Goal: Task Accomplishment & Management: Manage account settings

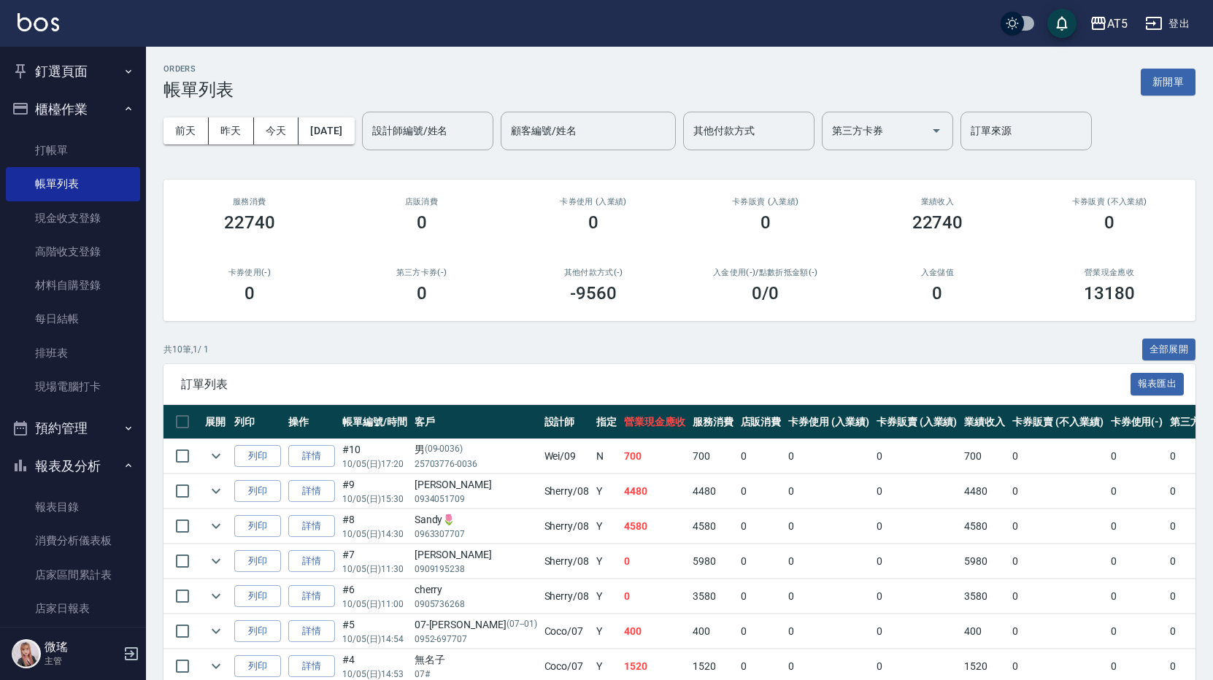
click at [45, 75] on button "釘選頁面" at bounding box center [73, 72] width 134 height 38
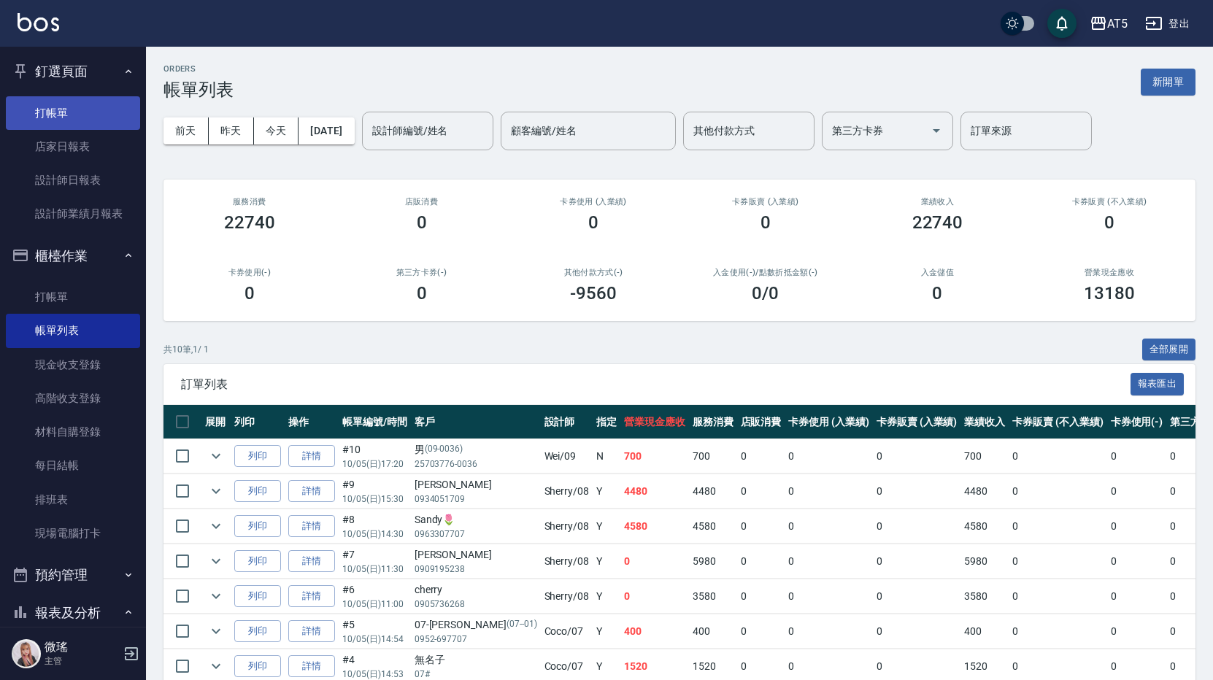
click at [76, 115] on link "打帳單" at bounding box center [73, 113] width 134 height 34
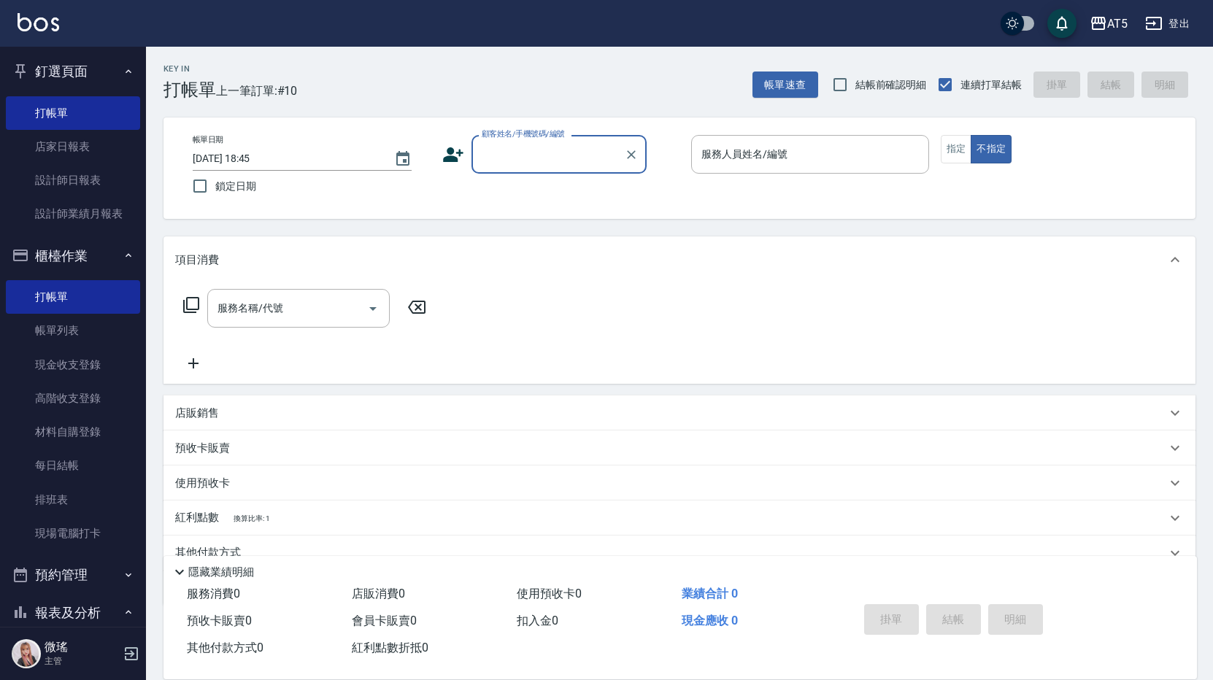
click at [507, 144] on input "顧客姓名/手機號碼/編號" at bounding box center [548, 155] width 140 height 26
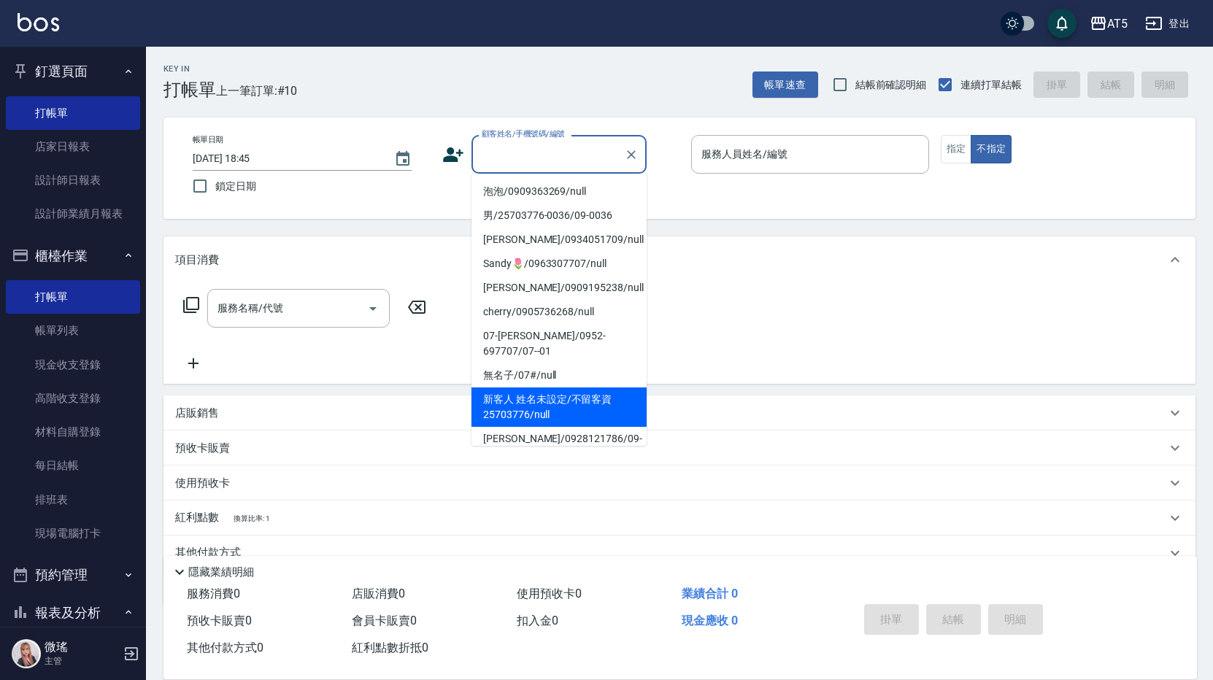
click at [615, 388] on li "新客人 姓名未設定/不留客資25703776/null" at bounding box center [559, 407] width 175 height 39
type input "新客人 姓名未設定/不留客資25703776/null"
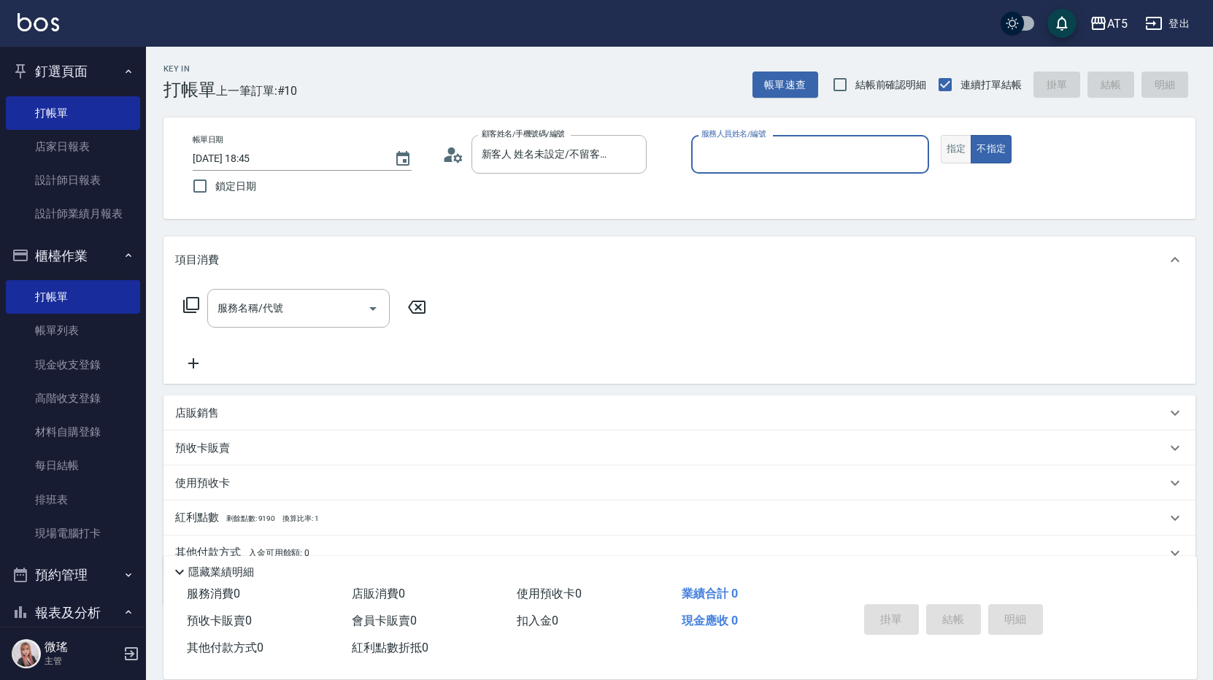
click at [953, 161] on button "指定" at bounding box center [956, 149] width 31 height 28
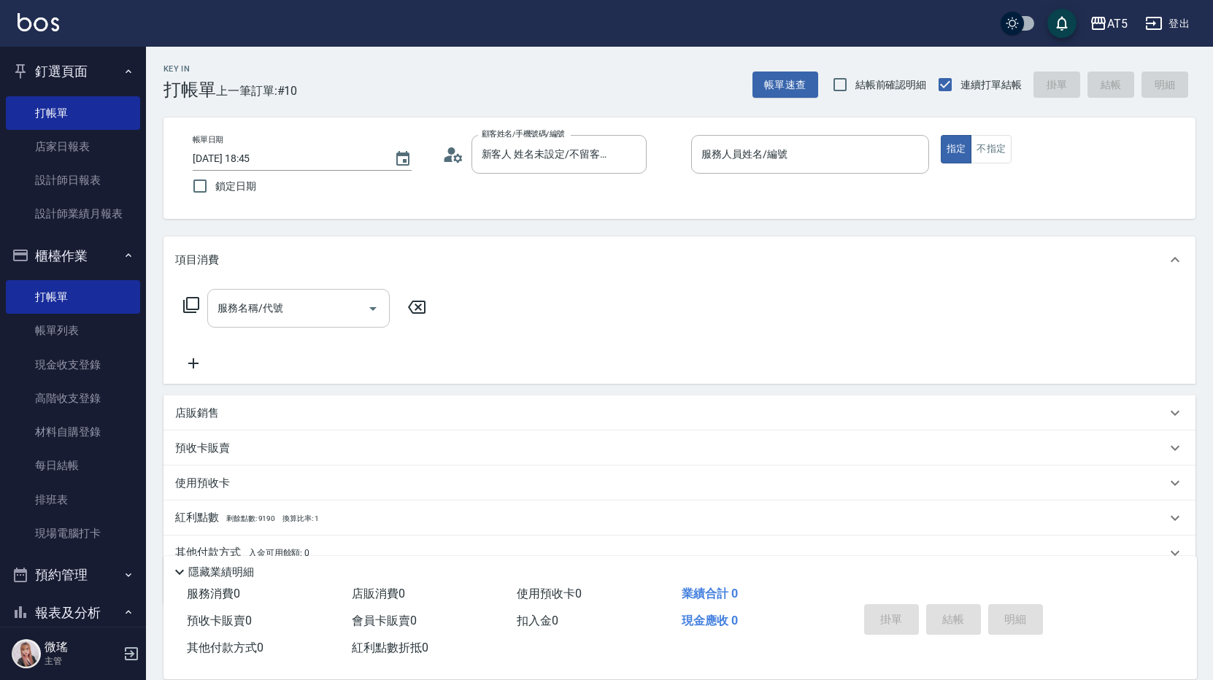
click at [266, 307] on div "服務名稱/代號 服務名稱/代號" at bounding box center [298, 308] width 182 height 39
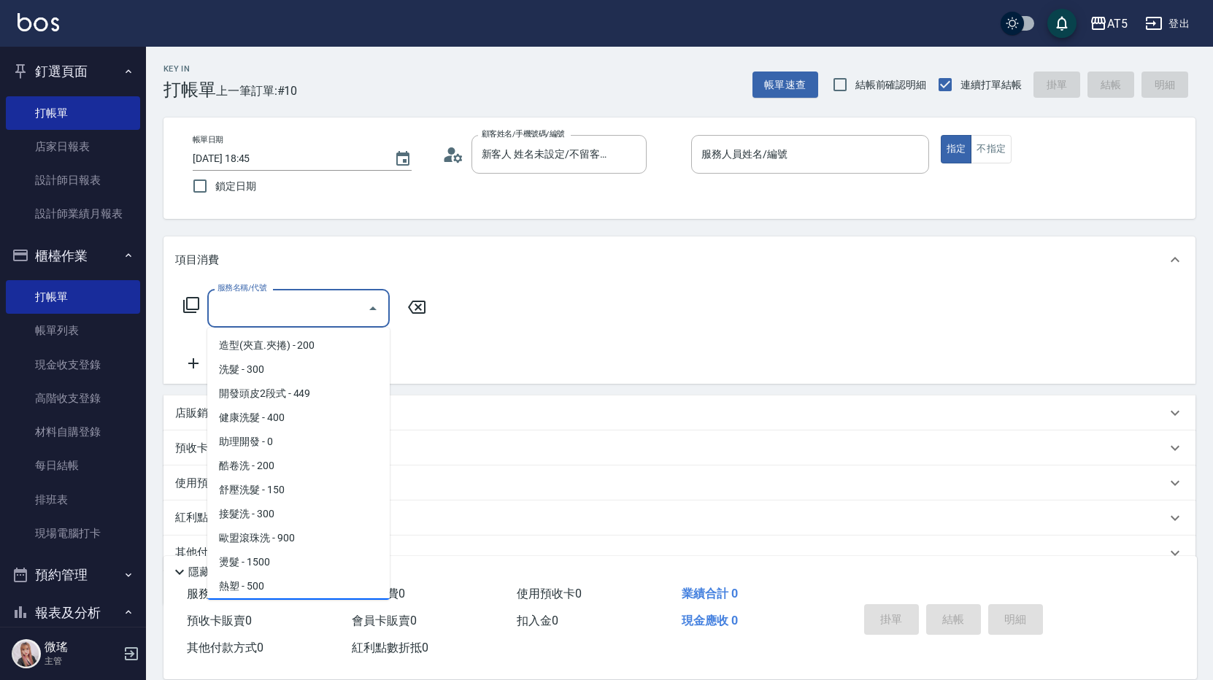
scroll to position [292, 0]
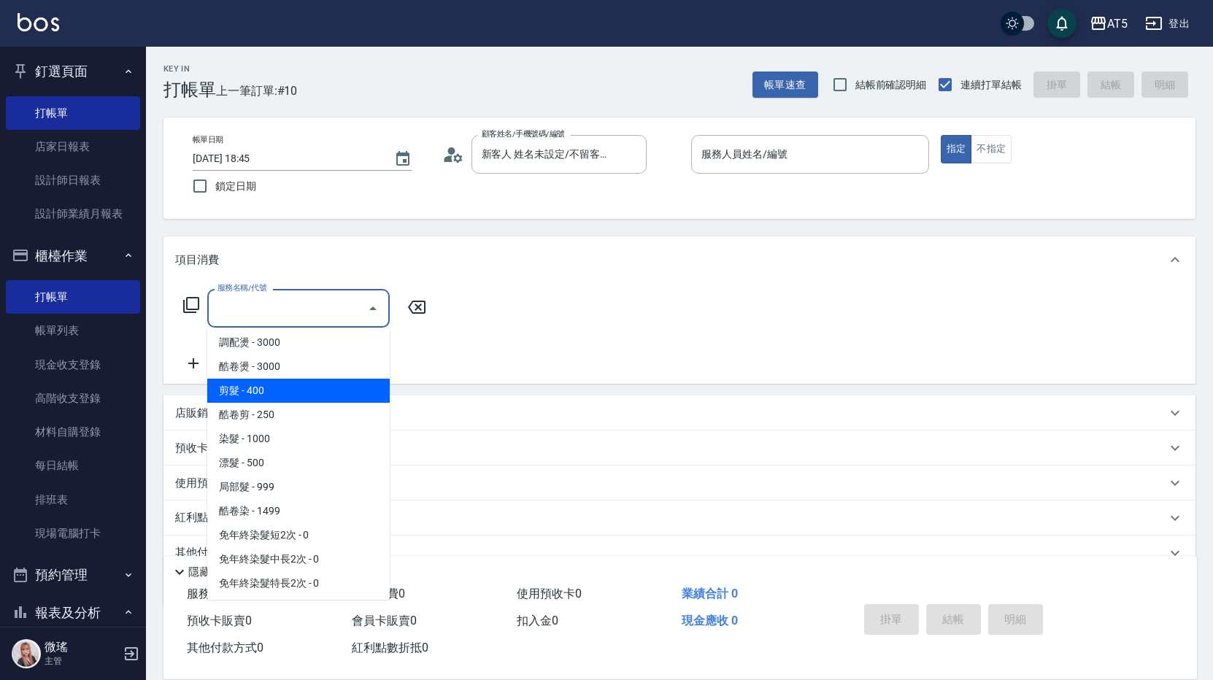
click at [277, 382] on span "剪髮 - 400" at bounding box center [298, 391] width 182 height 24
type input "剪髮(401)"
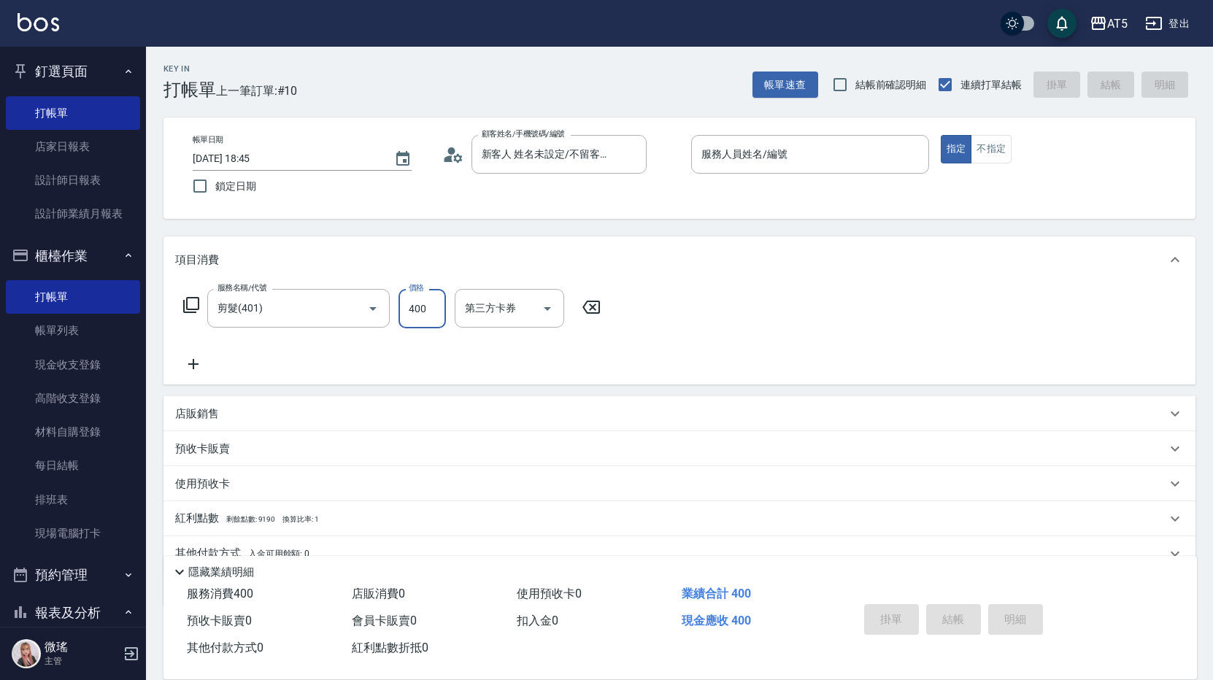
click at [427, 300] on input "400" at bounding box center [422, 308] width 47 height 39
type input "0"
type input "500"
type input "50"
type input "500"
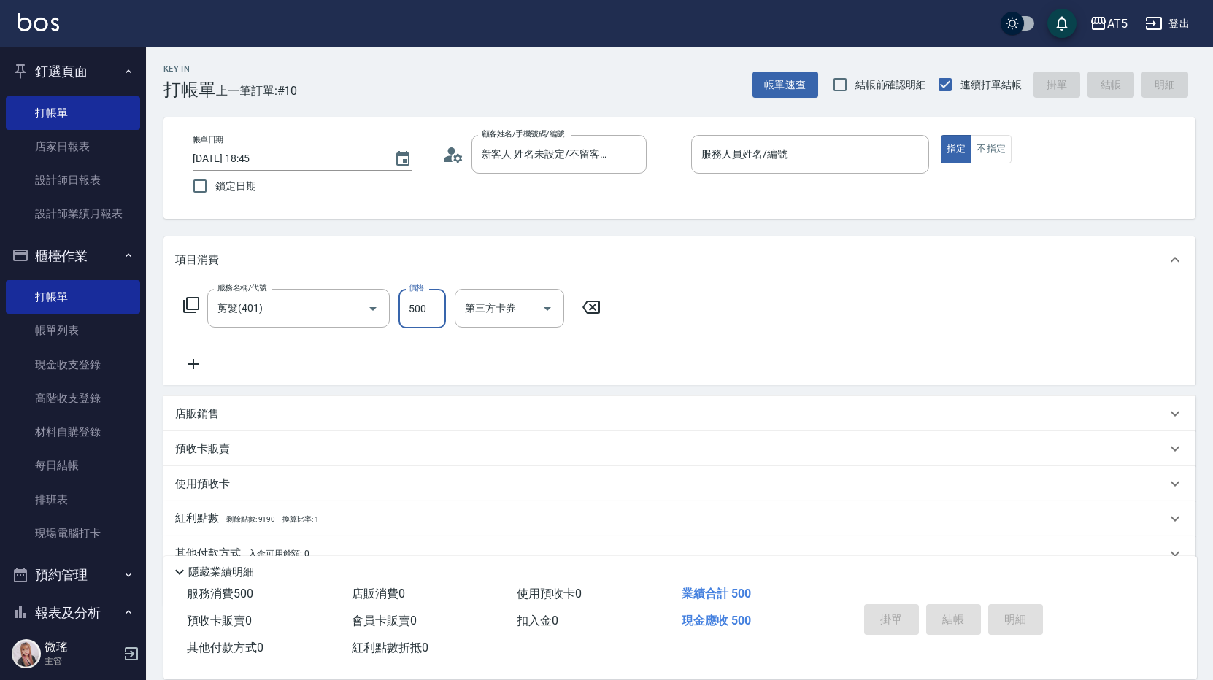
click at [725, 301] on div "服務名稱/代號 剪髮(401) 服務名稱/代號 價格 500 價格 第三方卡券 第三方卡券" at bounding box center [680, 333] width 1032 height 101
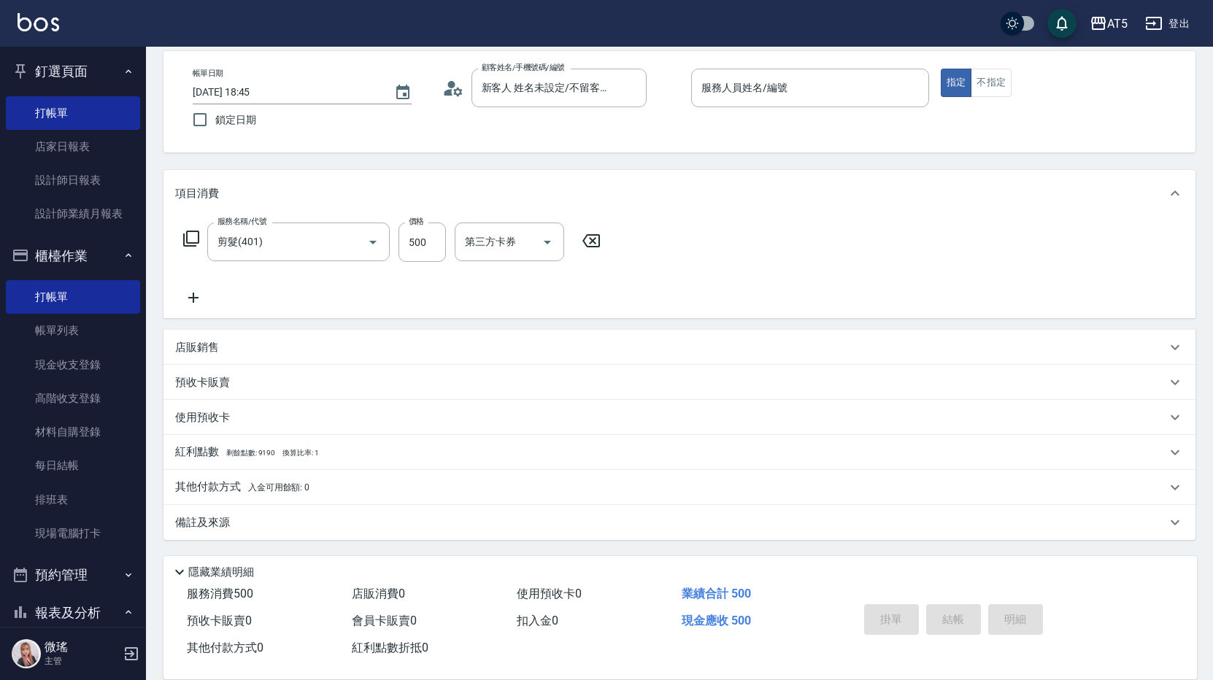
scroll to position [0, 0]
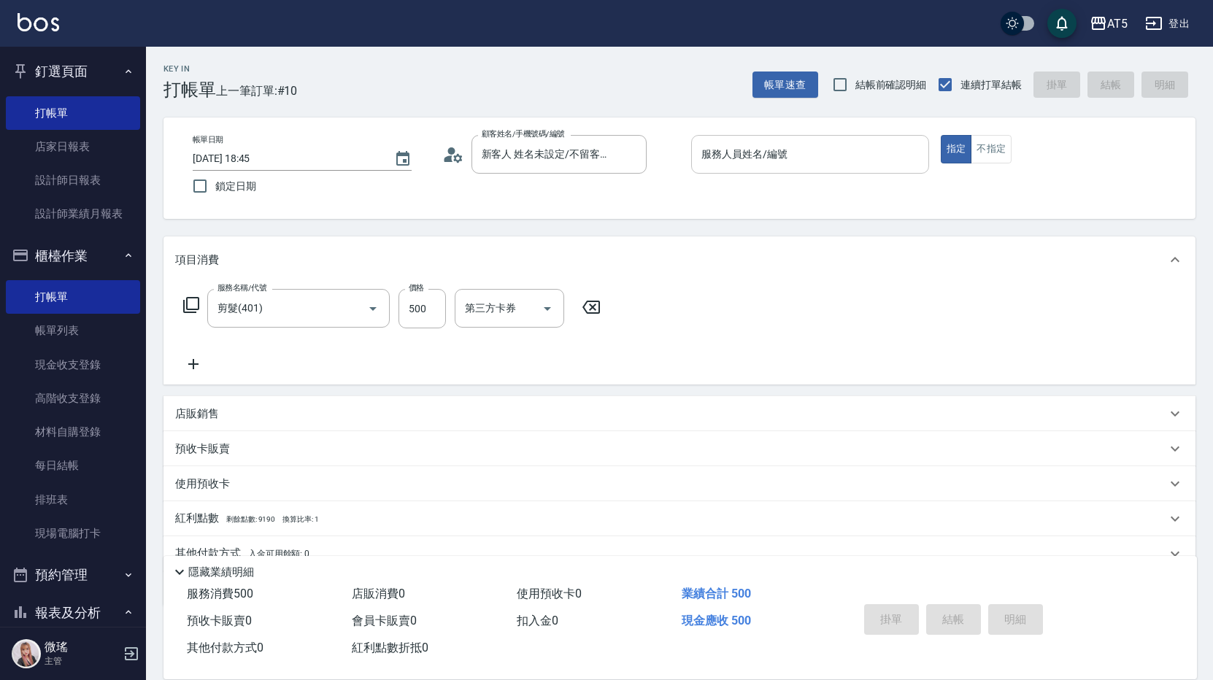
click at [803, 147] on input "服務人員姓名/編號" at bounding box center [810, 155] width 225 height 26
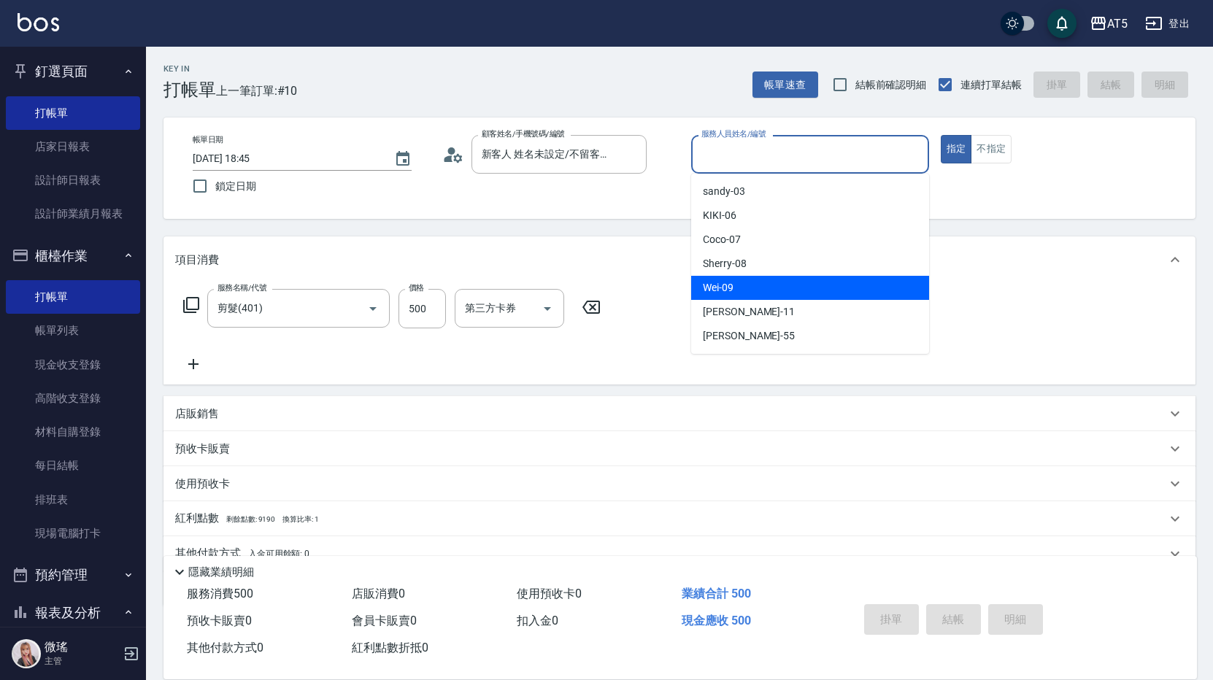
click at [748, 288] on div "Wei -09" at bounding box center [810, 288] width 238 height 24
type input "Wei-09"
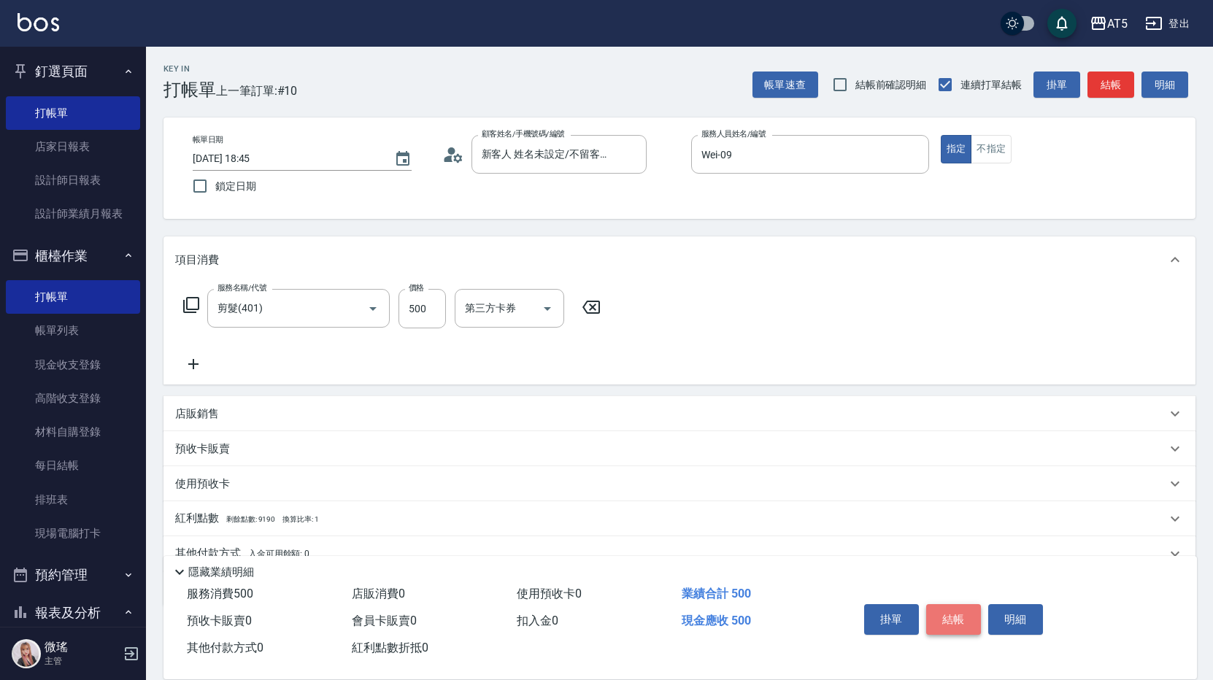
click at [965, 605] on button "結帳" at bounding box center [953, 619] width 55 height 31
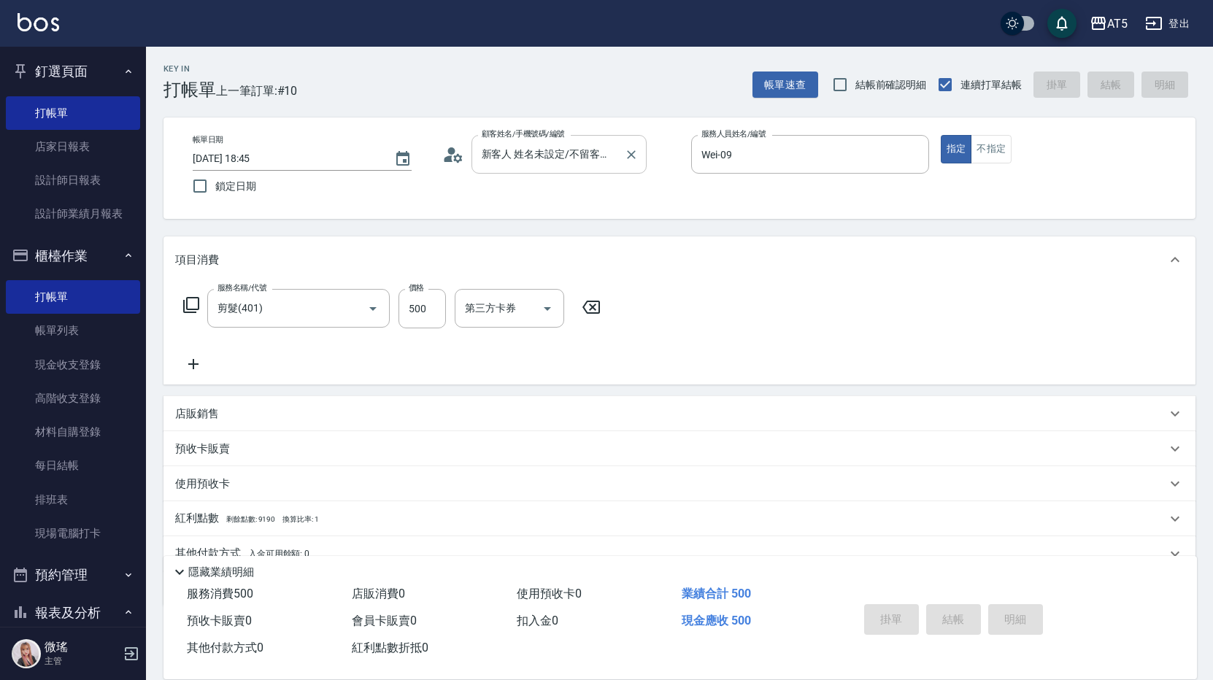
type input "0"
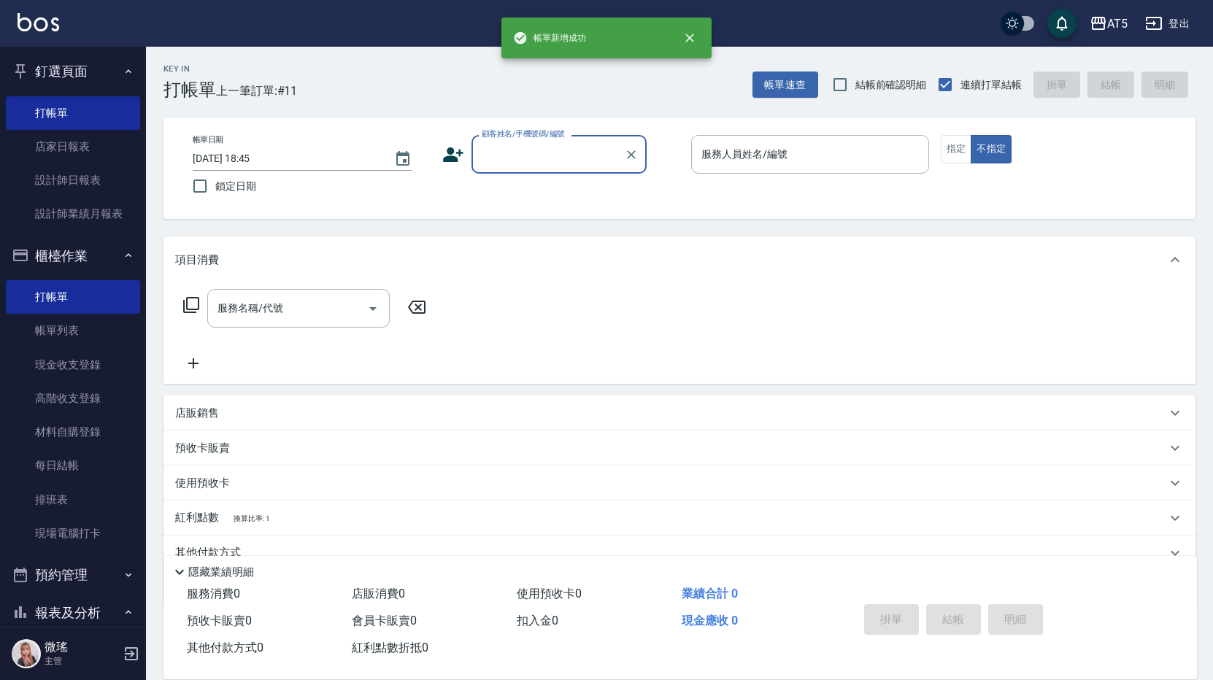
click at [582, 159] on input "顧客姓名/手機號碼/編號" at bounding box center [548, 155] width 140 height 26
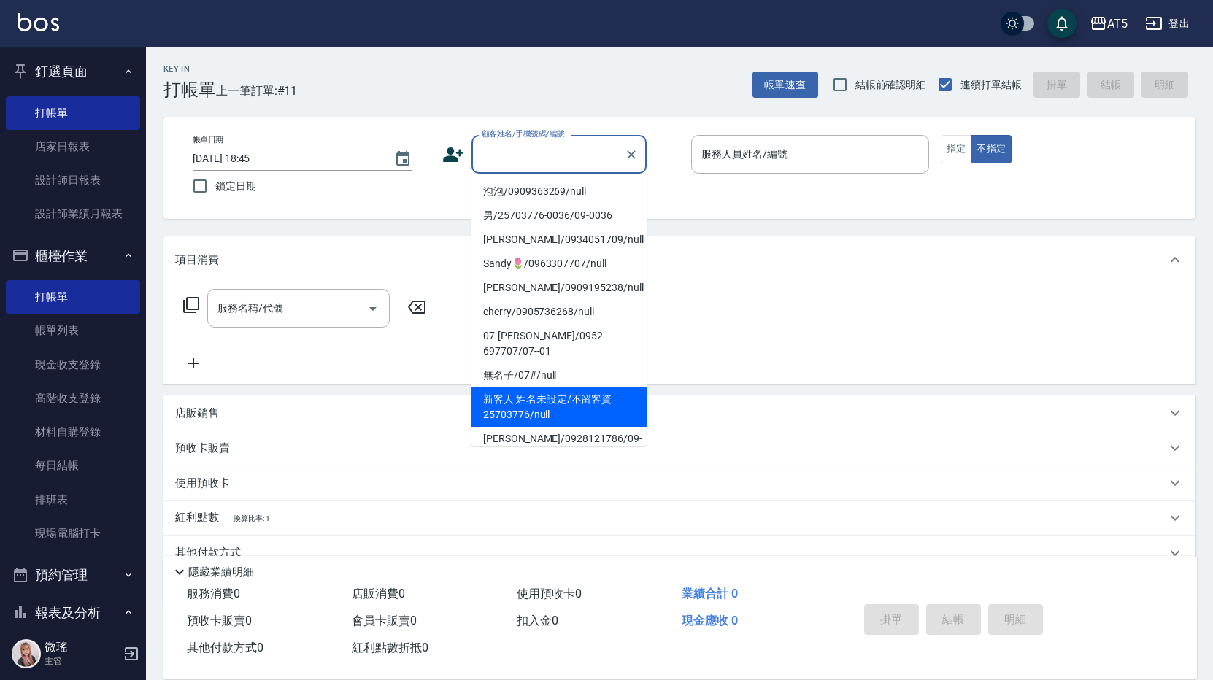
click at [571, 388] on li "新客人 姓名未設定/不留客資25703776/null" at bounding box center [559, 407] width 175 height 39
type input "新客人 姓名未設定/不留客資25703776/null"
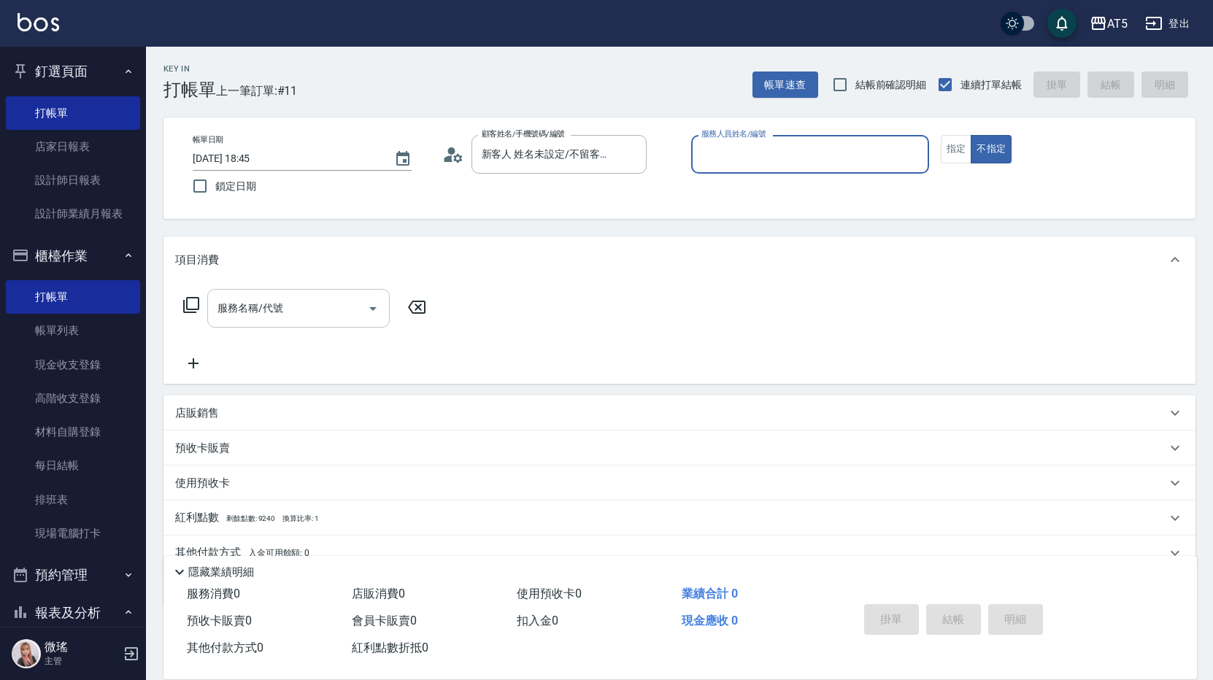
click at [339, 311] on input "服務名稱/代號" at bounding box center [287, 309] width 147 height 26
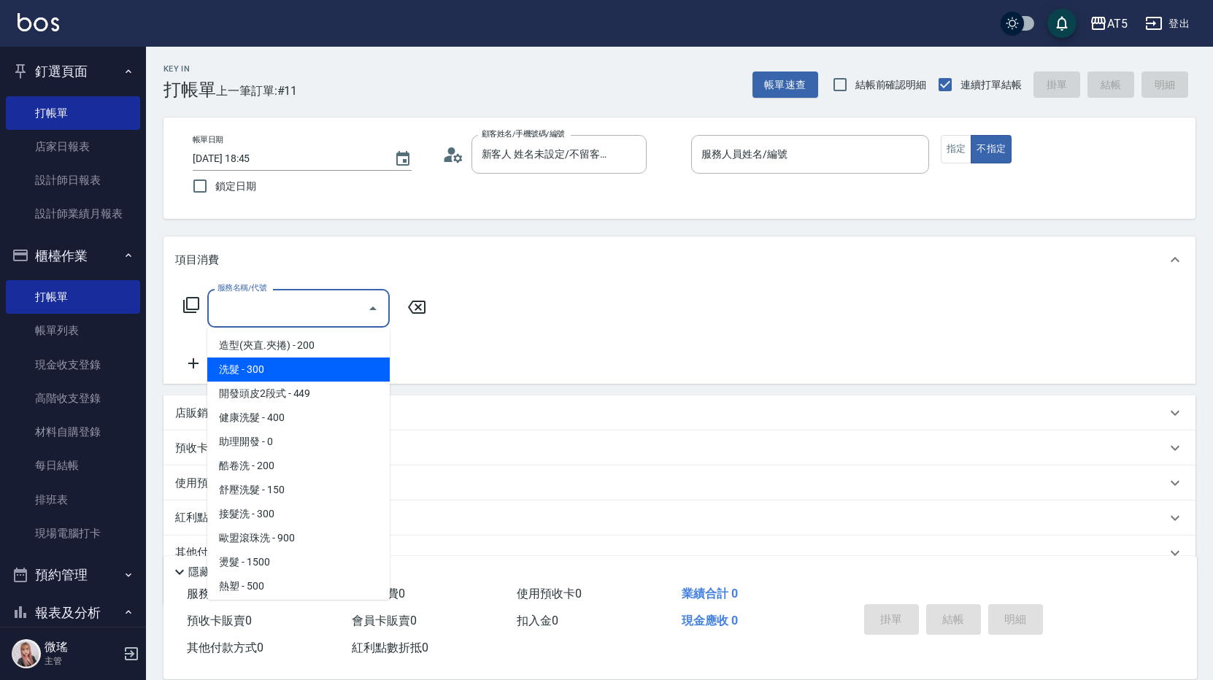
click at [309, 371] on span "洗髮 - 300" at bounding box center [298, 370] width 182 height 24
type input "洗髮(201)"
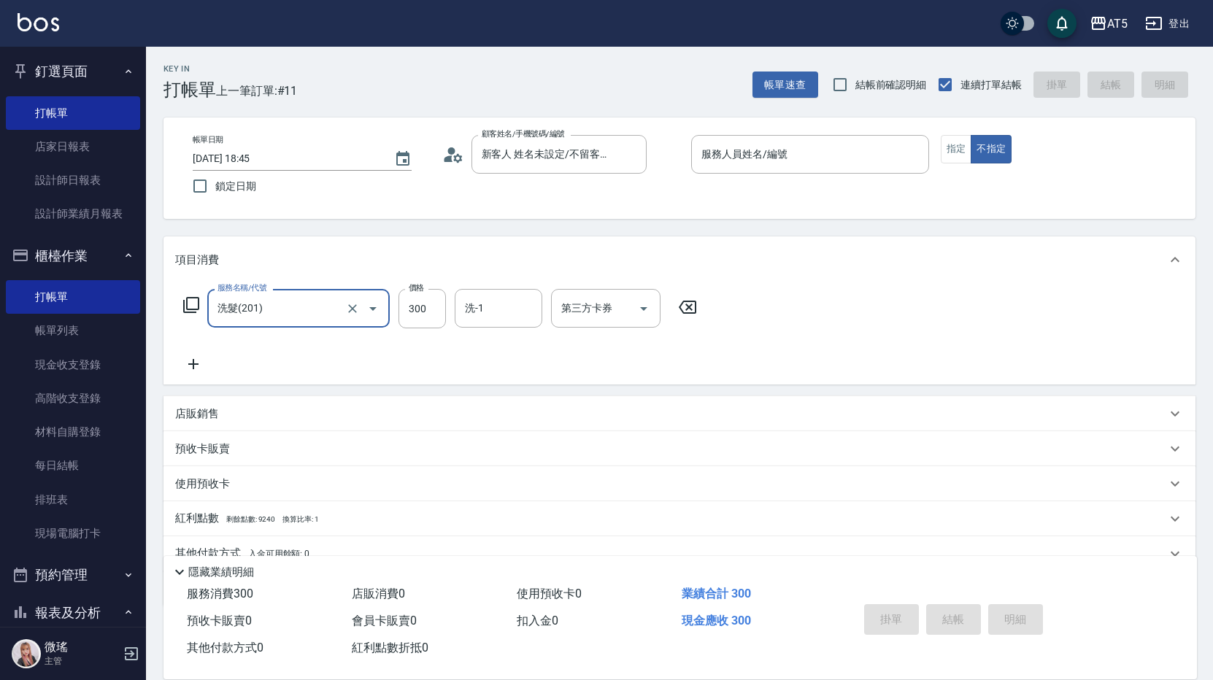
click at [187, 361] on icon at bounding box center [193, 364] width 36 height 18
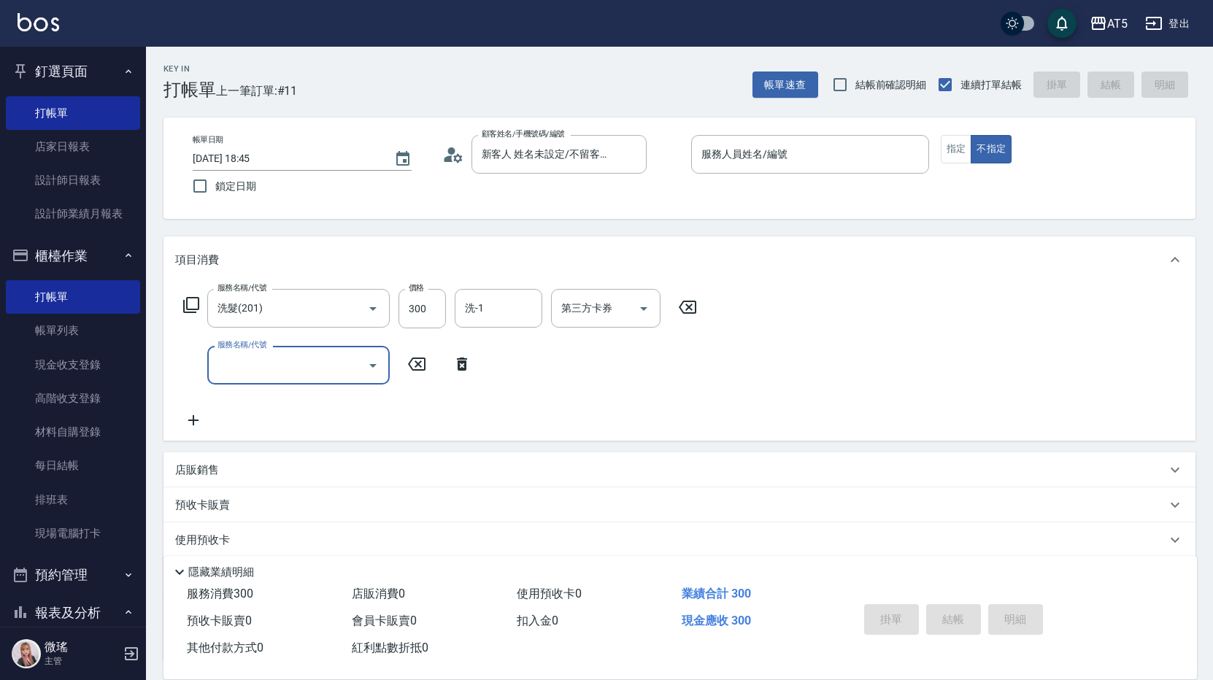
click at [254, 361] on input "服務名稱/代號" at bounding box center [287, 366] width 147 height 26
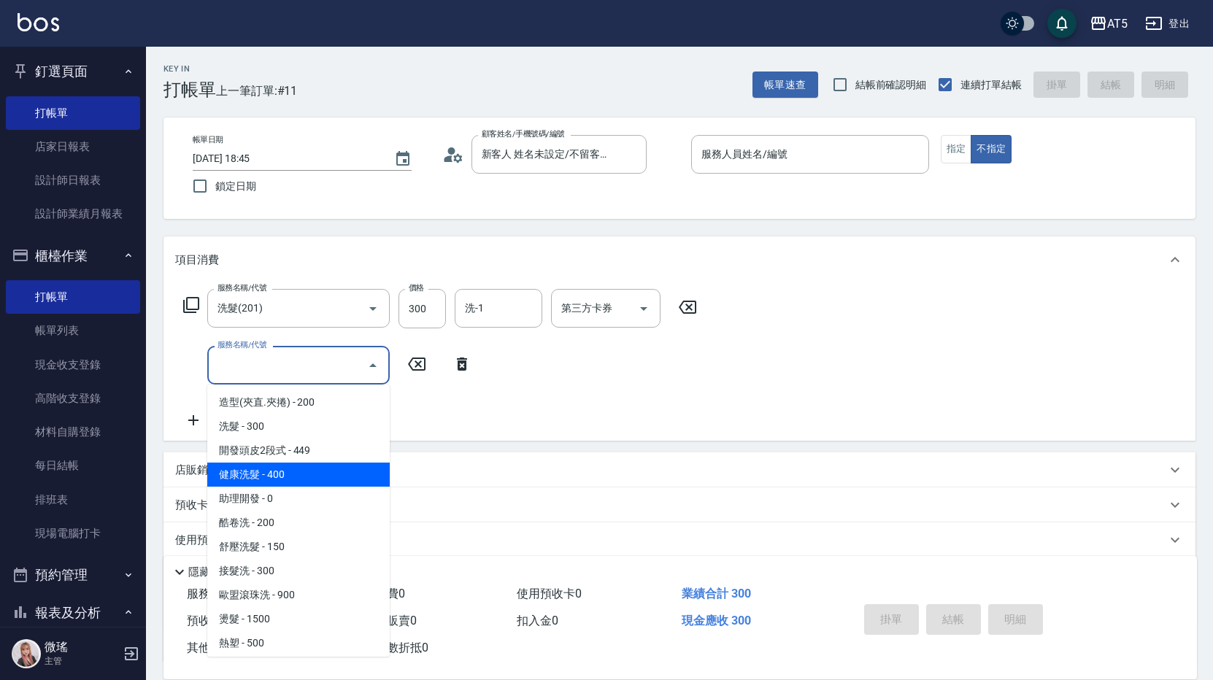
scroll to position [219, 0]
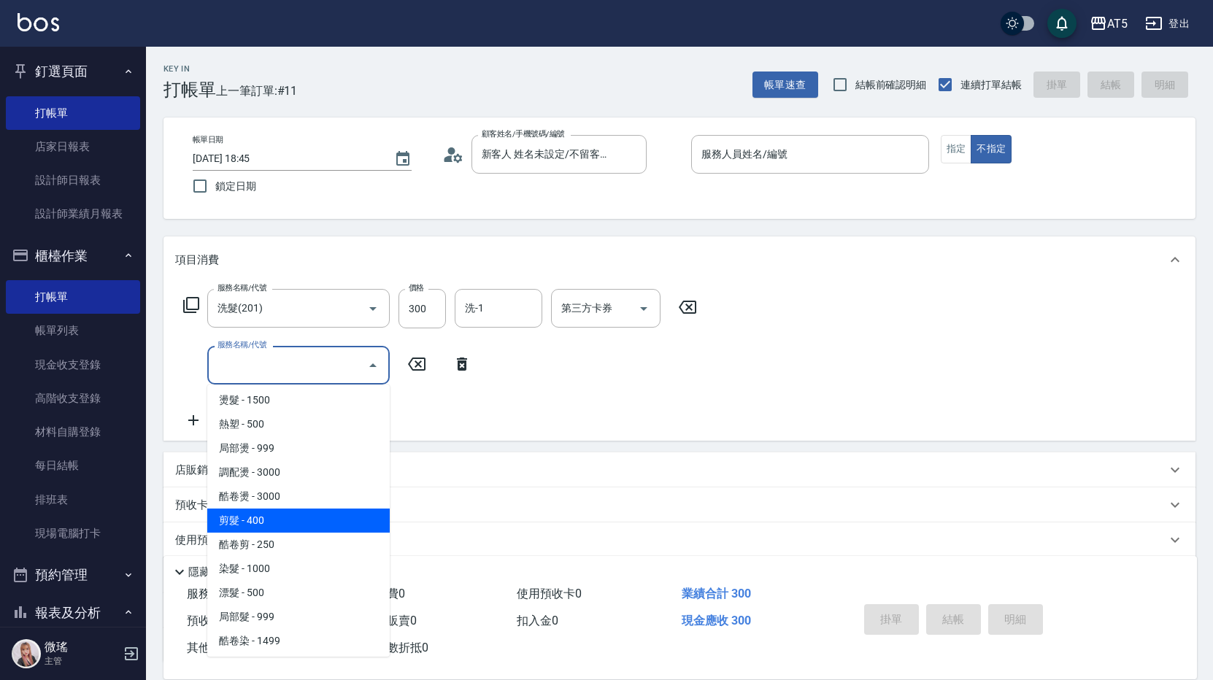
click at [260, 518] on span "剪髮 - 400" at bounding box center [298, 521] width 182 height 24
type input "70"
type input "剪髮(401)"
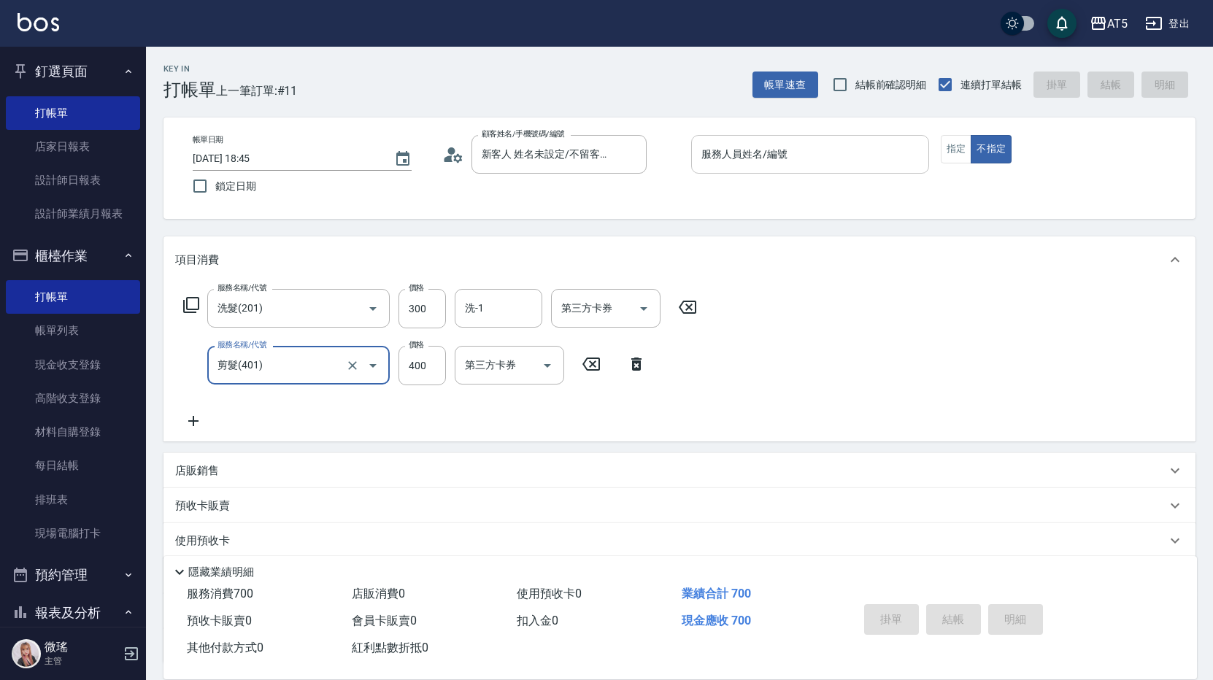
click at [785, 161] on div "服務人員姓名/編號 服務人員姓名/編號" at bounding box center [810, 154] width 238 height 39
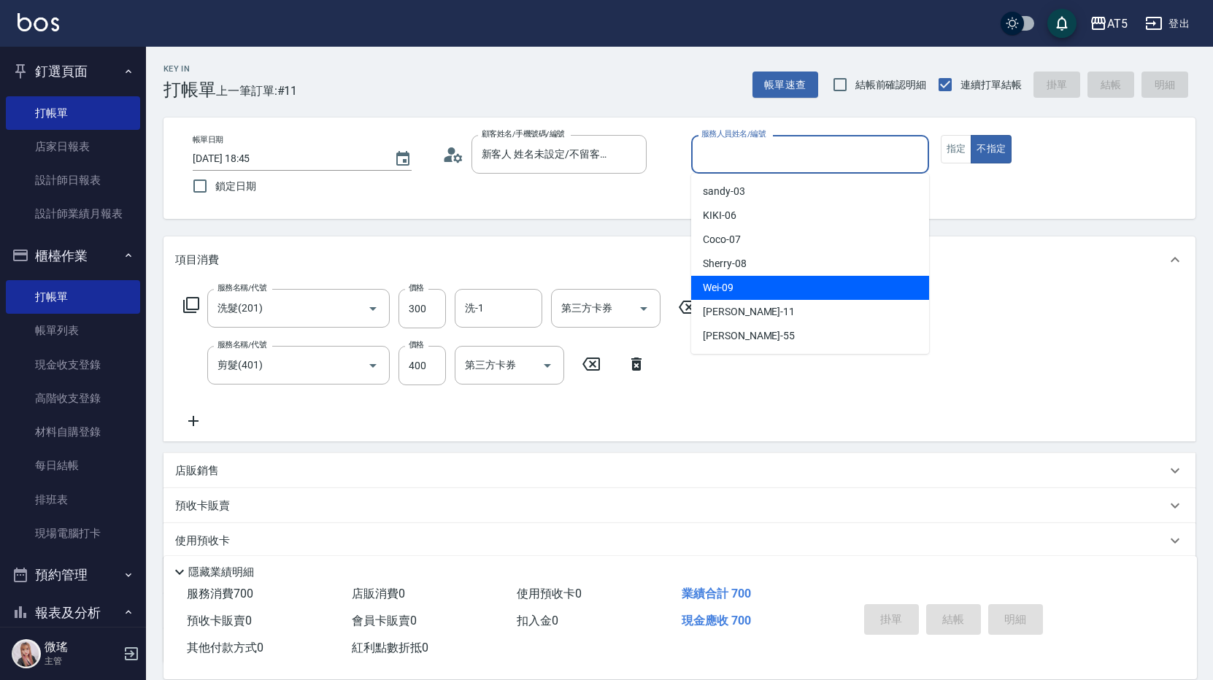
click at [751, 288] on div "Wei -09" at bounding box center [810, 288] width 238 height 24
type input "Wei-09"
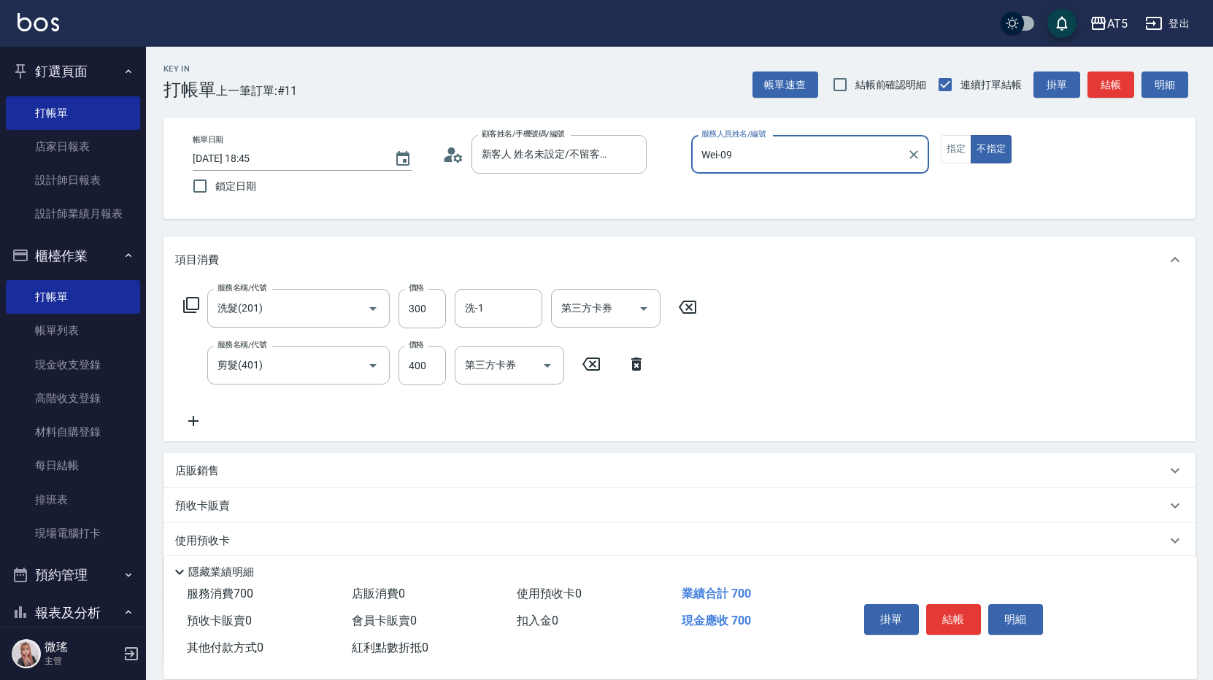
click at [959, 625] on button "結帳" at bounding box center [953, 619] width 55 height 31
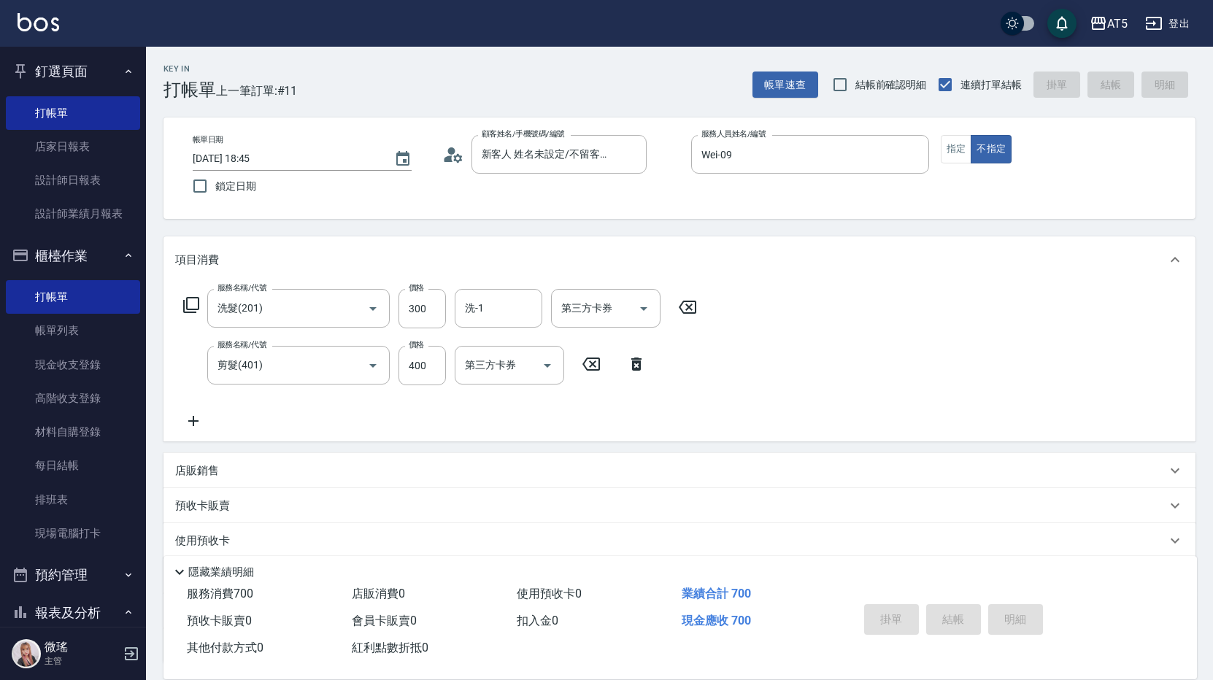
type input "0"
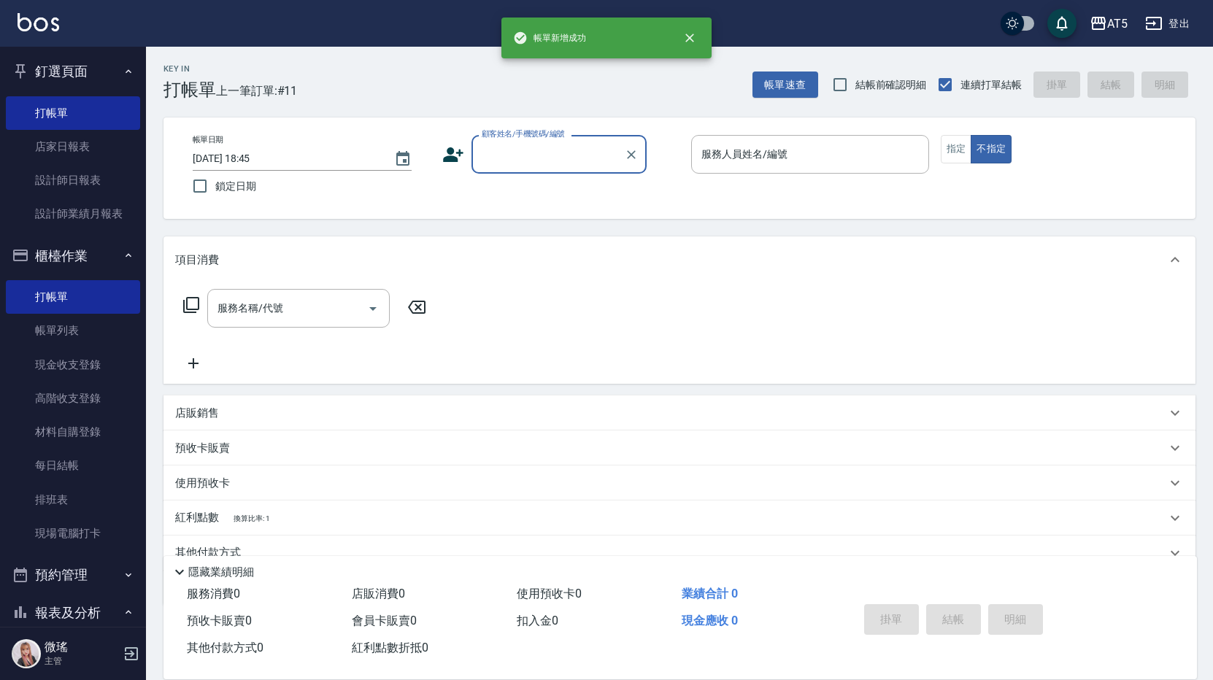
scroll to position [0, 0]
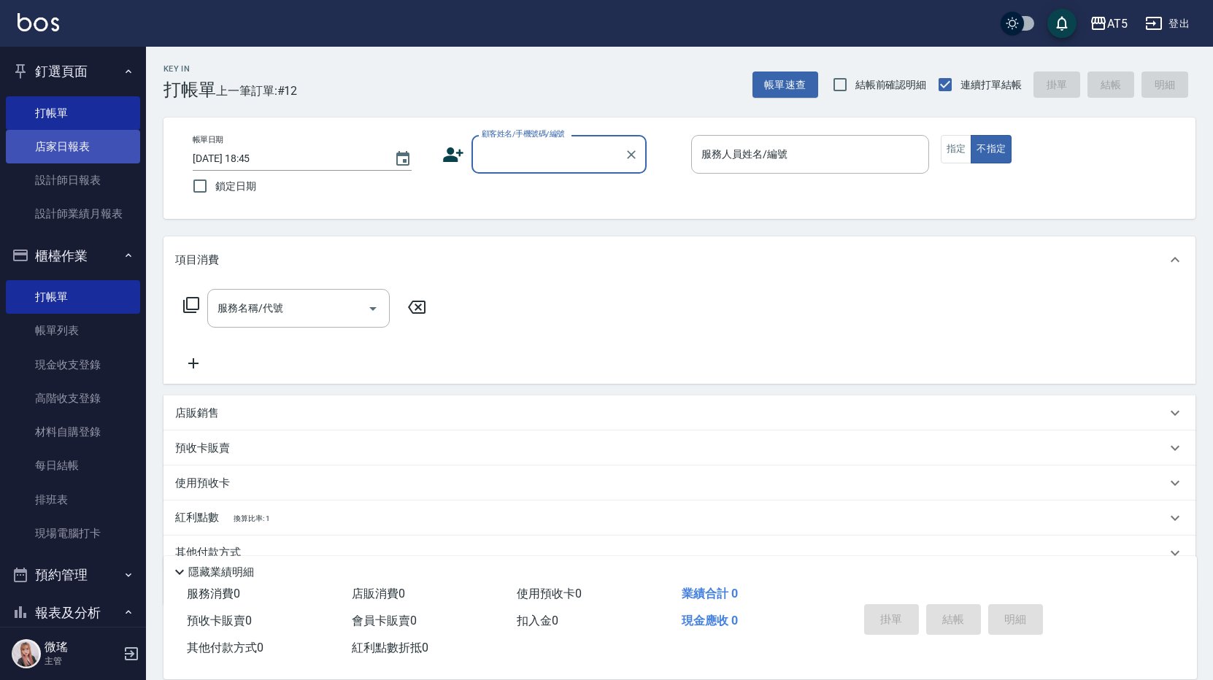
click at [74, 146] on link "店家日報表" at bounding box center [73, 147] width 134 height 34
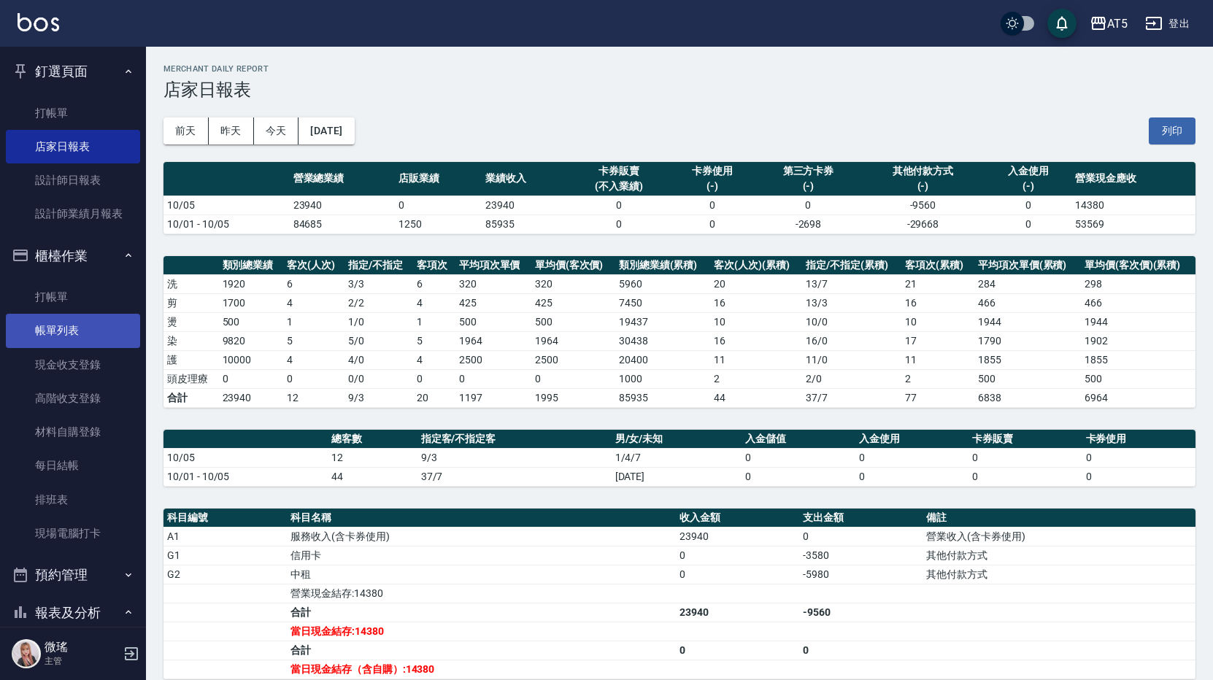
click at [86, 339] on link "帳單列表" at bounding box center [73, 331] width 134 height 34
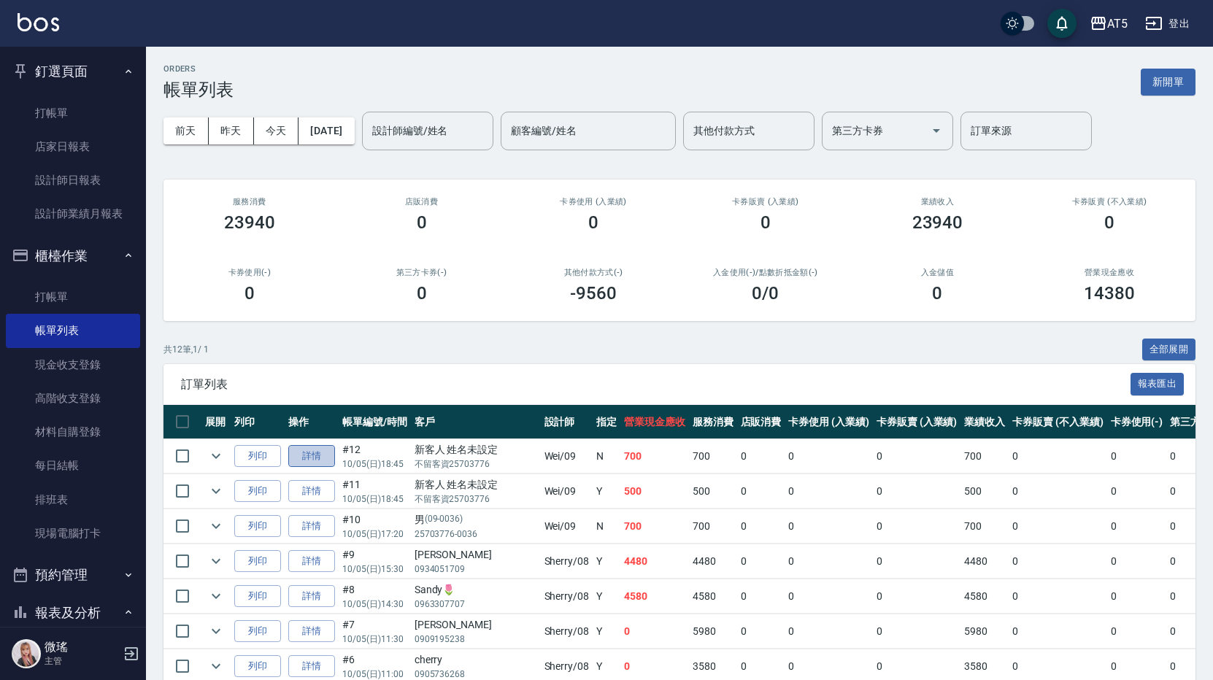
click at [326, 460] on link "詳情" at bounding box center [311, 456] width 47 height 23
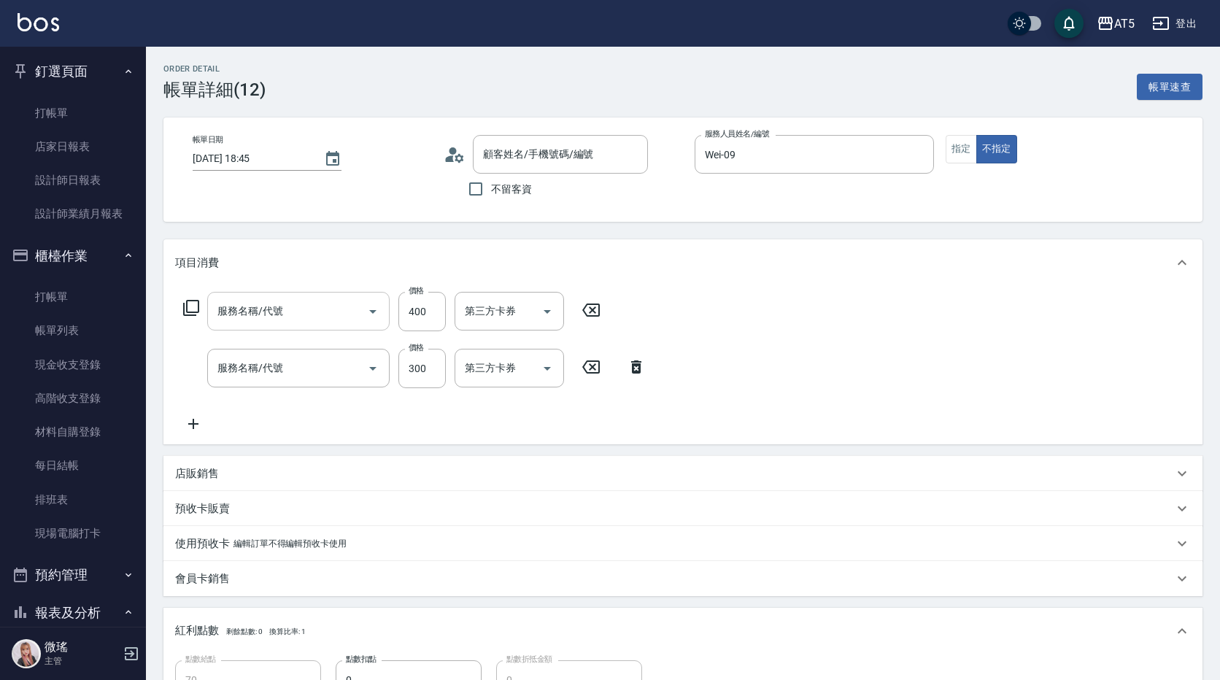
type input "2025/10/05 18:45"
type input "Wei-09"
type input "70"
type input "剪髮(401)"
type input "洗髮(201)"
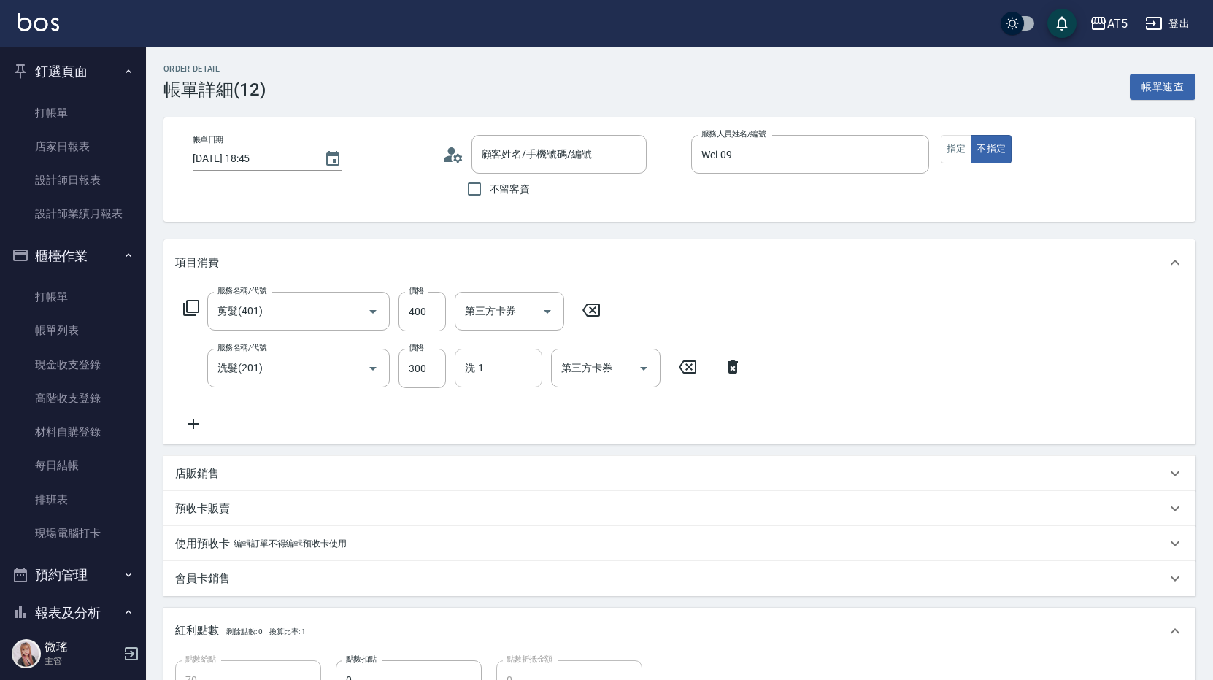
type input "新客人 姓名未設定/不留客資25703776/null"
click at [507, 355] on input "洗-1" at bounding box center [498, 368] width 74 height 26
type input "11"
click at [892, 333] on div "服務名稱/代號 剪髮(401) 服務名稱/代號 價格 400 價格 第三方卡券 第三方卡券 服務名稱/代號 洗髮(201) 服務名稱/代號 價格 300 價格…" at bounding box center [680, 365] width 1032 height 158
click at [494, 373] on input "洗-1" at bounding box center [498, 368] width 74 height 26
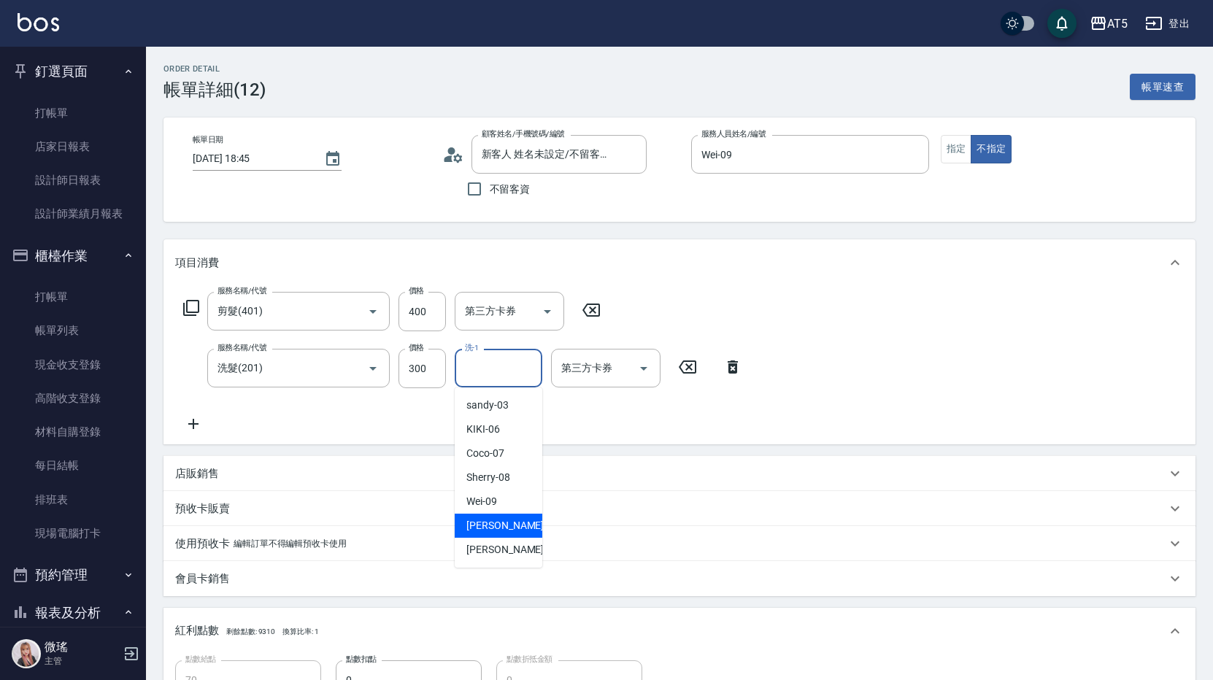
drag, startPoint x: 469, startPoint y: 512, endPoint x: 491, endPoint y: 535, distance: 31.0
click at [491, 536] on ul "sandy -03 KIKI -06 Coco -07 Sherry -08 Wei -09 葵葵 -11 呂秀貞 -55" at bounding box center [499, 478] width 88 height 180
click at [490, 519] on span "葵葵 -11" at bounding box center [512, 525] width 92 height 15
type input "葵葵-11"
click at [918, 387] on div "服務名稱/代號 剪髮(401) 服務名稱/代號 價格 400 價格 第三方卡券 第三方卡券 服務名稱/代號 洗髮(201) 服務名稱/代號 價格 300 價格…" at bounding box center [680, 365] width 1032 height 158
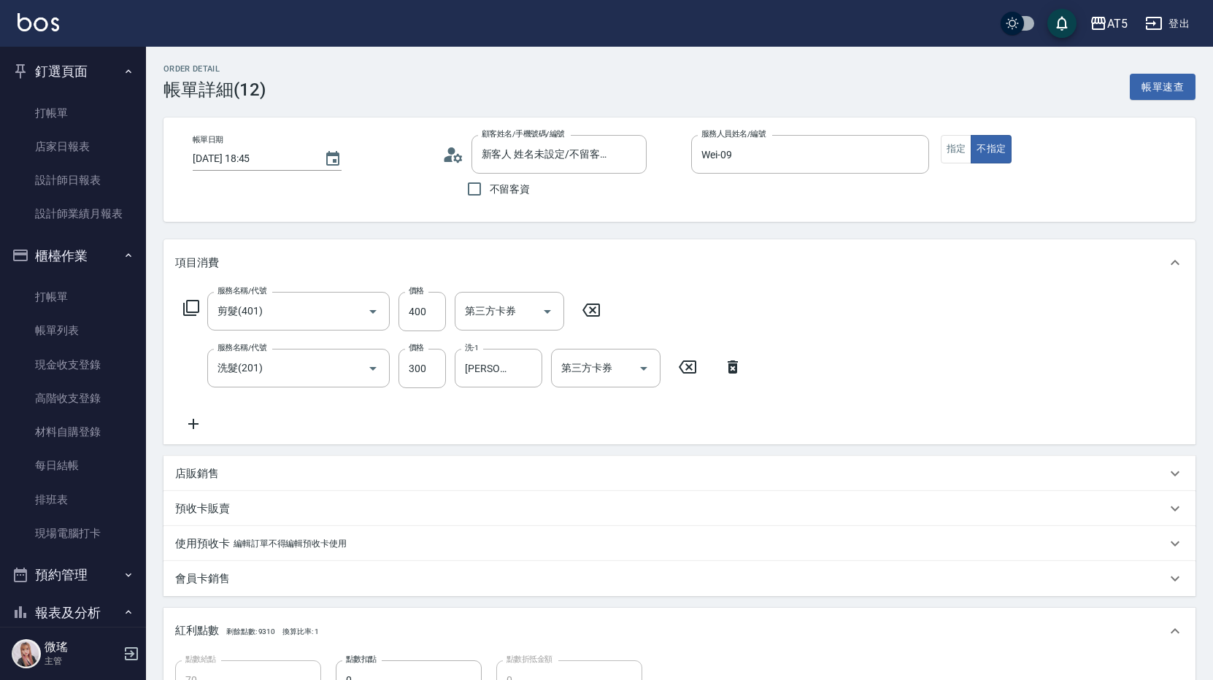
scroll to position [289, 0]
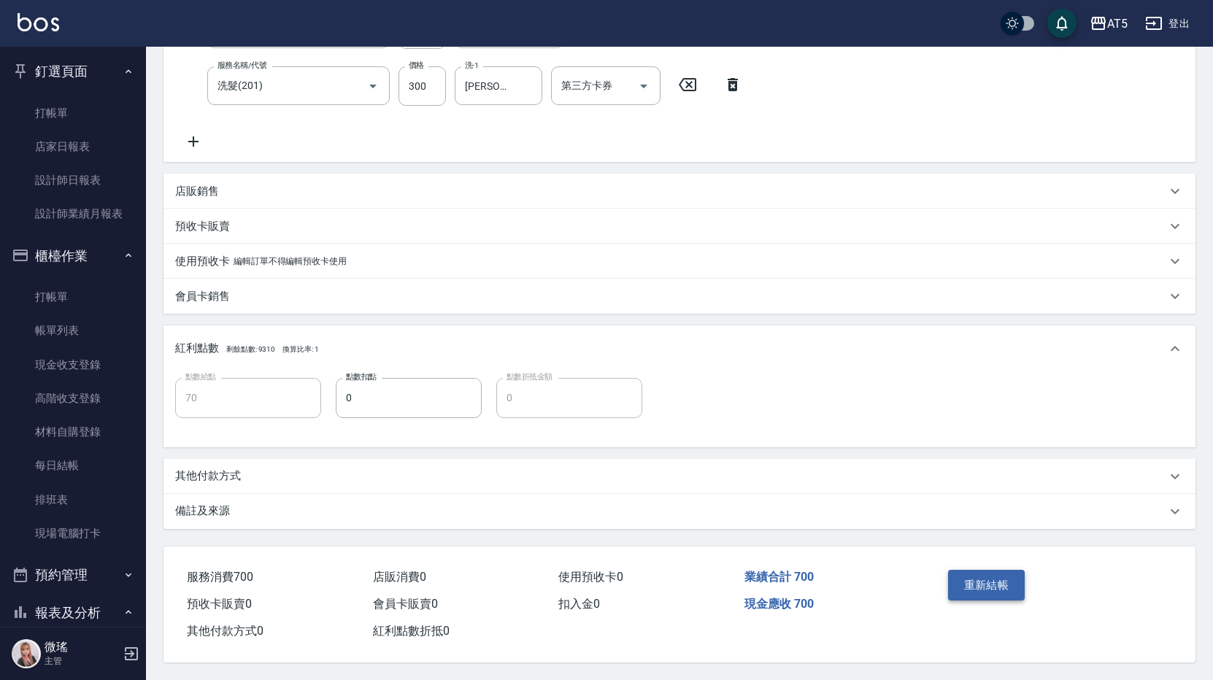
click at [988, 585] on button "重新結帳" at bounding box center [986, 585] width 77 height 31
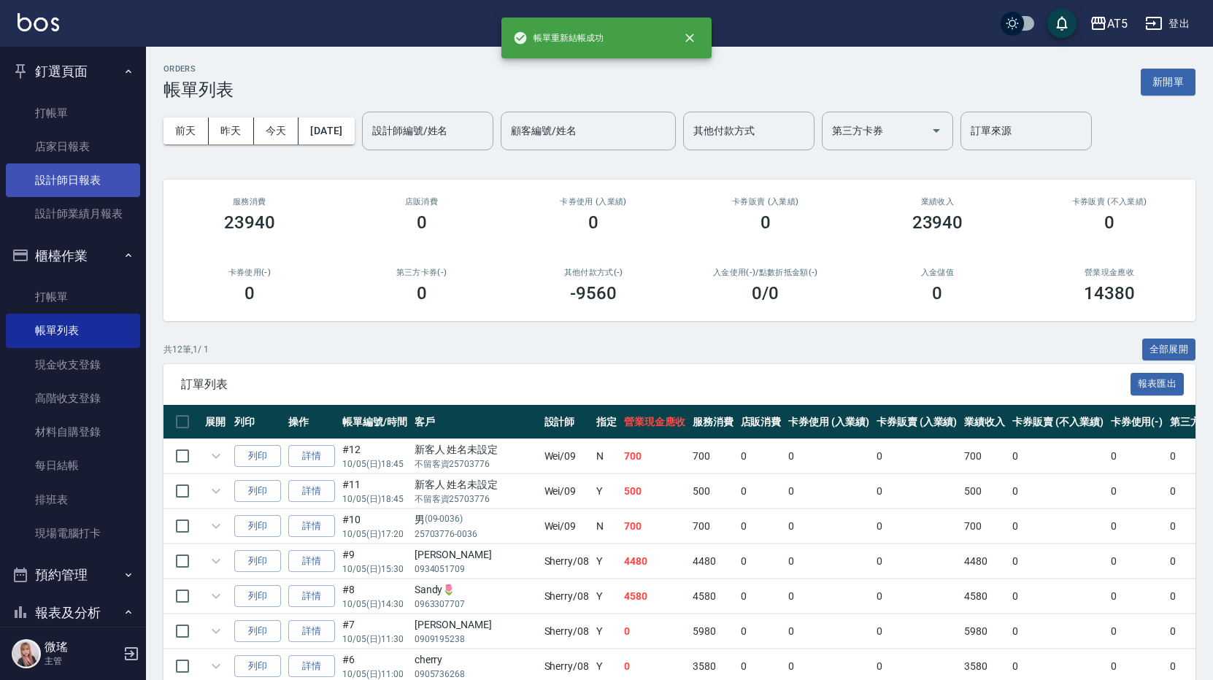
click at [79, 177] on link "設計師日報表" at bounding box center [73, 181] width 134 height 34
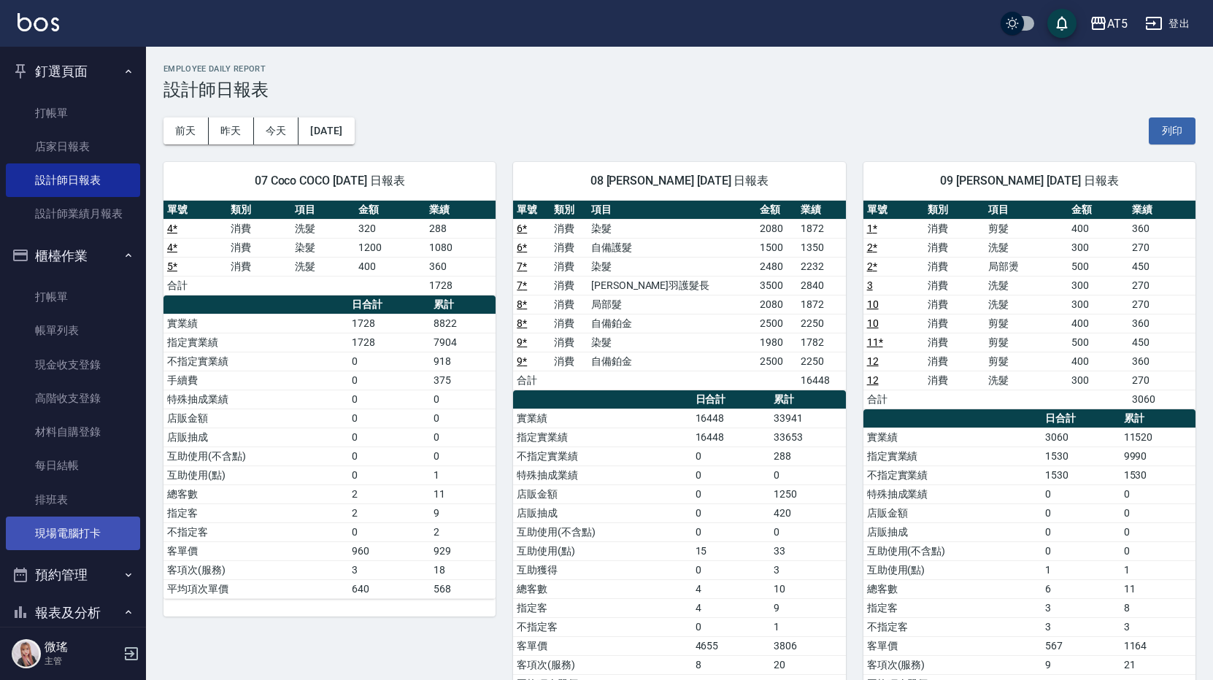
scroll to position [219, 0]
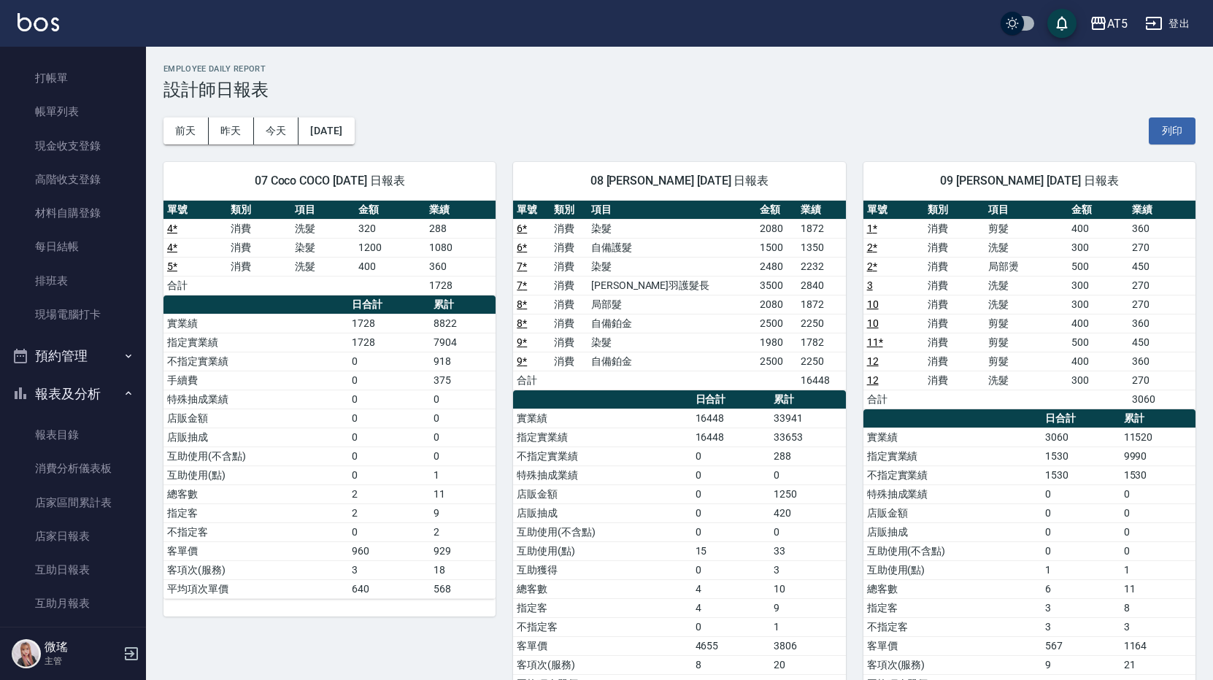
click at [26, 361] on icon "button" at bounding box center [20, 356] width 13 height 15
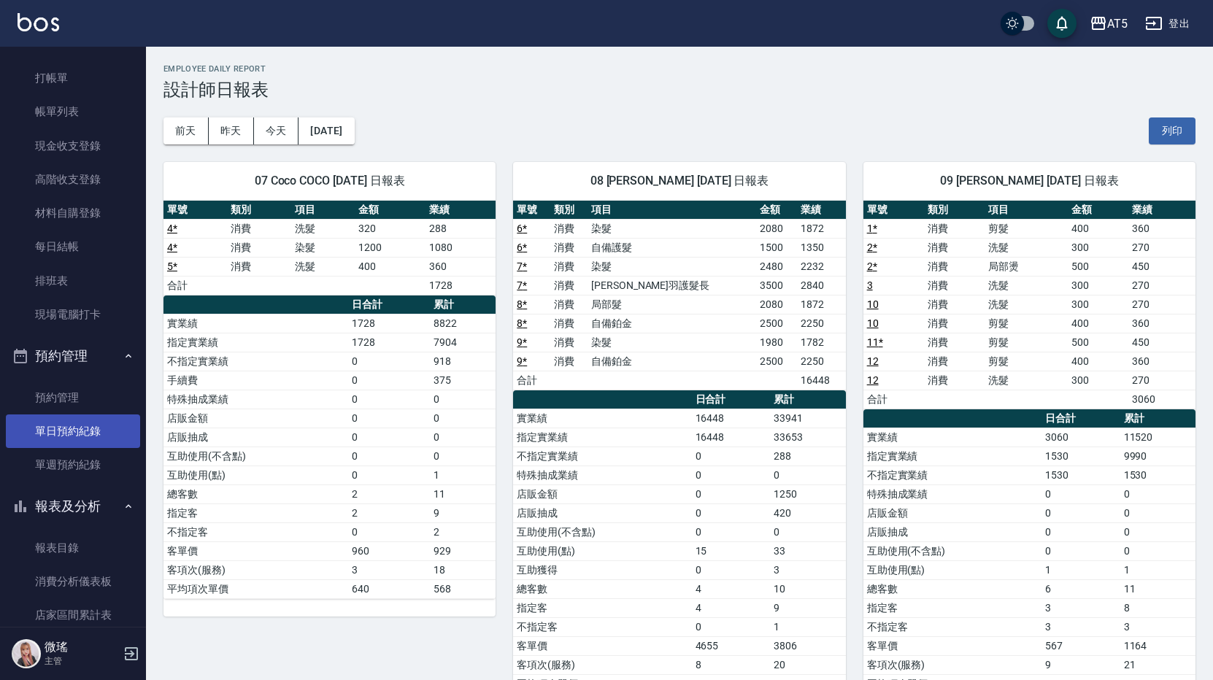
click at [93, 434] on link "單日預約紀錄" at bounding box center [73, 432] width 134 height 34
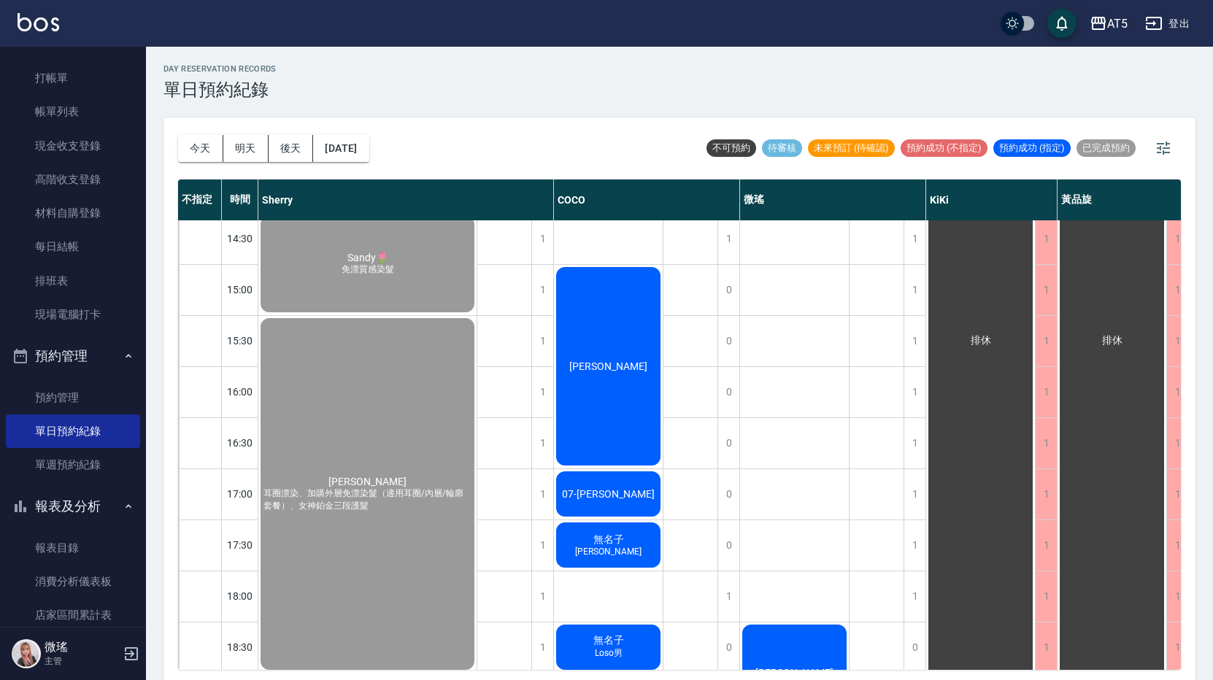
scroll to position [482, 0]
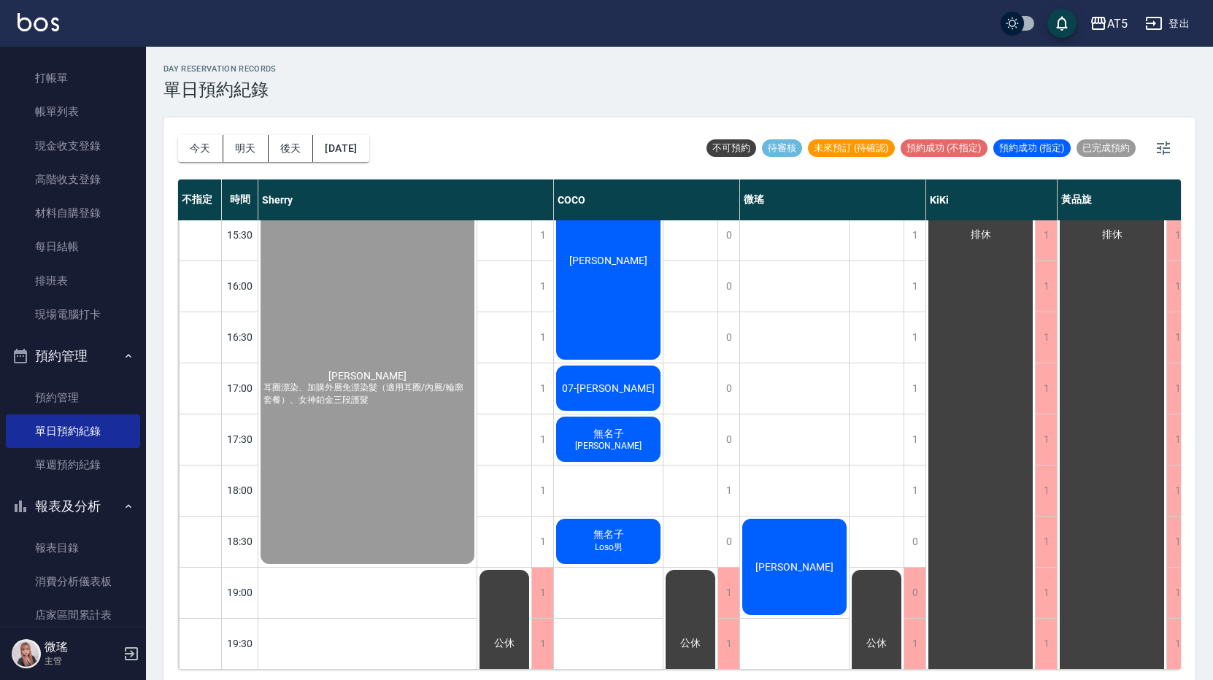
click at [808, 598] on div "馬曉豪" at bounding box center [794, 567] width 109 height 101
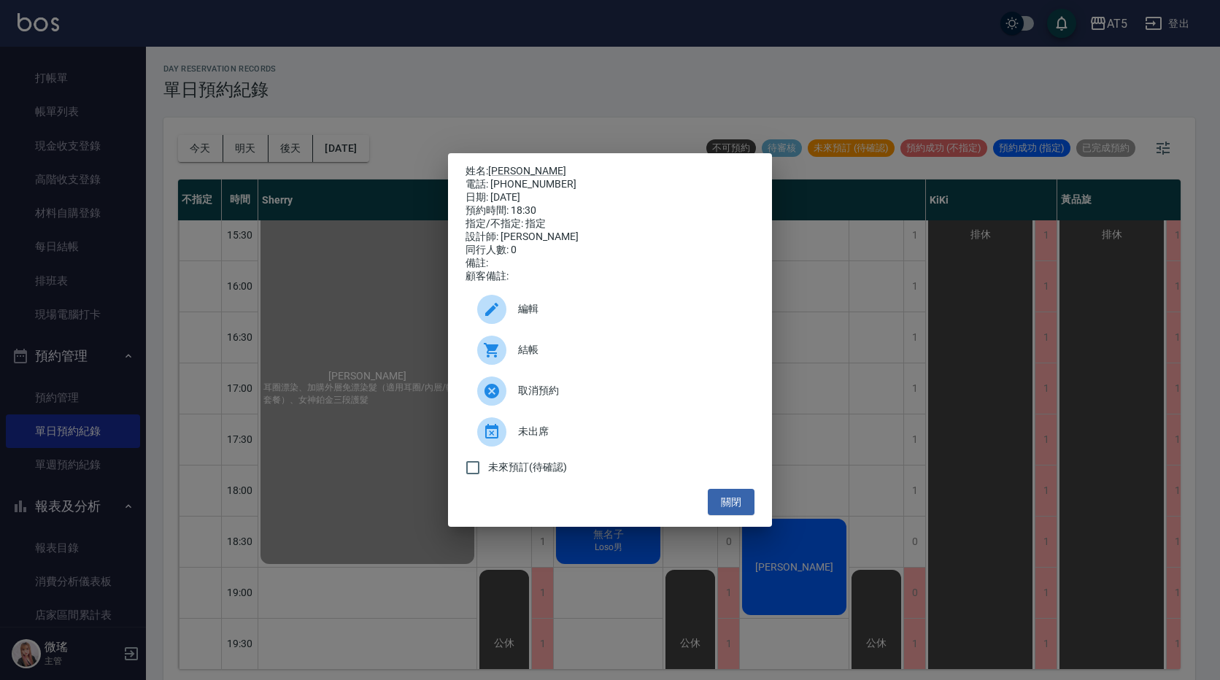
click at [556, 393] on span "取消預約" at bounding box center [630, 390] width 225 height 15
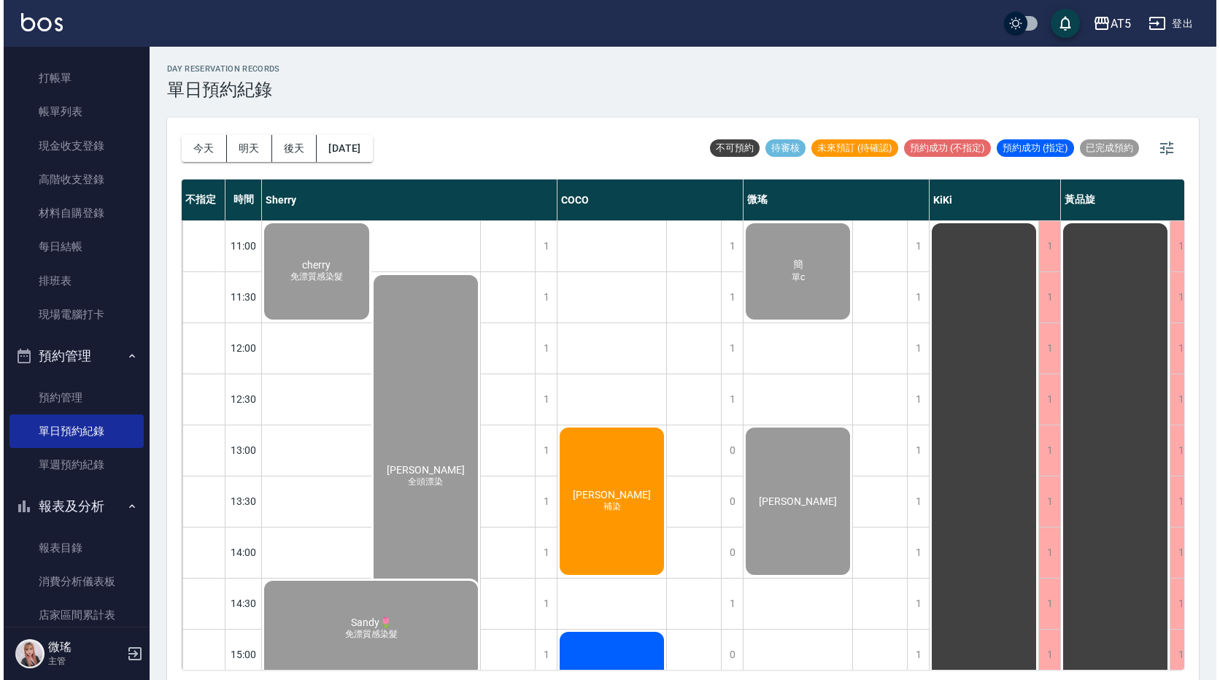
scroll to position [0, 0]
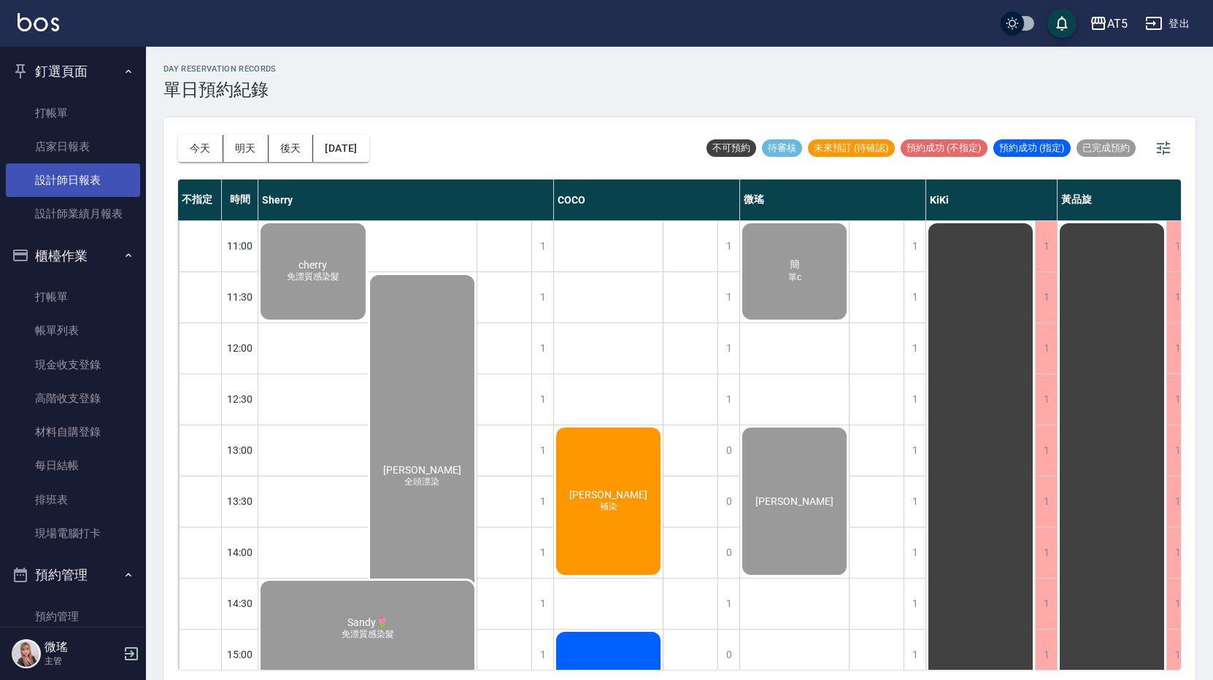
click at [72, 181] on link "設計師日報表" at bounding box center [73, 181] width 134 height 34
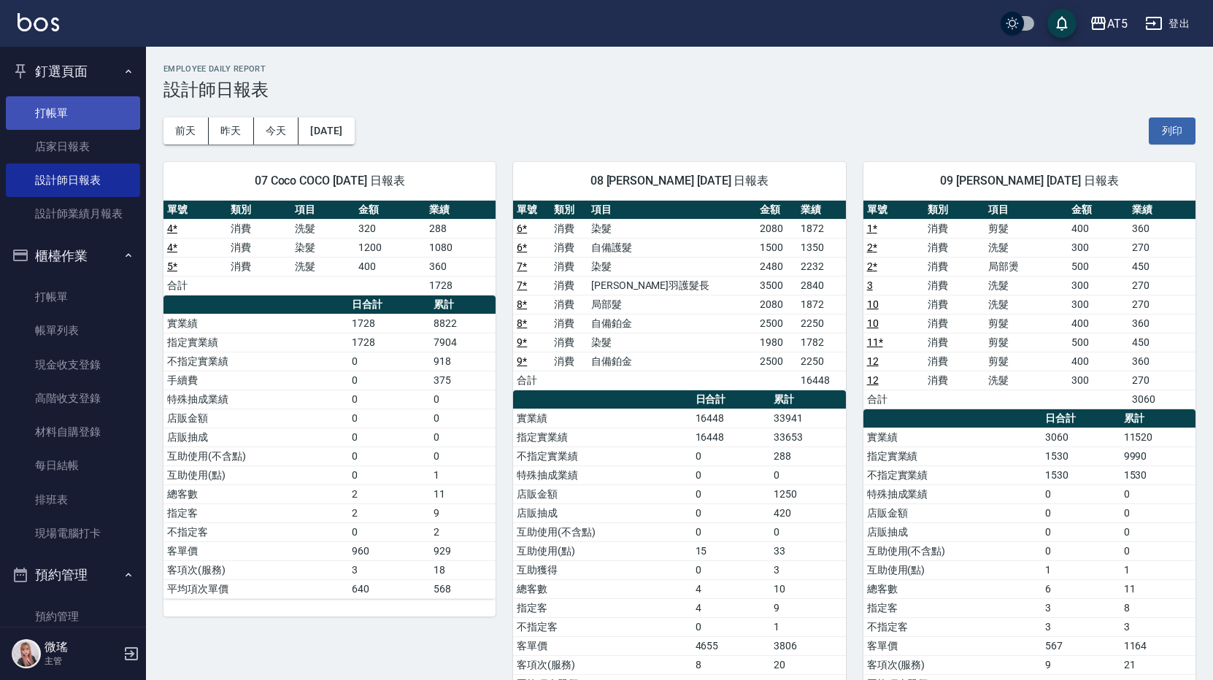
click at [59, 101] on link "打帳單" at bounding box center [73, 113] width 134 height 34
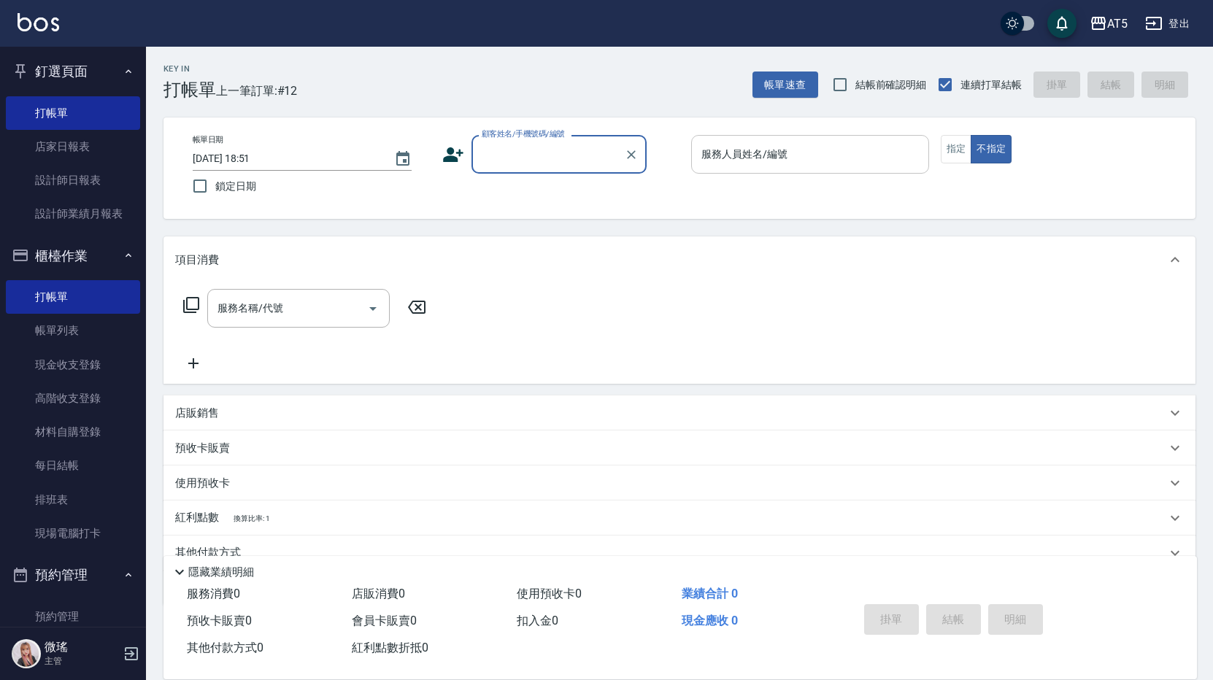
click at [777, 155] on div "服務人員姓名/編號 服務人員姓名/編號" at bounding box center [810, 154] width 238 height 39
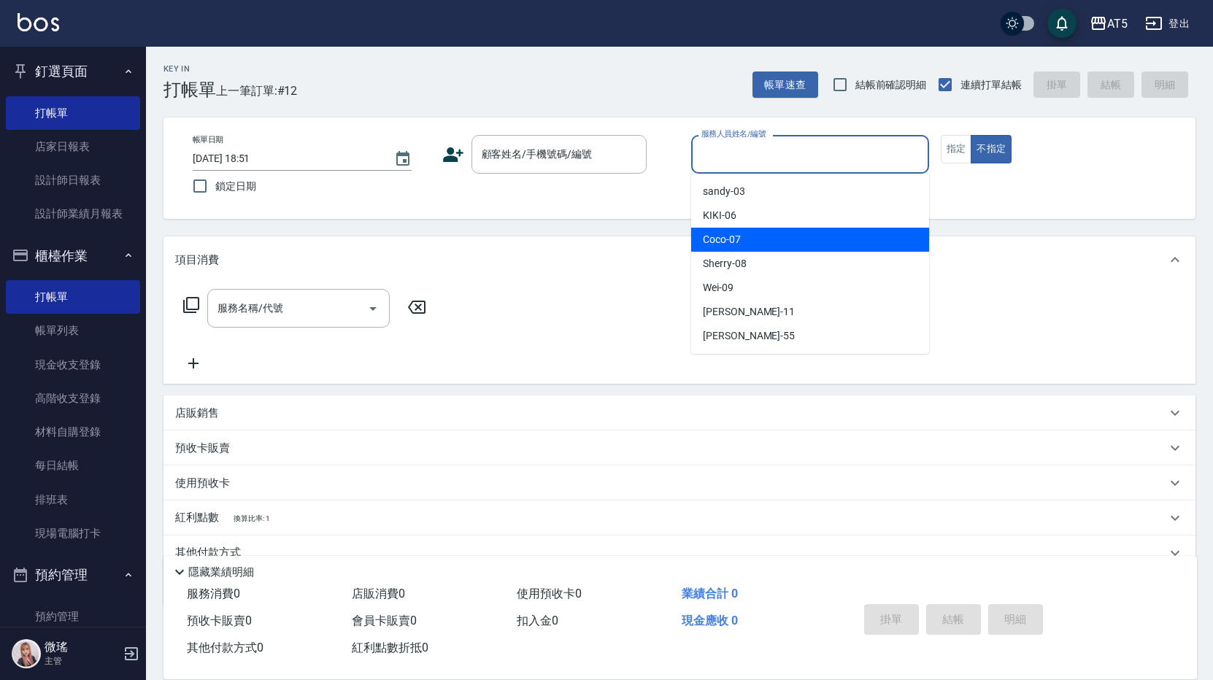
click at [762, 251] on div "Coco -07" at bounding box center [810, 240] width 238 height 24
type input "Coco-07"
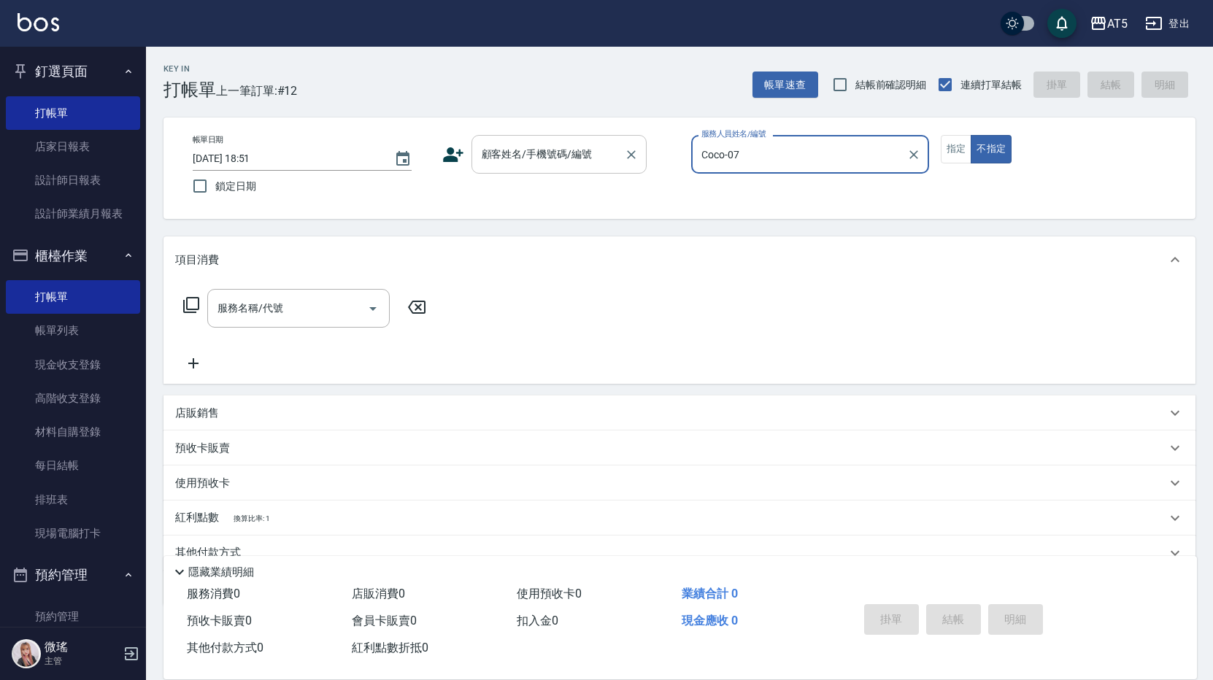
click at [501, 169] on div "顧客姓名/手機號碼/編號" at bounding box center [559, 154] width 175 height 39
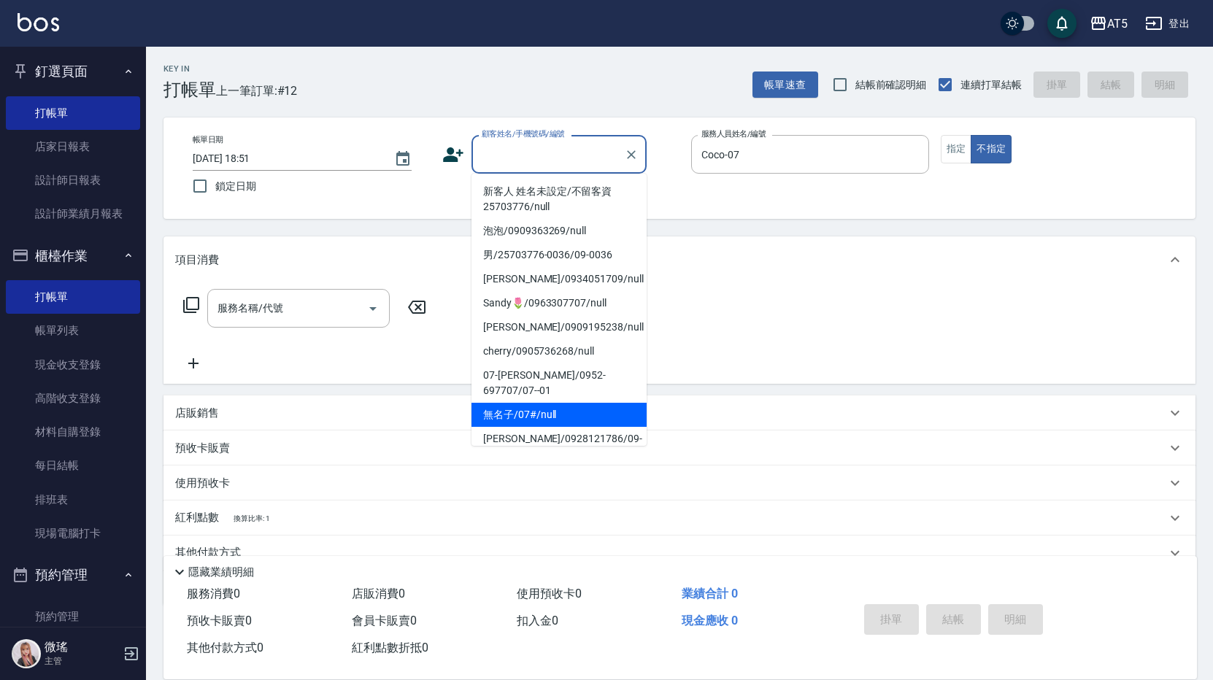
click at [520, 404] on li "無名子/07#/null" at bounding box center [559, 415] width 175 height 24
type input "無名子/07#/null"
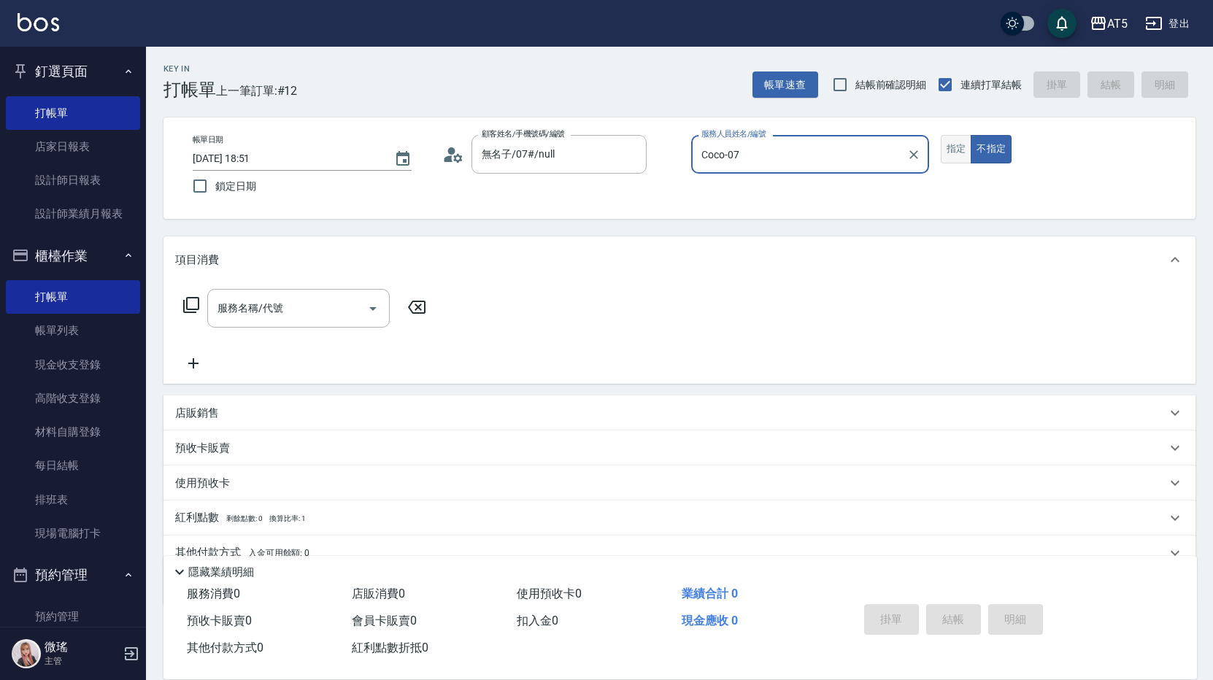
click at [952, 147] on button "指定" at bounding box center [956, 149] width 31 height 28
click at [313, 314] on input "服務名稱/代號" at bounding box center [287, 309] width 147 height 26
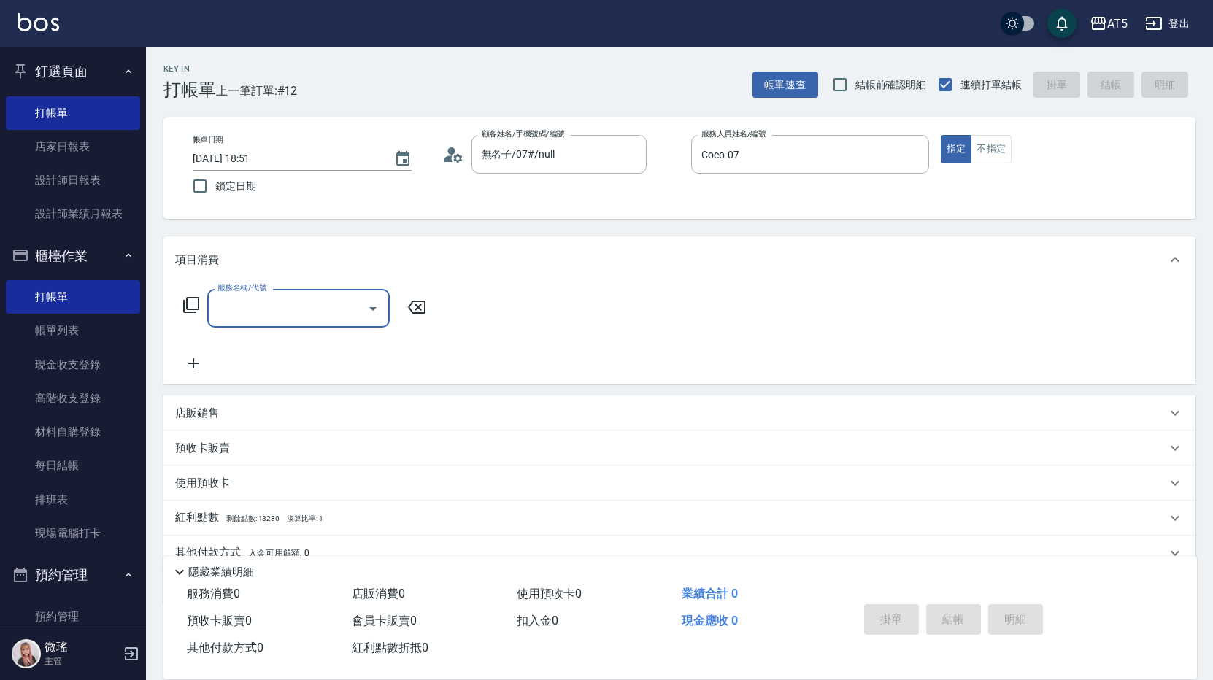
click at [274, 307] on input "服務名稱/代號" at bounding box center [287, 309] width 147 height 26
click at [266, 318] on input "服務名稱/代號" at bounding box center [287, 309] width 147 height 26
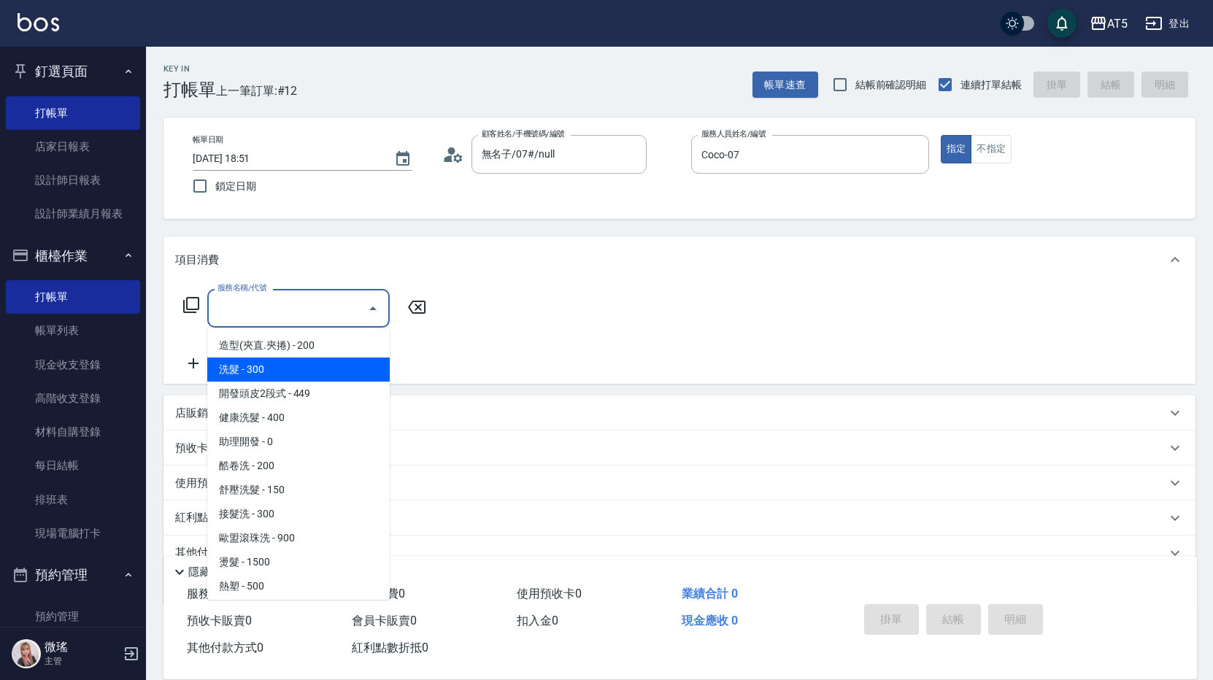
click at [261, 366] on span "洗髮 - 300" at bounding box center [298, 370] width 182 height 24
type input "洗髮(201)"
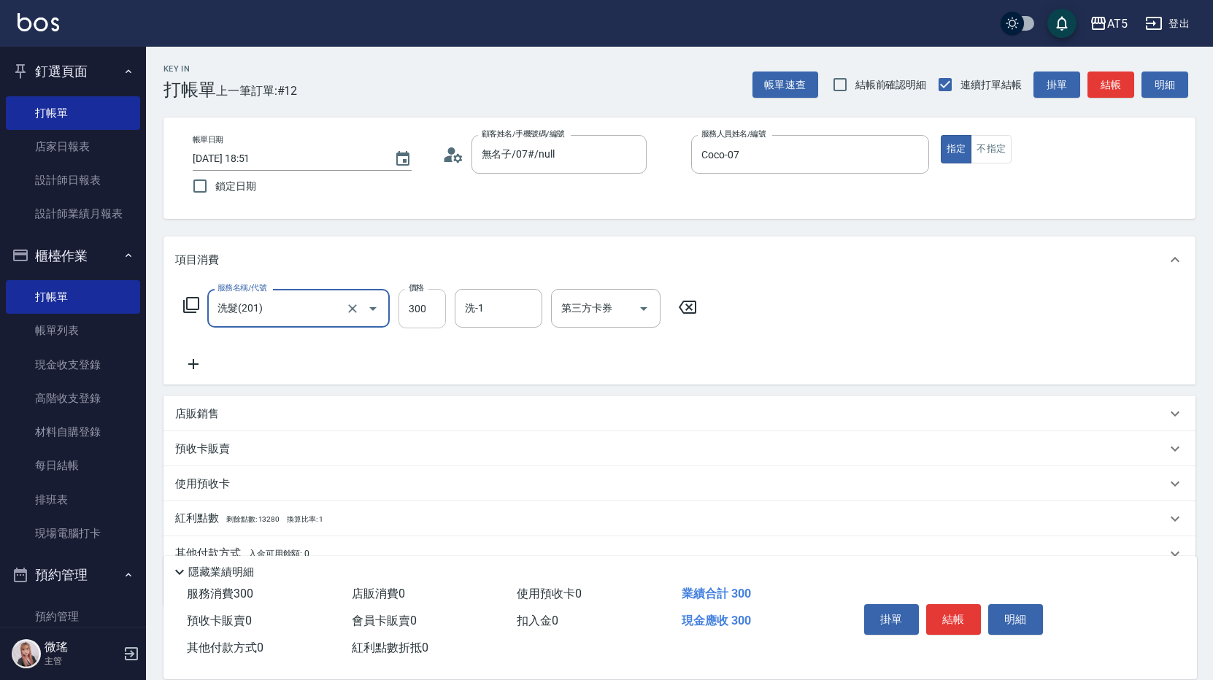
click at [407, 318] on input "300" at bounding box center [422, 308] width 47 height 39
type input "0"
type input "40"
type input "400"
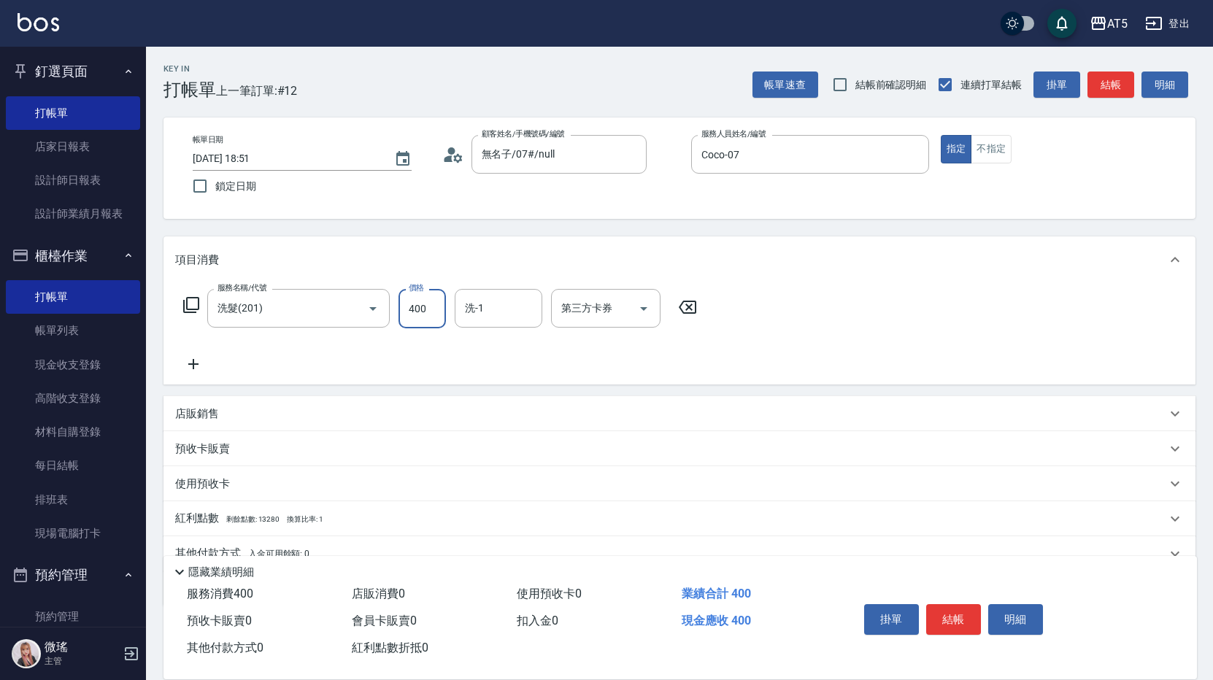
click at [477, 269] on div "項目消費" at bounding box center [680, 259] width 1032 height 47
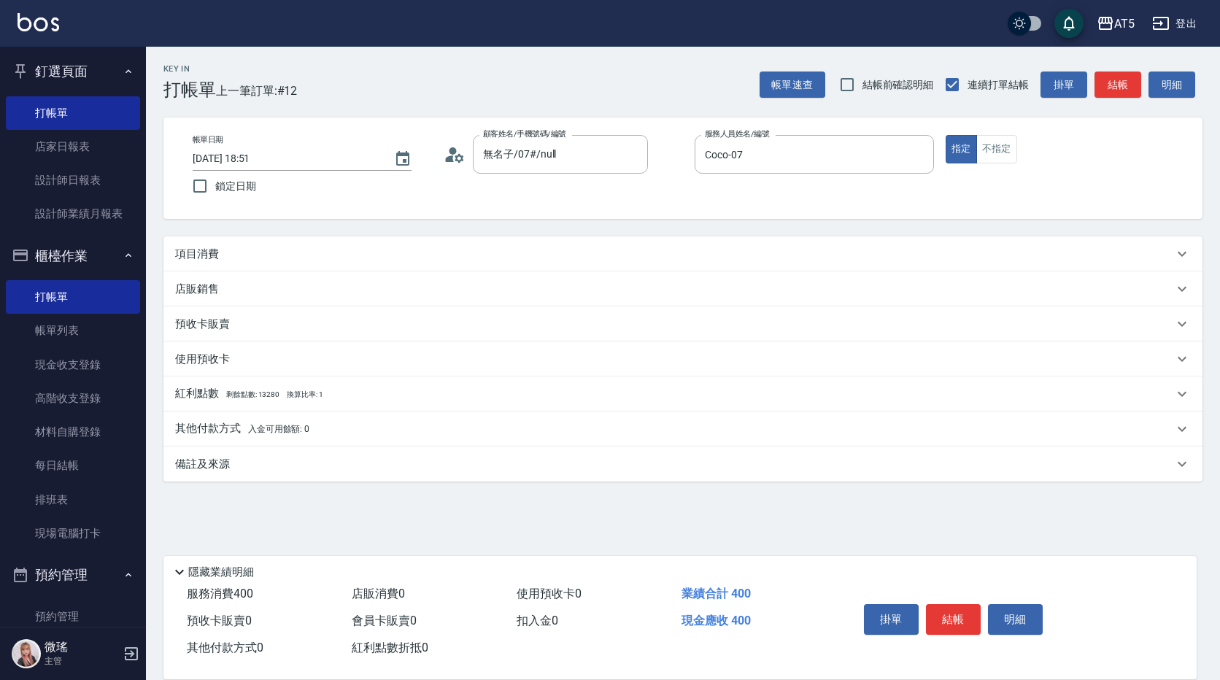
click at [419, 282] on div "店販銷售" at bounding box center [674, 289] width 999 height 15
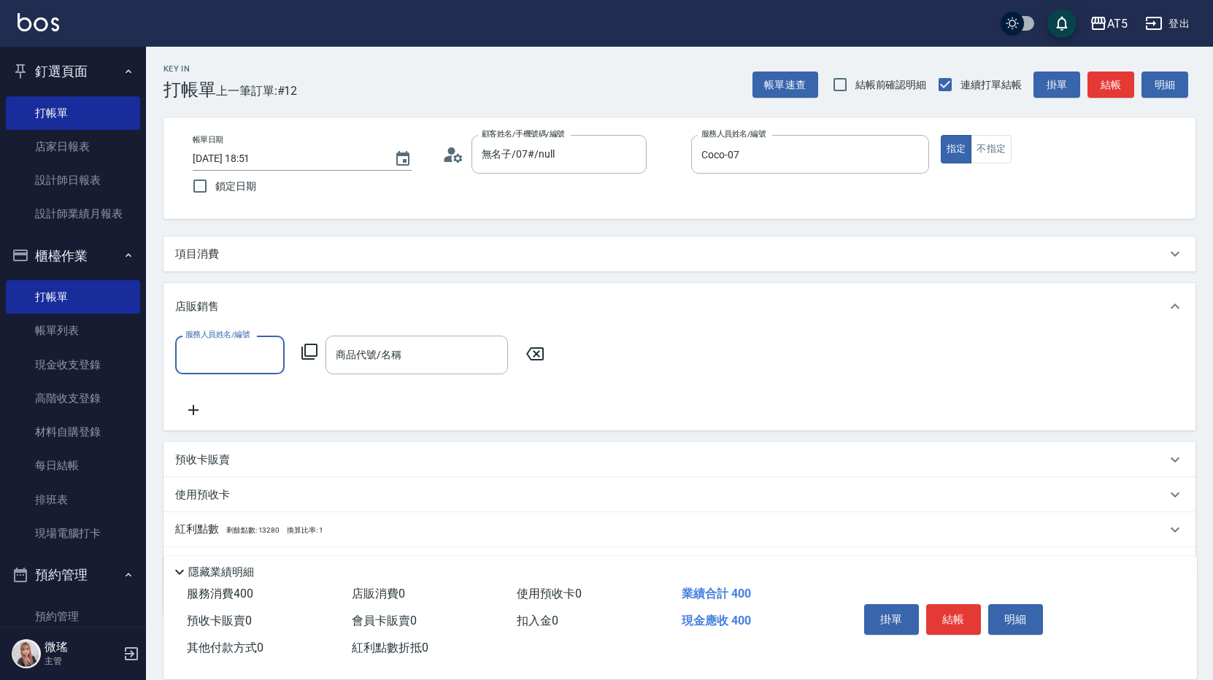
click at [363, 254] on div "項目消費" at bounding box center [670, 254] width 991 height 15
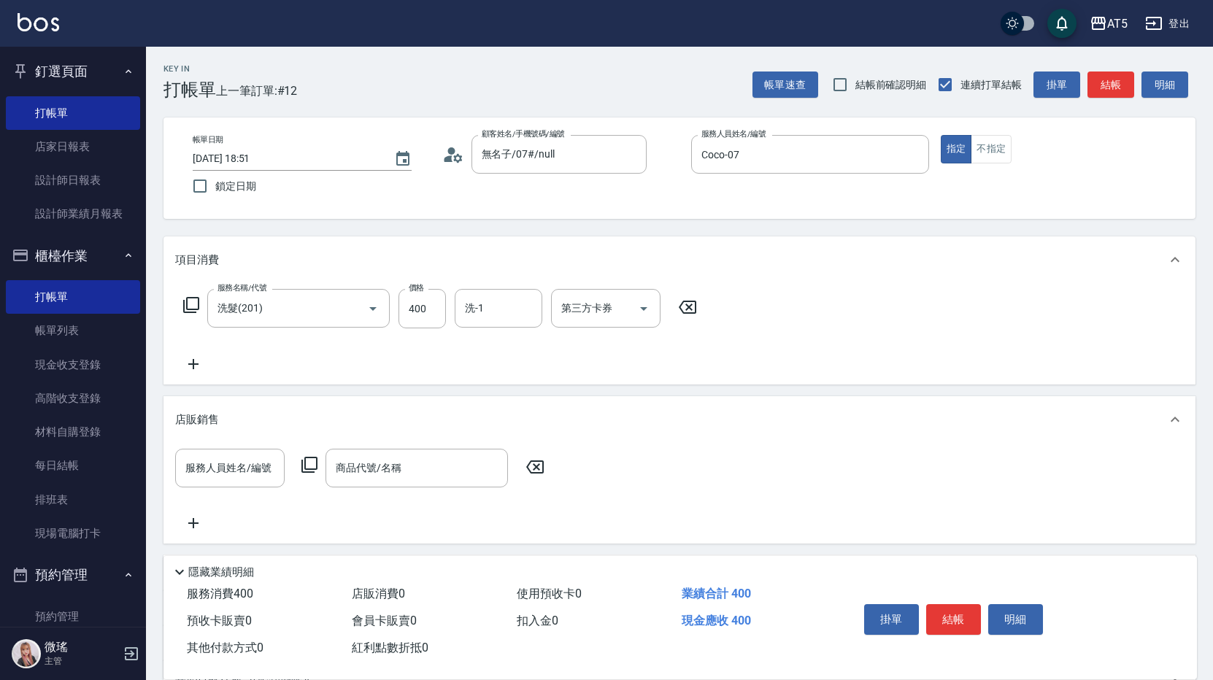
click at [196, 296] on icon at bounding box center [191, 305] width 18 height 18
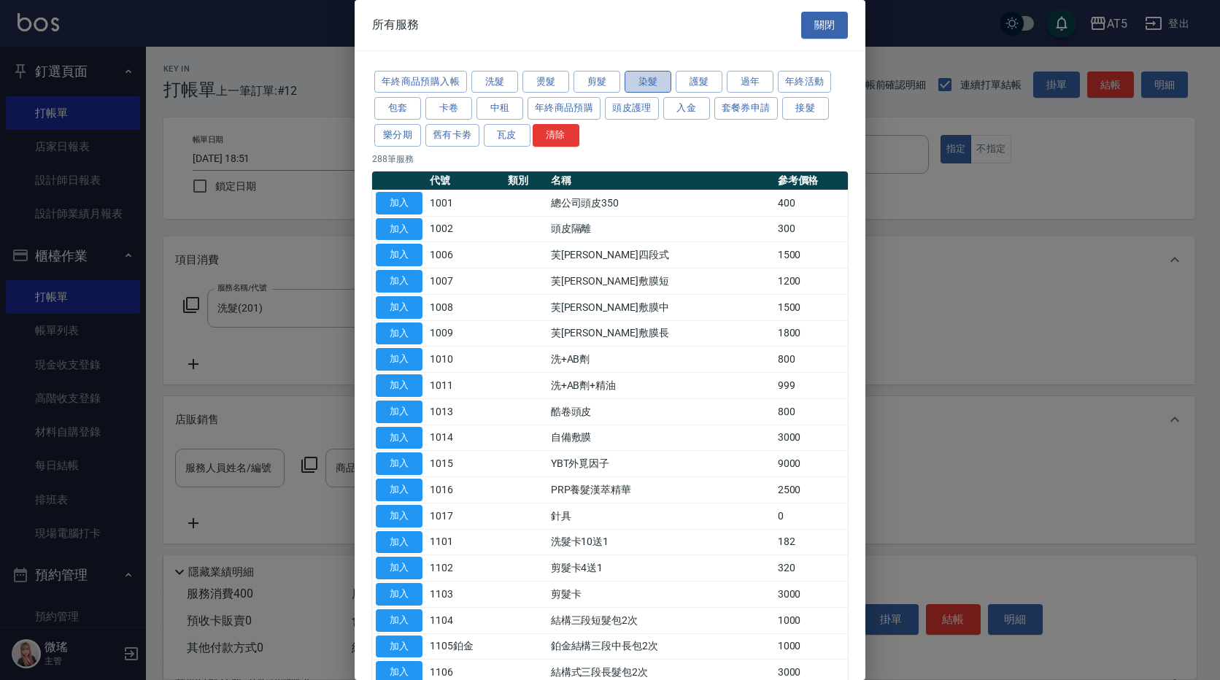
click at [643, 84] on button "染髮" at bounding box center [648, 82] width 47 height 23
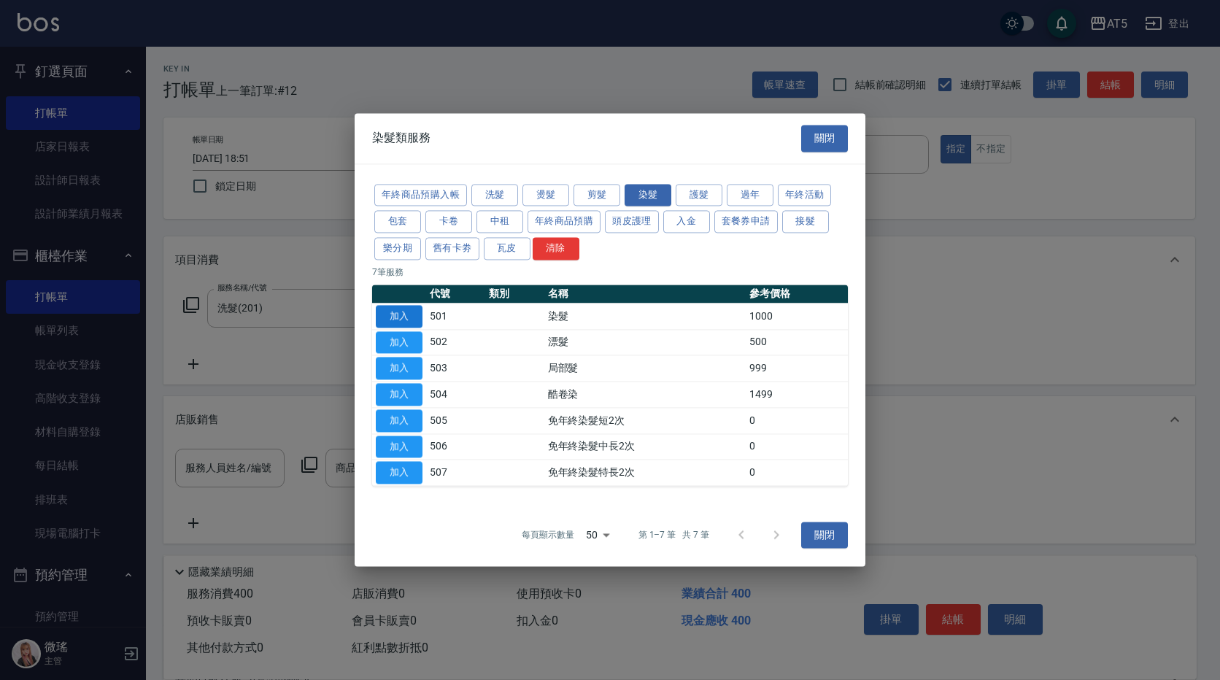
click at [414, 318] on button "加入" at bounding box center [399, 316] width 47 height 23
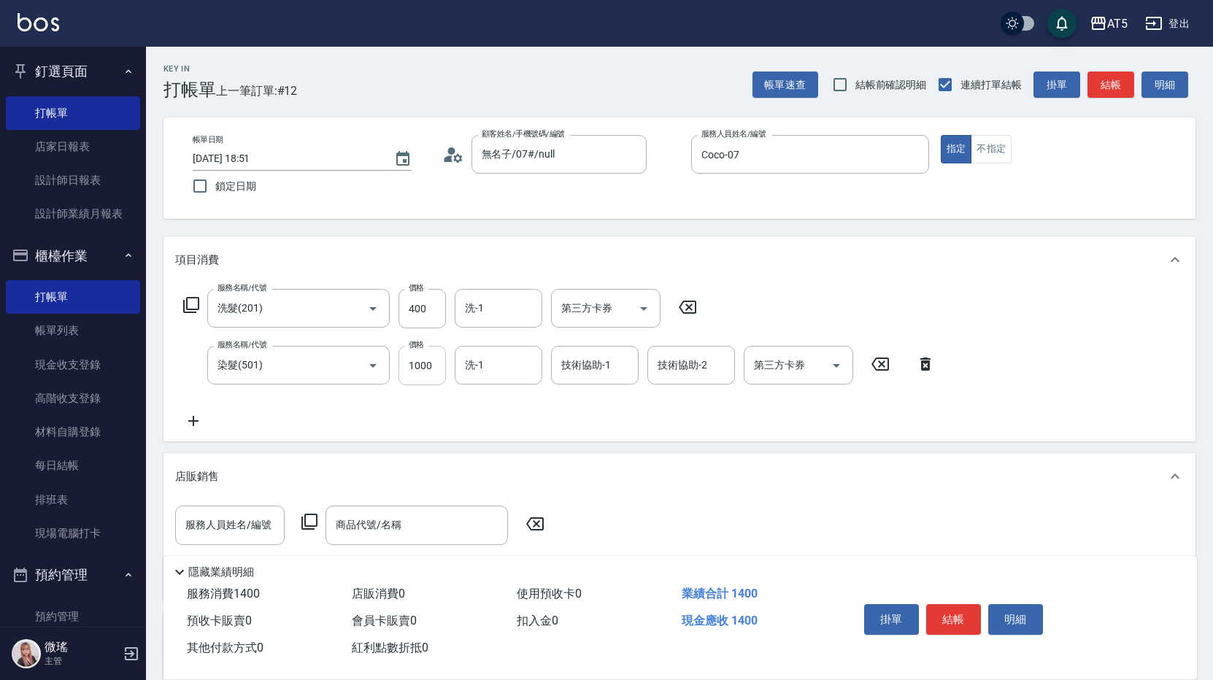
click at [426, 360] on input "1000" at bounding box center [422, 365] width 47 height 39
type input "50"
type input "100"
type input "40"
type input "160"
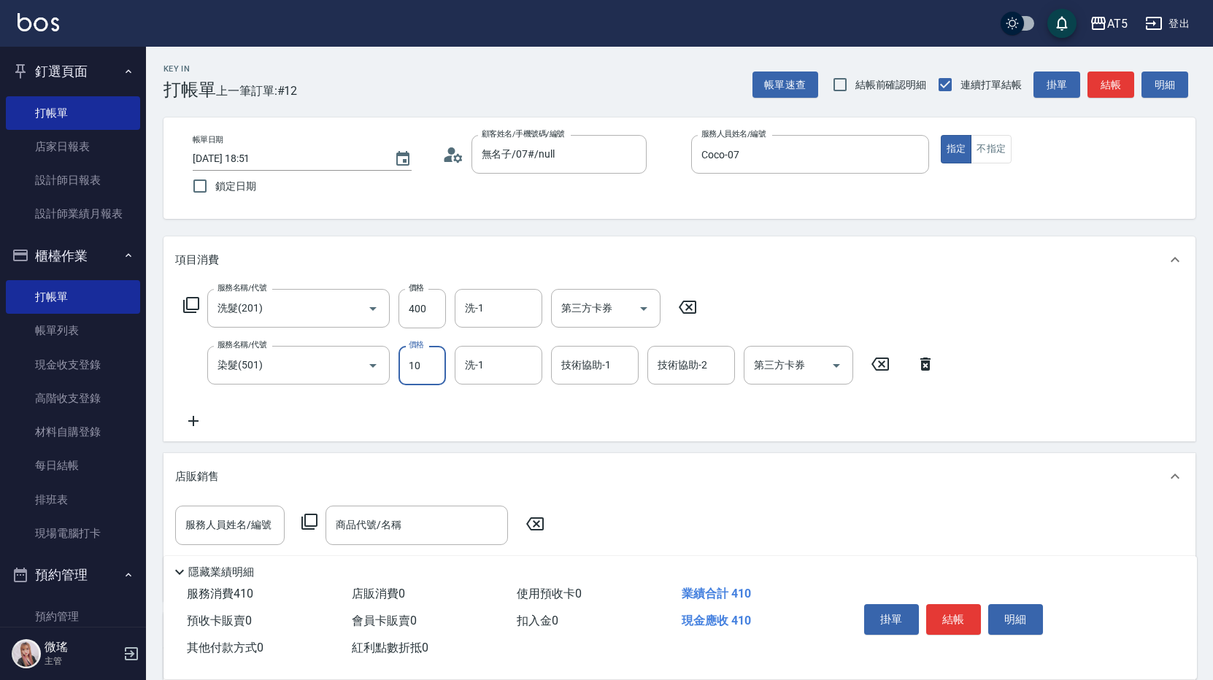
type input "50"
type input "1600"
type input "200"
type input "1600"
click at [588, 370] on input "技術協助-1" at bounding box center [595, 366] width 74 height 26
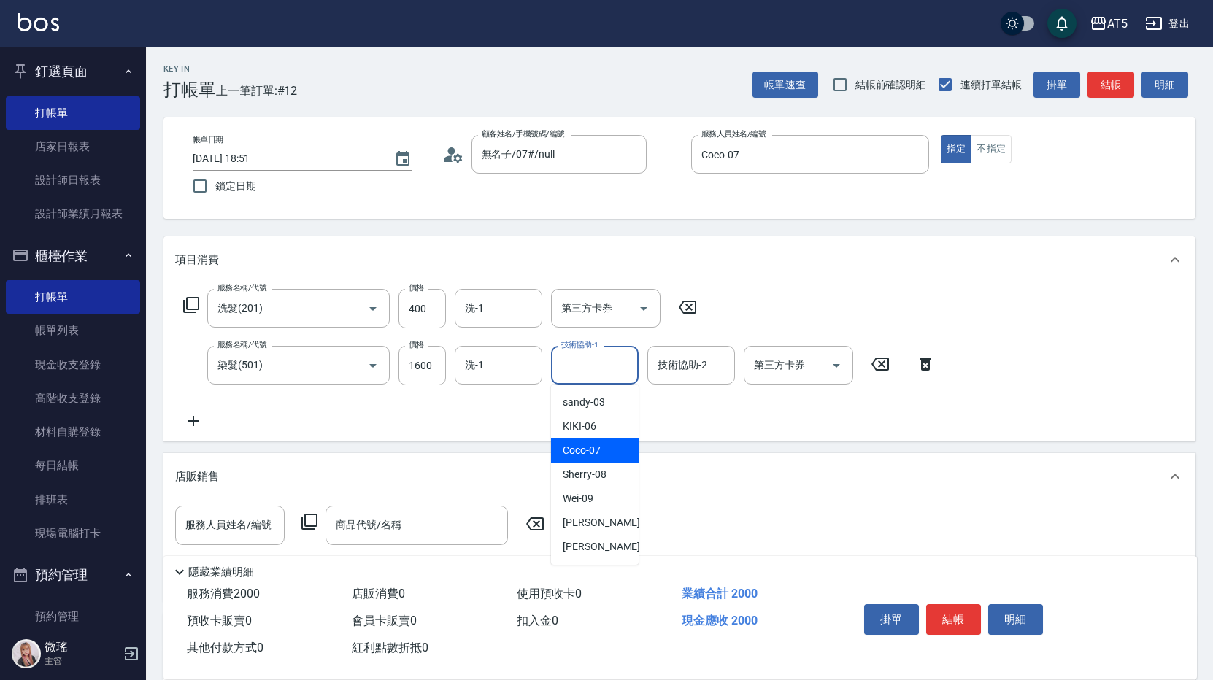
click at [601, 447] on div "Coco -07" at bounding box center [595, 451] width 88 height 24
type input "Coco-07"
click at [688, 375] on input "技術協助-2" at bounding box center [691, 366] width 74 height 26
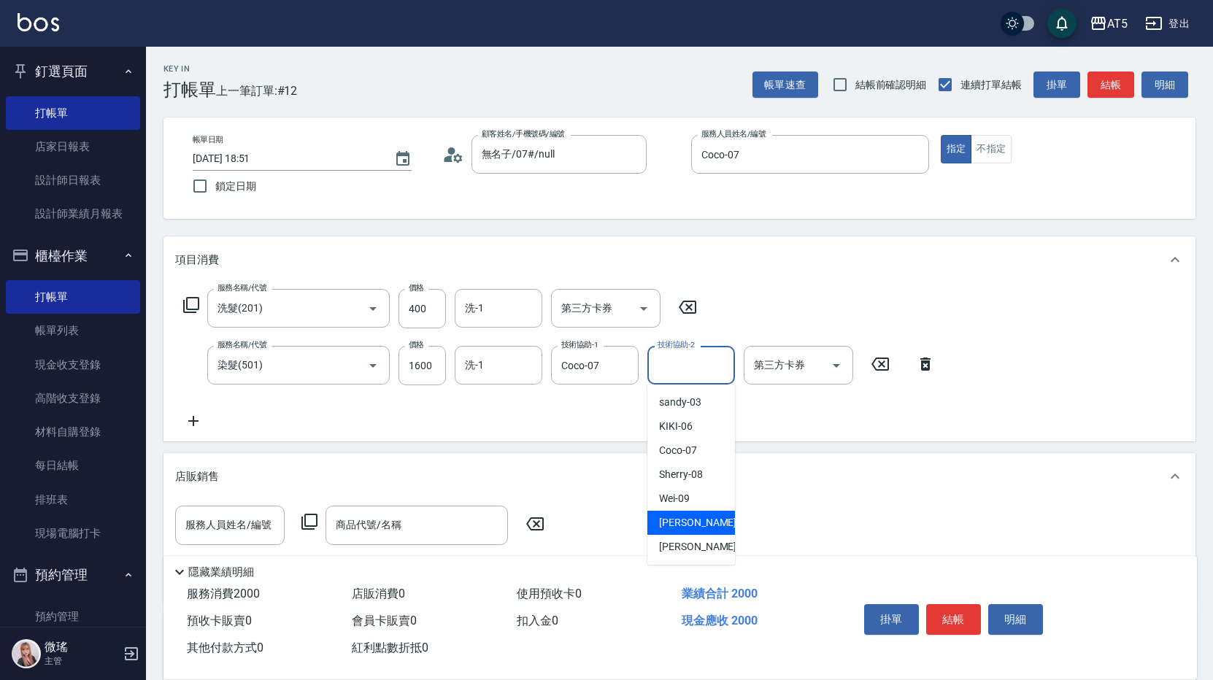
click at [705, 523] on div "葵葵 -11" at bounding box center [691, 523] width 88 height 24
click at [705, 523] on div "服務人員姓名/編號 服務人員姓名/編號 商品代號/名稱 商品代號/名稱" at bounding box center [679, 547] width 1009 height 83
type input "葵葵-11"
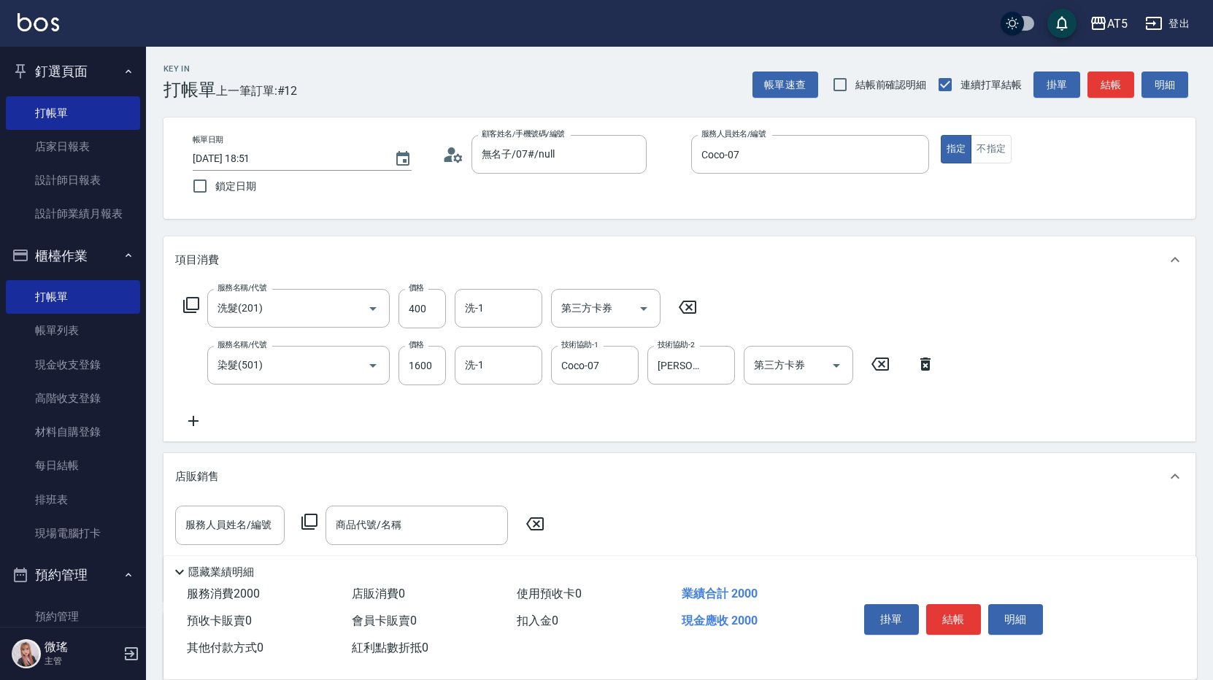
drag, startPoint x: 705, startPoint y: 523, endPoint x: 840, endPoint y: 420, distance: 169.8
click at [840, 420] on div "服務名稱/代號 洗髮(201) 服務名稱/代號 價格 400 價格 洗-1 洗-1 第三方卡券 第三方卡券 服務名稱/代號 染髮(501) 服務名稱/代號 價…" at bounding box center [559, 359] width 769 height 141
click at [950, 617] on button "結帳" at bounding box center [953, 619] width 55 height 31
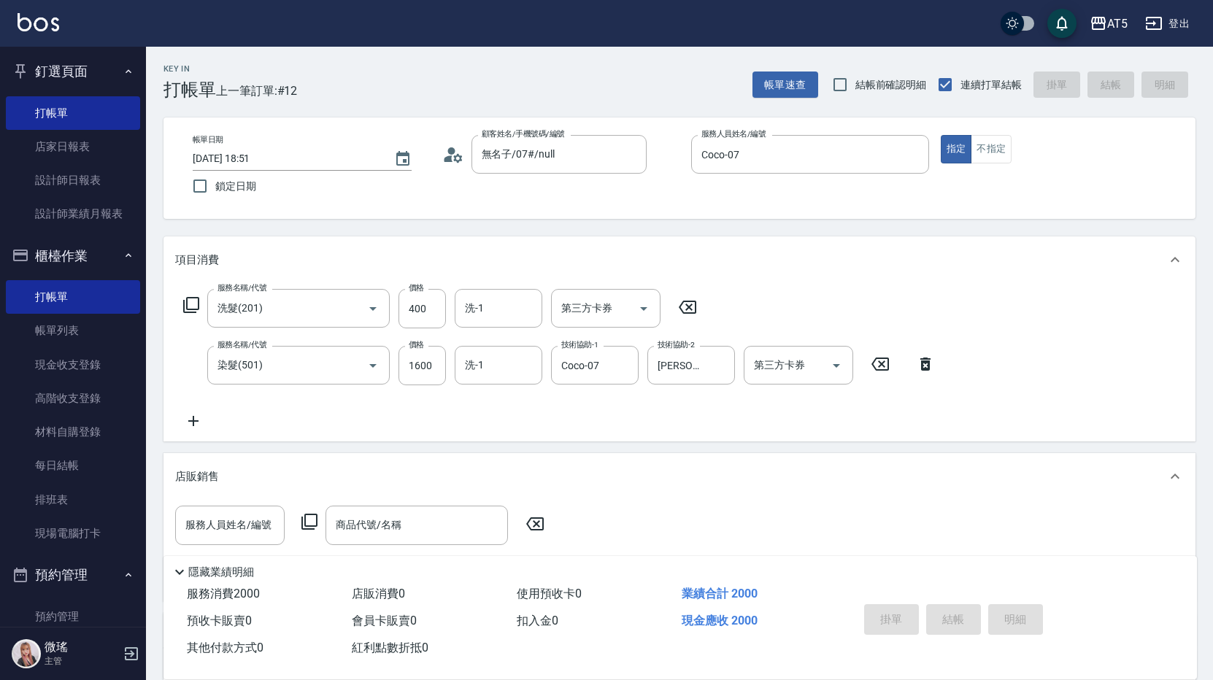
type input "2025/10/05 19:09"
type input "0"
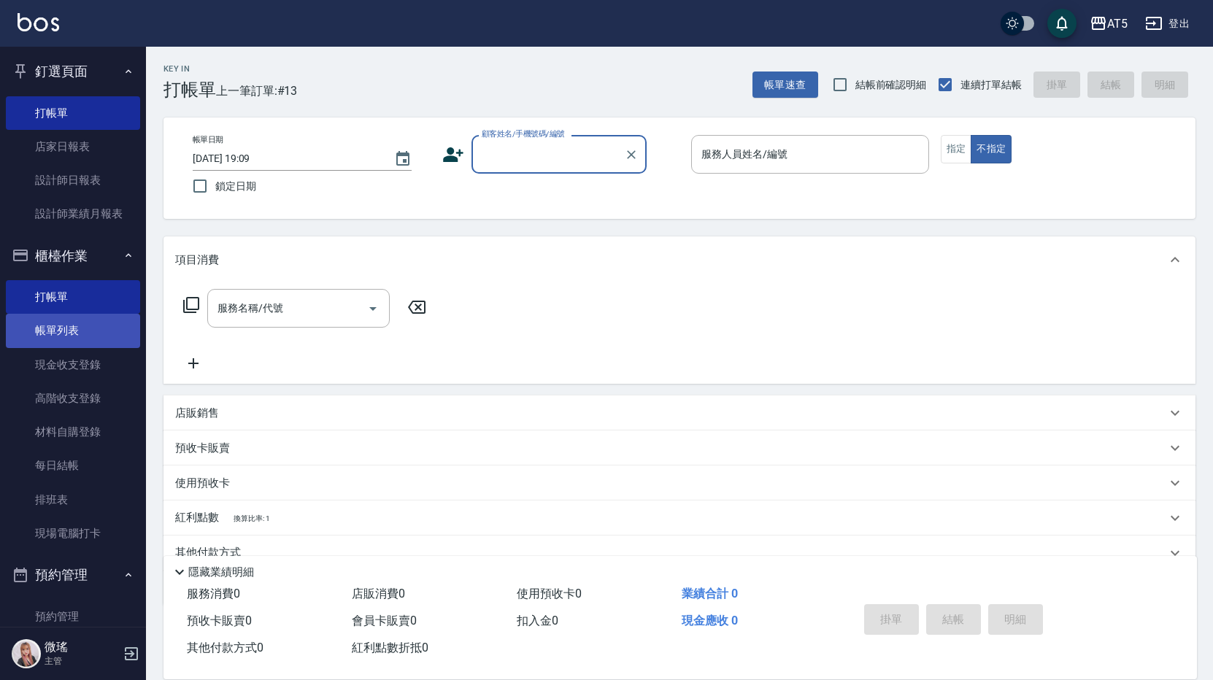
click at [82, 328] on link "帳單列表" at bounding box center [73, 331] width 134 height 34
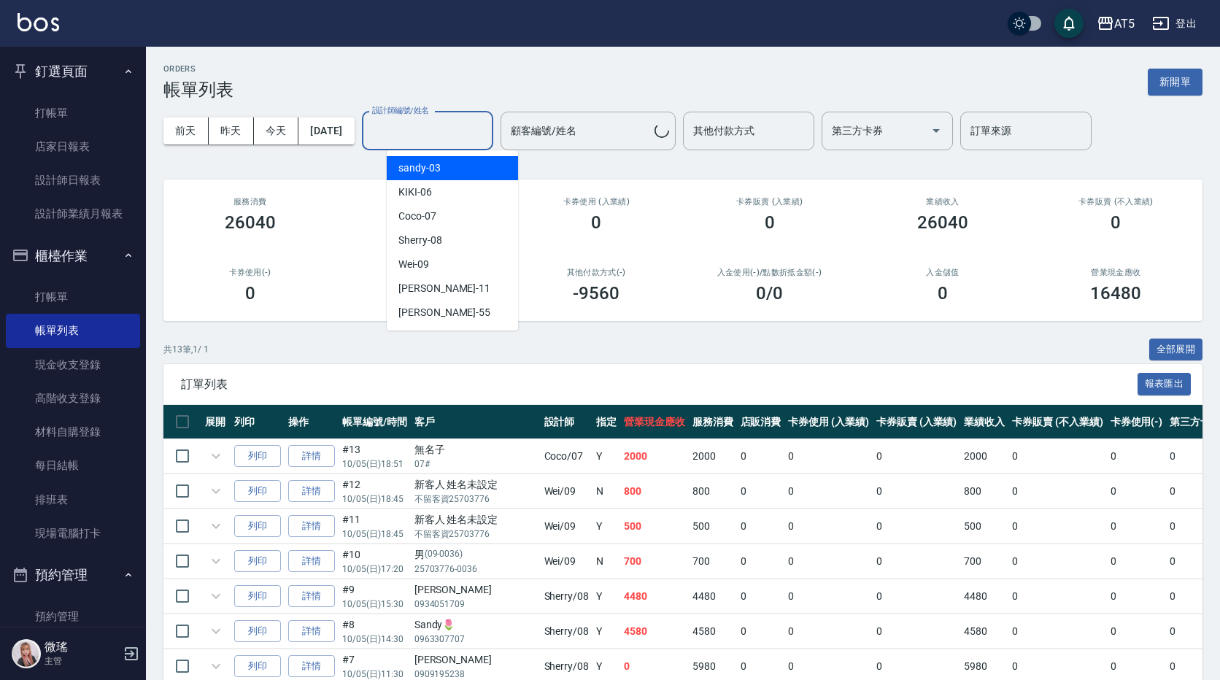
click at [434, 137] on div "設計師編號/姓名 設計師編號/姓名" at bounding box center [427, 131] width 131 height 39
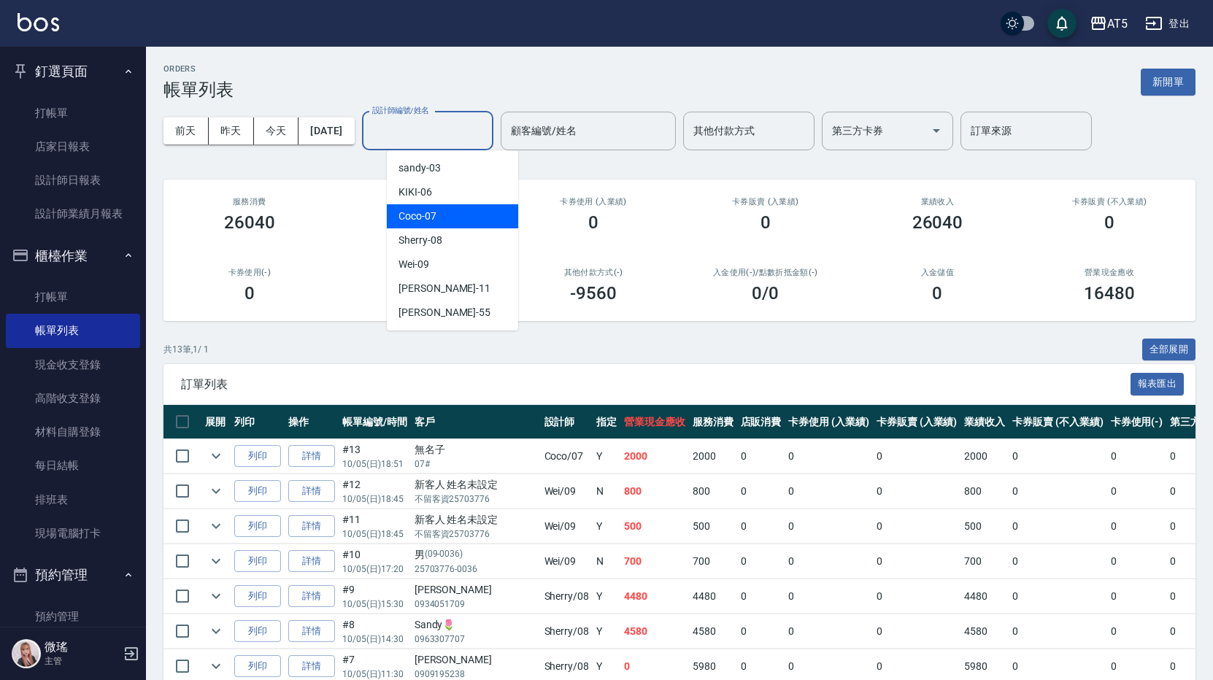
click at [449, 209] on div "Coco -07" at bounding box center [452, 216] width 131 height 24
click at [449, 209] on div "ORDERS 帳單列表 新開單 前天 昨天 今天 2025/10/05 設計師編號/姓名 設計師編號/姓名 顧客編號/姓名 顧客編號/姓名 其他付款方式 其他…" at bounding box center [679, 499] width 1067 height 905
type input "Coco-07"
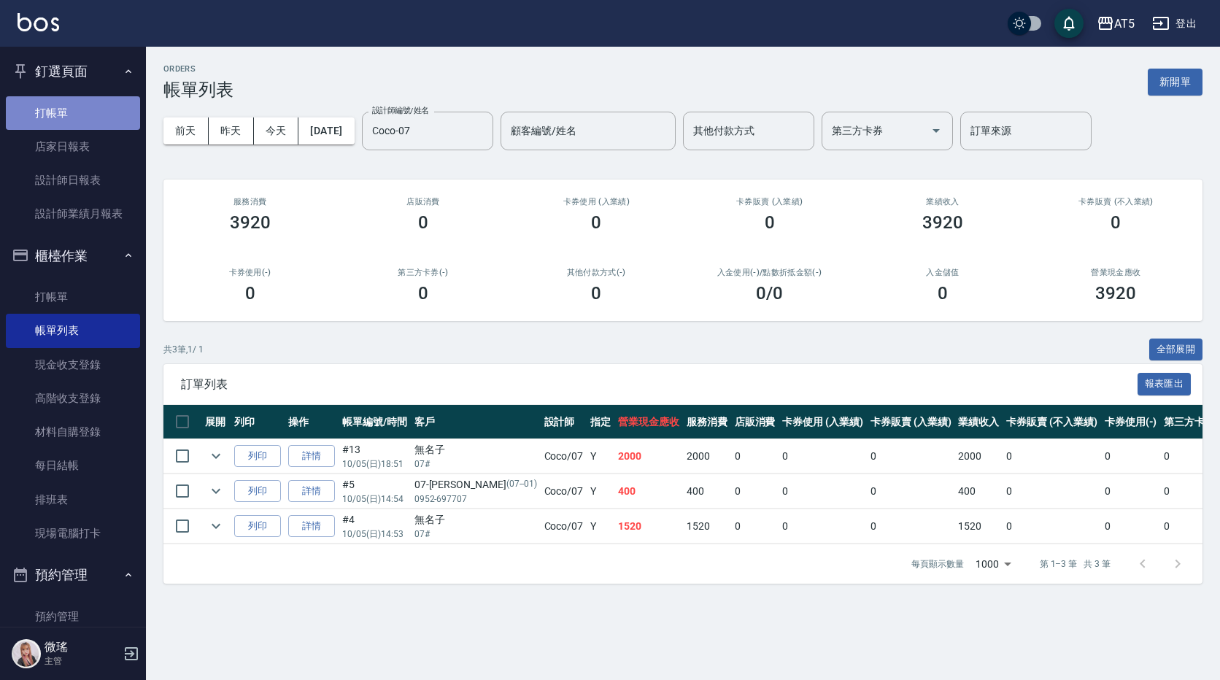
click at [115, 111] on link "打帳單" at bounding box center [73, 113] width 134 height 34
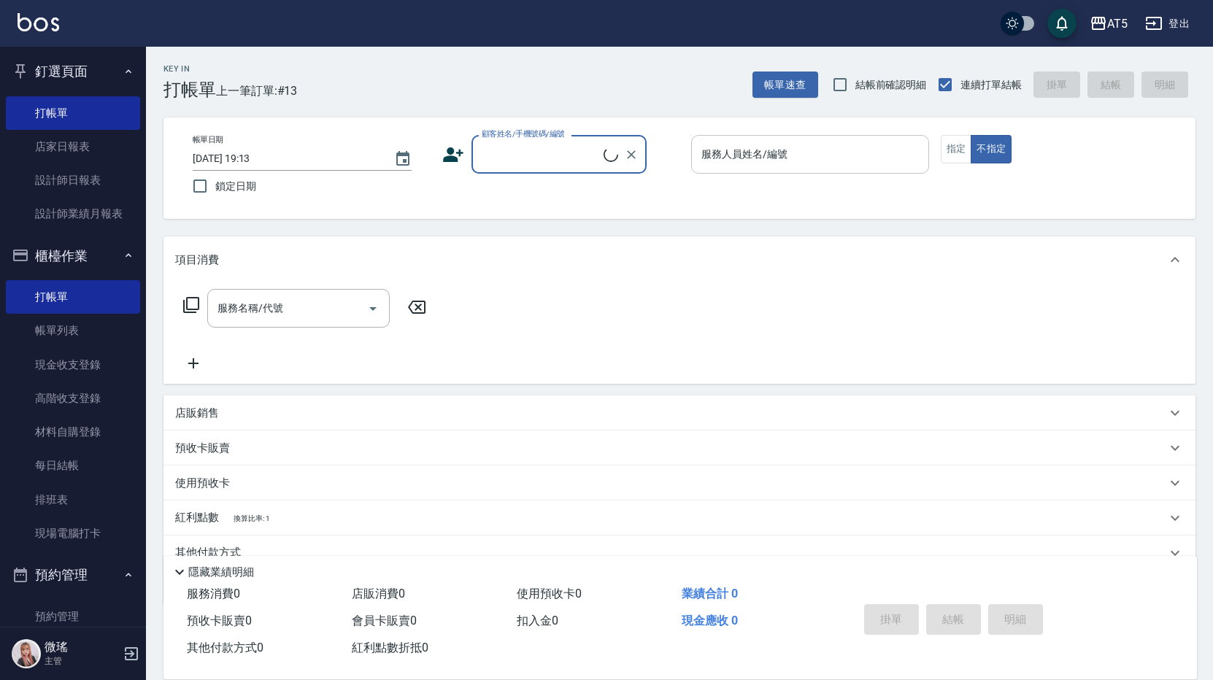
click at [822, 158] on input "服務人員姓名/編號" at bounding box center [810, 155] width 225 height 26
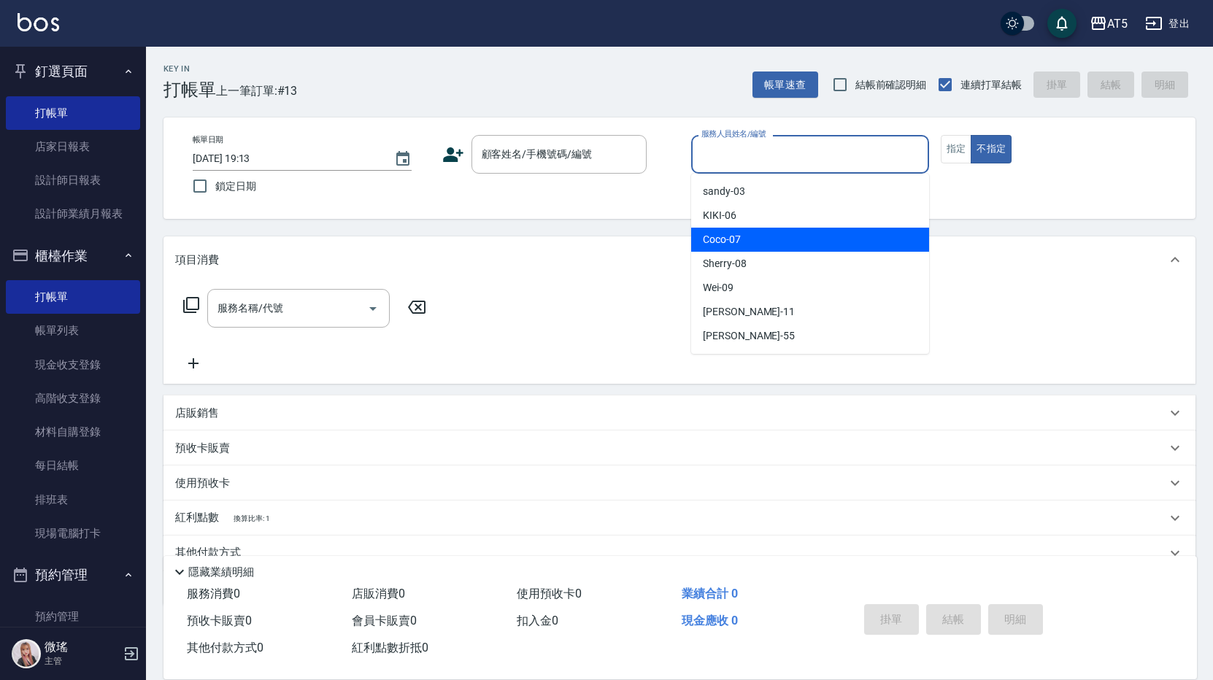
click at [795, 229] on div "Coco -07" at bounding box center [810, 240] width 238 height 24
type input "Coco-07"
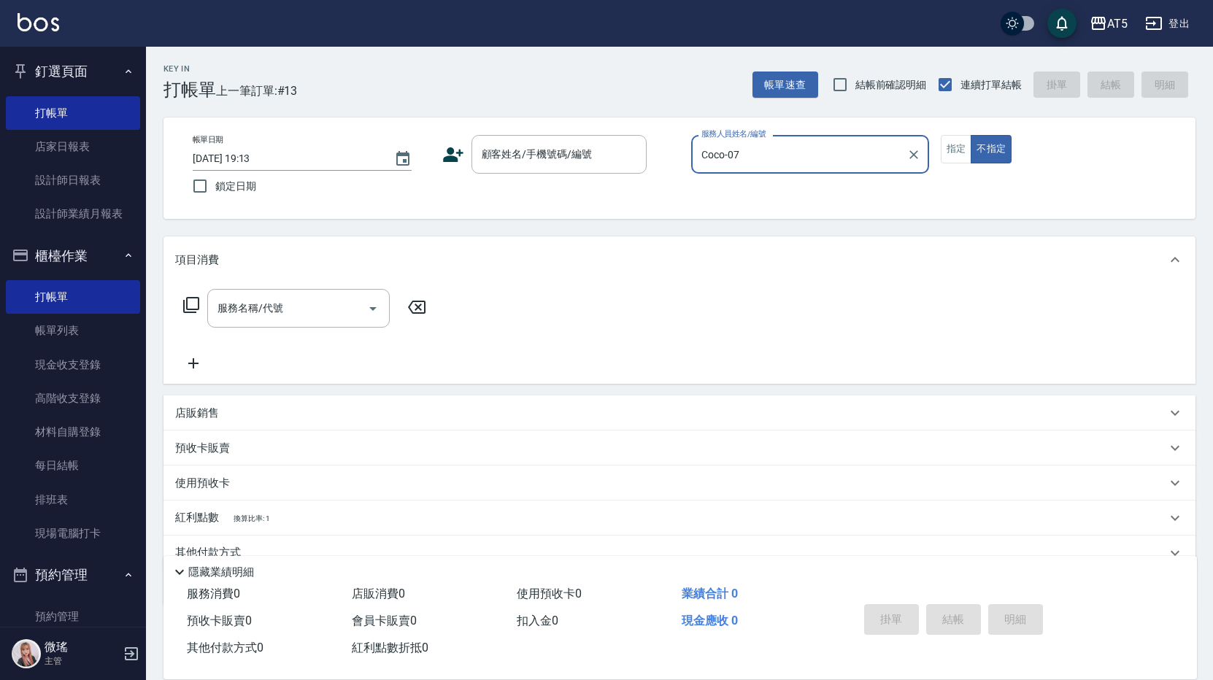
click at [939, 154] on div "帳單日期 2025/10/05 19:13 鎖定日期 顧客姓名/手機號碼/編號 顧客姓名/手機號碼/編號 服務人員姓名/編號 Coco-07 服務人員姓名/編…" at bounding box center [679, 168] width 997 height 66
click at [947, 148] on button "指定" at bounding box center [956, 149] width 31 height 28
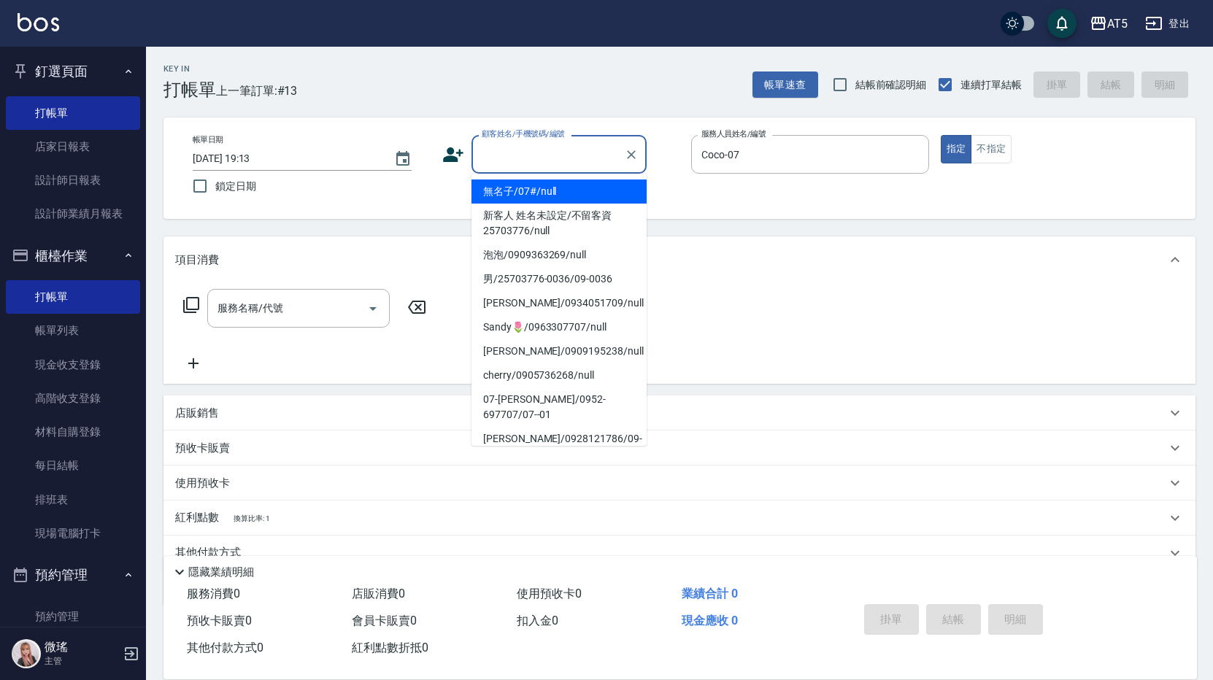
click at [506, 151] on input "顧客姓名/手機號碼/編號" at bounding box center [548, 155] width 140 height 26
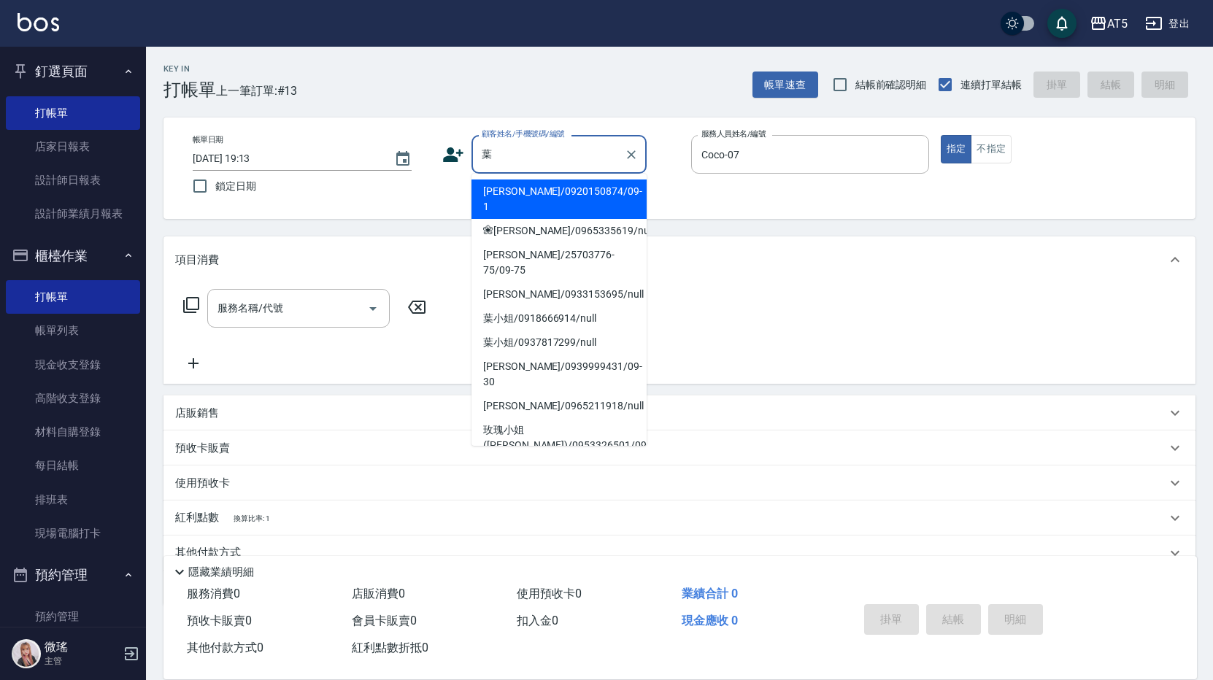
click at [555, 282] on li "葉秋萍/0933153695/null" at bounding box center [559, 294] width 175 height 24
type input "葉秋萍/0933153695/null"
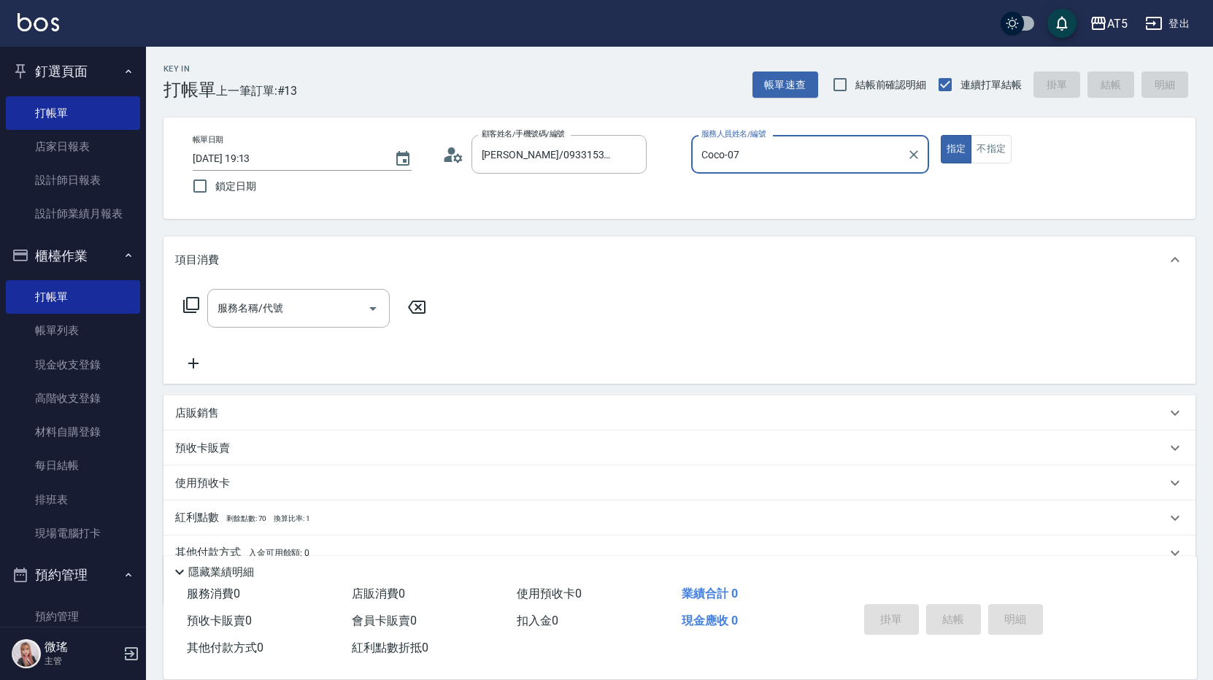
click at [199, 293] on div "服務名稱/代號 服務名稱/代號" at bounding box center [305, 308] width 260 height 39
click at [193, 307] on icon at bounding box center [191, 305] width 18 height 18
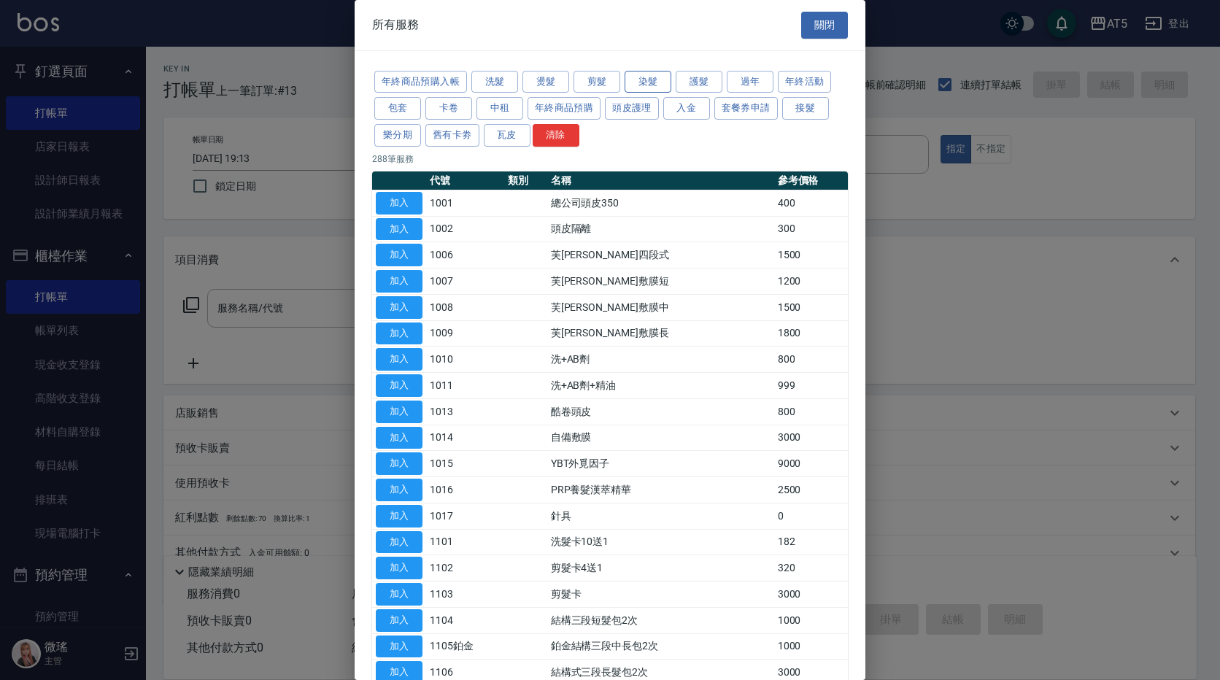
click at [648, 81] on button "染髮" at bounding box center [648, 82] width 47 height 23
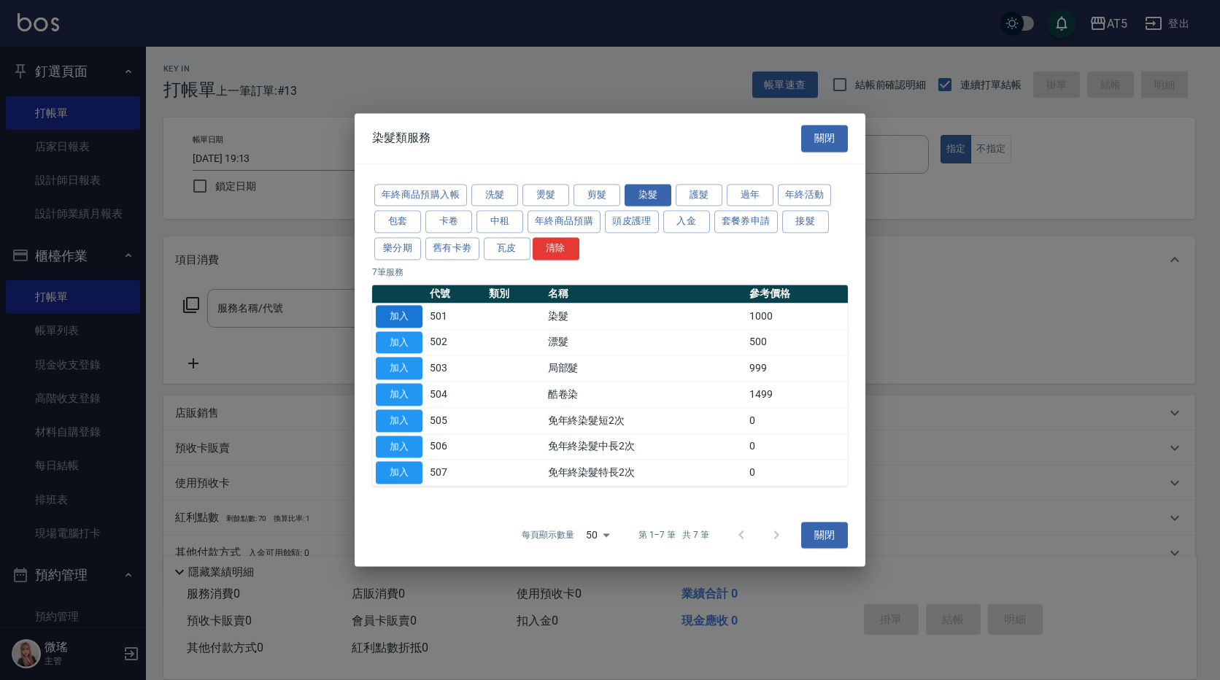
click at [421, 320] on button "加入" at bounding box center [399, 316] width 47 height 23
type input "染髮(501)"
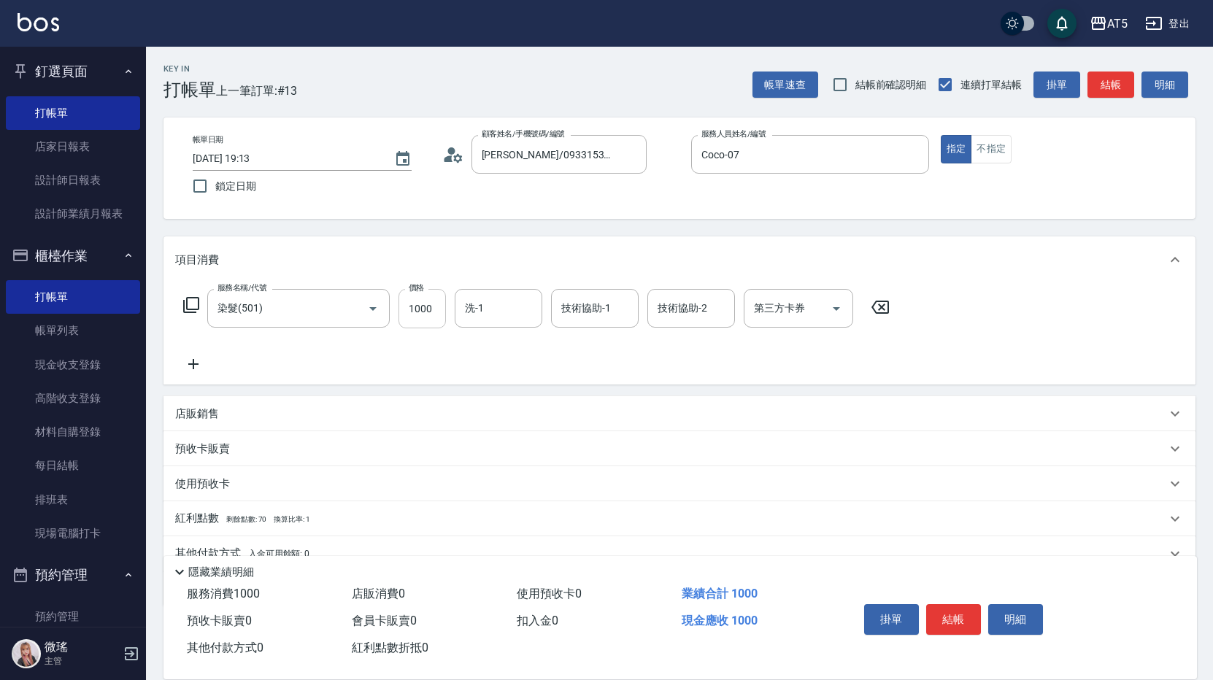
click at [428, 318] on input "1000" at bounding box center [422, 308] width 47 height 39
type input "0"
type input "11"
type input "10"
type input "118"
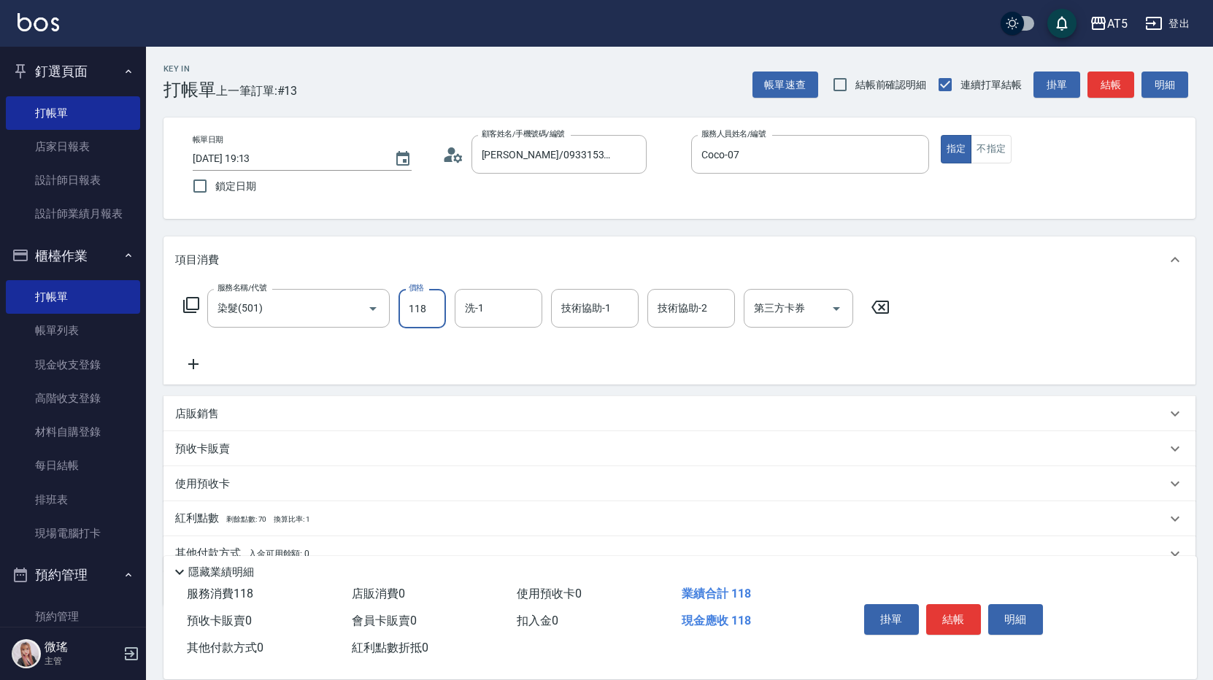
type input "0"
type input "180"
type input "1800"
click at [953, 623] on button "結帳" at bounding box center [953, 619] width 55 height 31
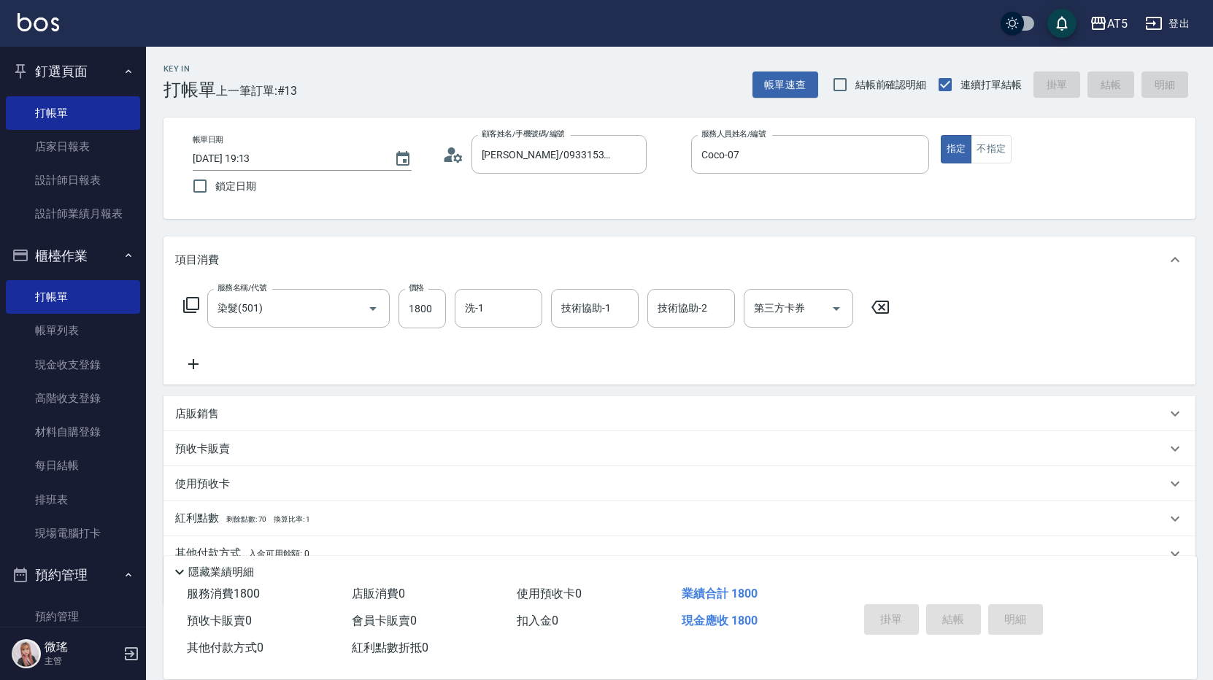
type input "0"
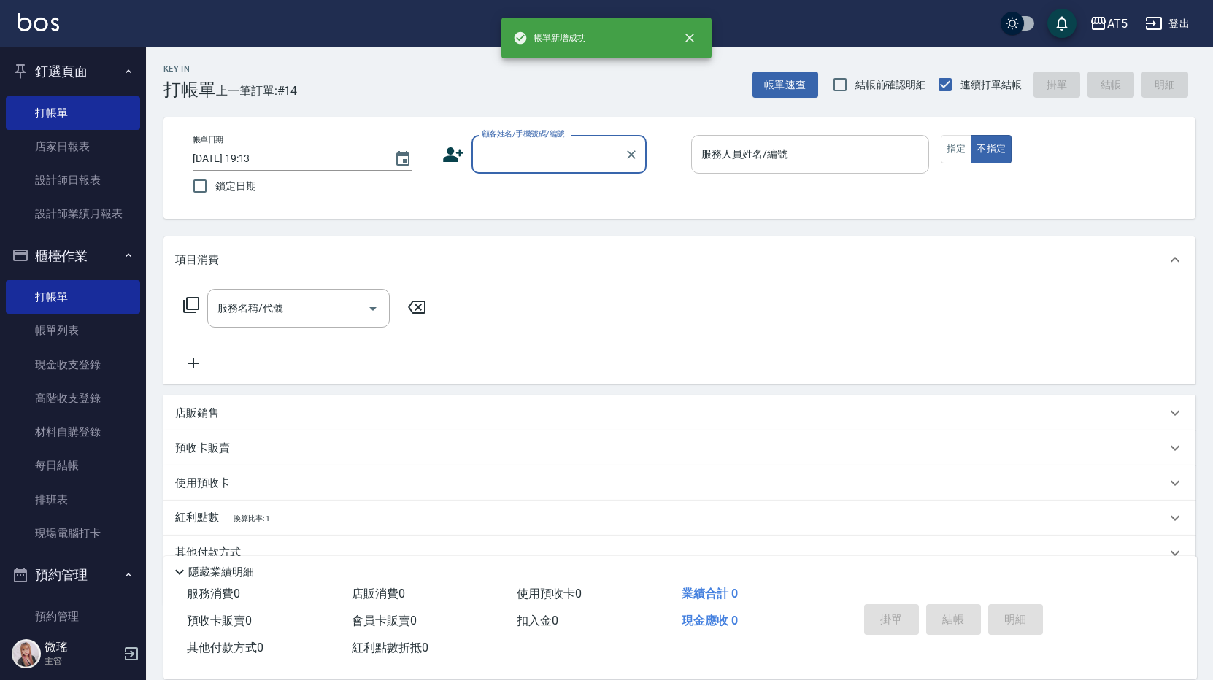
click at [783, 155] on div "服務人員姓名/編號 服務人員姓名/編號" at bounding box center [810, 154] width 238 height 39
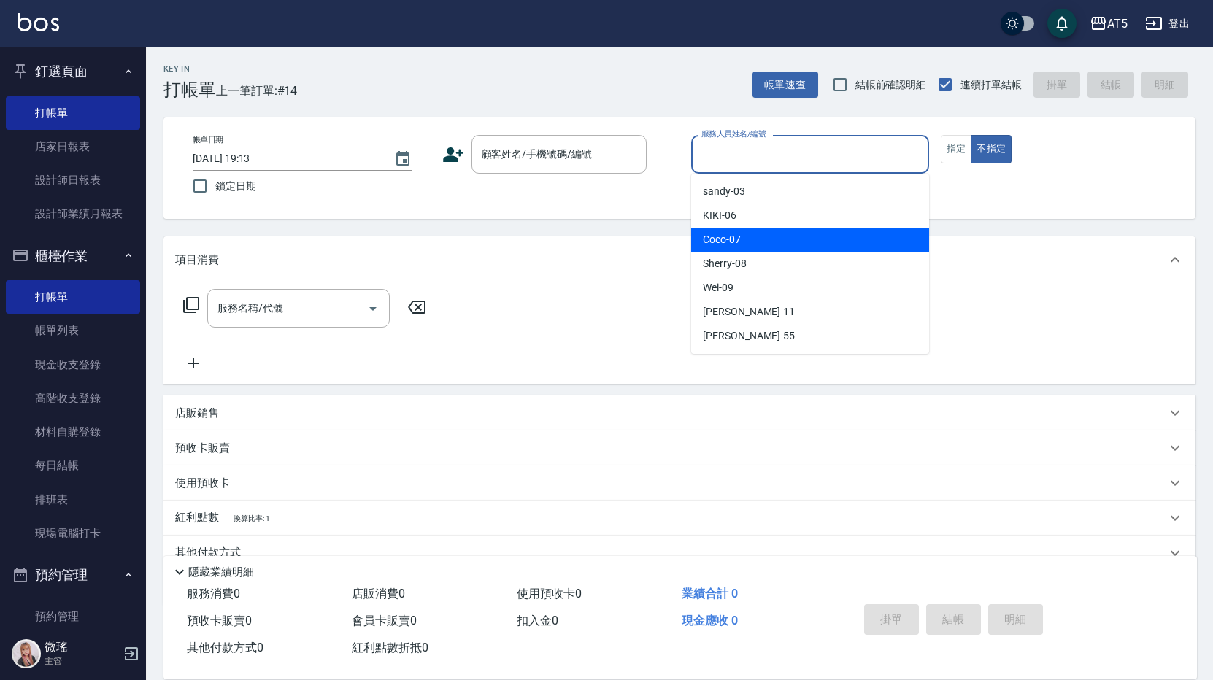
click at [769, 242] on div "Coco -07" at bounding box center [810, 240] width 238 height 24
type input "Coco-07"
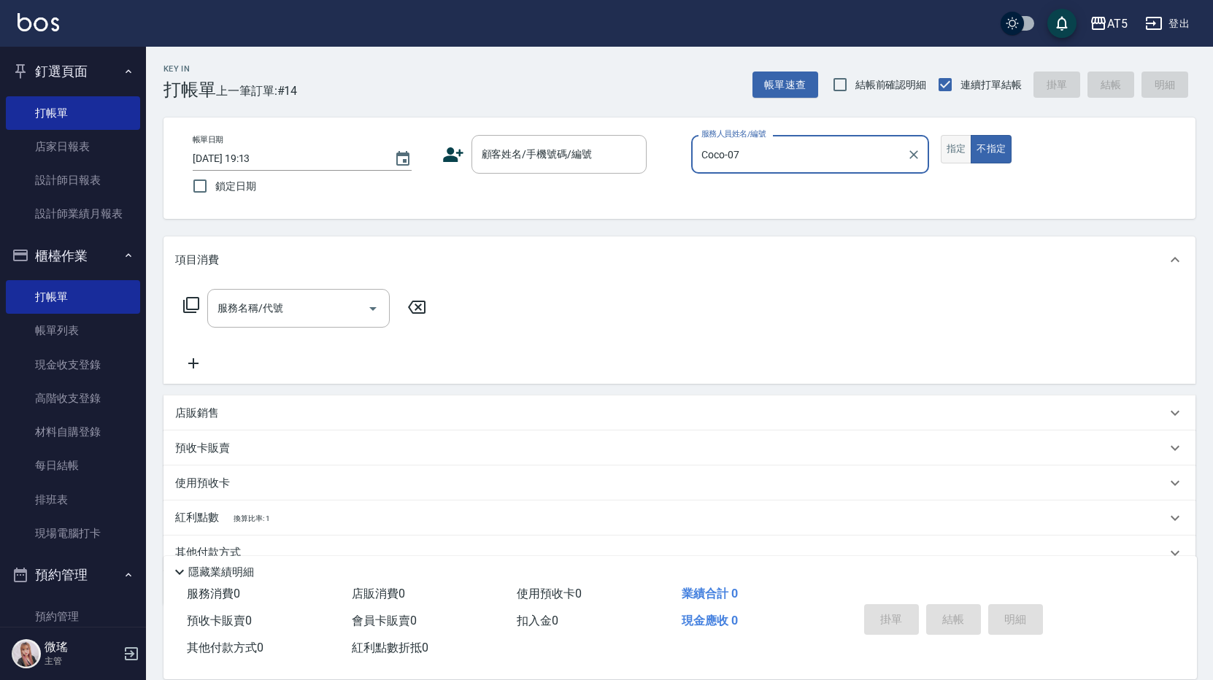
click at [961, 164] on div "帳單日期 2025/10/05 19:13 鎖定日期 顧客姓名/手機號碼/編號 顧客姓名/手機號碼/編號 服務人員姓名/編號 Coco-07 服務人員姓名/編…" at bounding box center [679, 168] width 997 height 66
click at [953, 153] on button "指定" at bounding box center [956, 149] width 31 height 28
click at [576, 153] on input "顧客姓名/手機號碼/編號" at bounding box center [548, 155] width 140 height 26
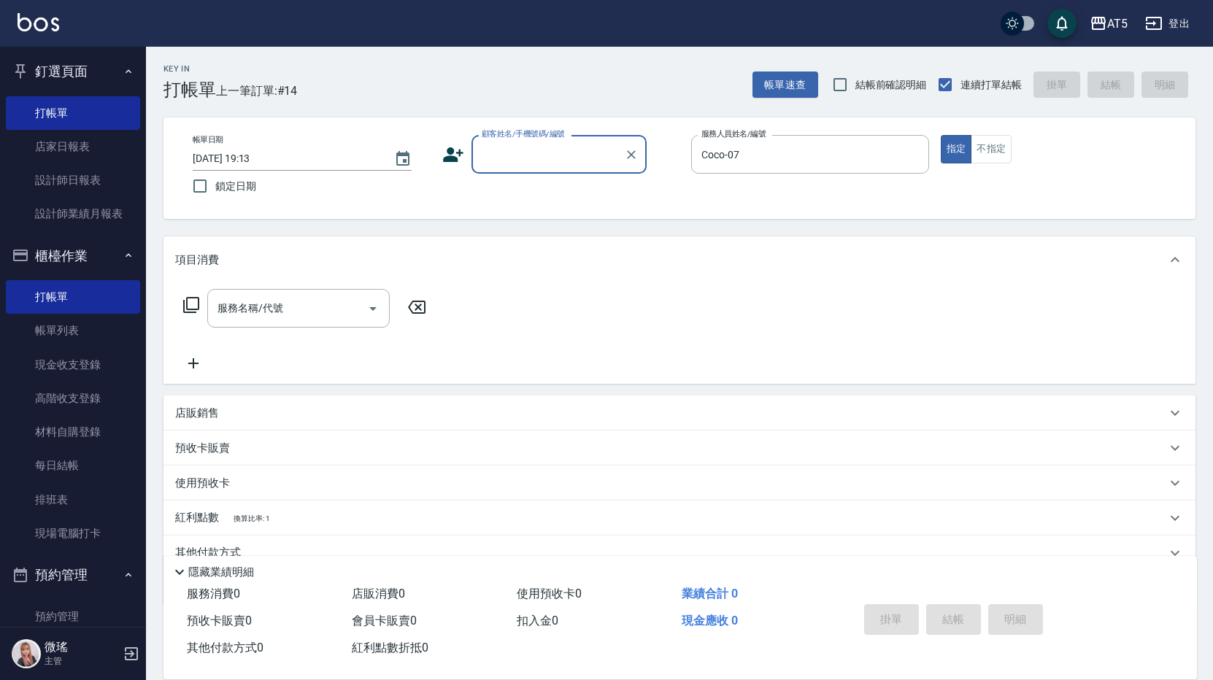
click at [560, 158] on input "顧客姓名/手機號碼/編號" at bounding box center [548, 155] width 140 height 26
click at [624, 153] on icon "Clear" at bounding box center [631, 154] width 15 height 15
click at [561, 152] on input "顧客姓名/手機號碼/編號" at bounding box center [548, 155] width 140 height 26
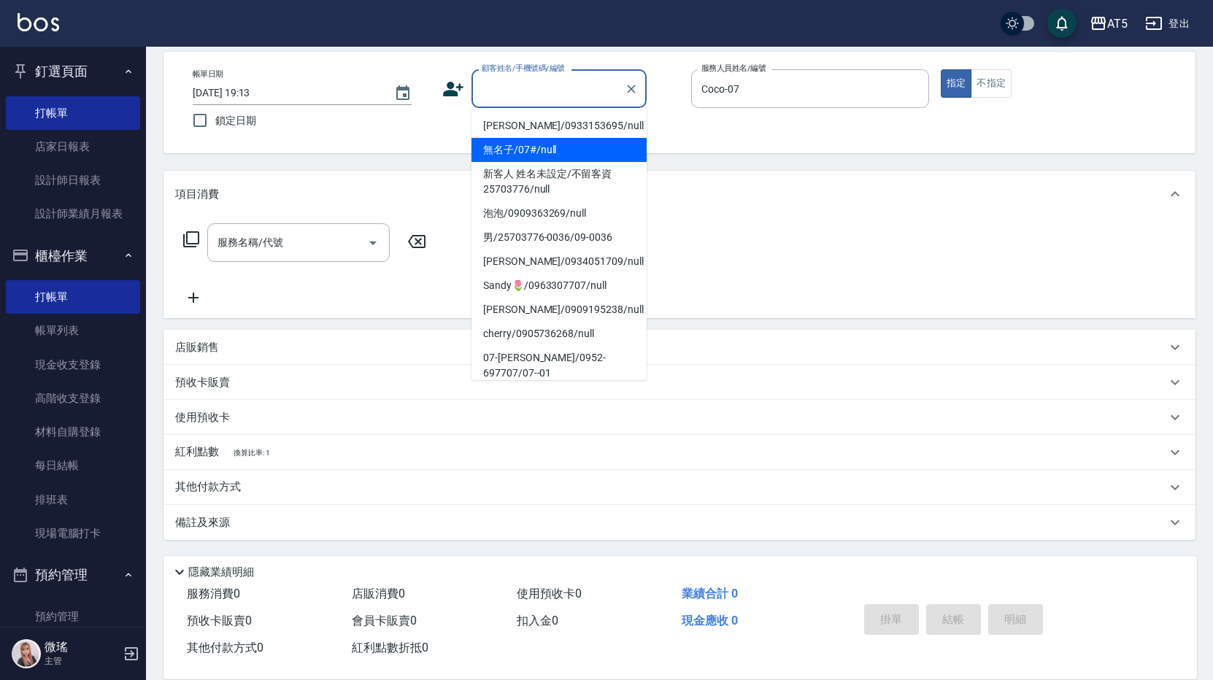
click at [553, 155] on li "無名子/07#/null" at bounding box center [559, 150] width 175 height 24
type input "無名子/07#/null"
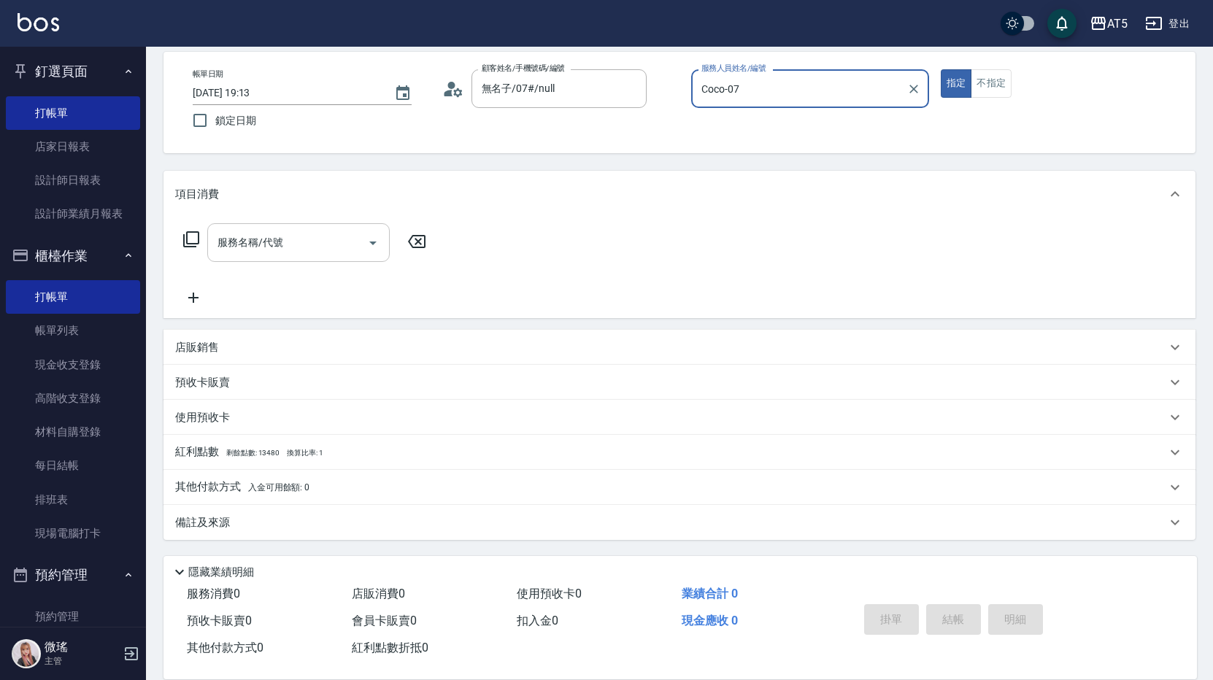
click at [249, 253] on input "服務名稱/代號" at bounding box center [287, 243] width 147 height 26
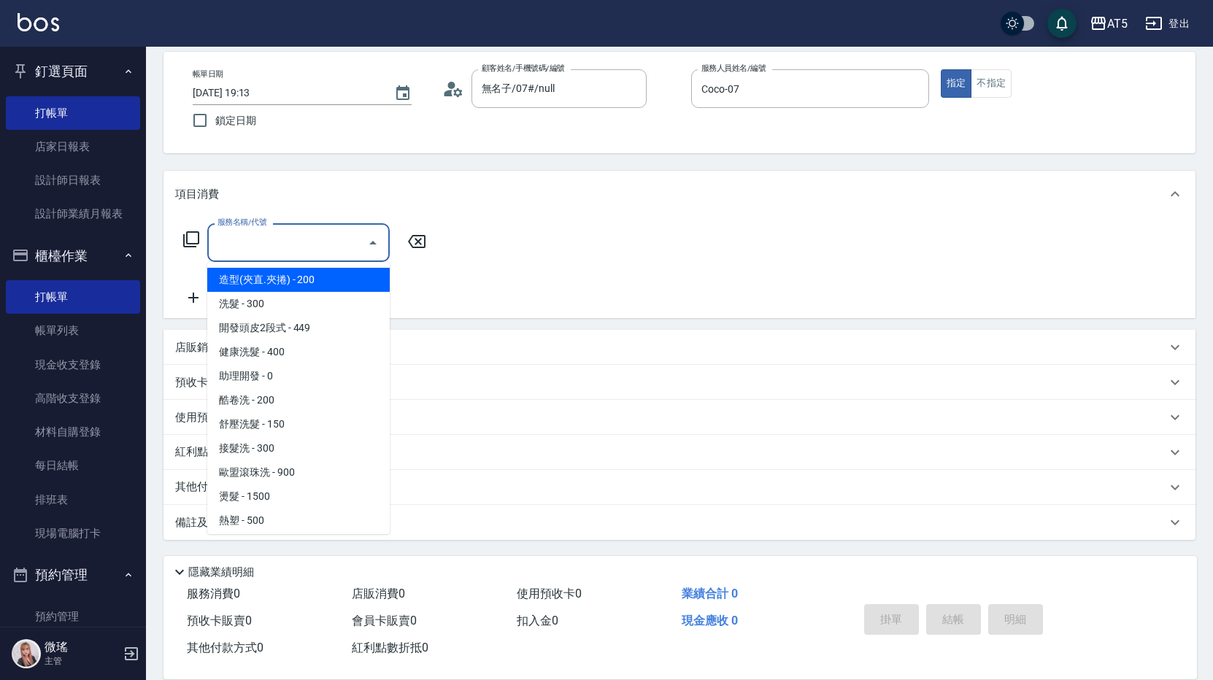
click at [193, 245] on icon at bounding box center [191, 239] width 16 height 16
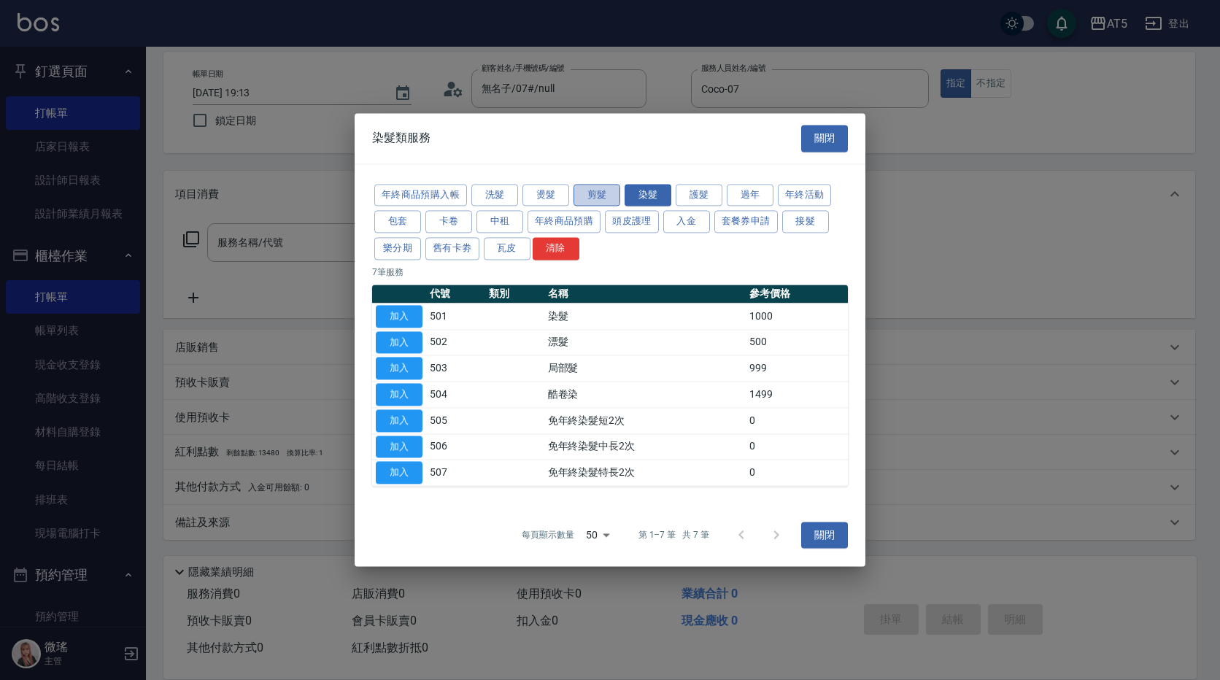
click at [585, 199] on button "剪髮" at bounding box center [597, 195] width 47 height 23
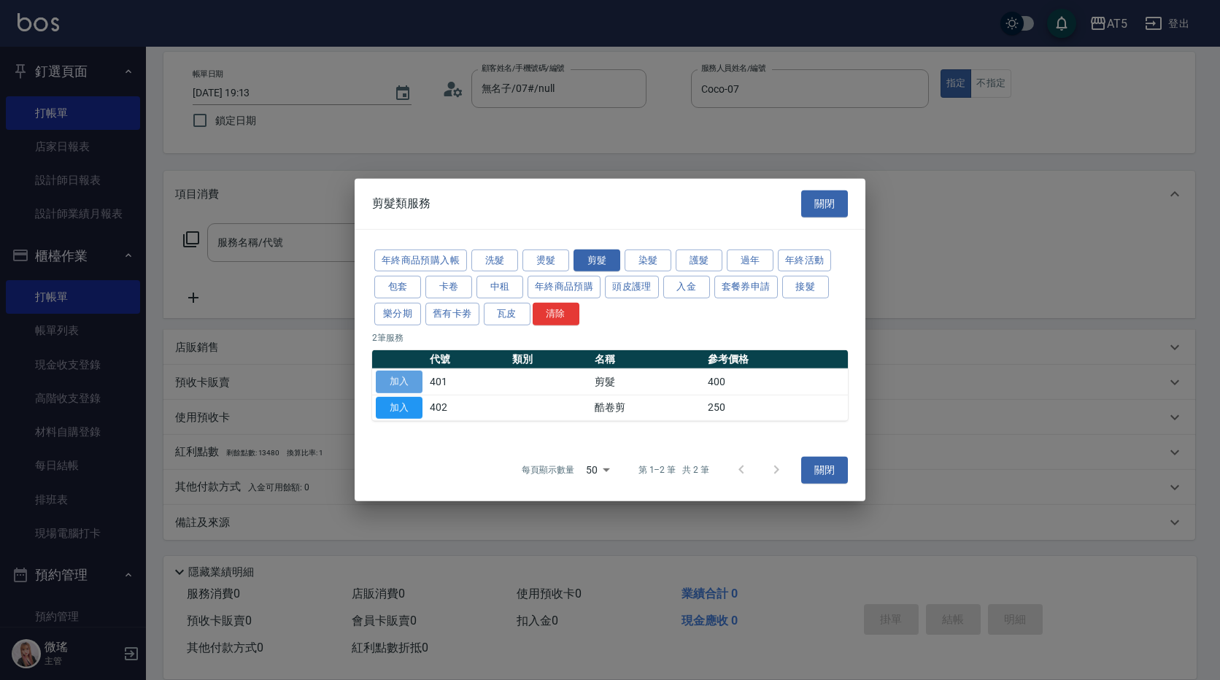
click at [403, 380] on button "加入" at bounding box center [399, 382] width 47 height 23
click at [402, 385] on div "預收卡販賣" at bounding box center [670, 382] width 991 height 15
type input "剪髮(401)"
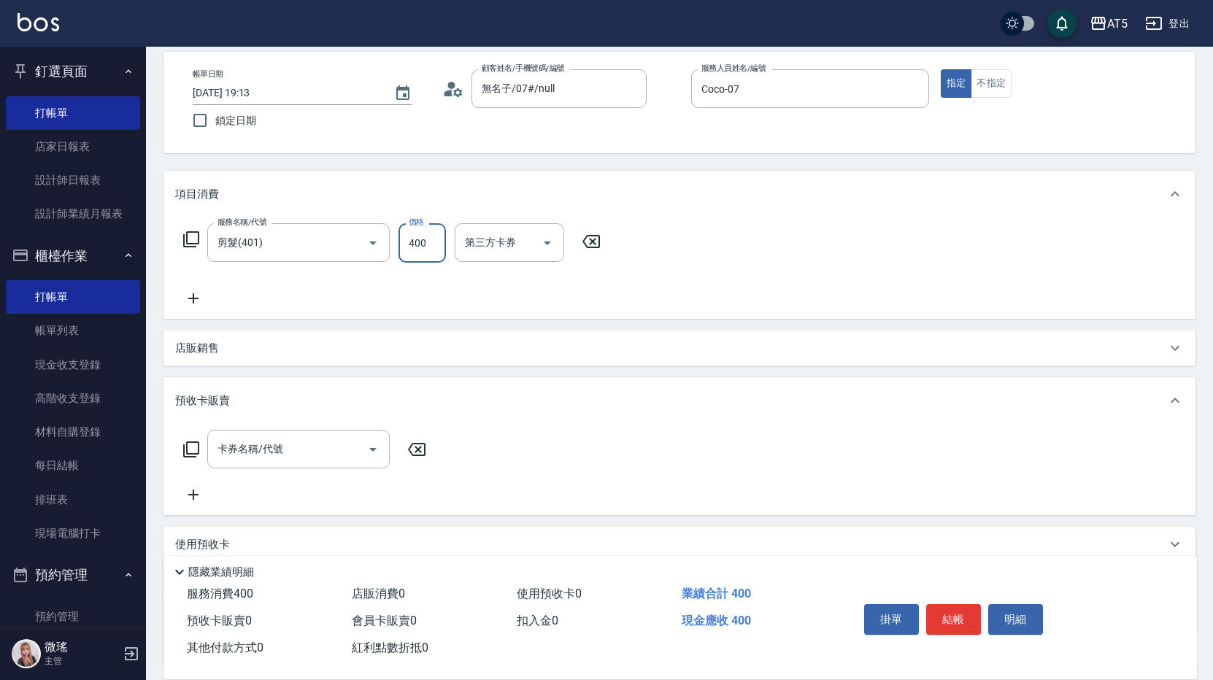
click at [432, 258] on input "400" at bounding box center [422, 242] width 47 height 39
type input "0"
type input "60"
type input "600"
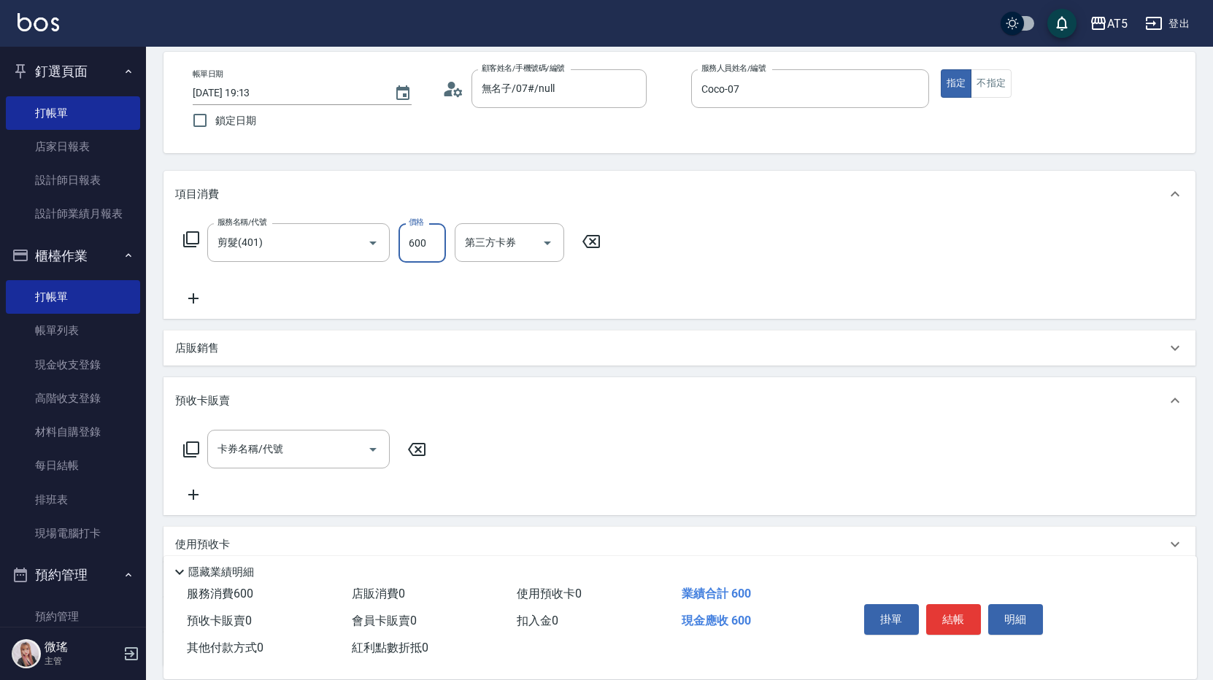
click at [818, 239] on div "服務名稱/代號 剪髮(401) 服務名稱/代號 價格 600 價格 第三方卡券 第三方卡券" at bounding box center [680, 268] width 1032 height 101
click at [957, 628] on button "結帳" at bounding box center [953, 619] width 55 height 31
type input "2025/10/05 19:14"
type input "0"
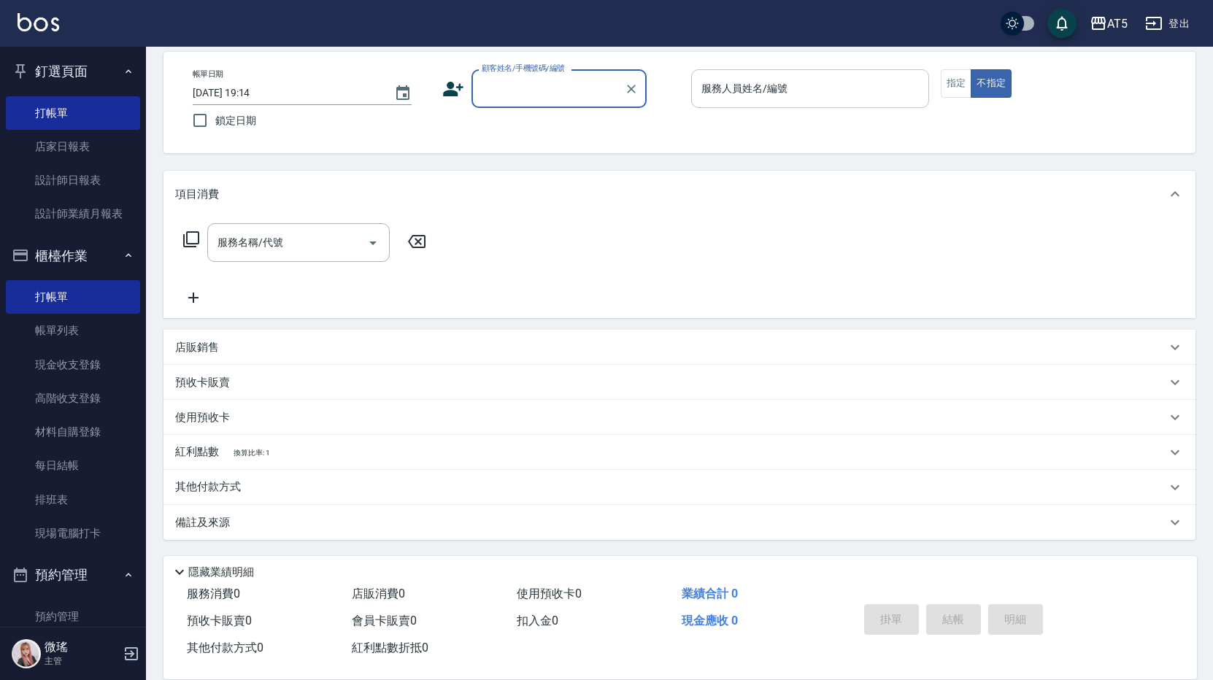
click at [761, 102] on div "服務人員姓名/編號" at bounding box center [810, 88] width 238 height 39
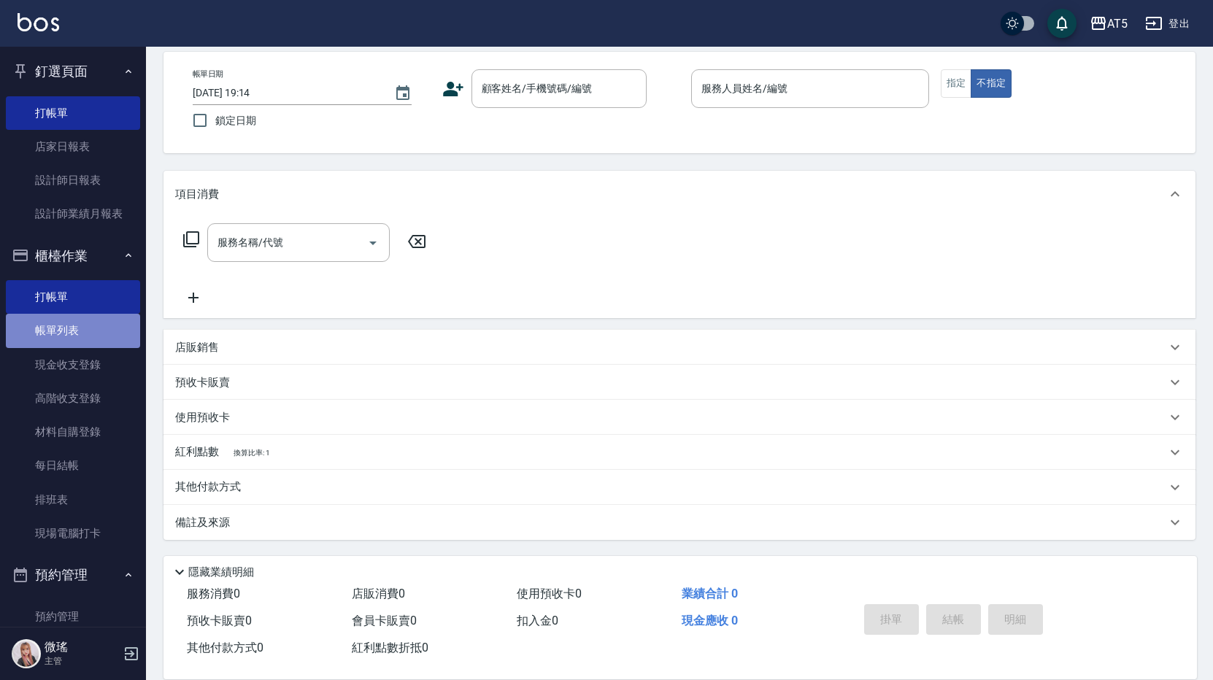
click at [80, 326] on link "帳單列表" at bounding box center [73, 331] width 134 height 34
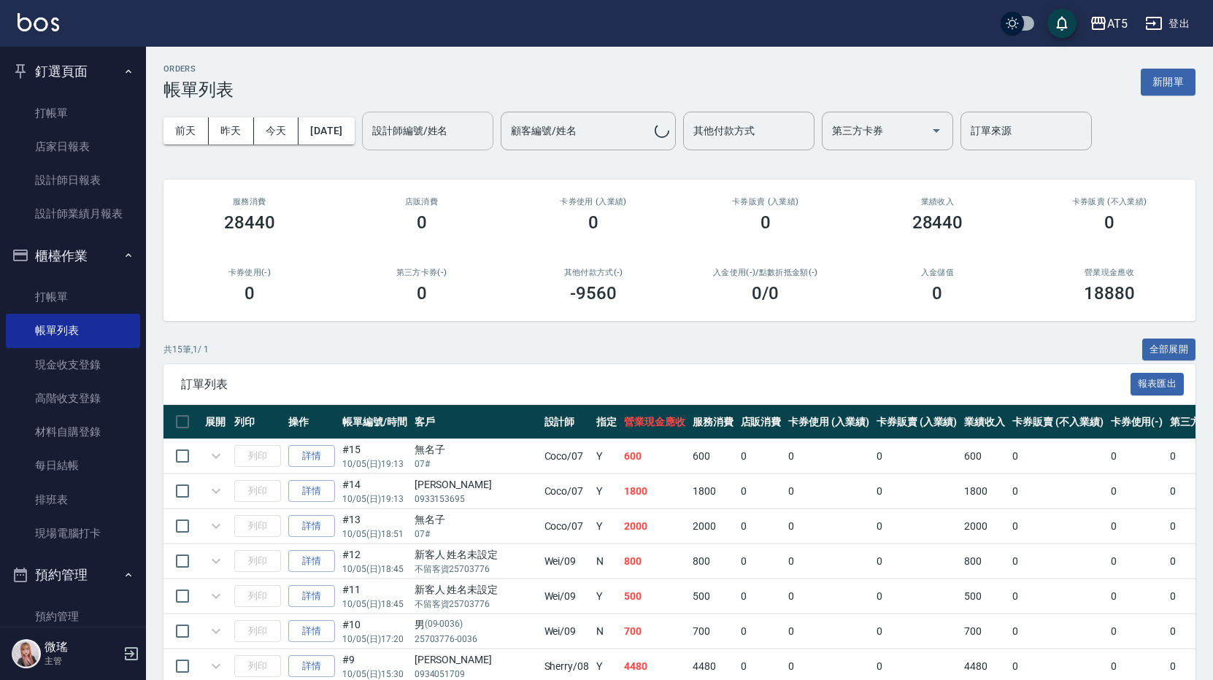
click at [388, 123] on div "設計師編號/姓名" at bounding box center [427, 131] width 131 height 39
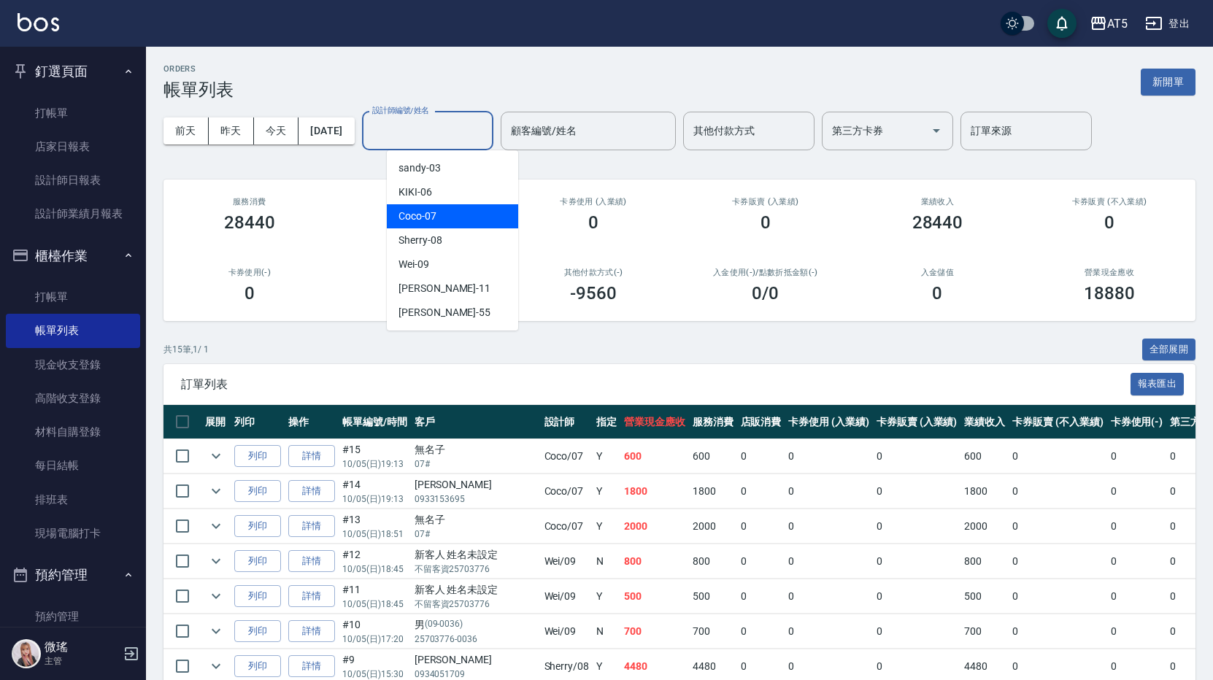
click at [426, 219] on span "Coco -07" at bounding box center [418, 216] width 38 height 15
type input "Coco-07"
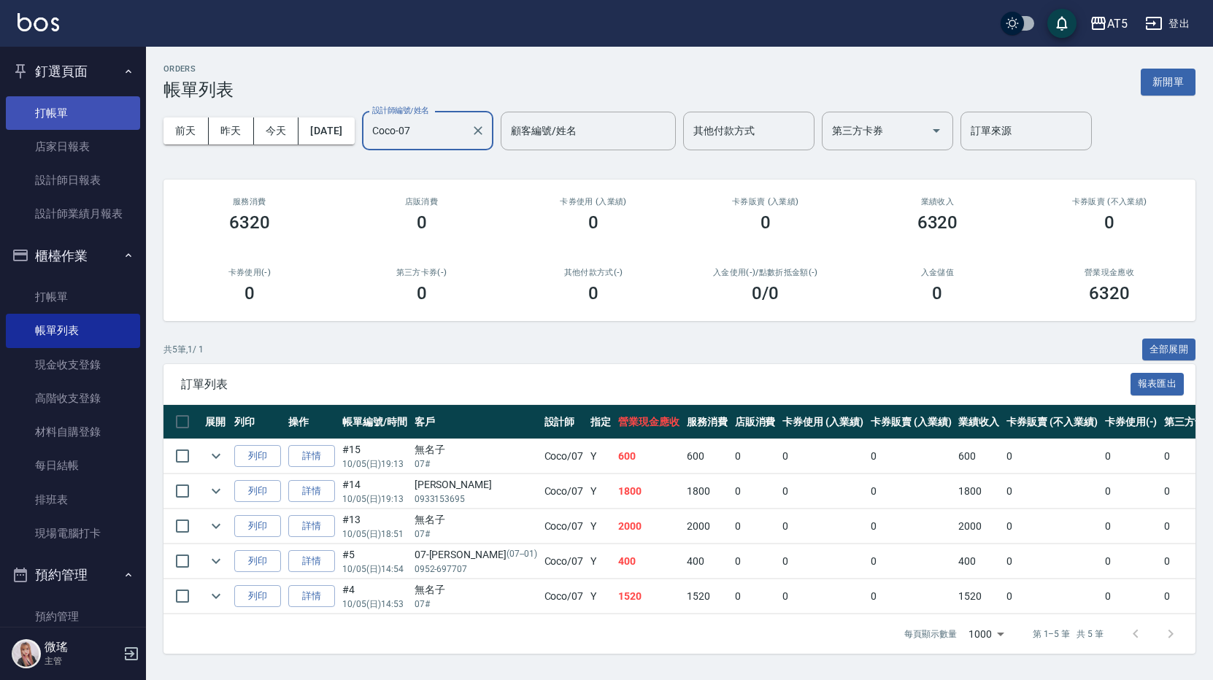
click at [85, 115] on link "打帳單" at bounding box center [73, 113] width 134 height 34
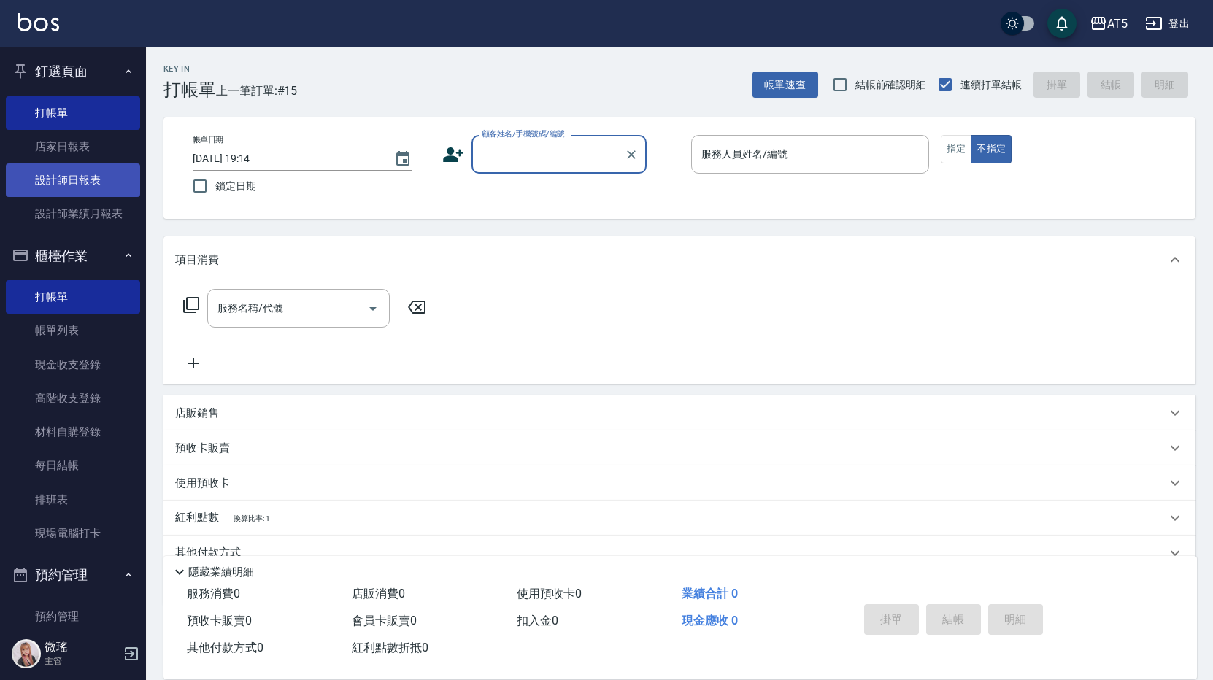
click at [98, 185] on link "設計師日報表" at bounding box center [73, 181] width 134 height 34
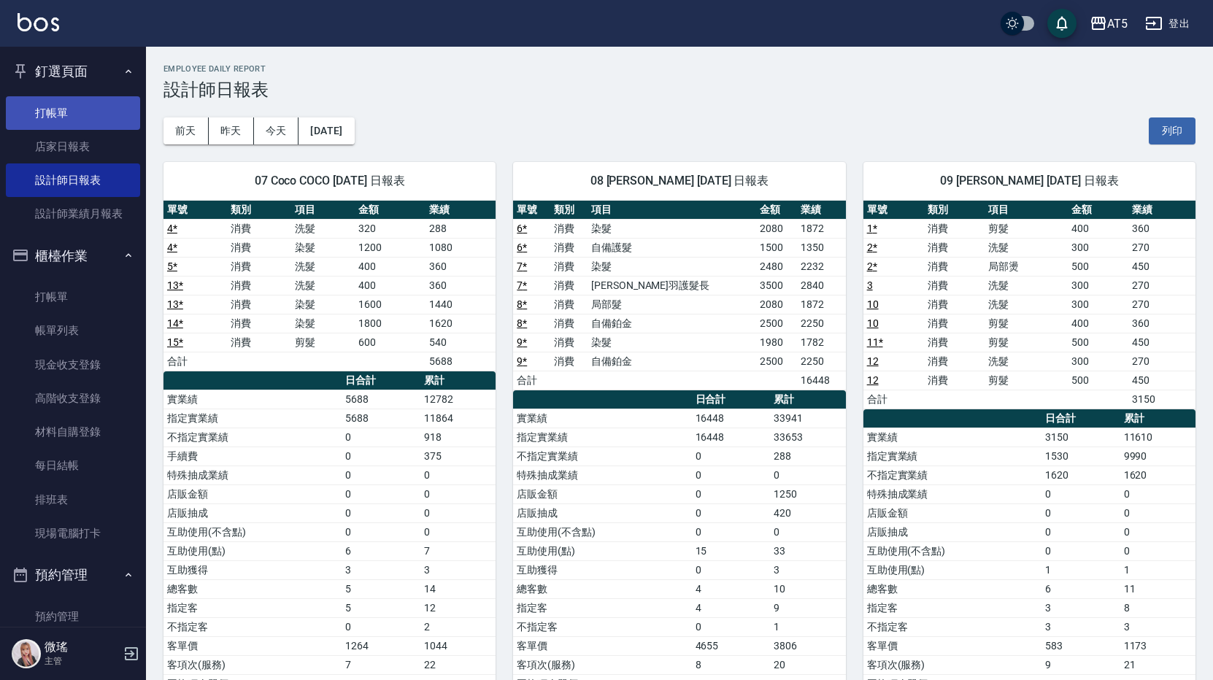
click at [66, 120] on link "打帳單" at bounding box center [73, 113] width 134 height 34
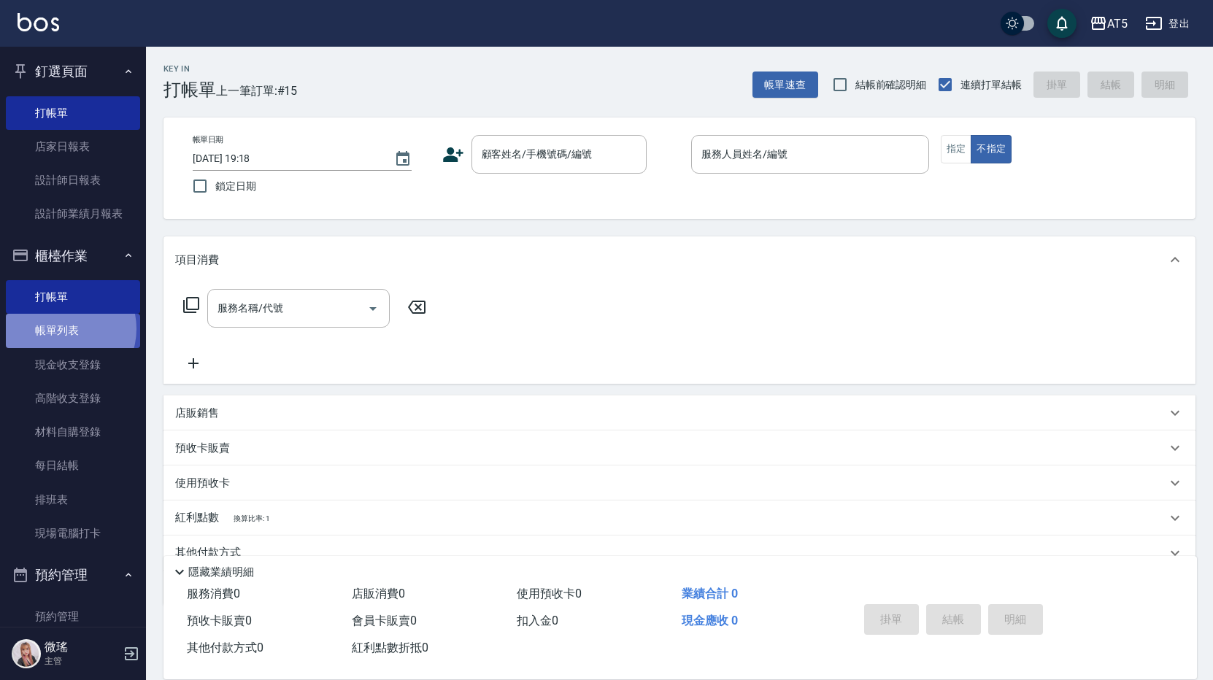
click at [60, 328] on link "帳單列表" at bounding box center [73, 331] width 134 height 34
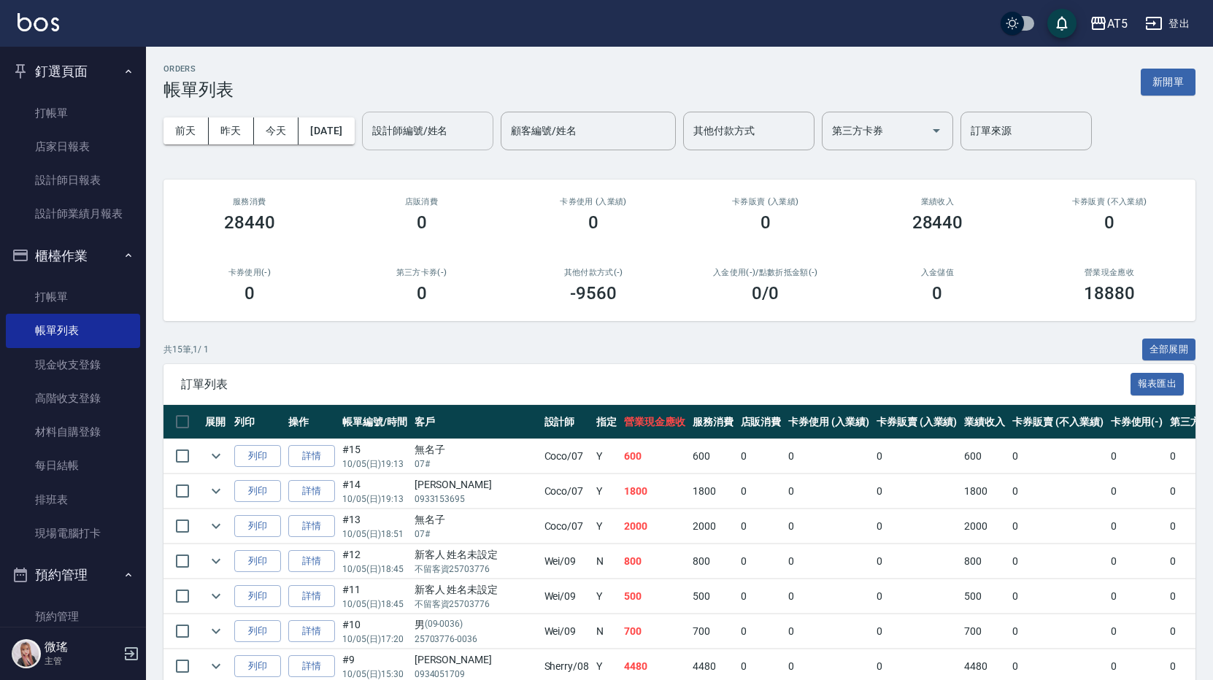
click at [417, 139] on input "設計師編號/姓名" at bounding box center [428, 131] width 118 height 26
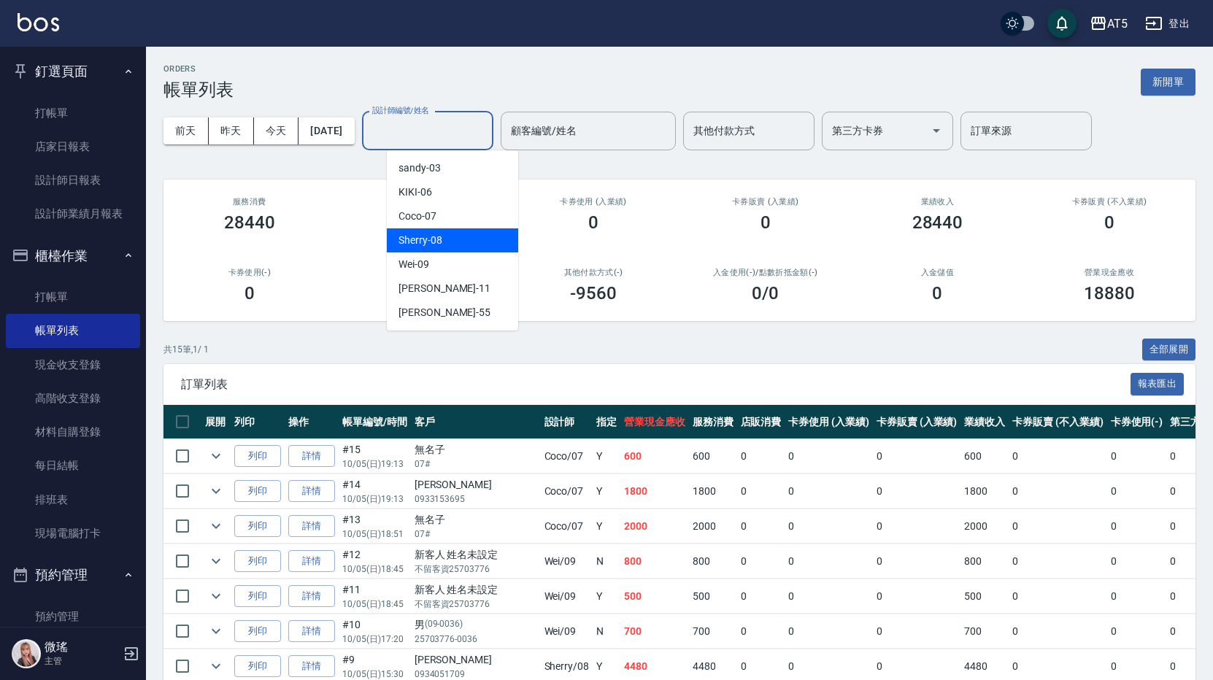
click at [448, 239] on div "Sherry -08" at bounding box center [452, 240] width 131 height 24
type input "Sherry-08"
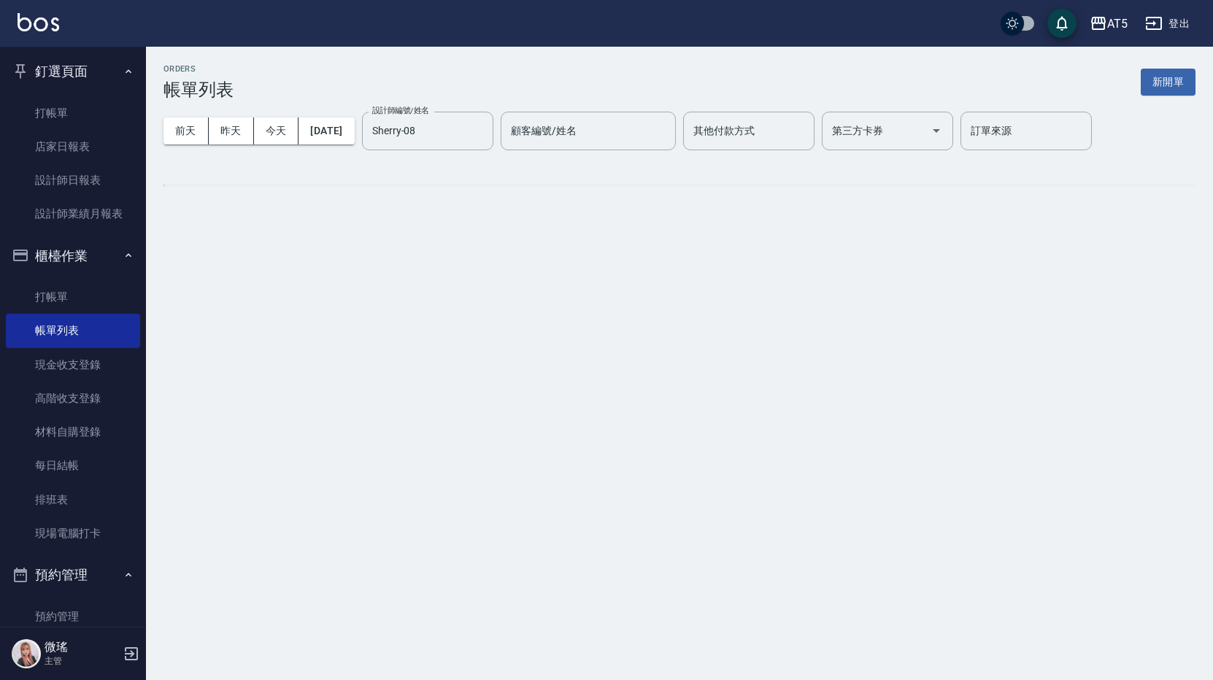
click at [448, 239] on div "ORDERS 帳單列表 新開單 前天 昨天 今天 2025/10/05 設計師編號/姓名 Sherry-08 設計師編號/姓名 顧客編號/姓名 顧客編號/姓名…" at bounding box center [606, 340] width 1213 height 680
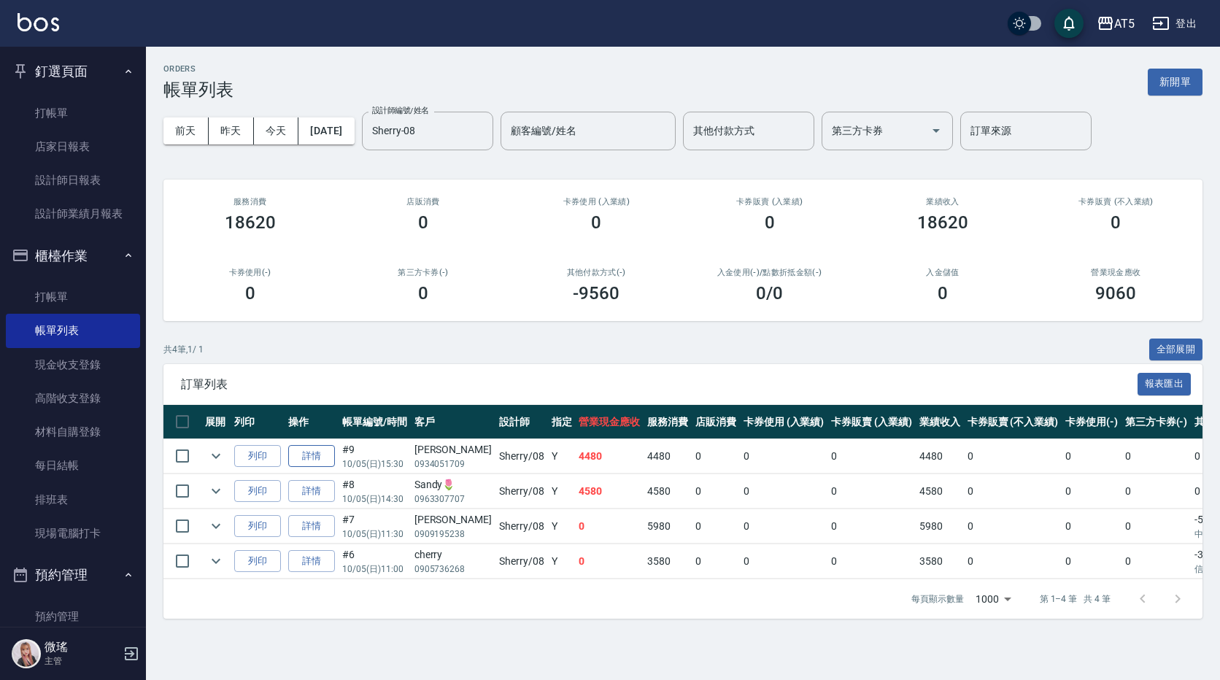
click at [317, 453] on link "詳情" at bounding box center [311, 456] width 47 height 23
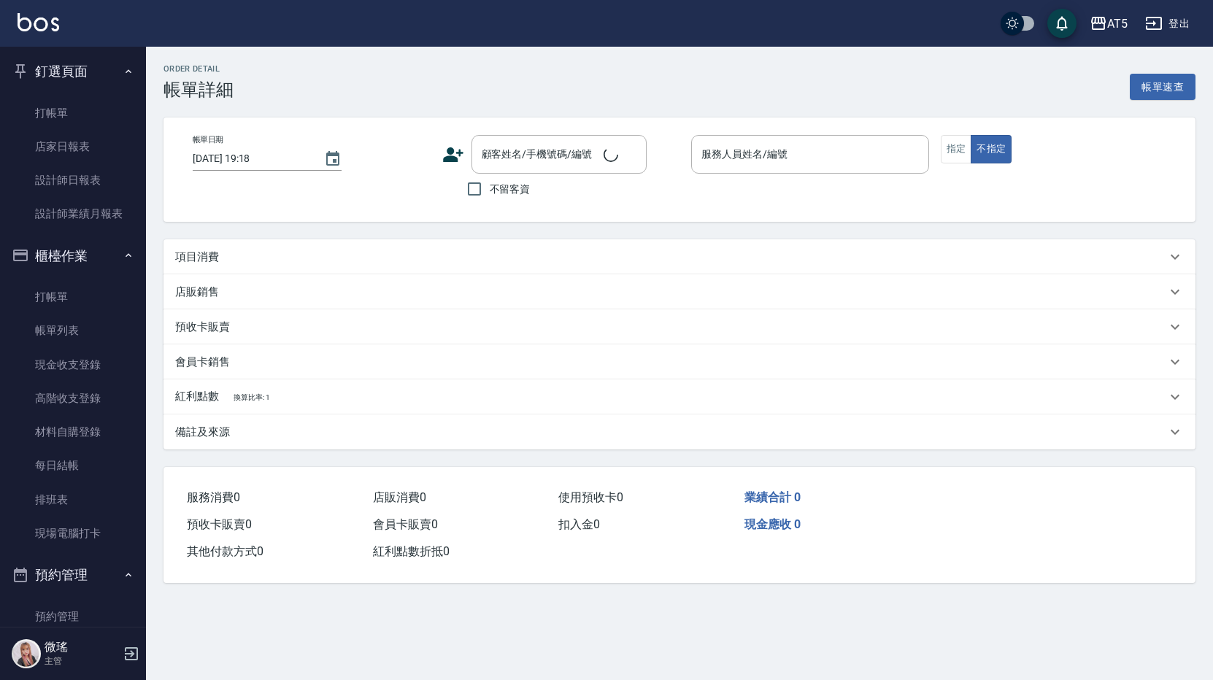
type input "2025/10/05 15:30"
type input "Sherry-08"
type input "440"
type input "FB/Instagram"
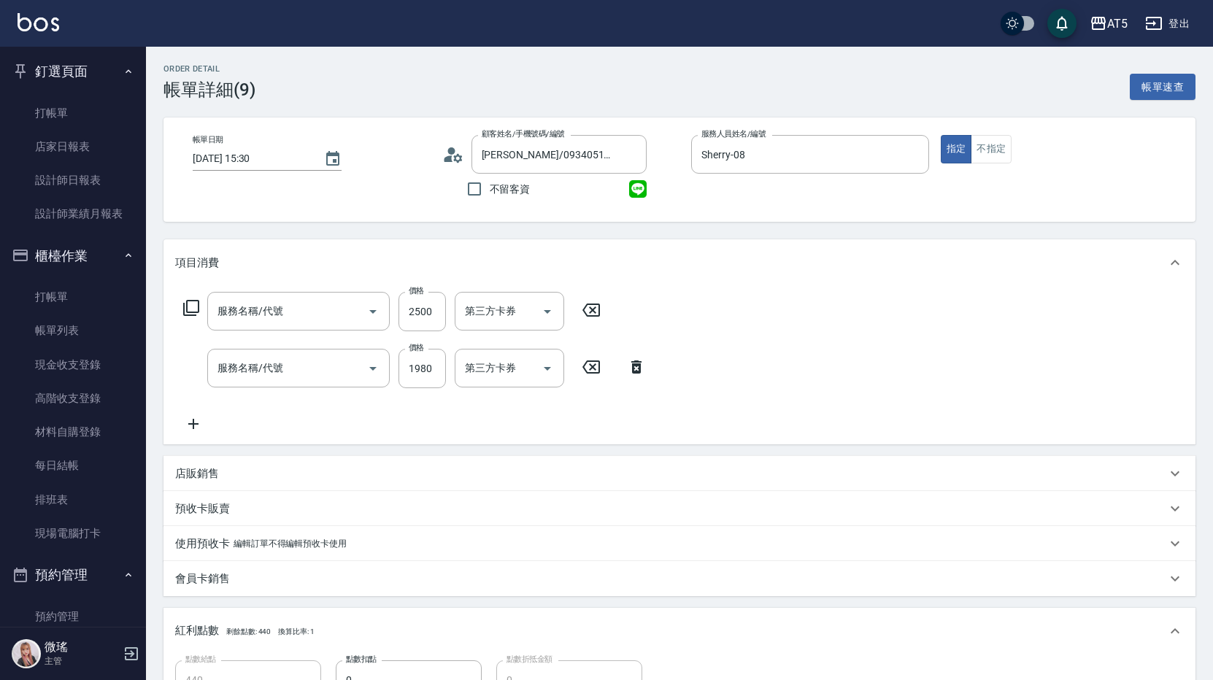
type input "Joanna/0934051709/null"
type input "自備鉑金(602)"
type input "染髮(501)"
click at [529, 368] on icon "Clear" at bounding box center [527, 368] width 15 height 15
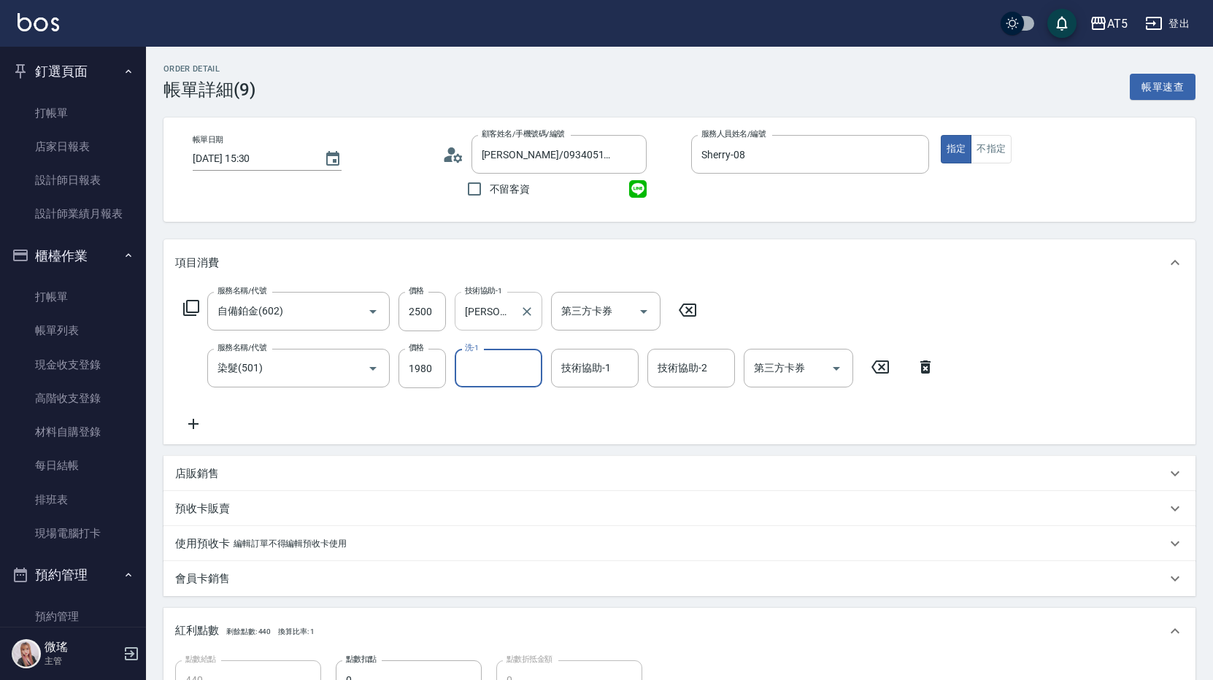
drag, startPoint x: 524, startPoint y: 311, endPoint x: 534, endPoint y: 318, distance: 11.5
click at [526, 312] on icon "Clear" at bounding box center [527, 311] width 15 height 15
click at [557, 264] on div "項目消費" at bounding box center [670, 262] width 991 height 15
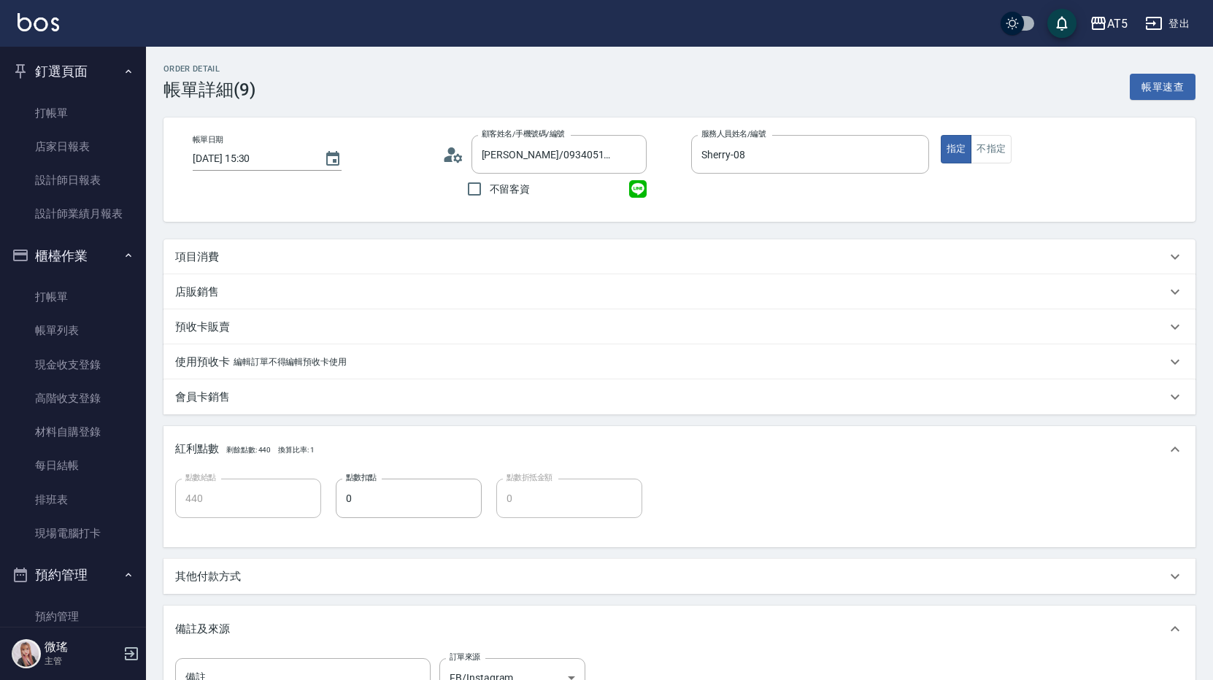
click at [547, 254] on div "項目消費" at bounding box center [670, 257] width 991 height 15
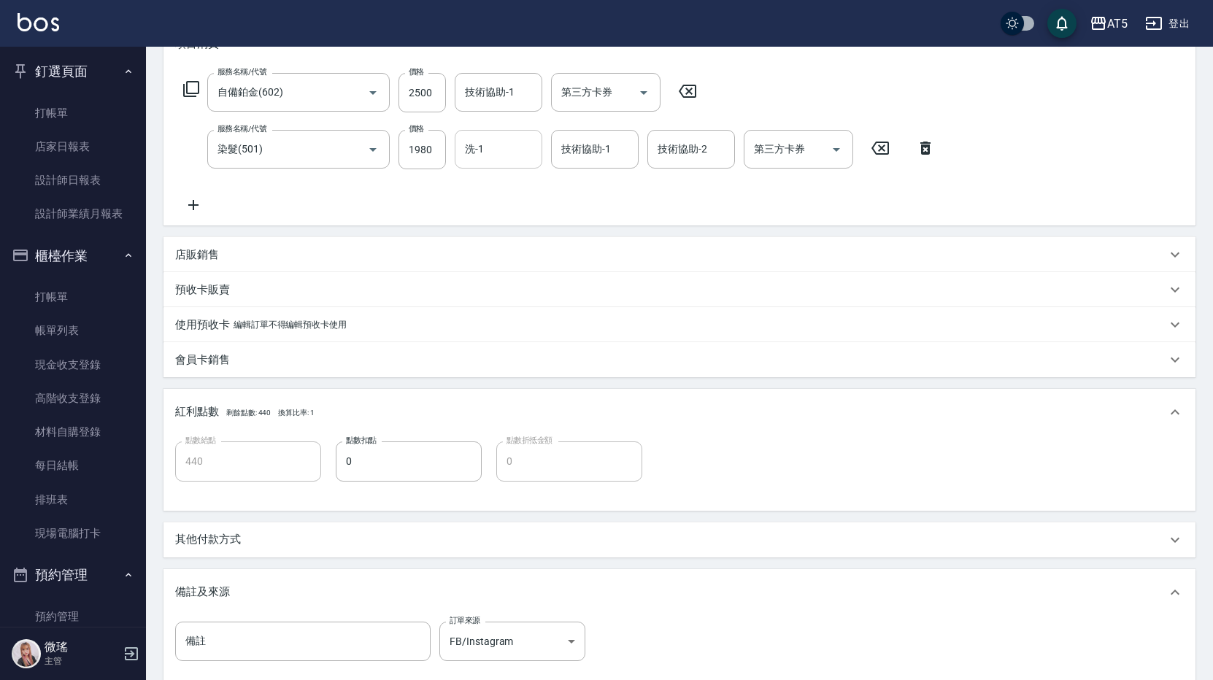
scroll to position [387, 0]
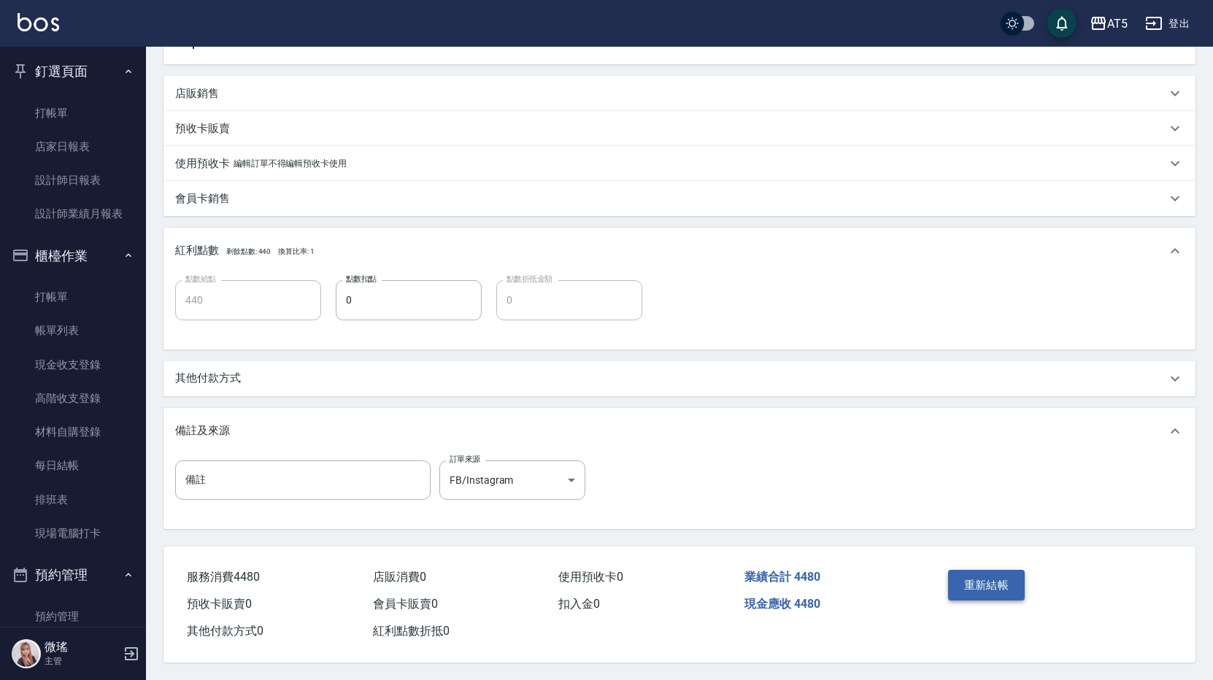
click at [1001, 587] on button "重新結帳" at bounding box center [986, 585] width 77 height 31
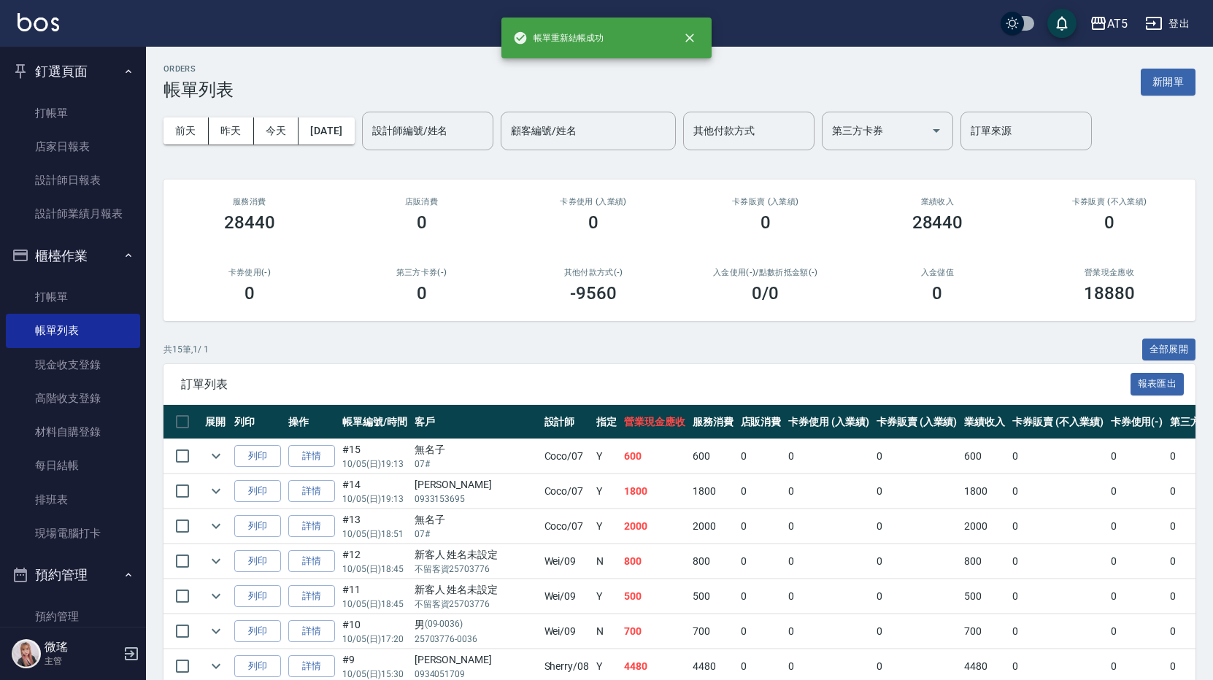
scroll to position [146, 0]
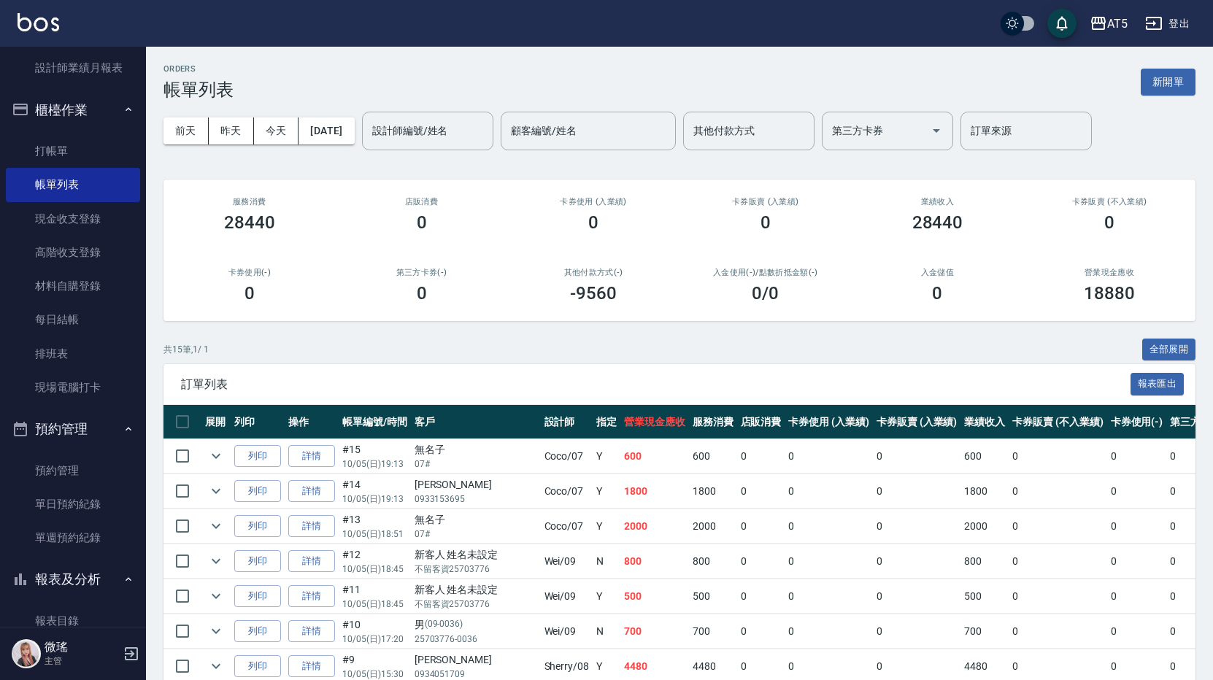
click at [88, 428] on button "預約管理" at bounding box center [73, 429] width 134 height 38
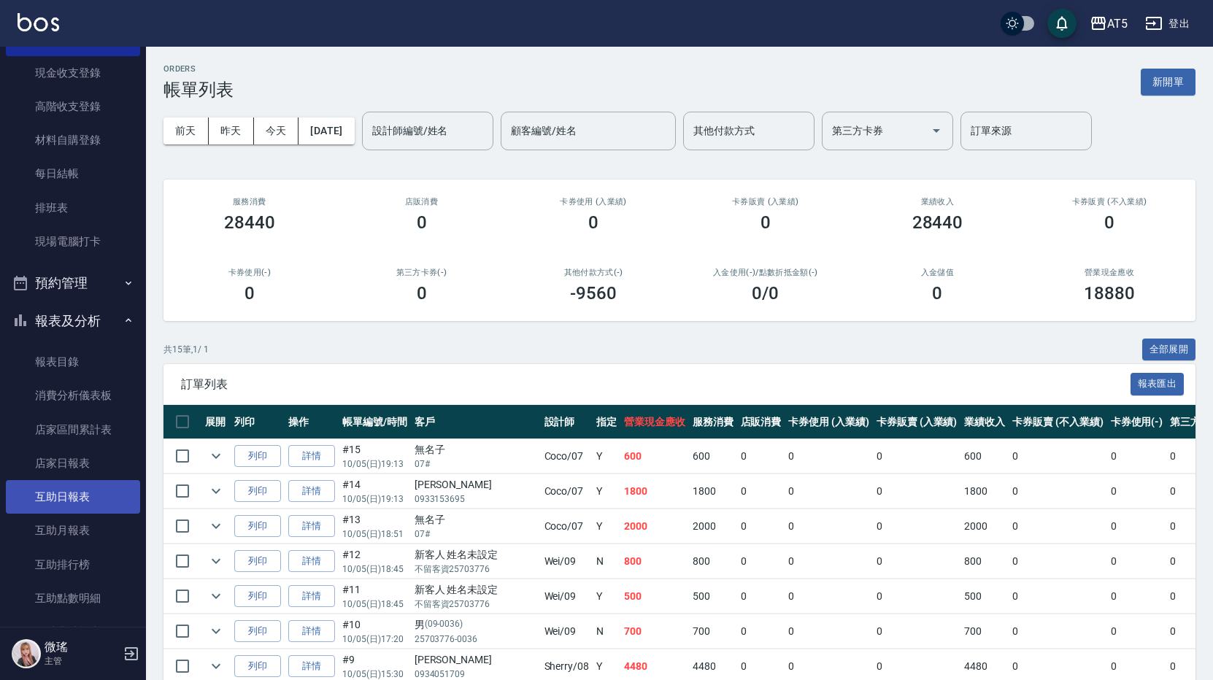
scroll to position [511, 0]
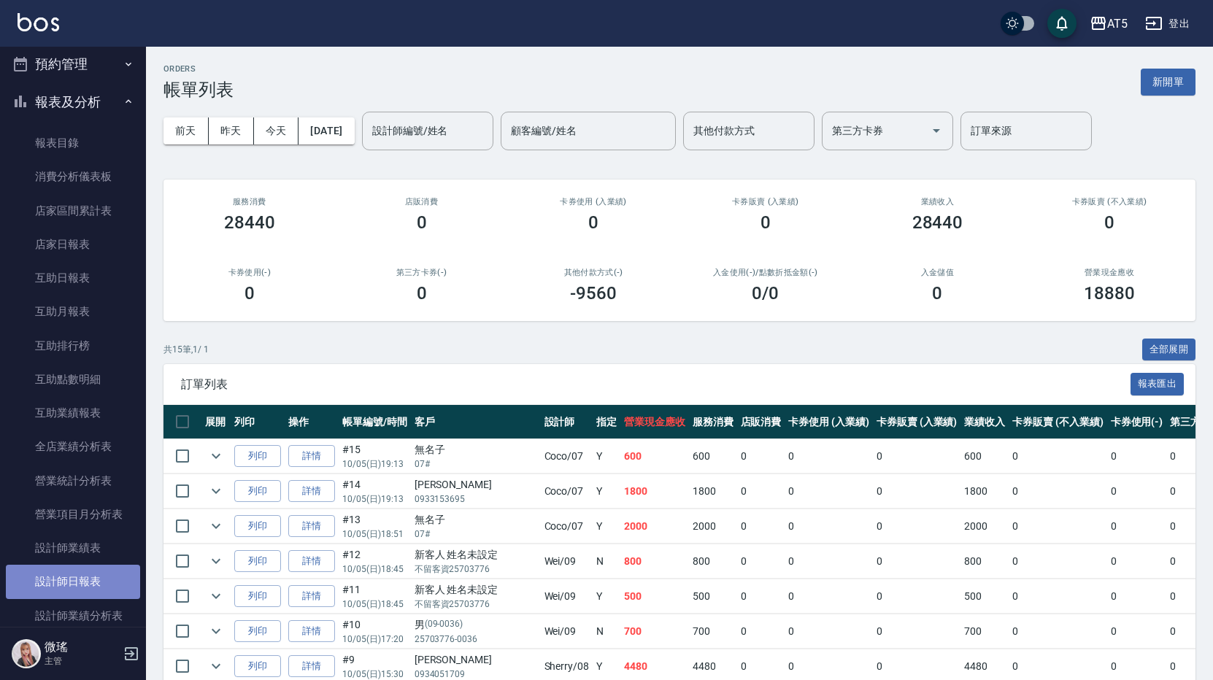
click at [86, 569] on link "設計師日報表" at bounding box center [73, 582] width 134 height 34
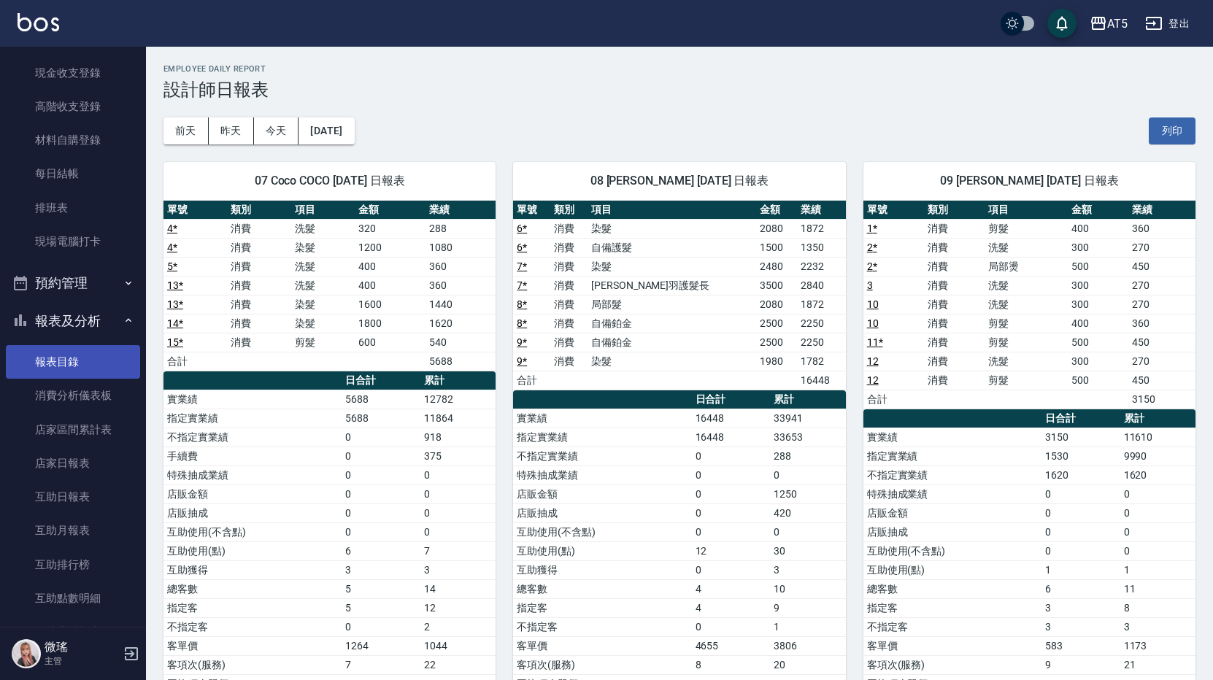
scroll to position [146, 0]
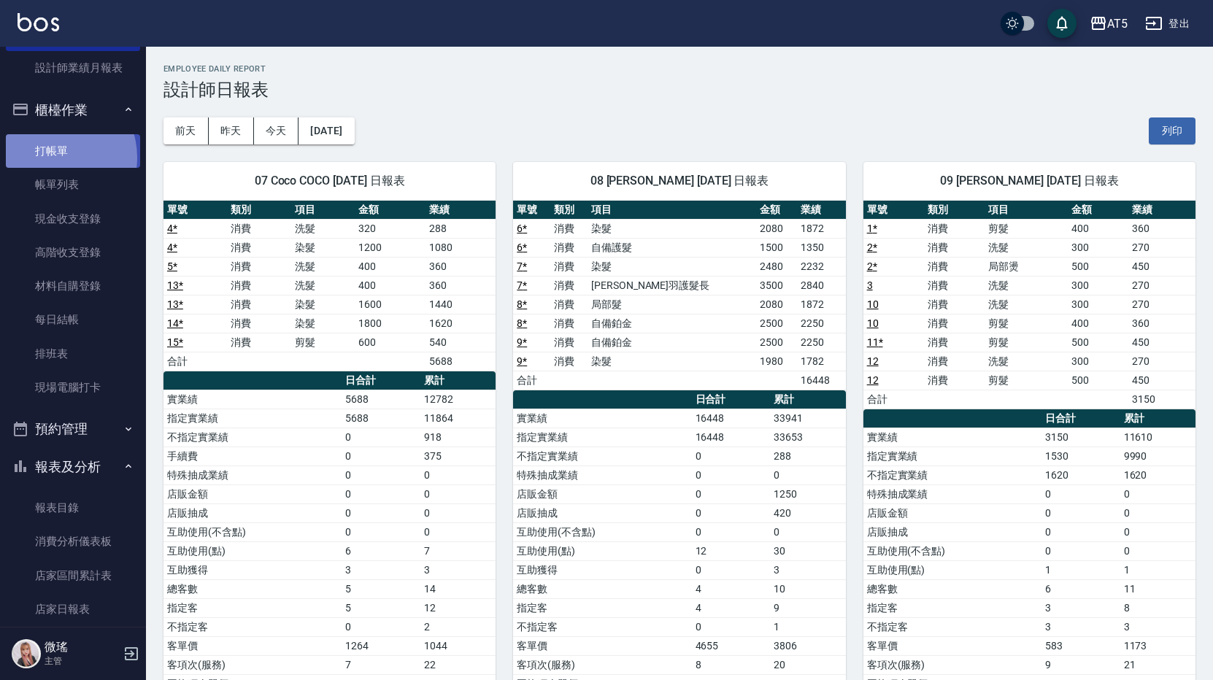
click at [51, 158] on link "打帳單" at bounding box center [73, 151] width 134 height 34
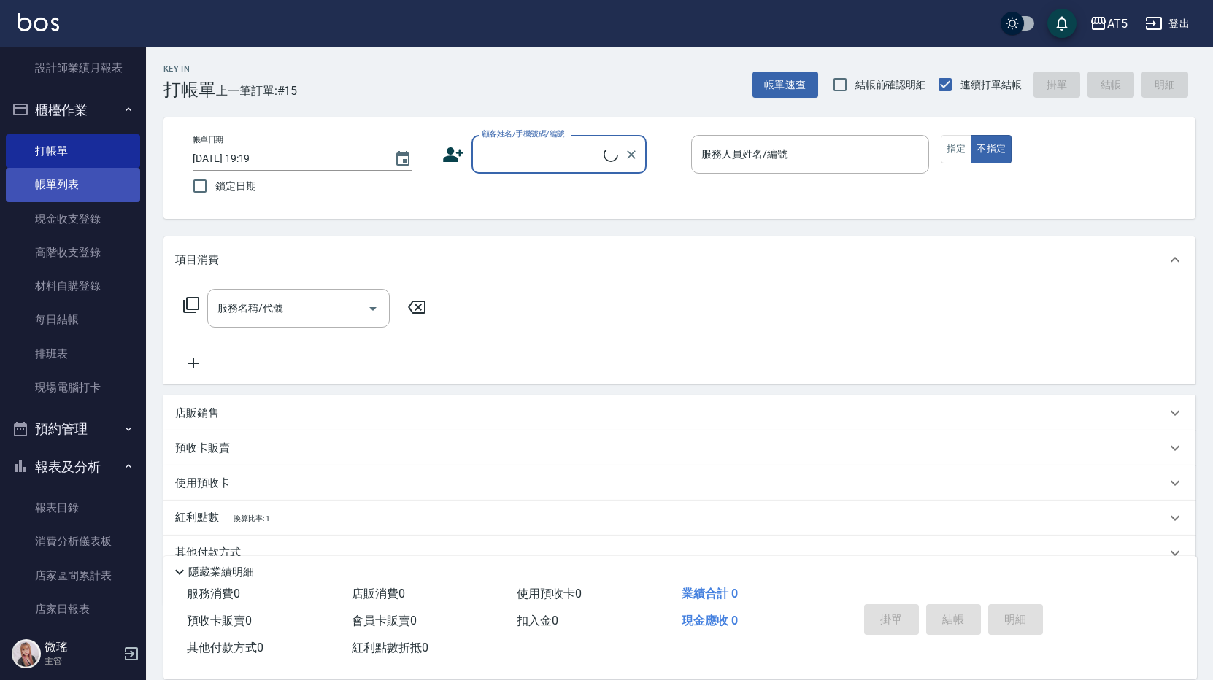
click at [47, 180] on link "帳單列表" at bounding box center [73, 185] width 134 height 34
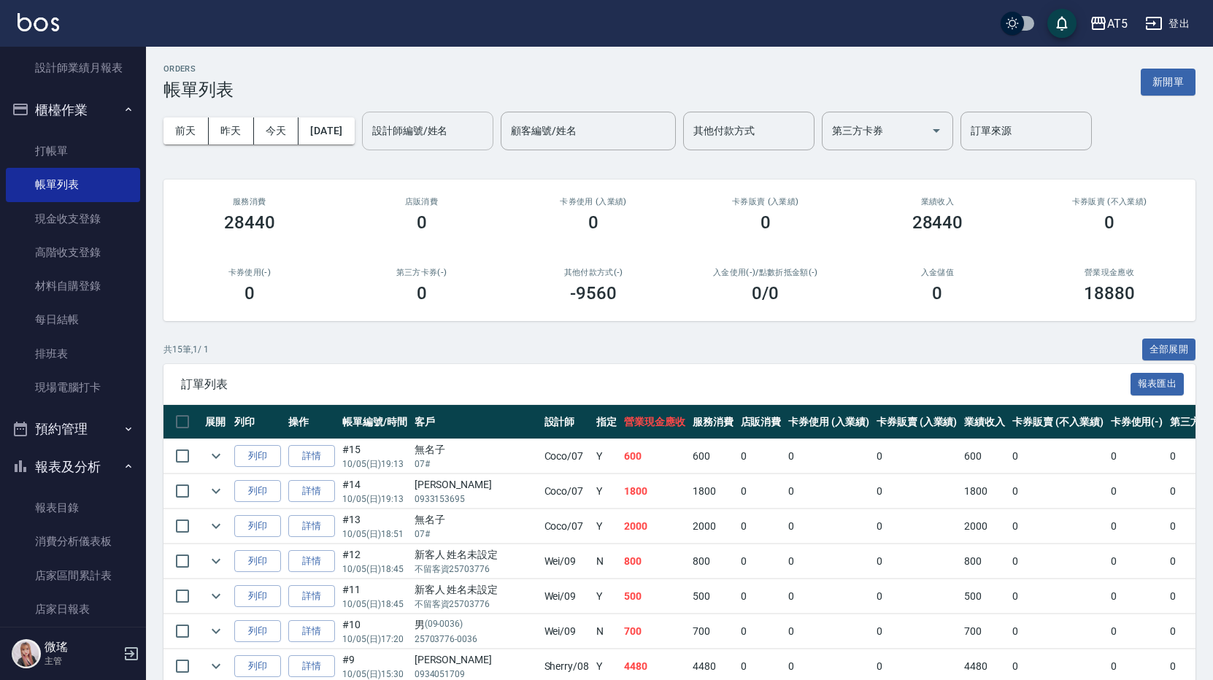
click at [431, 142] on input "設計師編號/姓名" at bounding box center [428, 131] width 118 height 26
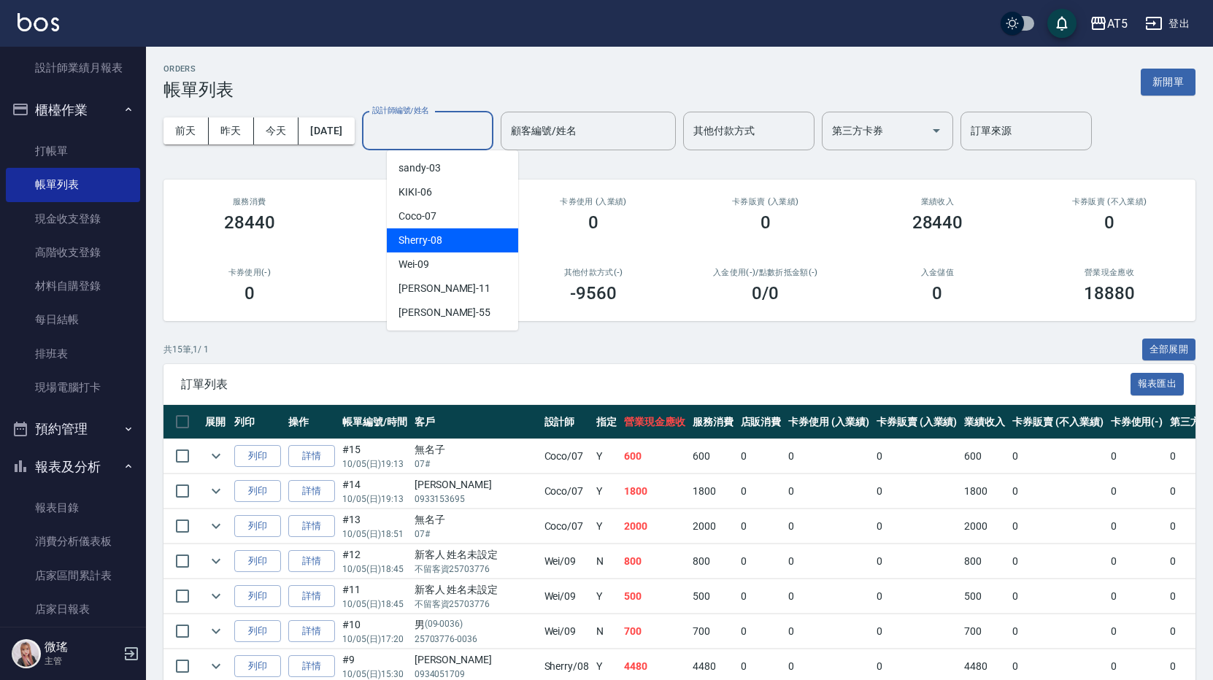
click at [463, 231] on div "Sherry -08" at bounding box center [452, 240] width 131 height 24
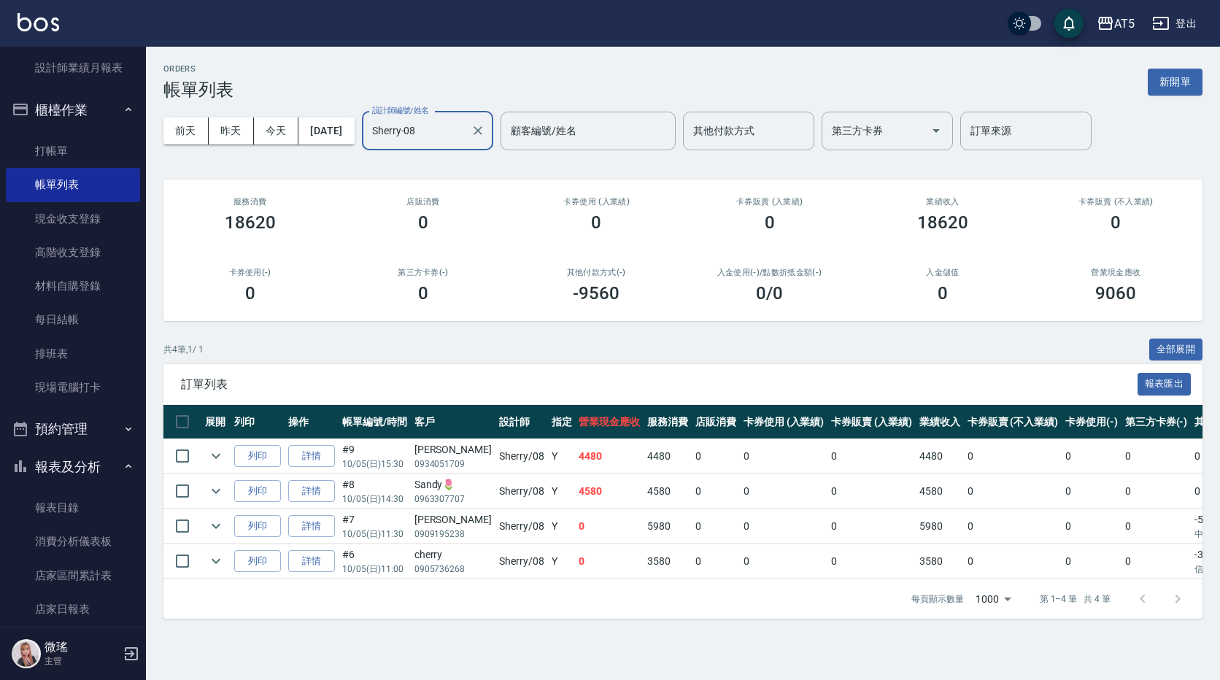
click at [453, 144] on div "Sherry-08 設計師編號/姓名" at bounding box center [427, 131] width 131 height 39
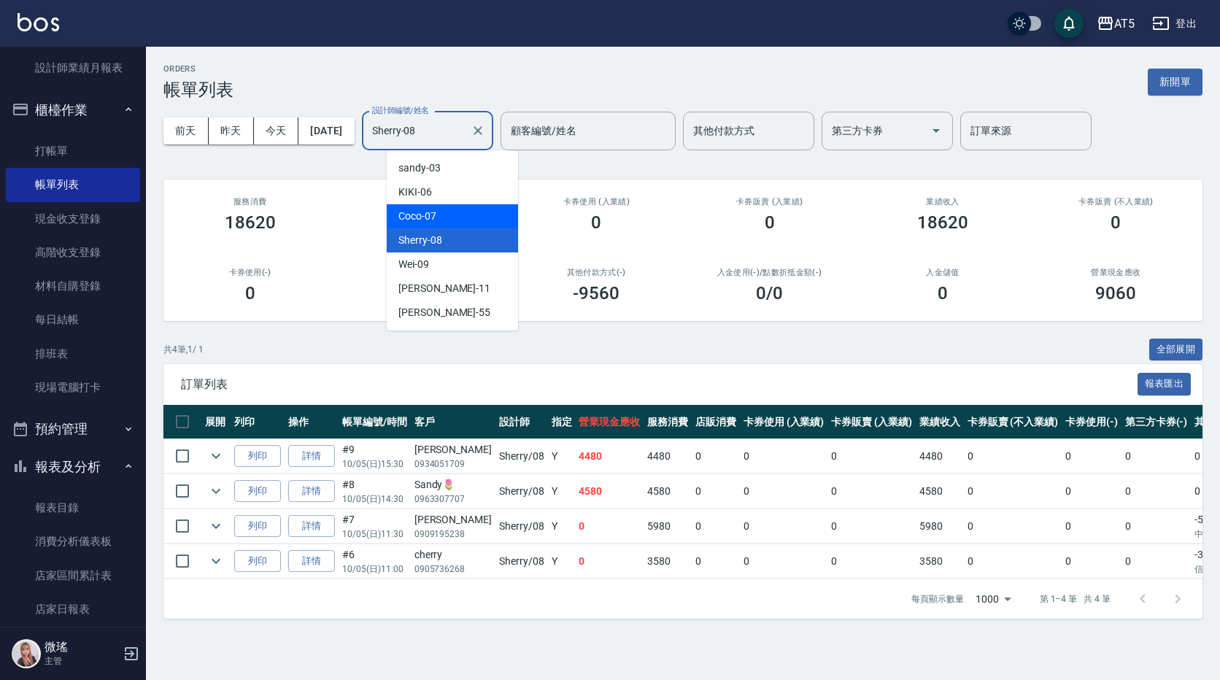
click at [452, 208] on div "Coco -07" at bounding box center [452, 216] width 131 height 24
type input "Coco-07"
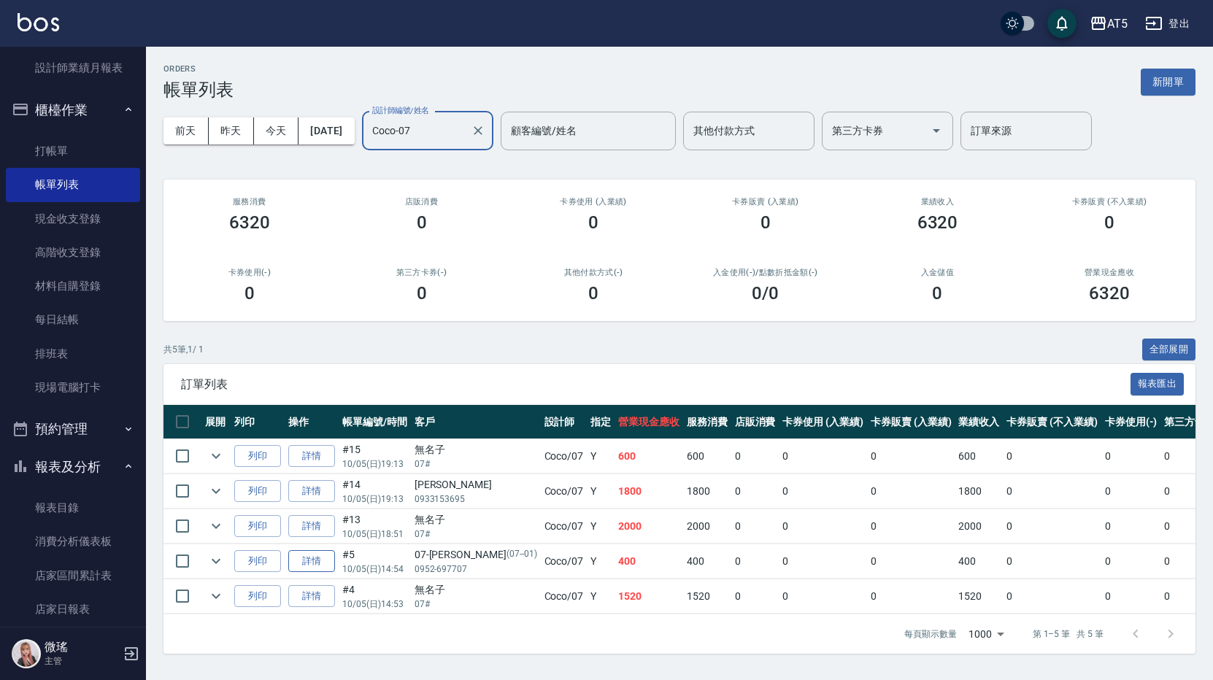
click at [324, 562] on link "詳情" at bounding box center [311, 561] width 47 height 23
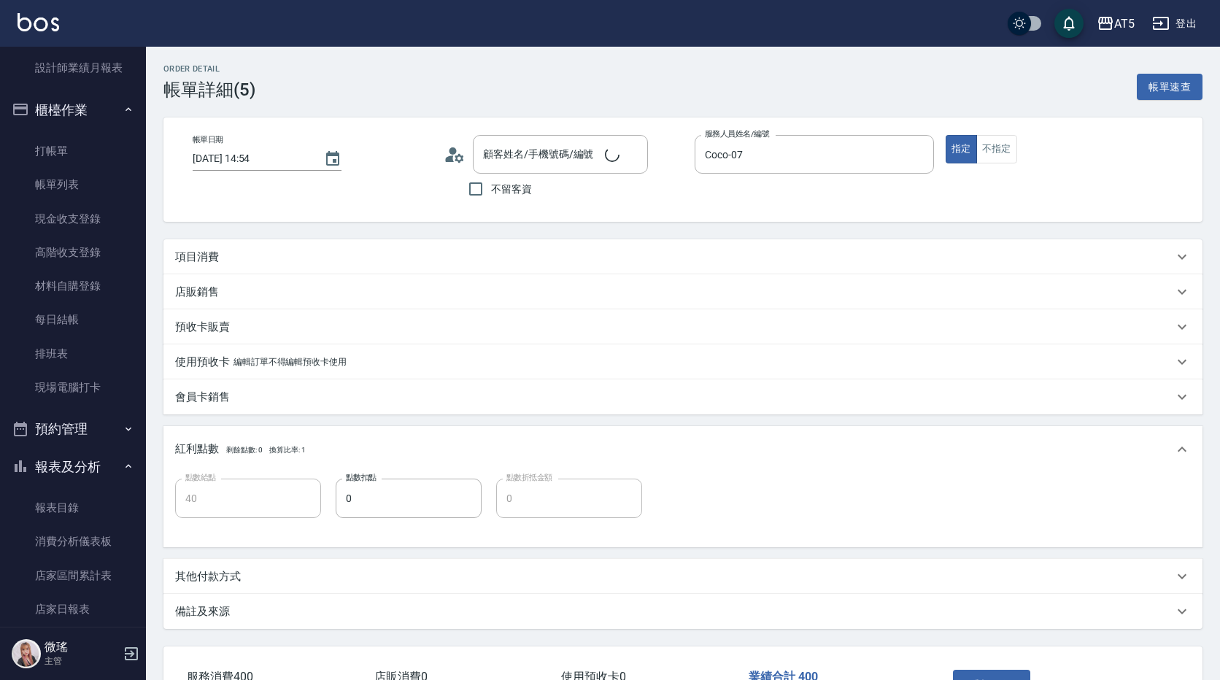
type input "2025/10/05 14:54"
type input "Coco-07"
type input "40"
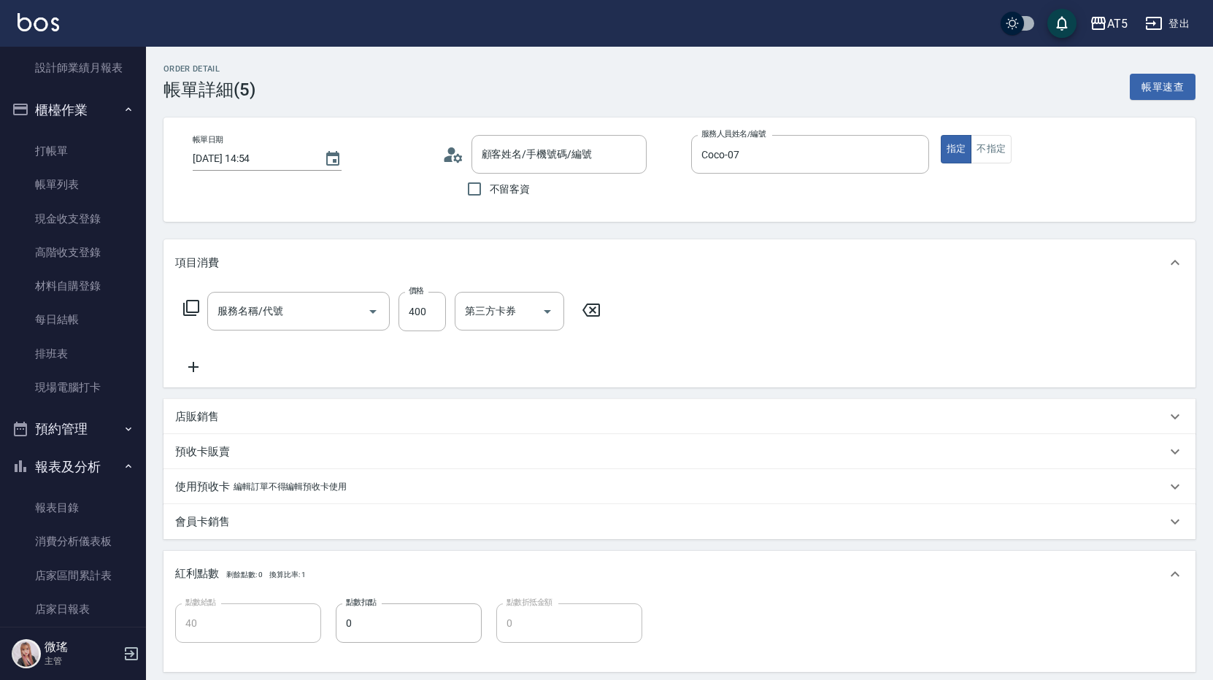
type input "07-吳珮瑄/0952-697707/07--01"
type input "洗髮(201)"
click at [188, 307] on icon at bounding box center [191, 308] width 18 height 18
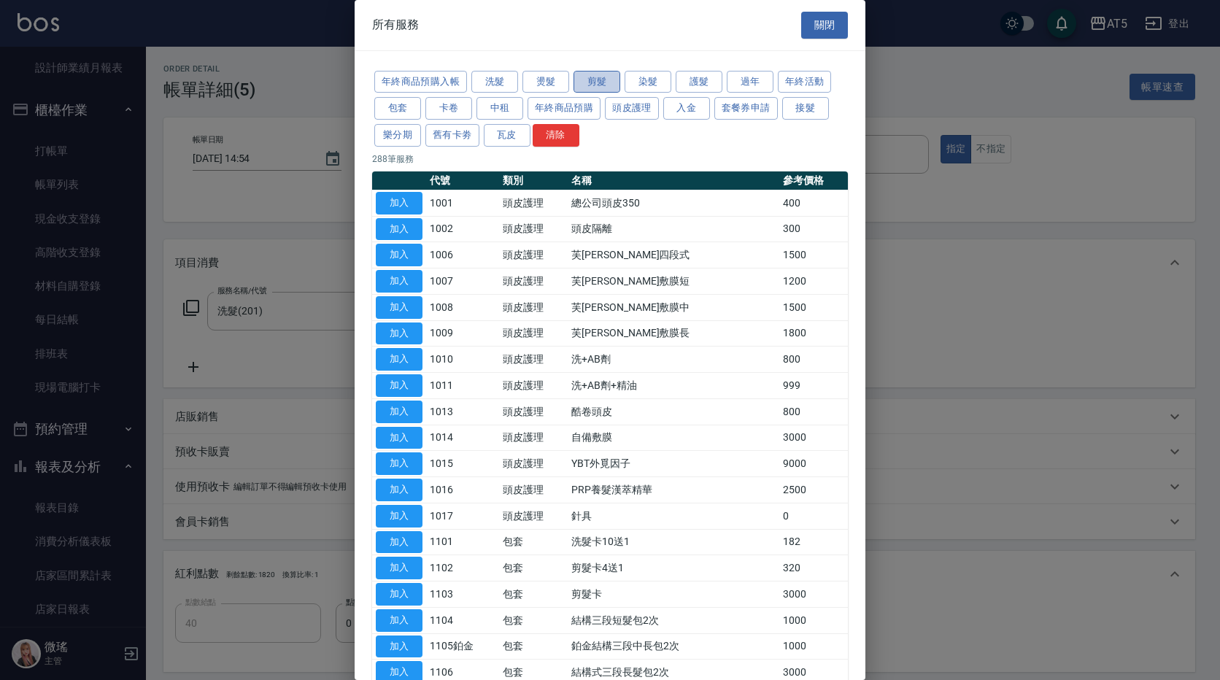
click at [605, 82] on button "剪髮" at bounding box center [597, 82] width 47 height 23
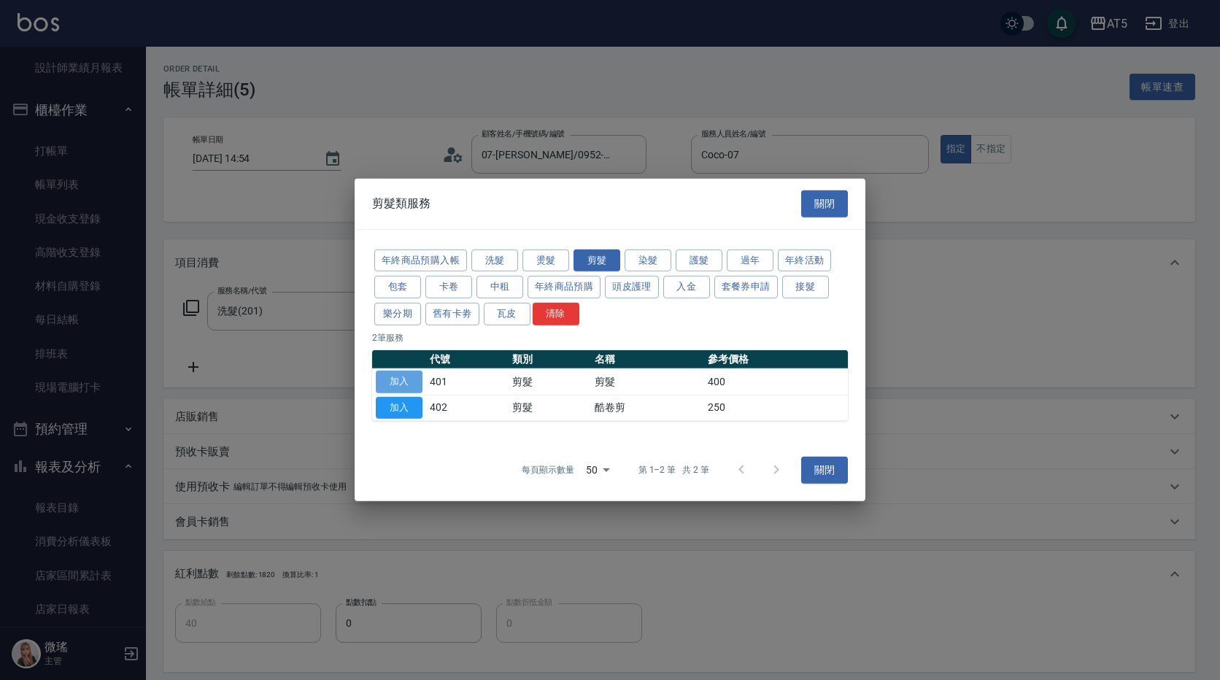
click at [412, 376] on button "加入" at bounding box center [399, 382] width 47 height 23
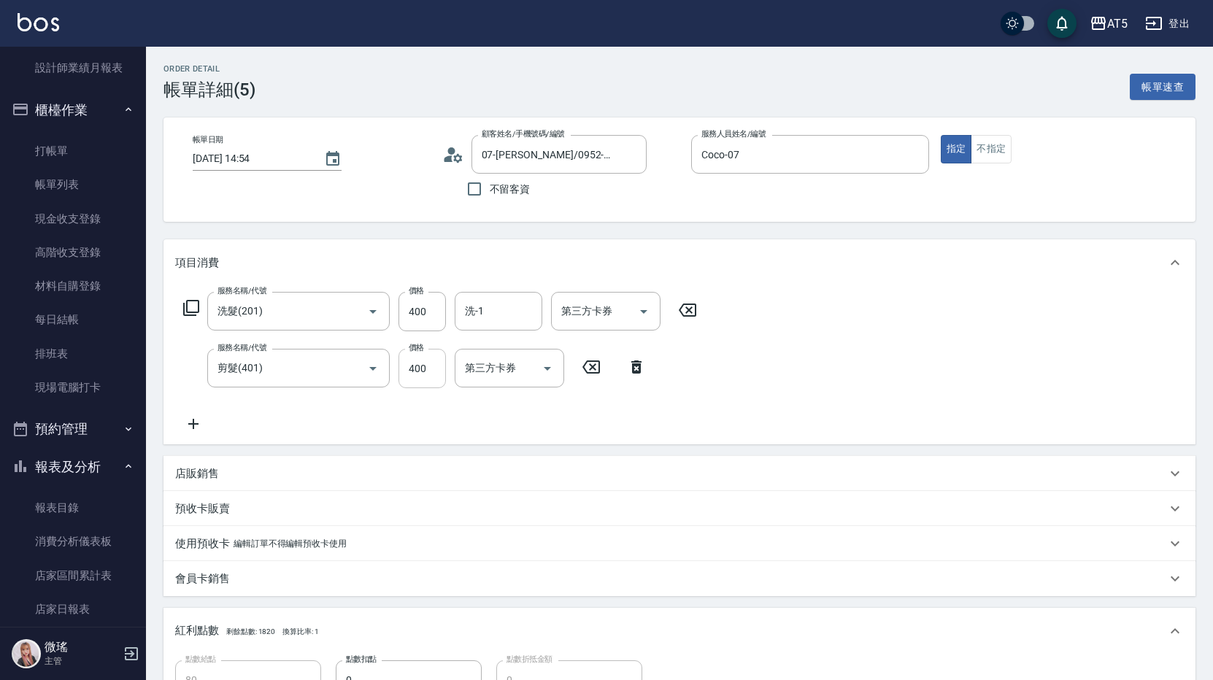
click at [427, 382] on input "400" at bounding box center [422, 368] width 47 height 39
type input "40"
type input "500"
type input "90"
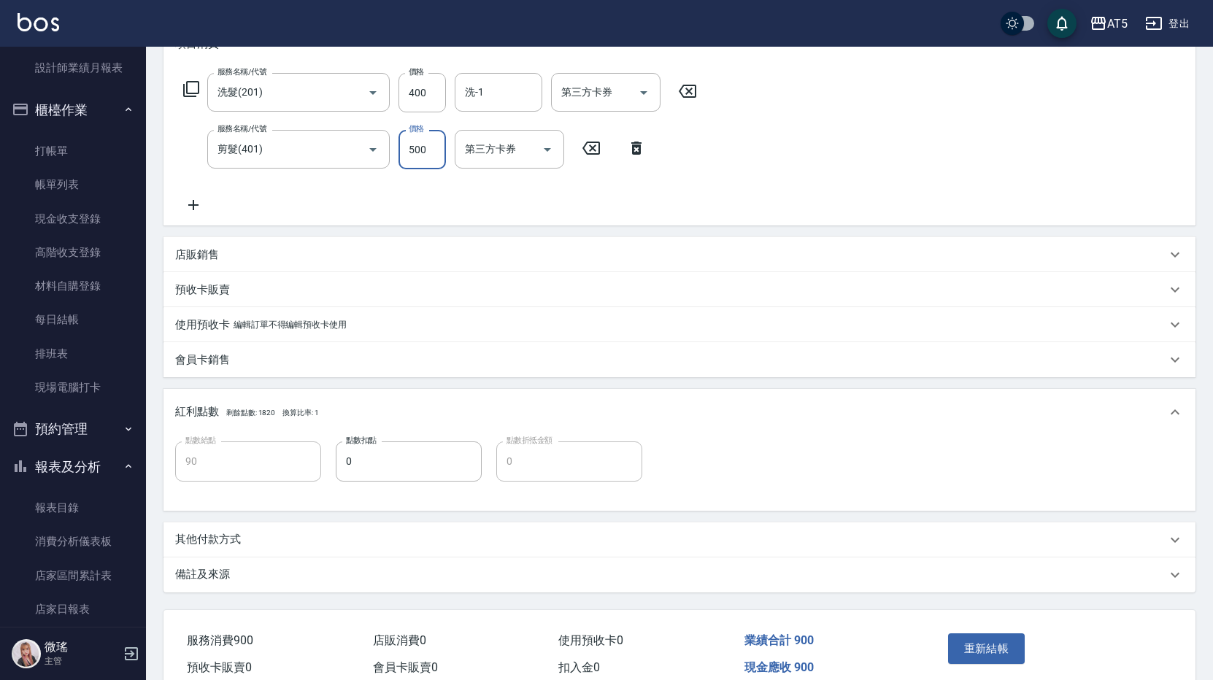
scroll to position [289, 0]
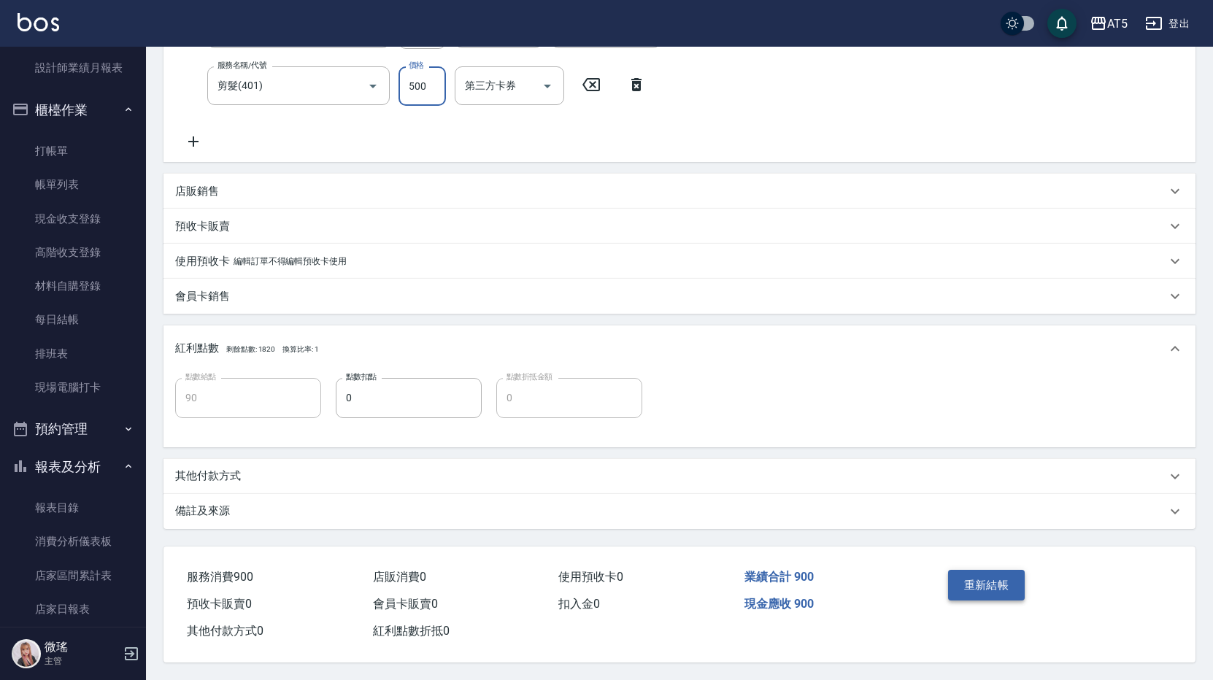
type input "500"
click at [984, 570] on button "重新結帳" at bounding box center [986, 585] width 77 height 31
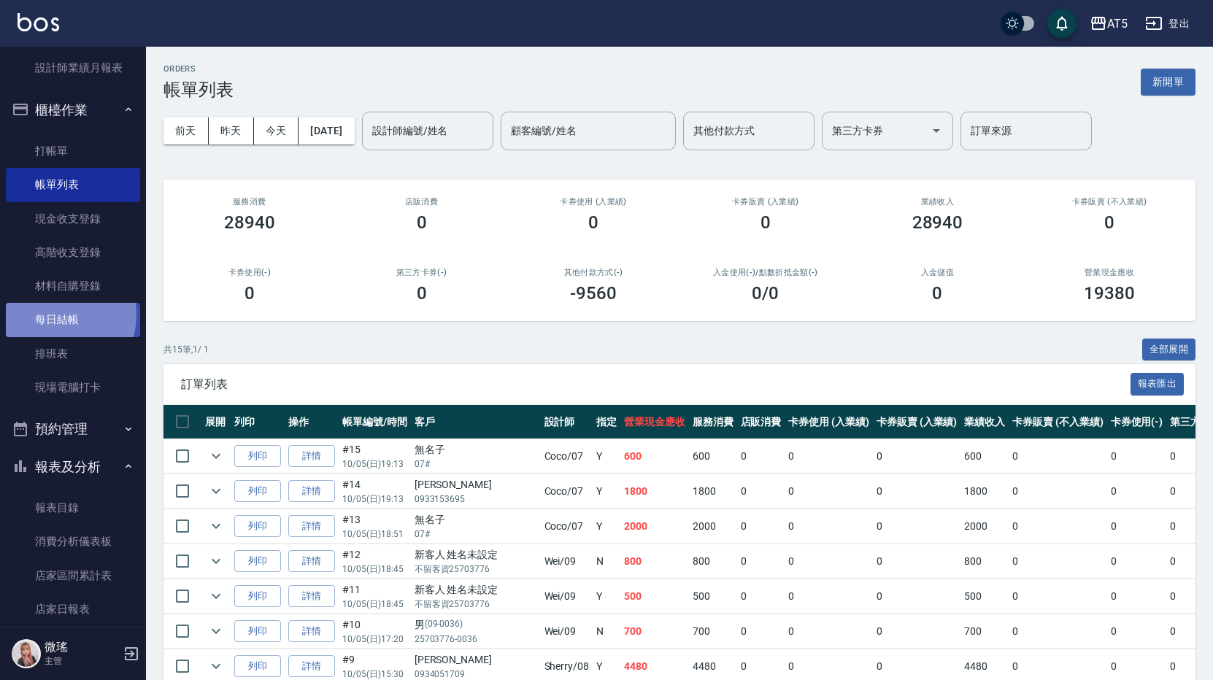
click at [55, 315] on link "每日結帳" at bounding box center [73, 320] width 134 height 34
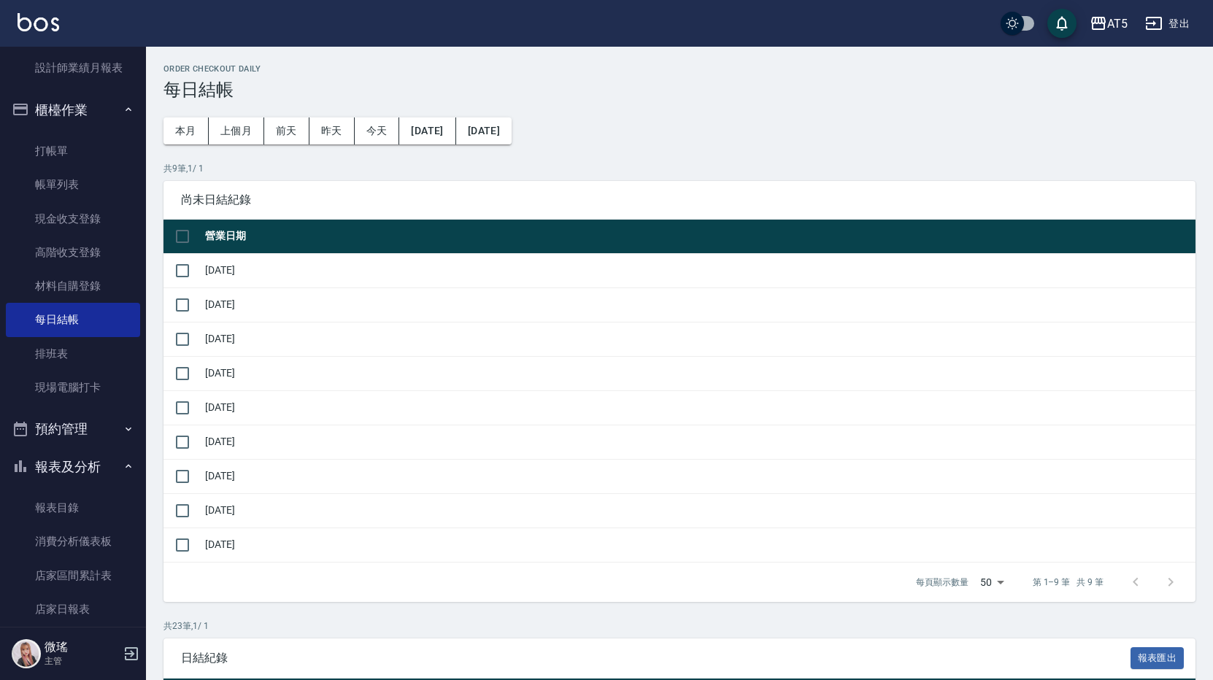
scroll to position [292, 0]
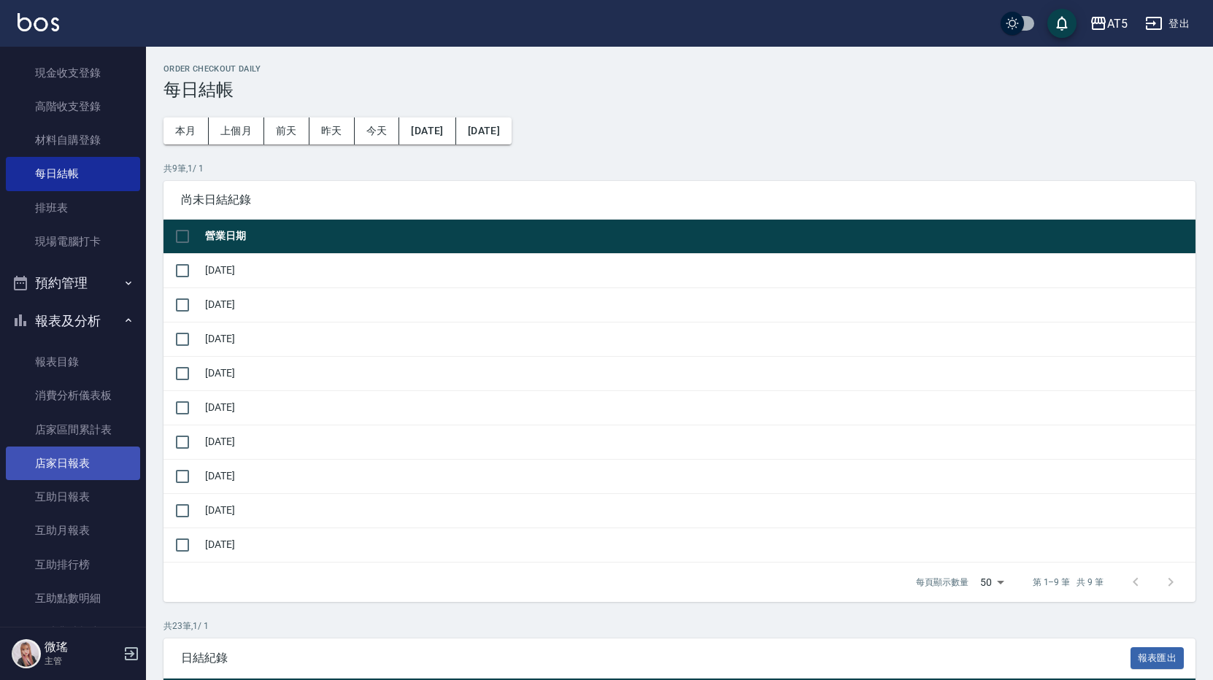
click at [85, 477] on link "店家日報表" at bounding box center [73, 464] width 134 height 34
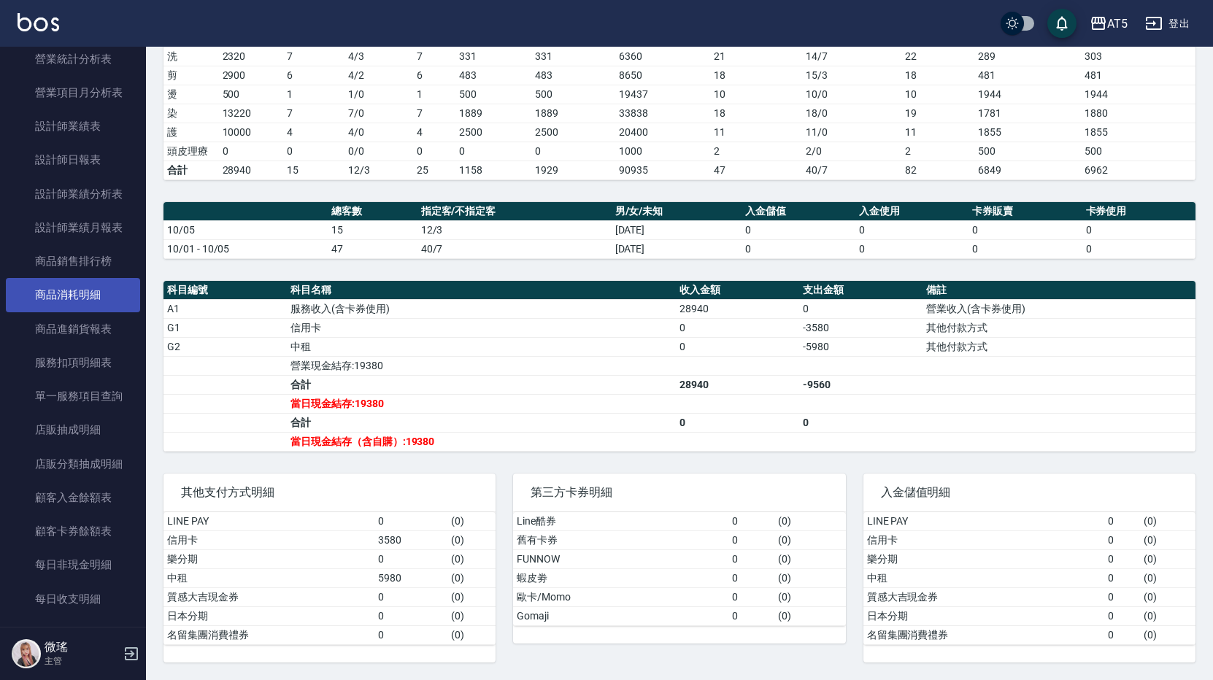
scroll to position [714, 0]
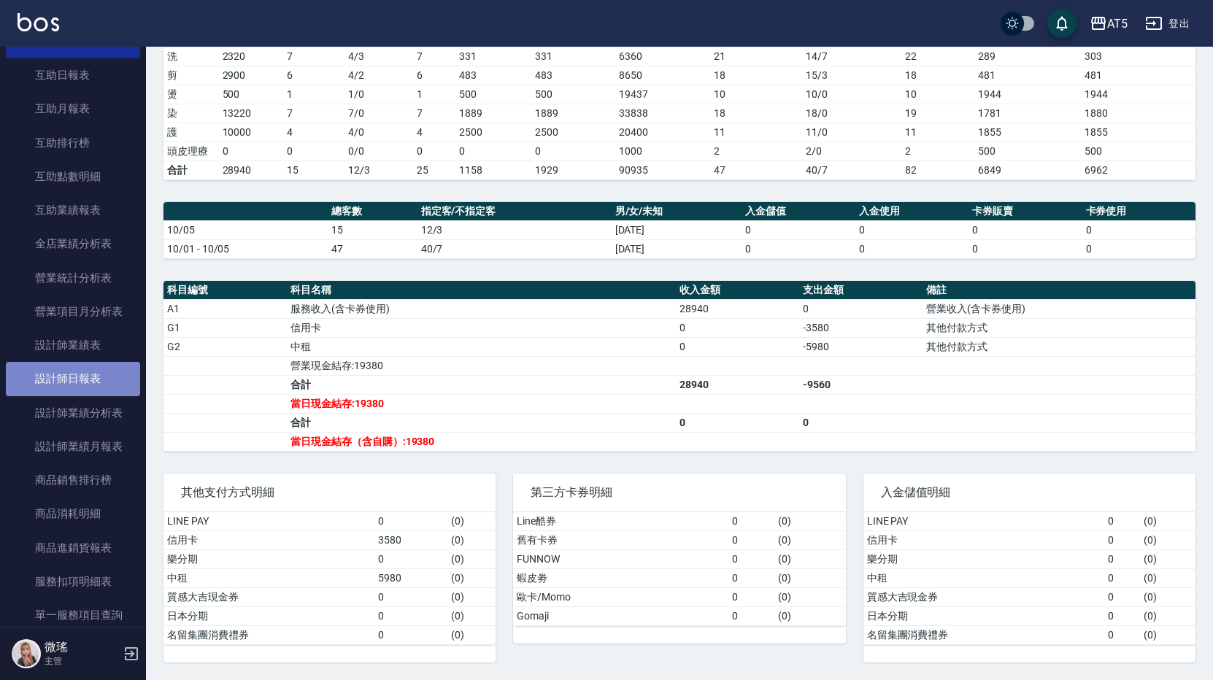
click at [91, 384] on link "設計師日報表" at bounding box center [73, 379] width 134 height 34
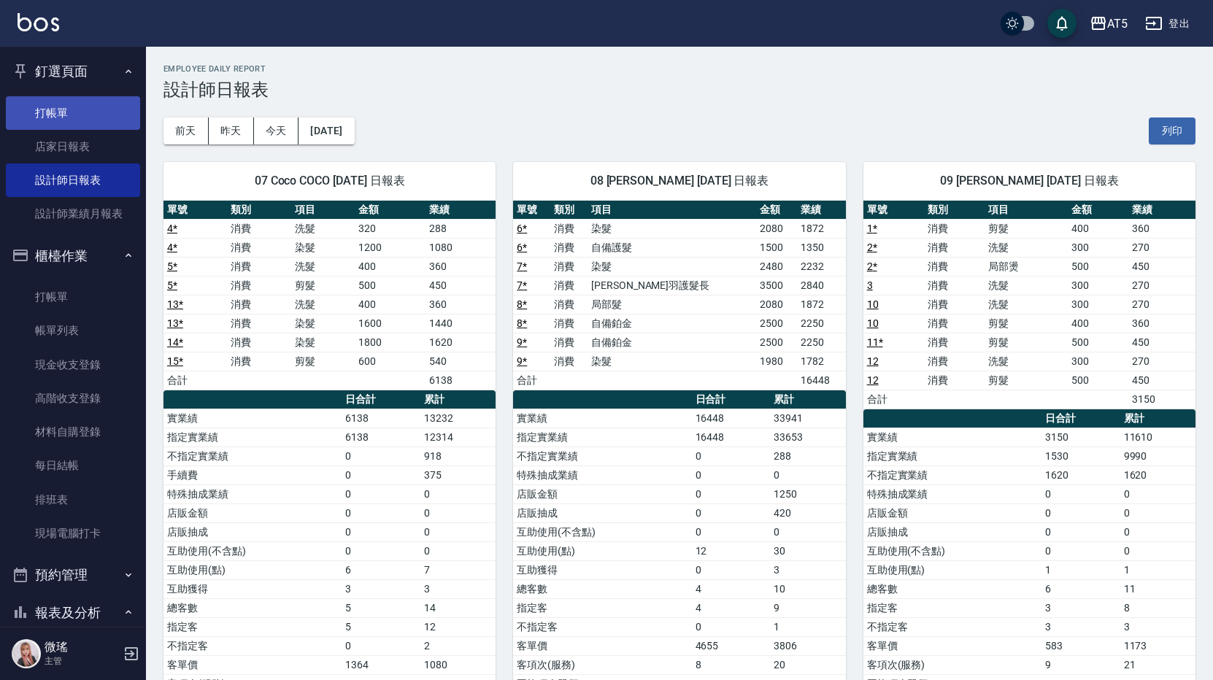
click at [104, 112] on link "打帳單" at bounding box center [73, 113] width 134 height 34
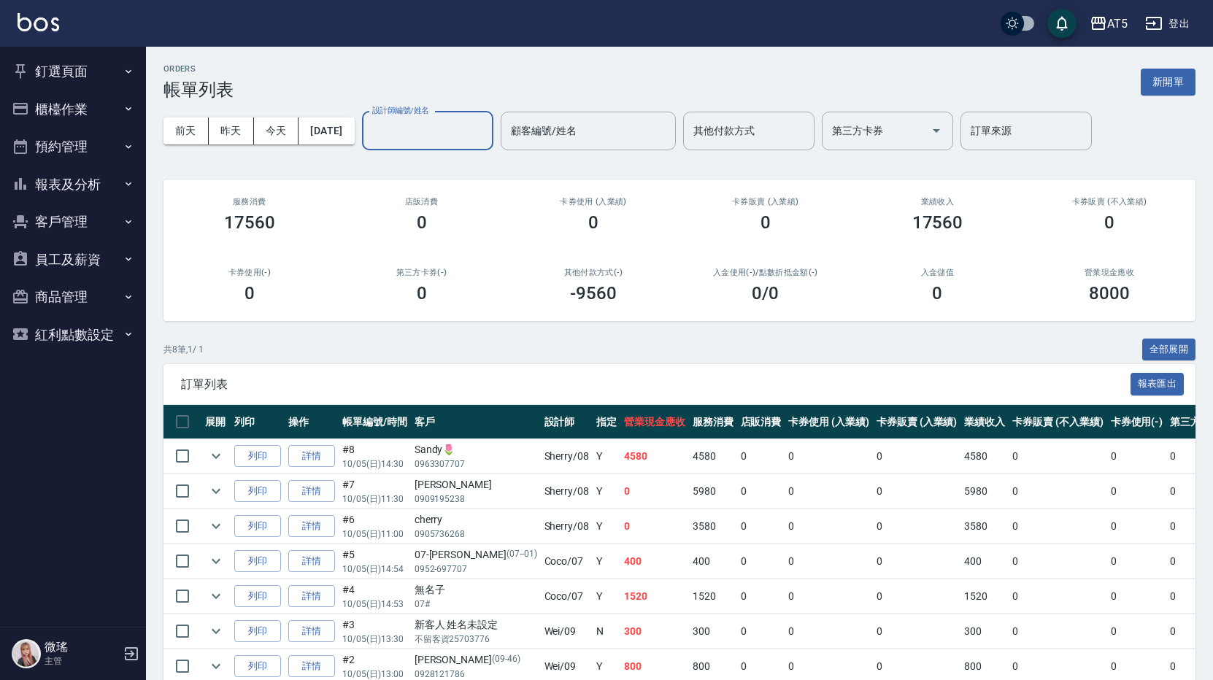
click at [64, 74] on button "釘選頁面" at bounding box center [73, 72] width 134 height 38
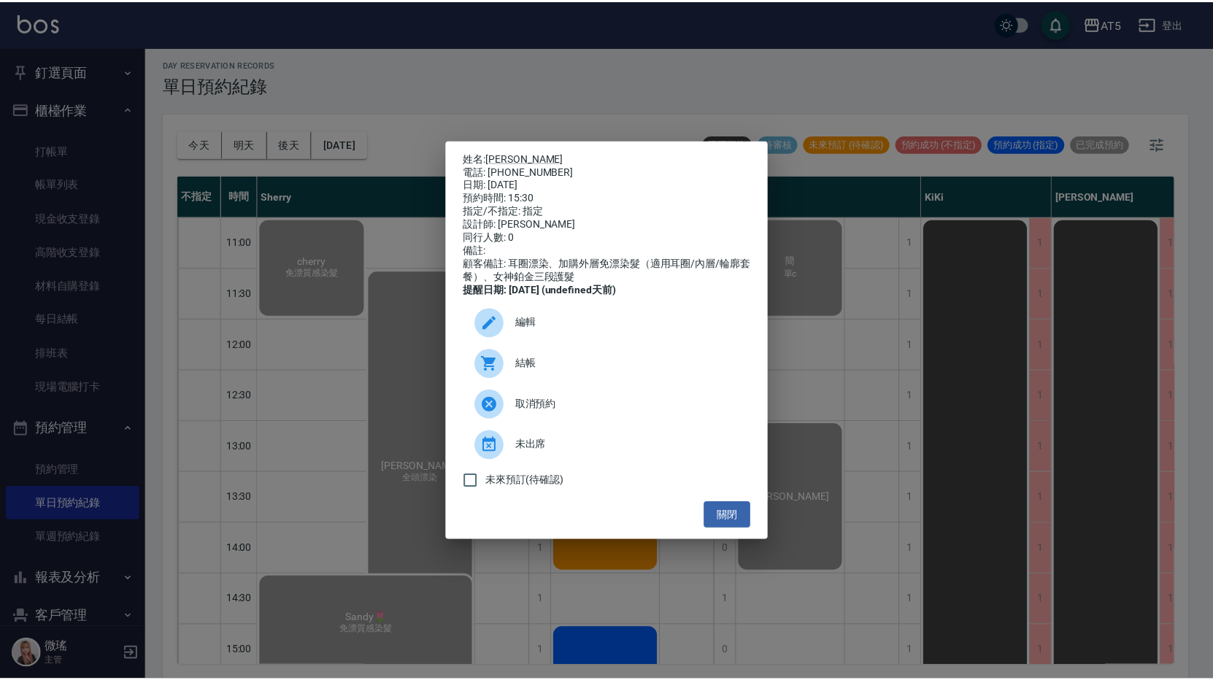
scroll to position [482, 0]
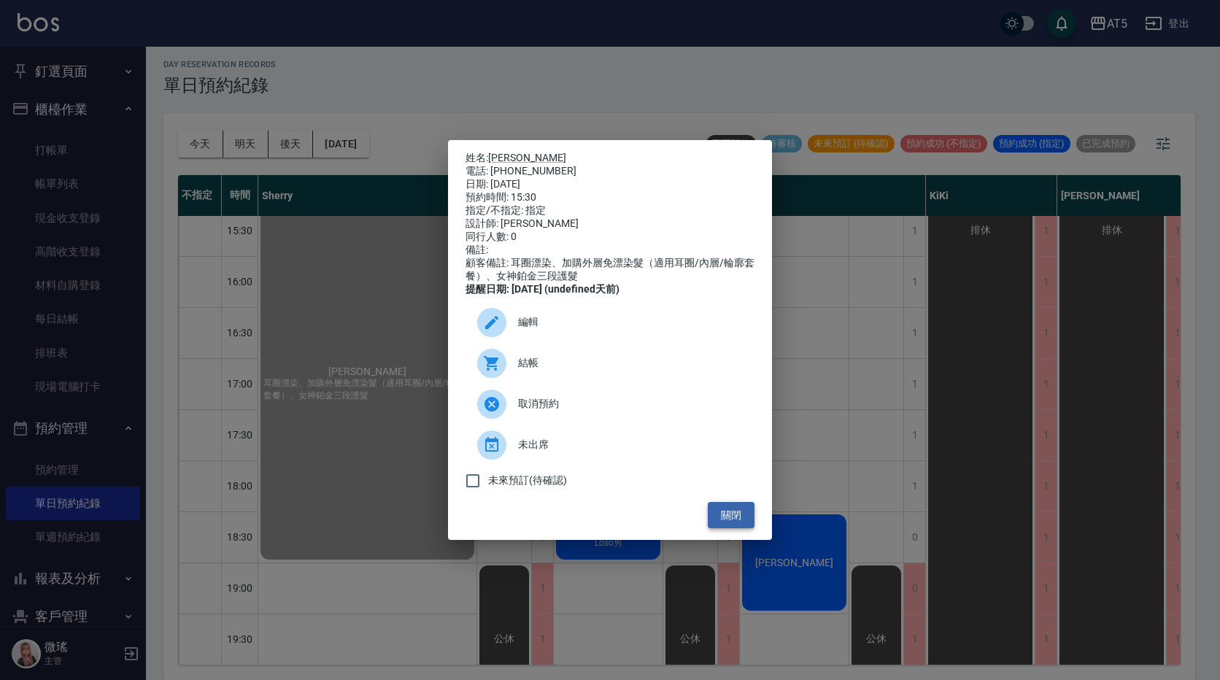
click at [744, 529] on button "關閉" at bounding box center [731, 515] width 47 height 27
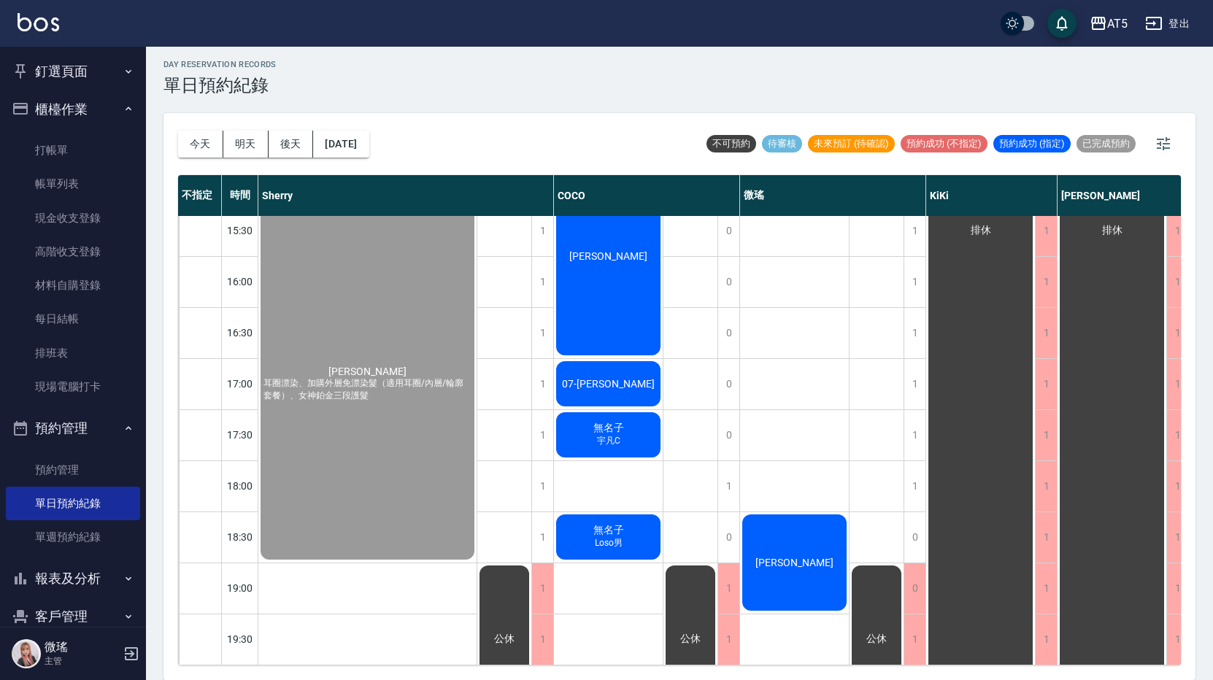
scroll to position [117, 0]
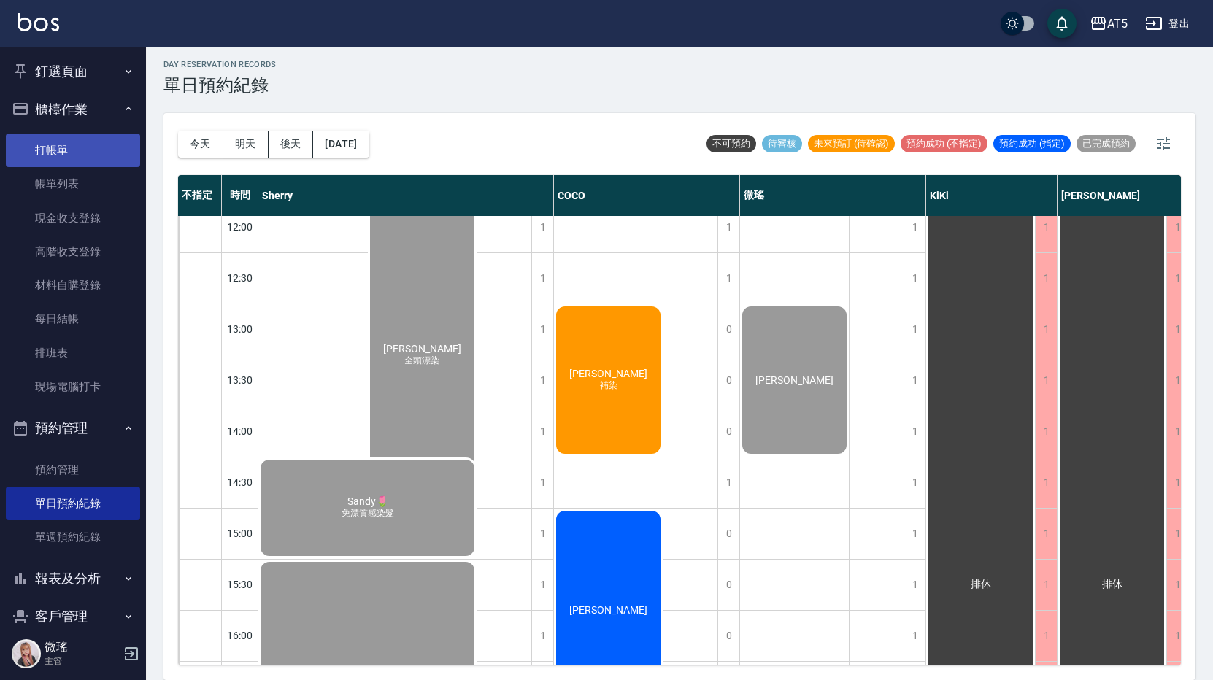
click at [59, 145] on link "打帳單" at bounding box center [73, 151] width 134 height 34
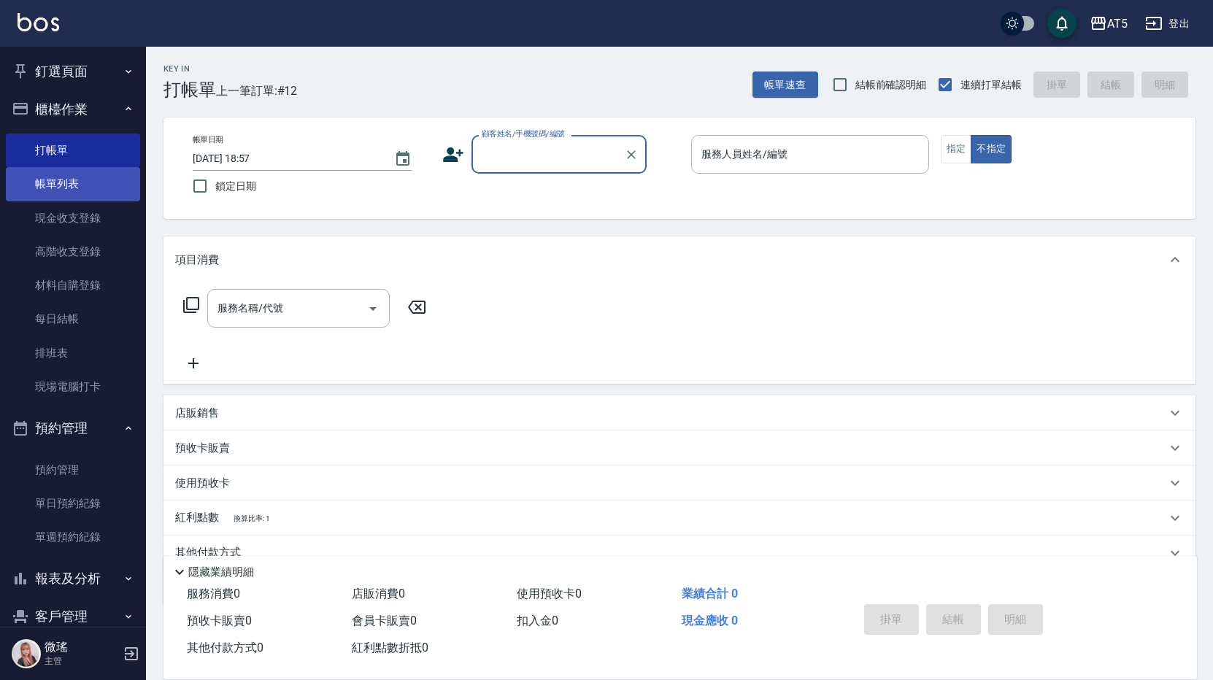
click at [86, 173] on link "帳單列表" at bounding box center [73, 184] width 134 height 34
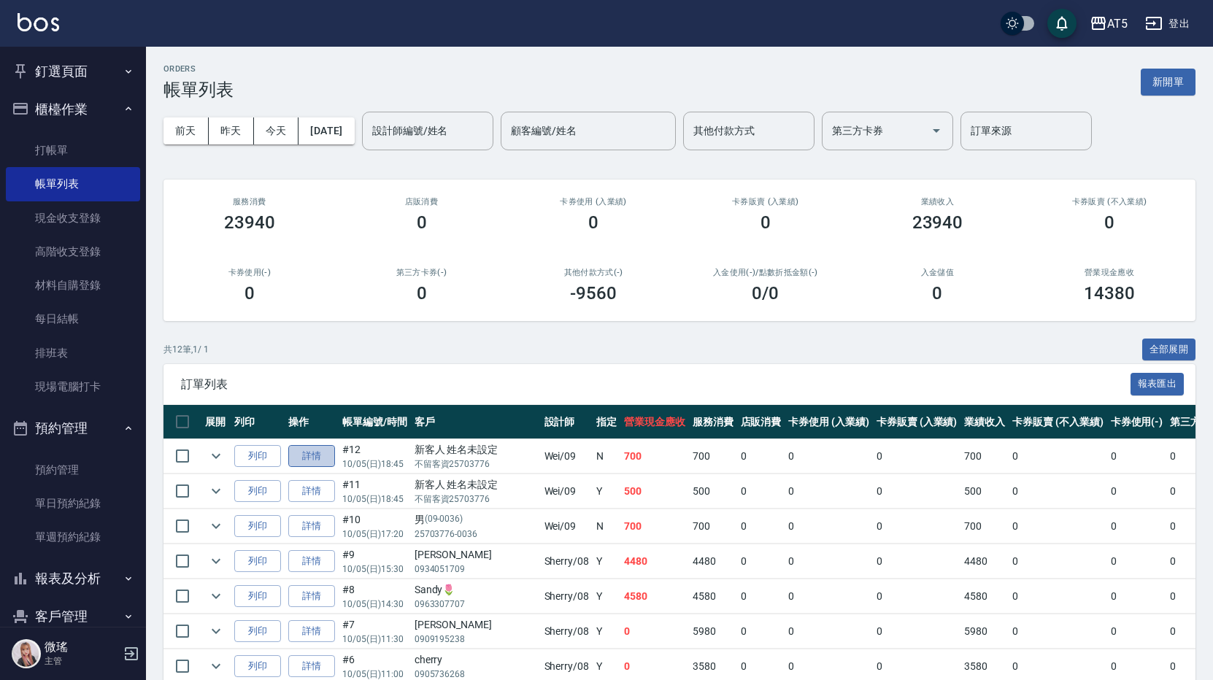
click at [320, 448] on link "詳情" at bounding box center [311, 456] width 47 height 23
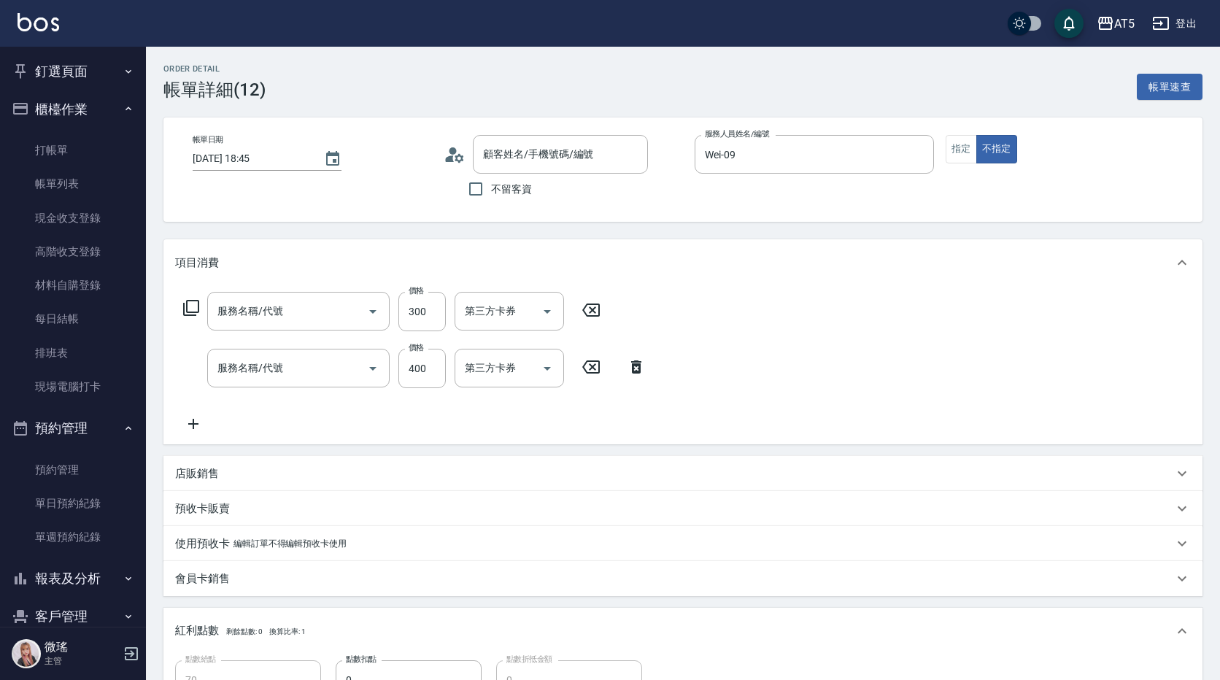
type input "2025/10/05 18:45"
type input "Wei-09"
type input "70"
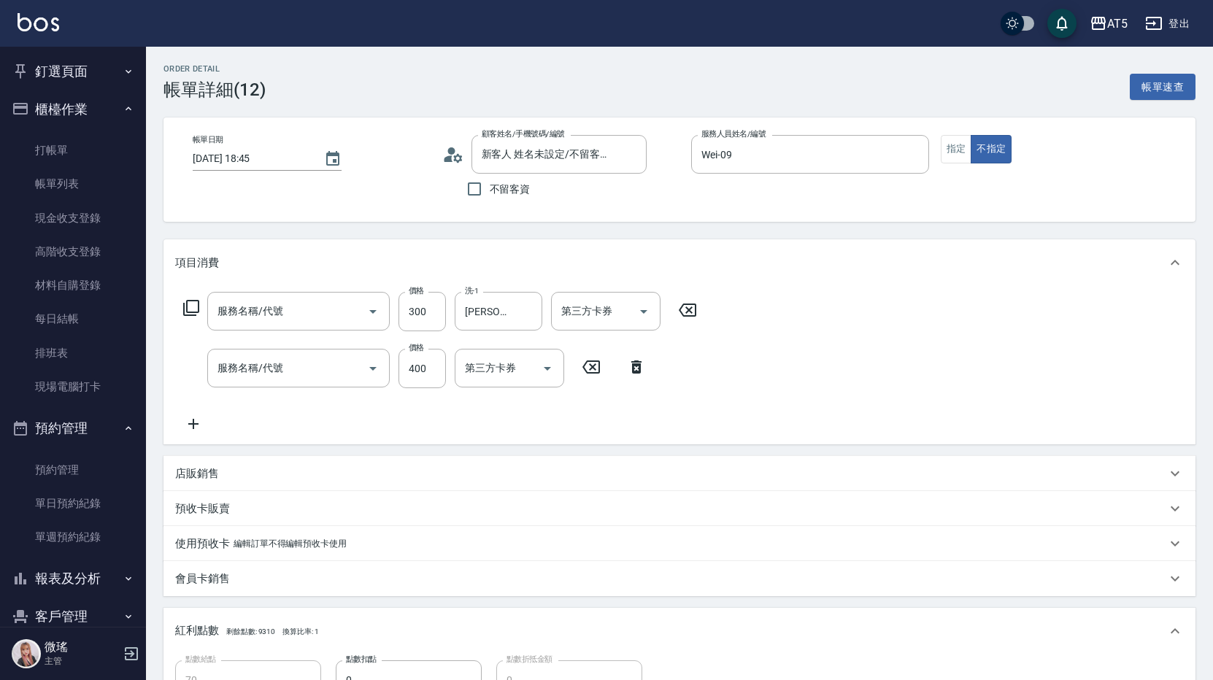
type input "新客人 姓名未設定/不留客資25703776/null"
type input "洗髮(201)"
type input "剪髮(401)"
click at [424, 375] on input "400" at bounding box center [422, 368] width 47 height 39
type input "30"
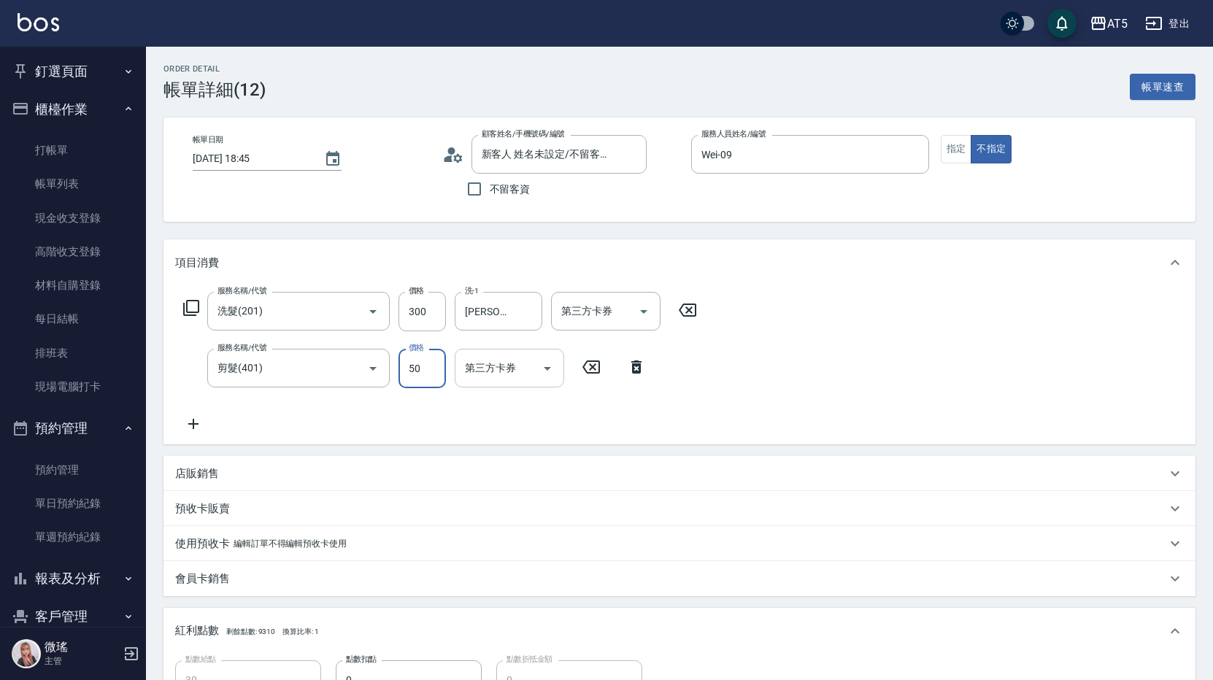
type input "500"
type input "80"
type input "500"
click at [1012, 385] on div "服務名稱/代號 洗髮(201) 服務名稱/代號 價格 300 價格 洗-1 葵葵-11 洗-1 第三方卡券 第三方卡券 服務名稱/代號 剪髮(401) 服務名…" at bounding box center [680, 365] width 1032 height 158
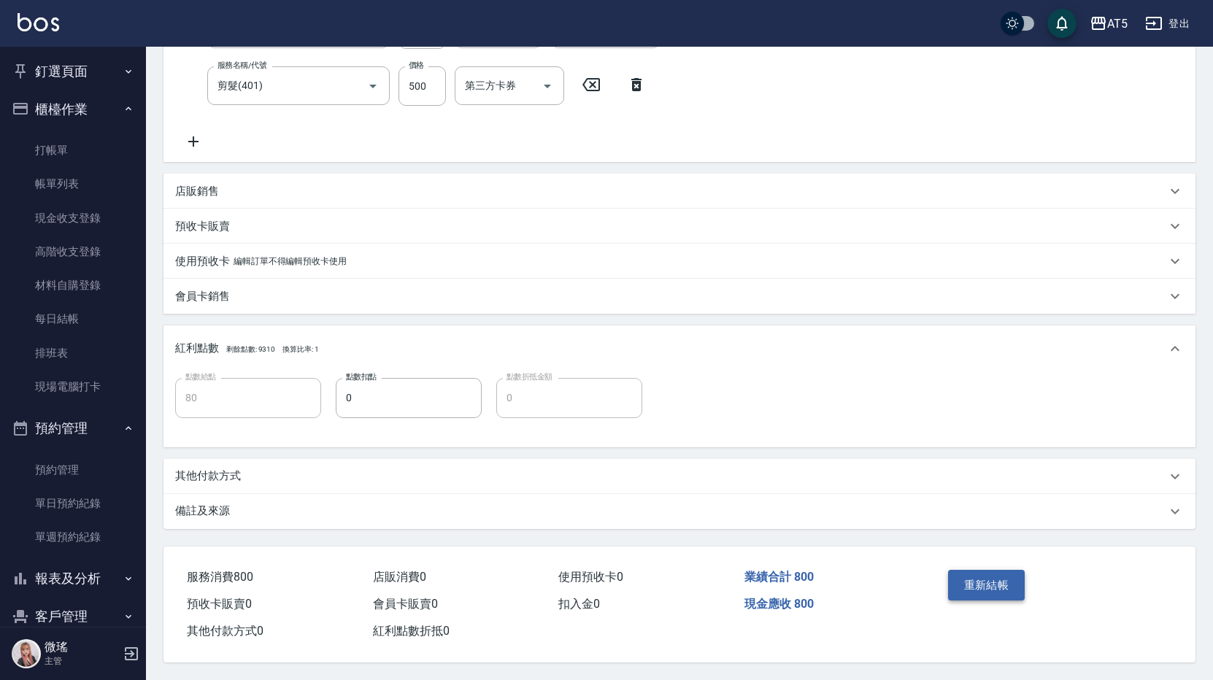
click at [1002, 570] on button "重新結帳" at bounding box center [986, 585] width 77 height 31
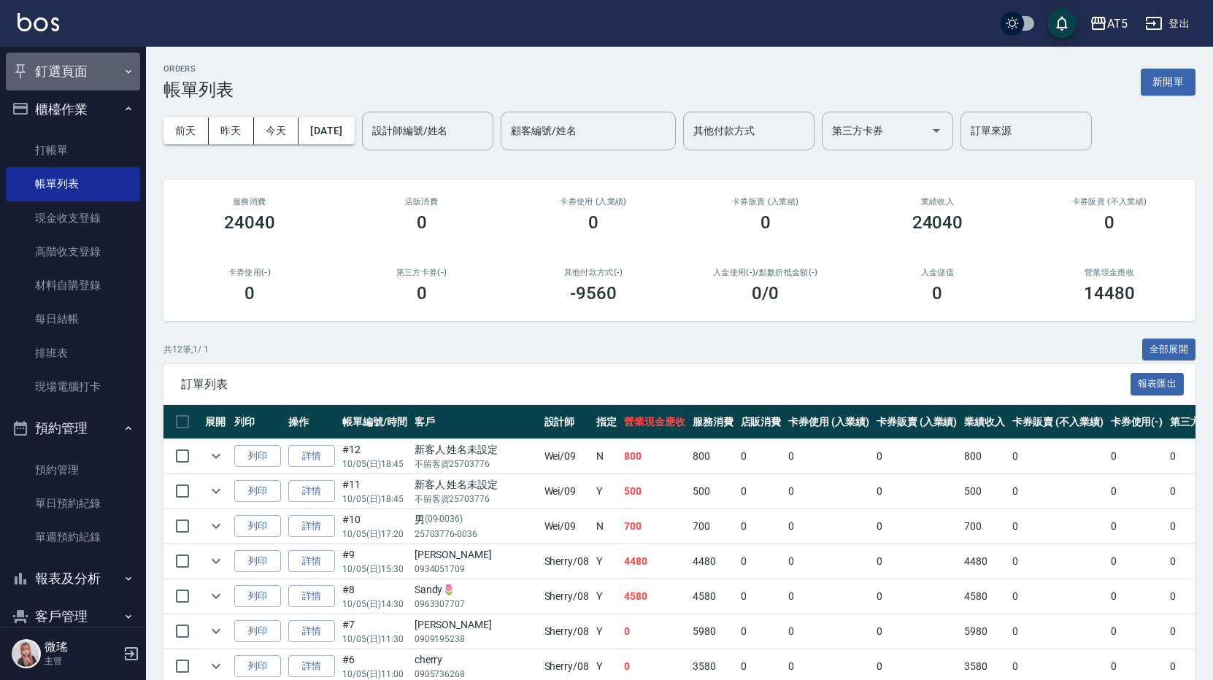
click at [88, 75] on button "釘選頁面" at bounding box center [73, 72] width 134 height 38
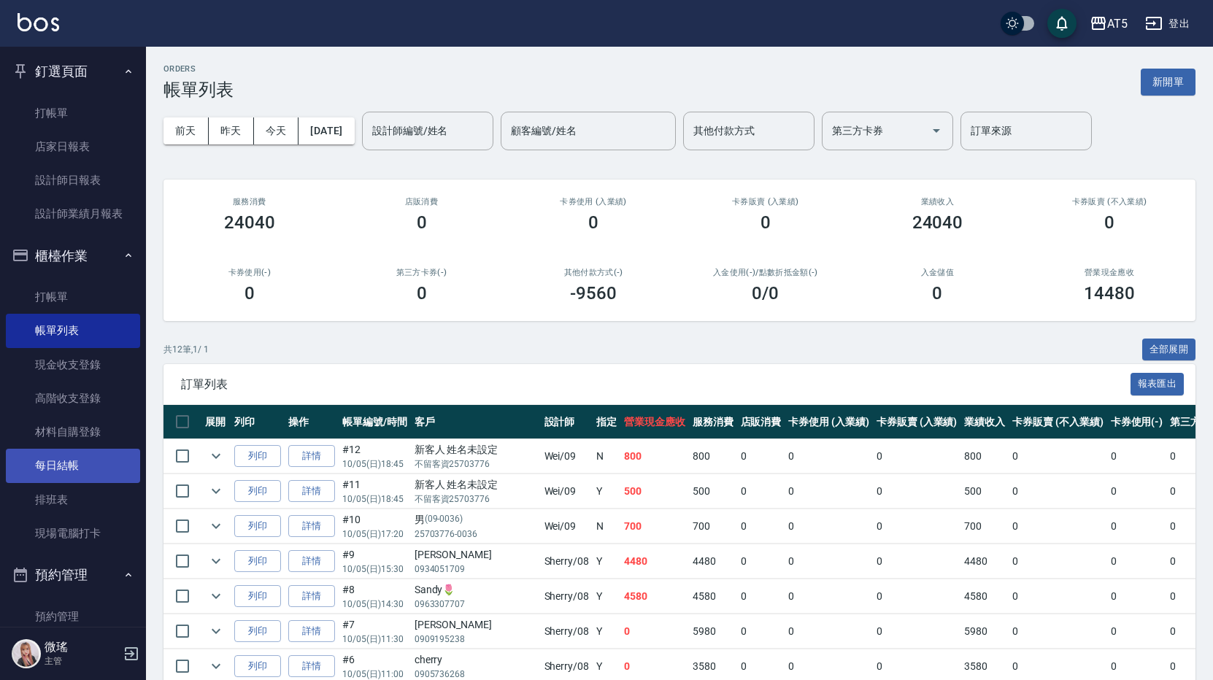
click at [83, 461] on link "每日結帳" at bounding box center [73, 466] width 134 height 34
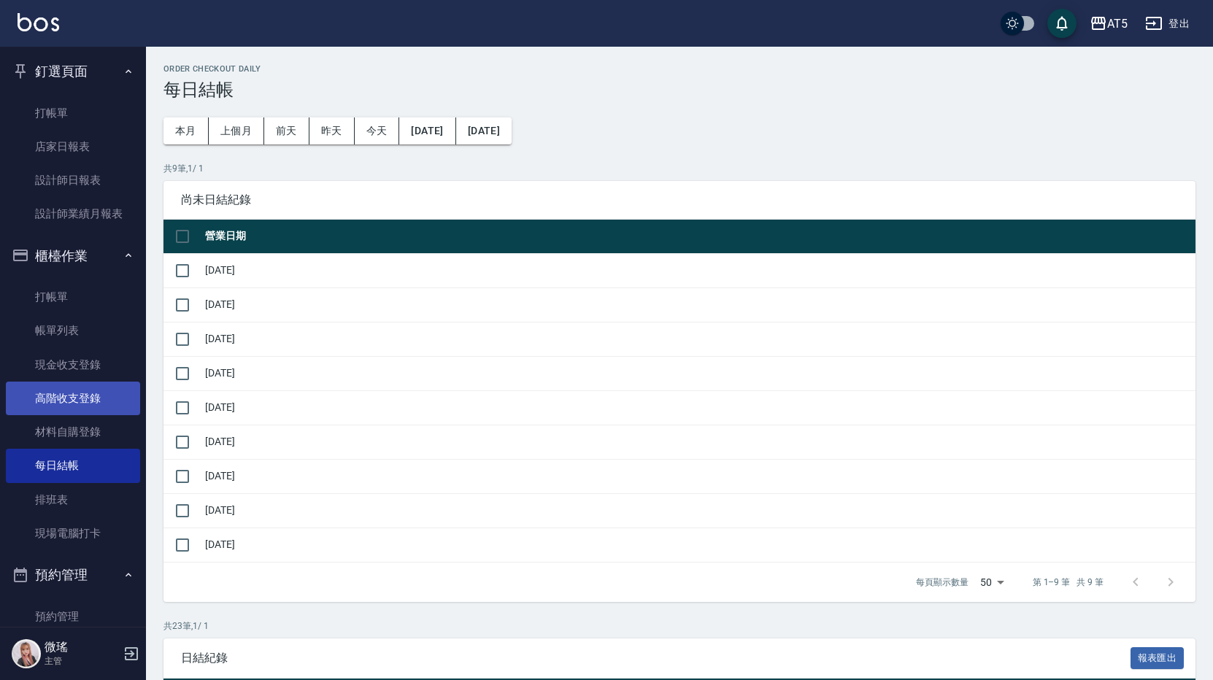
scroll to position [285, 0]
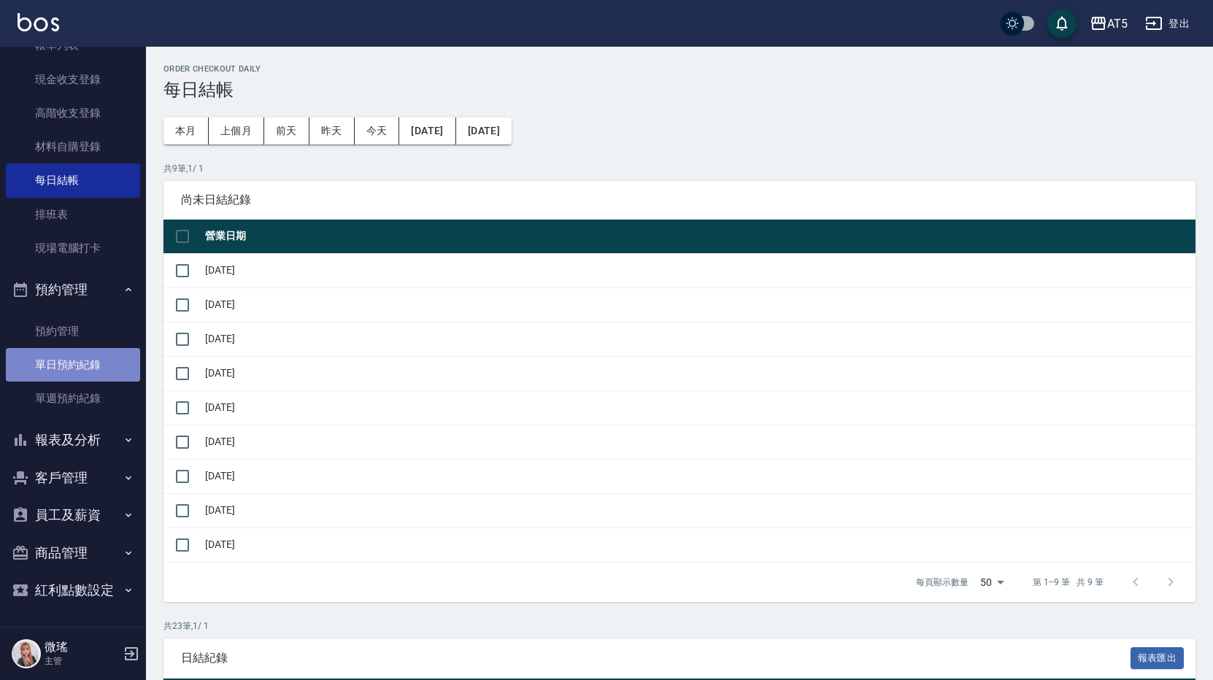
click at [73, 374] on link "單日預約紀錄" at bounding box center [73, 365] width 134 height 34
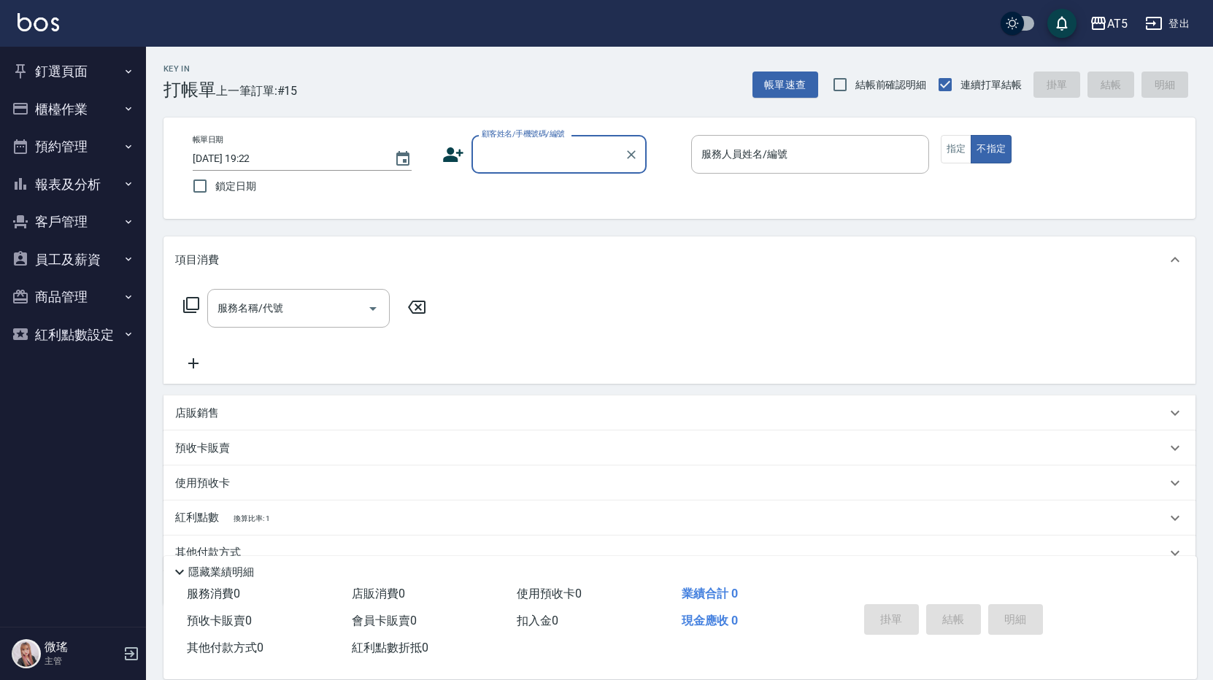
click at [80, 181] on button "報表及分析" at bounding box center [73, 185] width 134 height 38
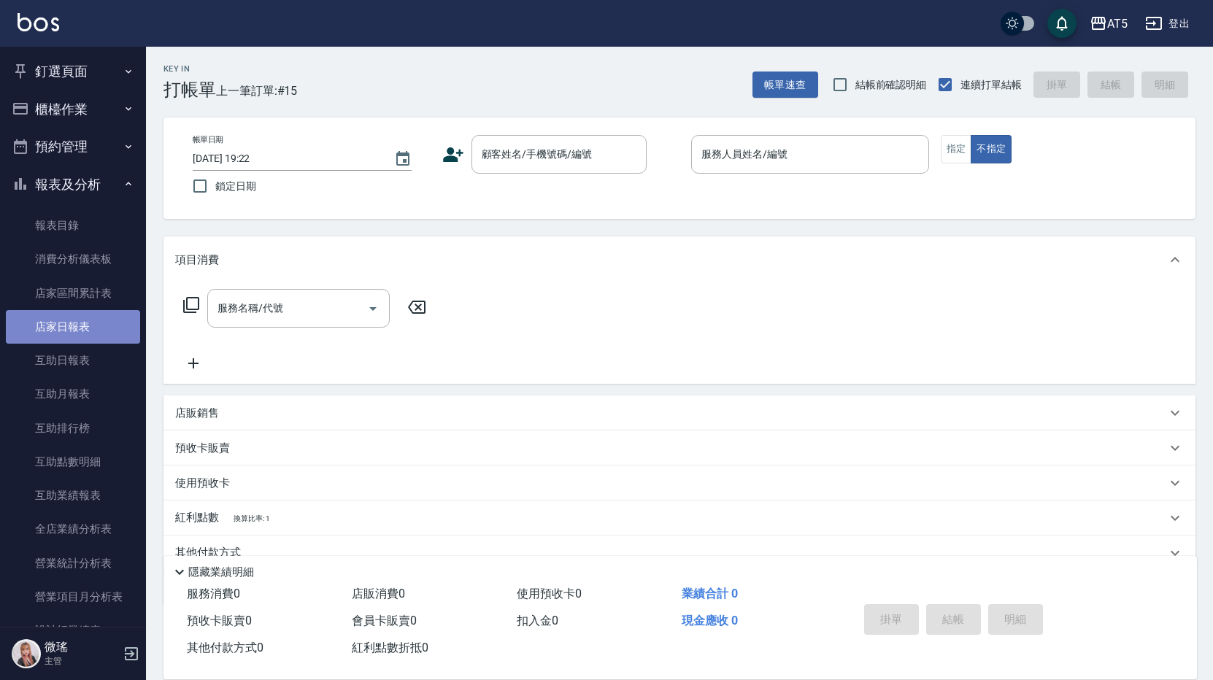
click at [72, 334] on link "店家日報表" at bounding box center [73, 327] width 134 height 34
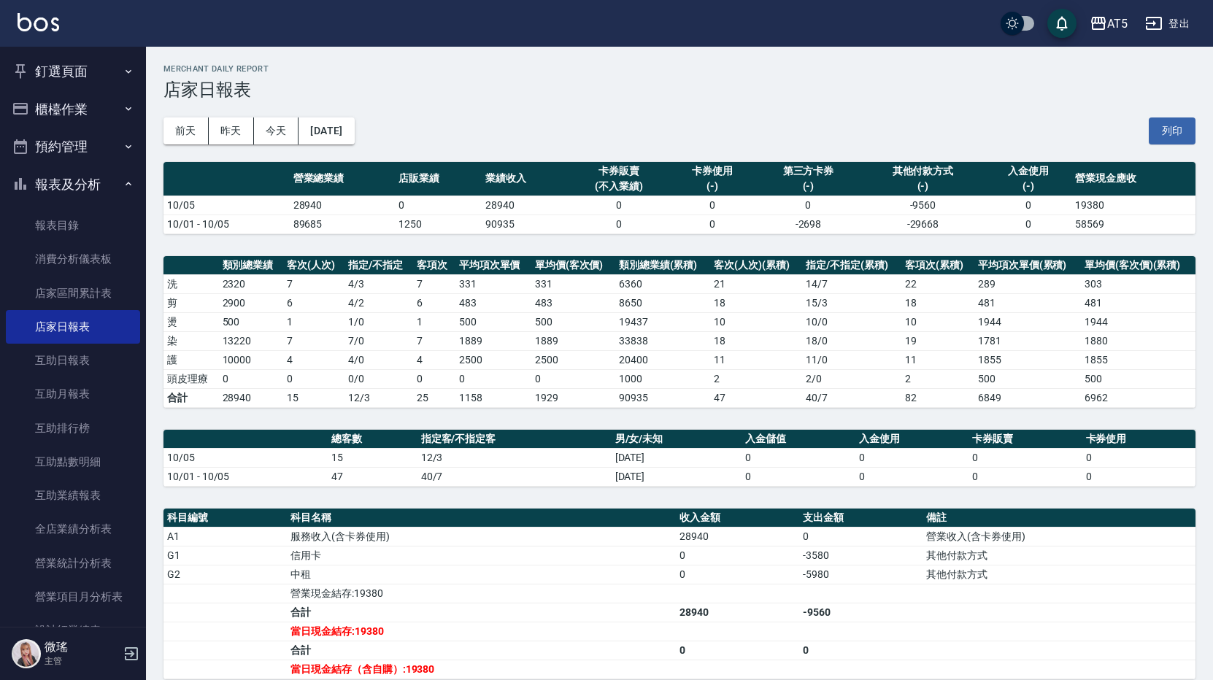
click at [39, 72] on button "釘選頁面" at bounding box center [73, 72] width 134 height 38
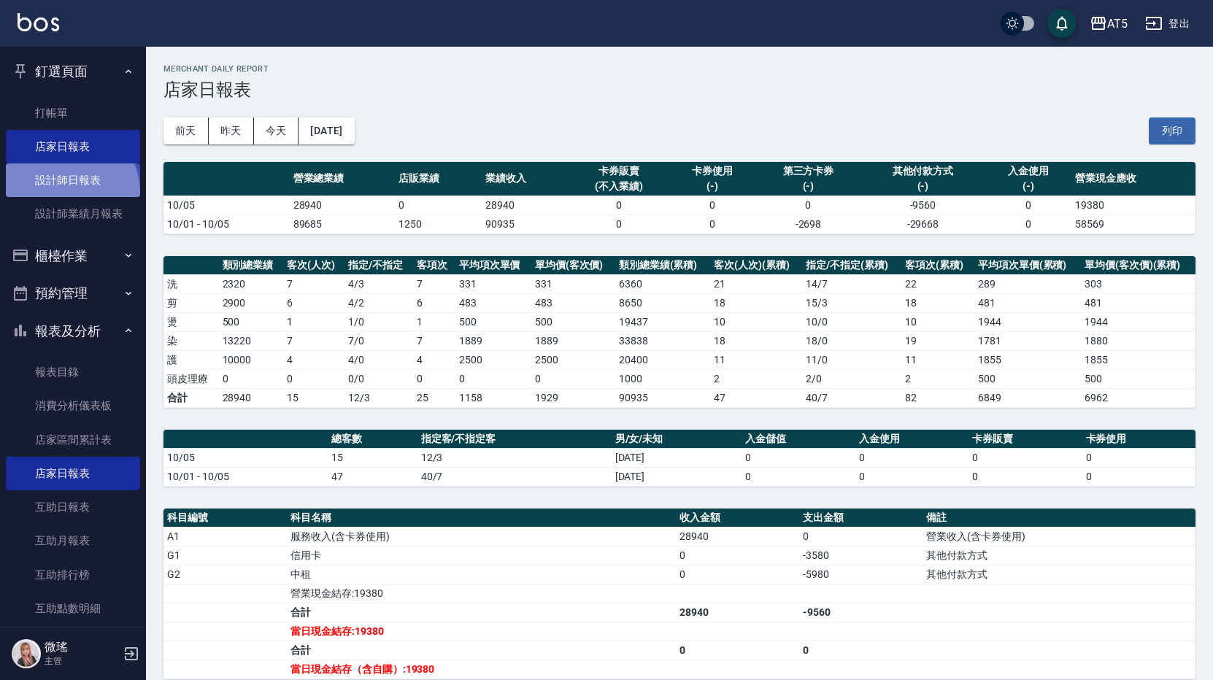
click at [65, 193] on link "設計師日報表" at bounding box center [73, 181] width 134 height 34
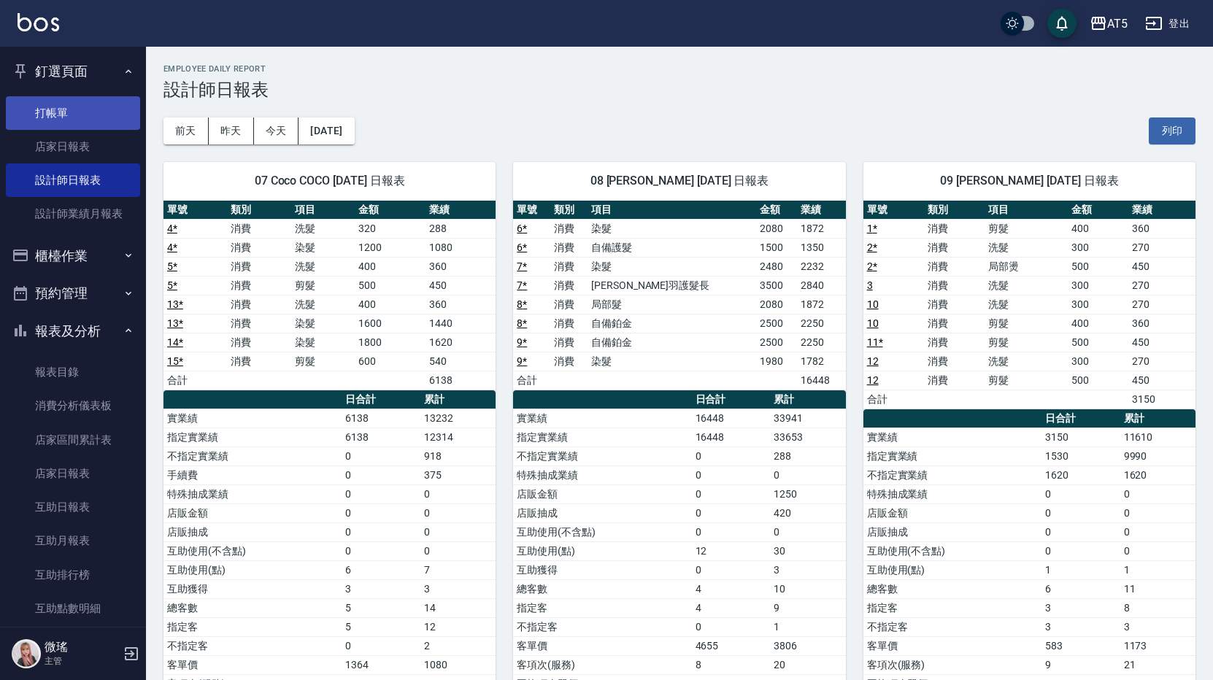
click at [57, 114] on link "打帳單" at bounding box center [73, 113] width 134 height 34
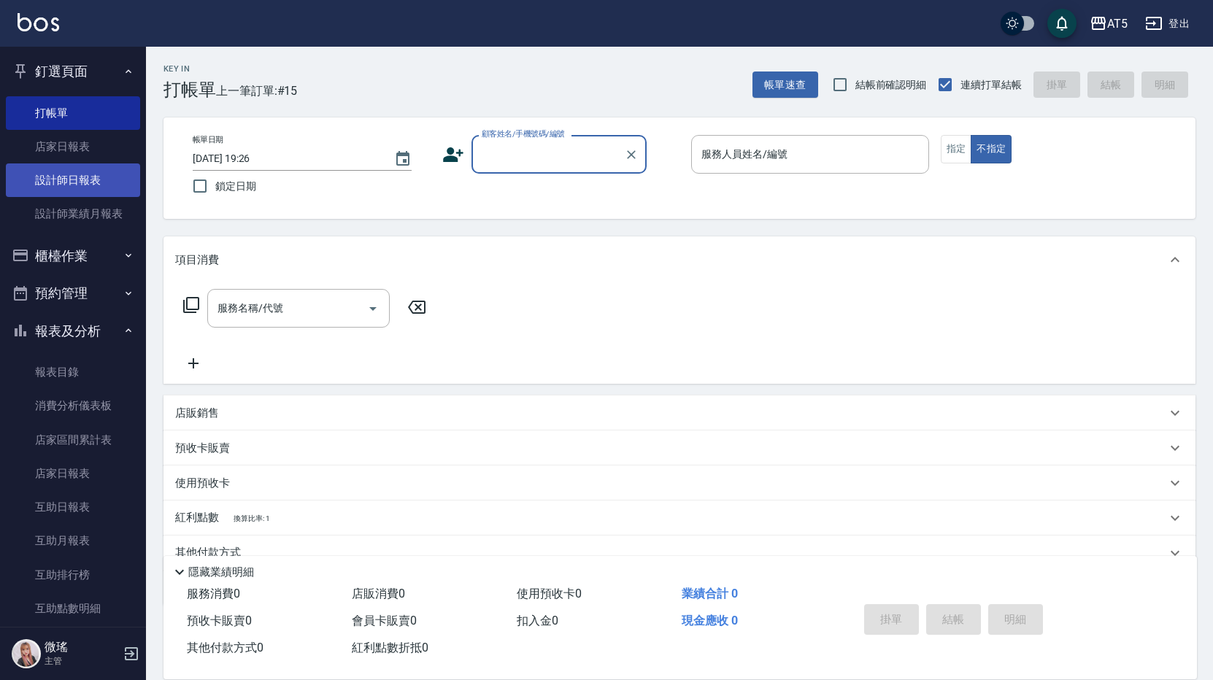
click at [109, 182] on link "設計師日報表" at bounding box center [73, 181] width 134 height 34
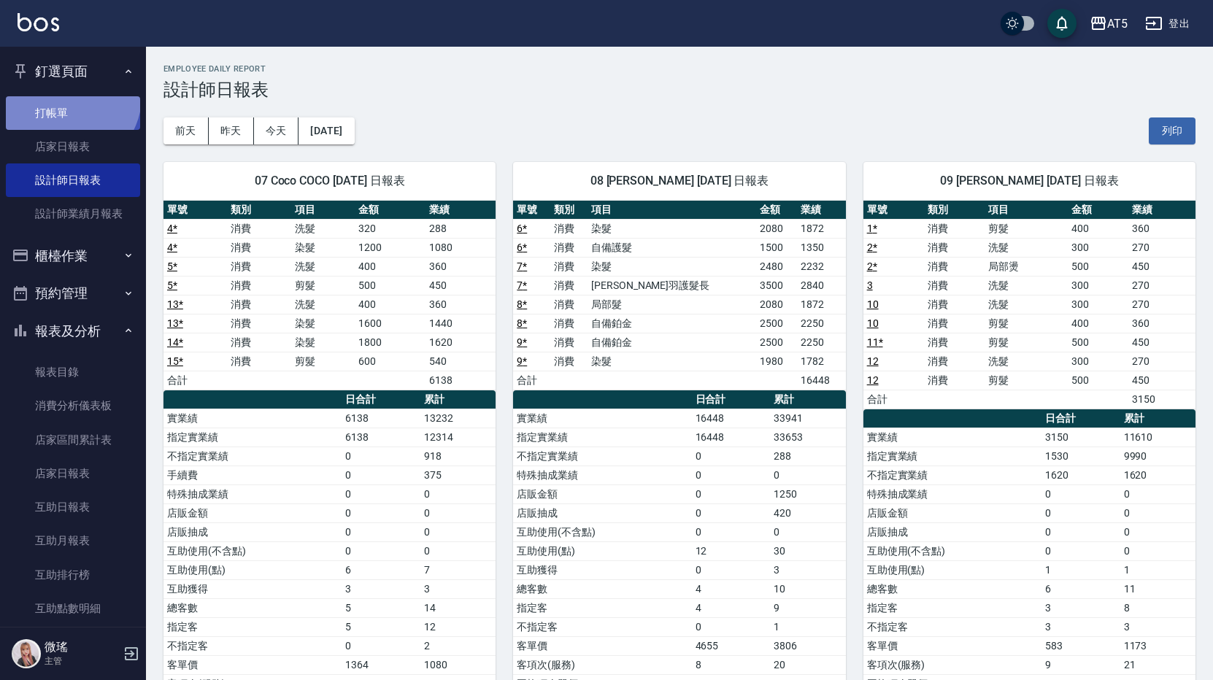
click at [69, 96] on link "打帳單" at bounding box center [73, 113] width 134 height 34
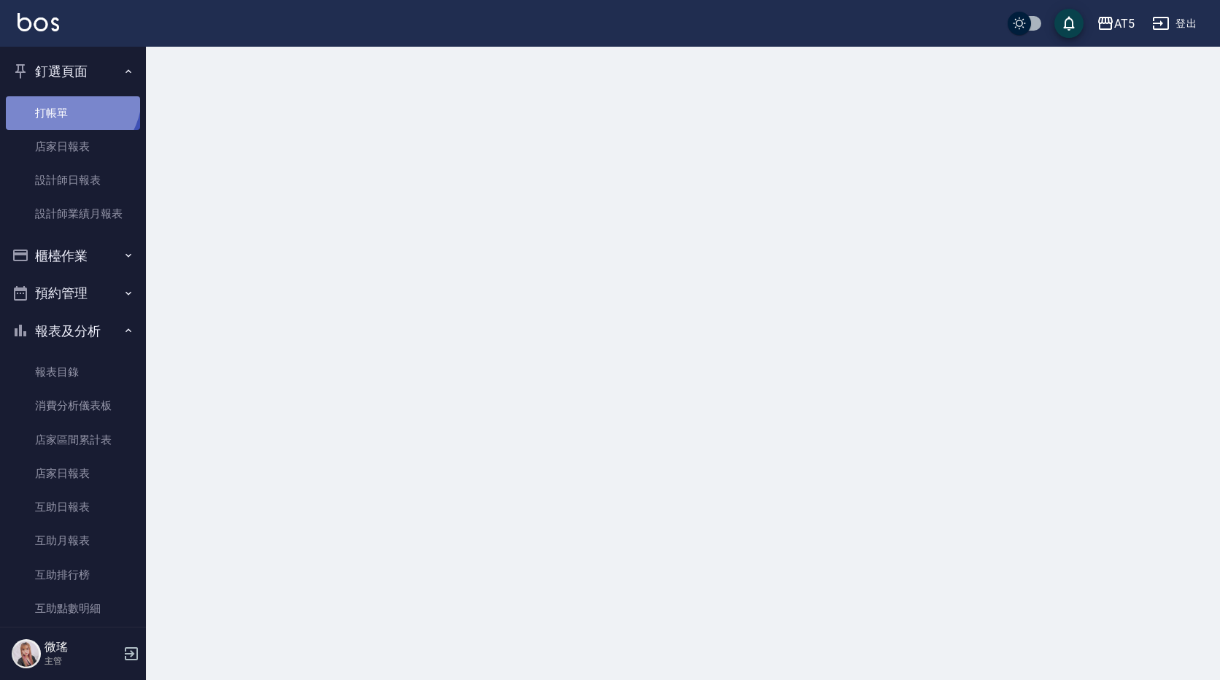
click at [69, 96] on link "打帳單" at bounding box center [73, 113] width 134 height 34
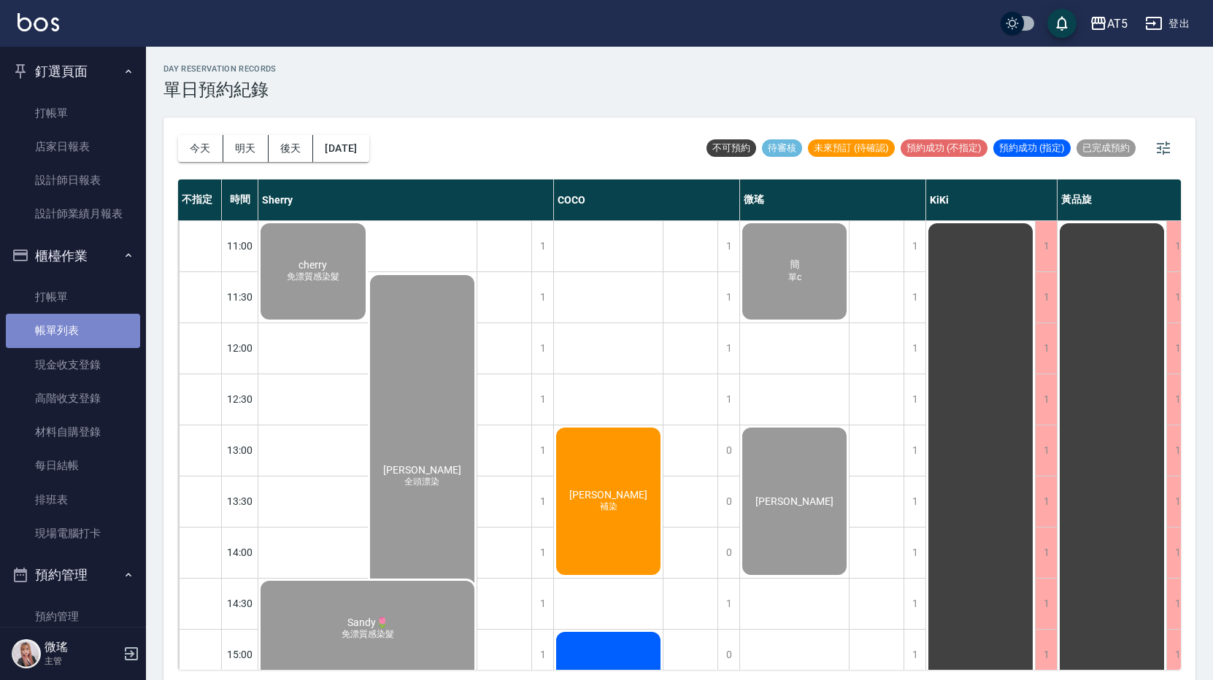
click at [96, 336] on link "帳單列表" at bounding box center [73, 331] width 134 height 34
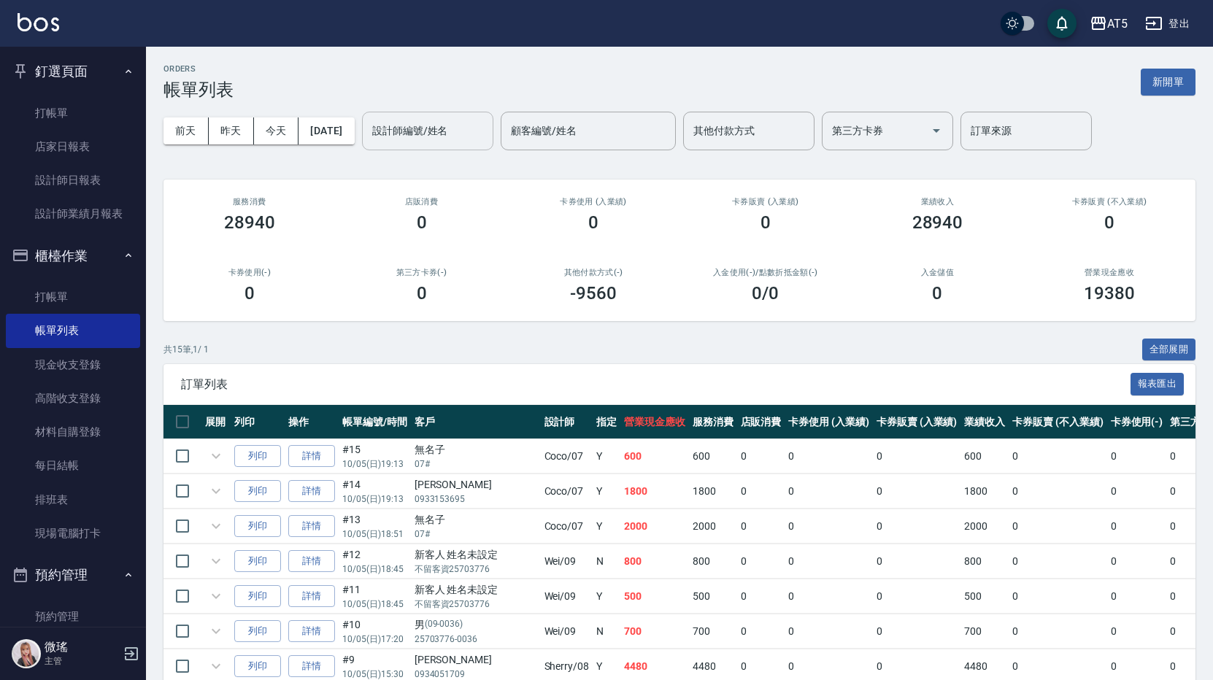
click at [413, 131] on div "設計師編號/姓名 設計師編號/姓名" at bounding box center [427, 131] width 131 height 39
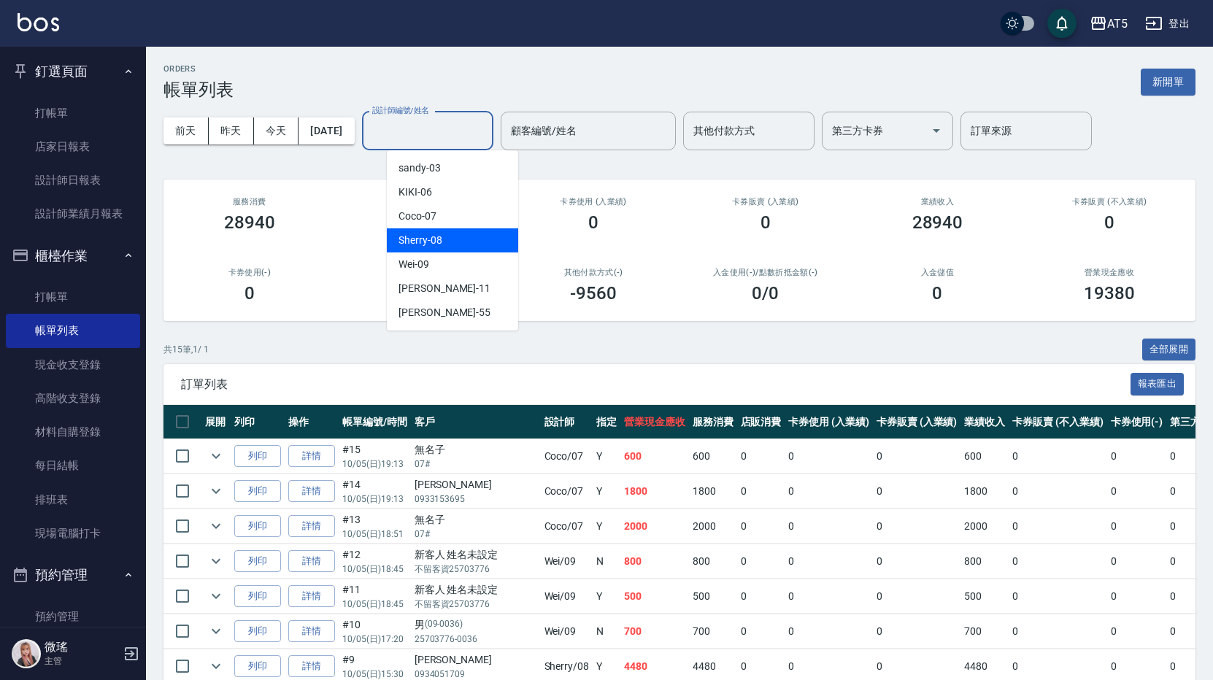
click at [433, 240] on span "Sherry -08" at bounding box center [421, 240] width 44 height 15
type input "Sherry-08"
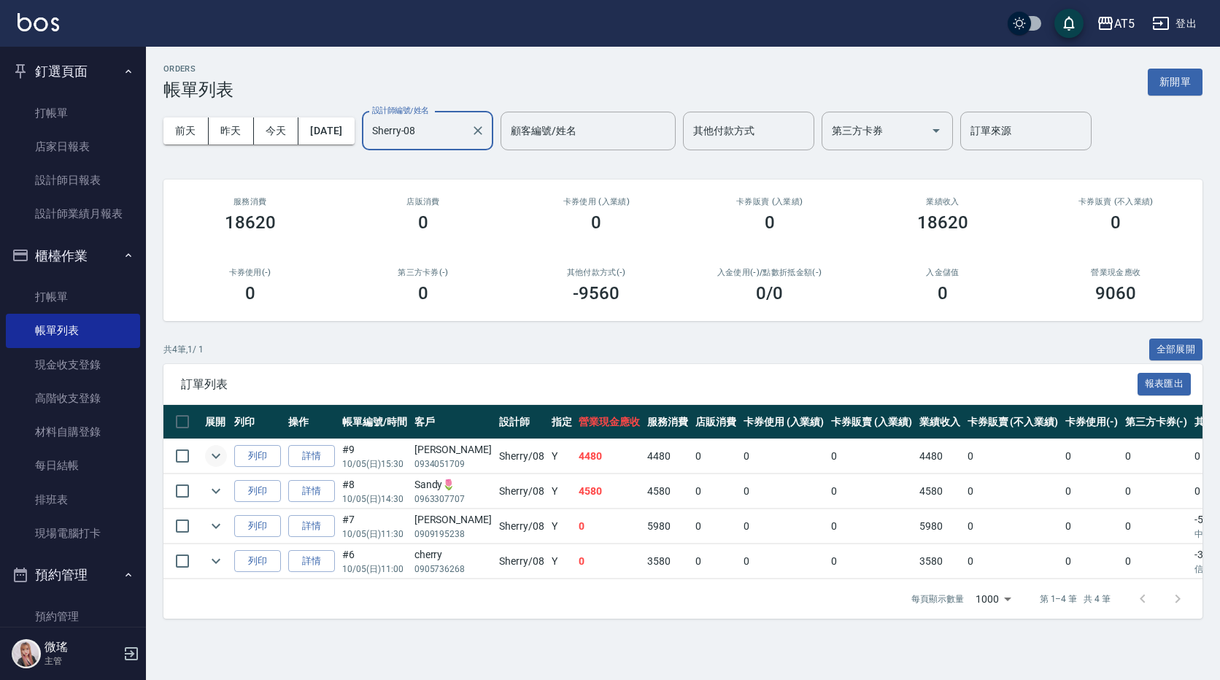
click at [224, 458] on icon "expand row" at bounding box center [216, 456] width 18 height 18
